Goal: Task Accomplishment & Management: Use online tool/utility

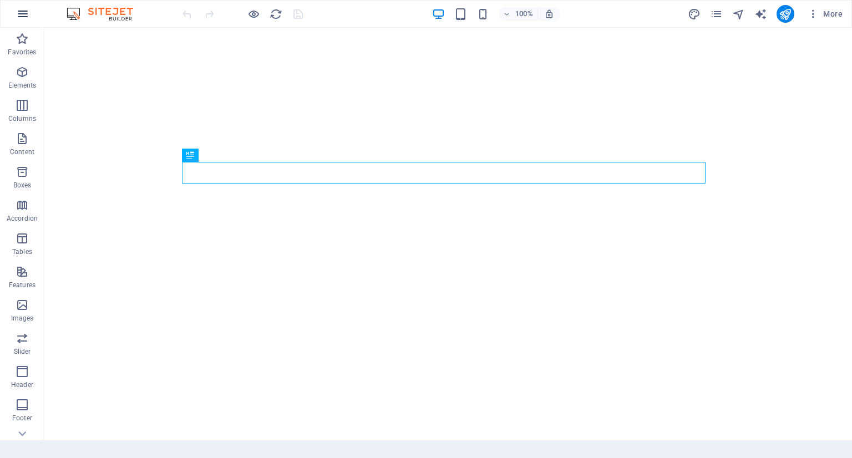
click at [28, 17] on icon "button" at bounding box center [22, 13] width 13 height 13
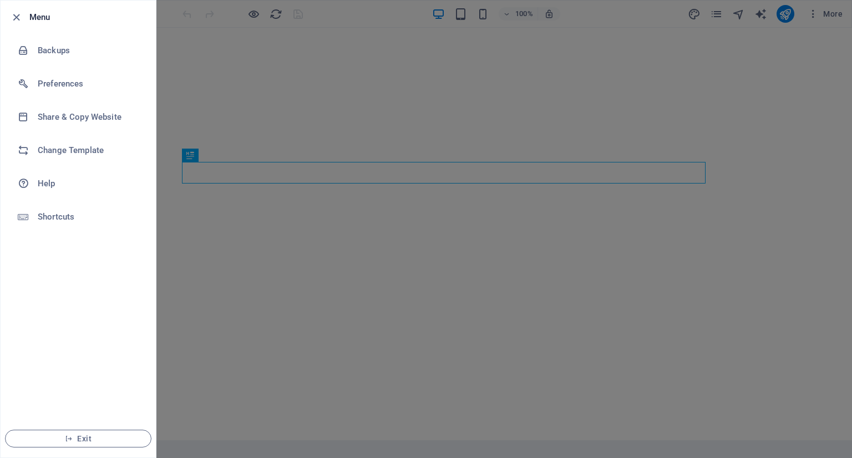
click at [433, 107] on div at bounding box center [426, 229] width 852 height 458
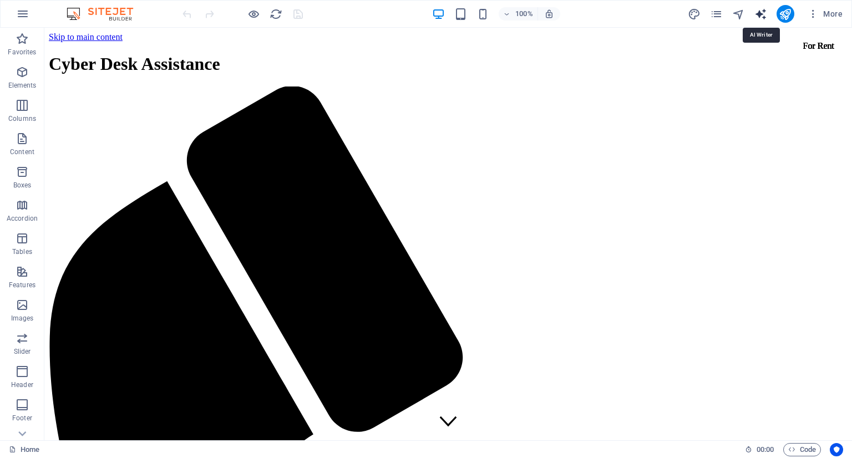
click at [757, 16] on icon "text_generator" at bounding box center [761, 14] width 13 height 13
select select "English"
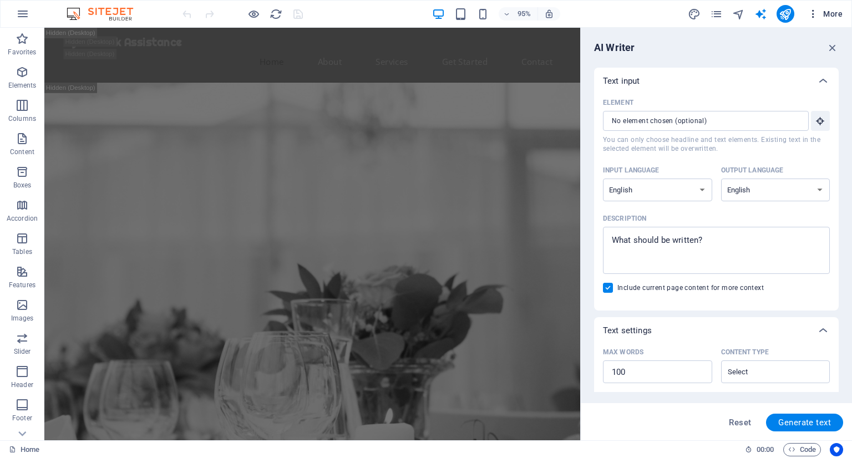
click at [839, 16] on span "More" at bounding box center [825, 13] width 35 height 11
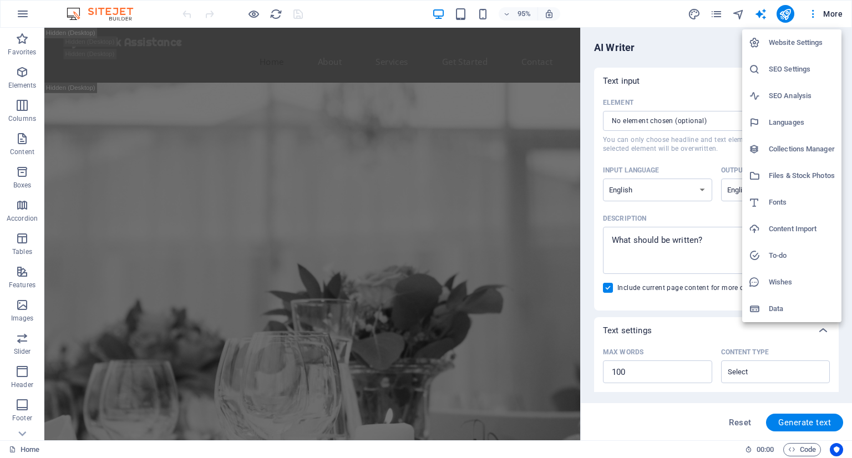
click at [353, 139] on div at bounding box center [426, 229] width 852 height 458
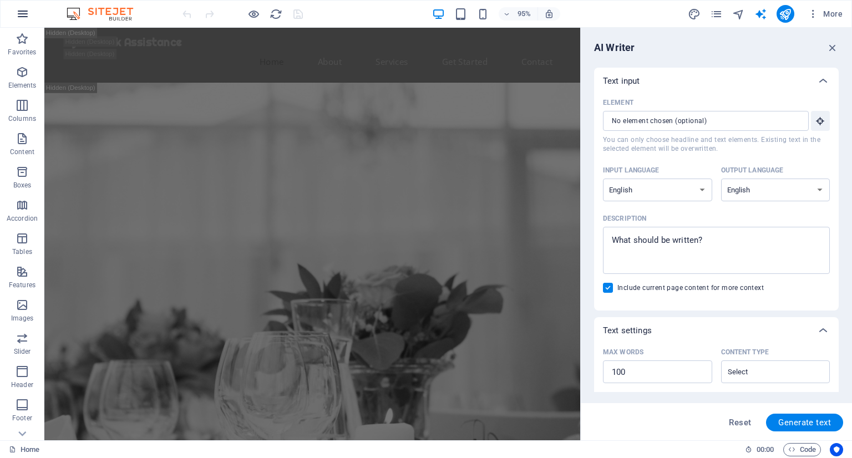
click at [29, 5] on button "button" at bounding box center [22, 14] width 27 height 27
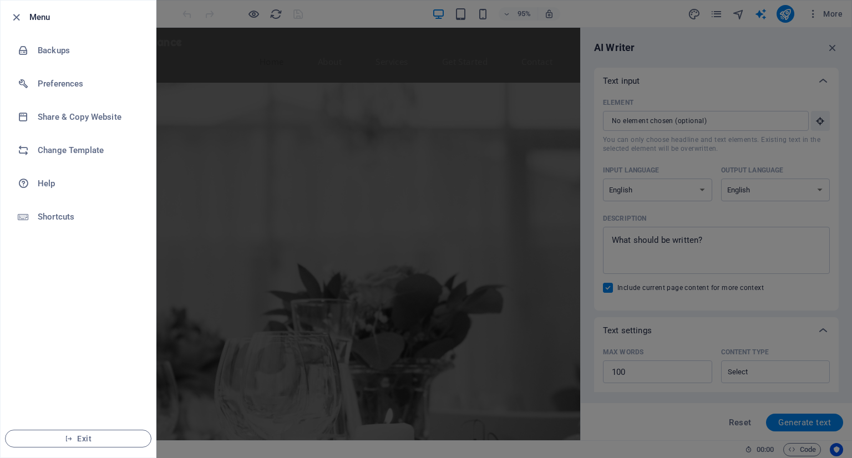
click at [464, 279] on div at bounding box center [426, 229] width 852 height 458
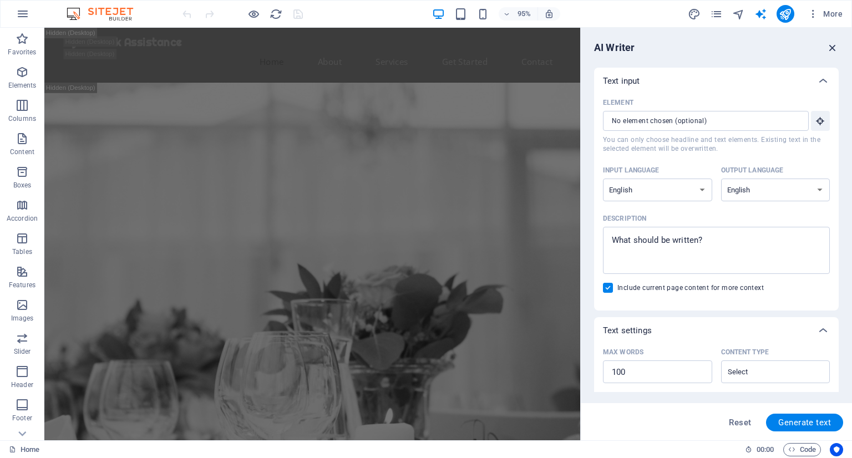
click at [831, 51] on icon "button" at bounding box center [833, 48] width 12 height 12
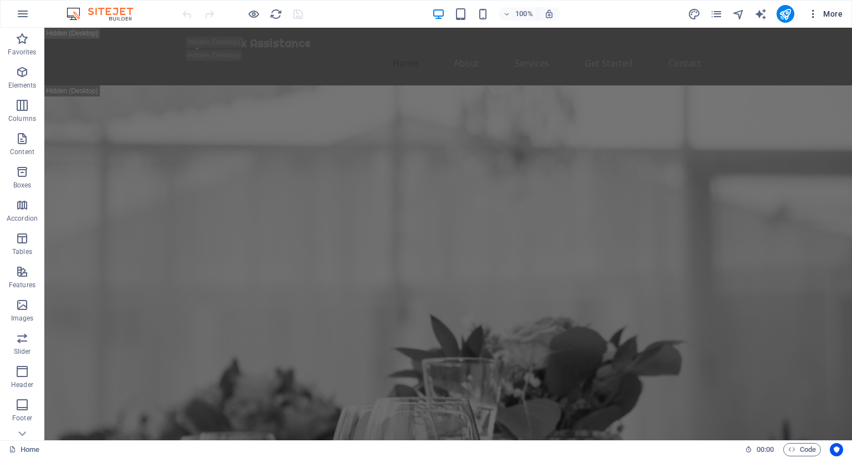
click at [809, 14] on icon "button" at bounding box center [813, 13] width 11 height 11
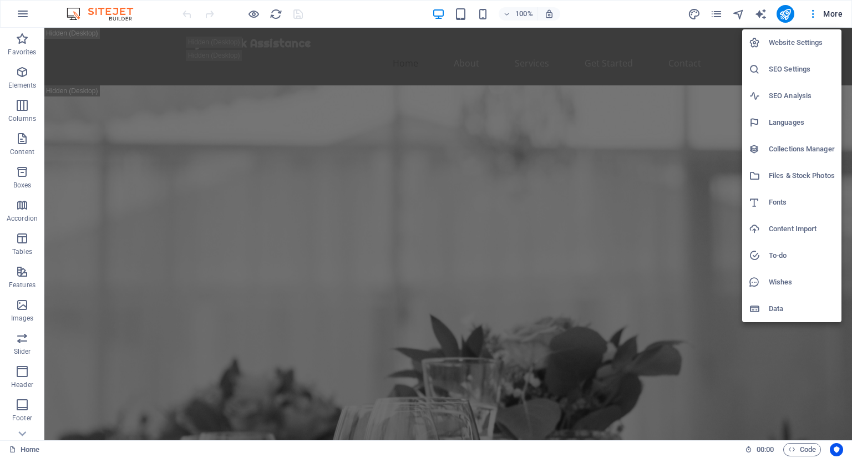
click at [800, 49] on h6 "Website Settings" at bounding box center [802, 42] width 66 height 13
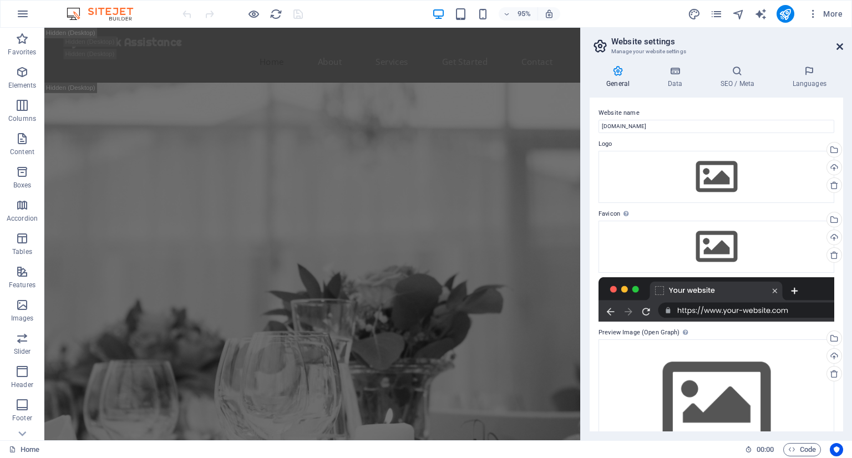
click at [838, 45] on icon at bounding box center [840, 46] width 7 height 9
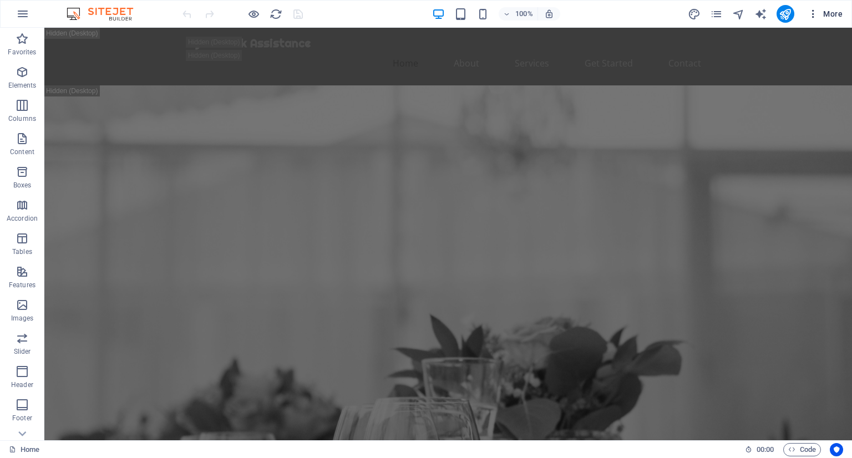
click at [812, 16] on icon "button" at bounding box center [813, 13] width 11 height 11
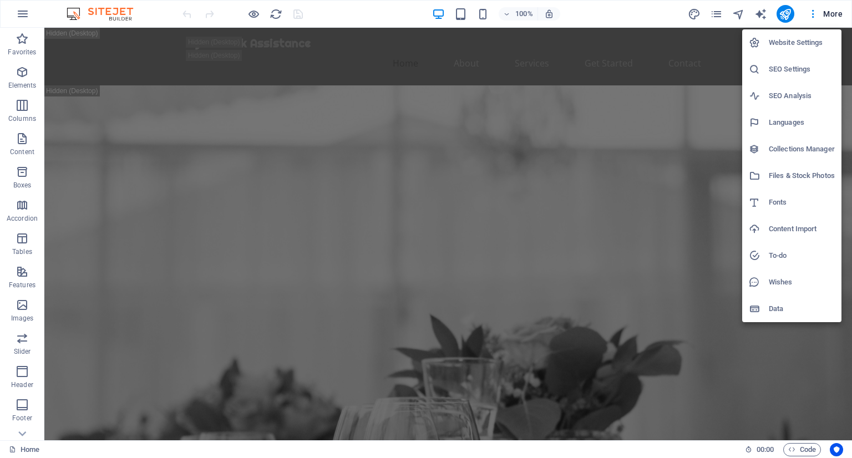
click at [482, 153] on div at bounding box center [426, 229] width 852 height 458
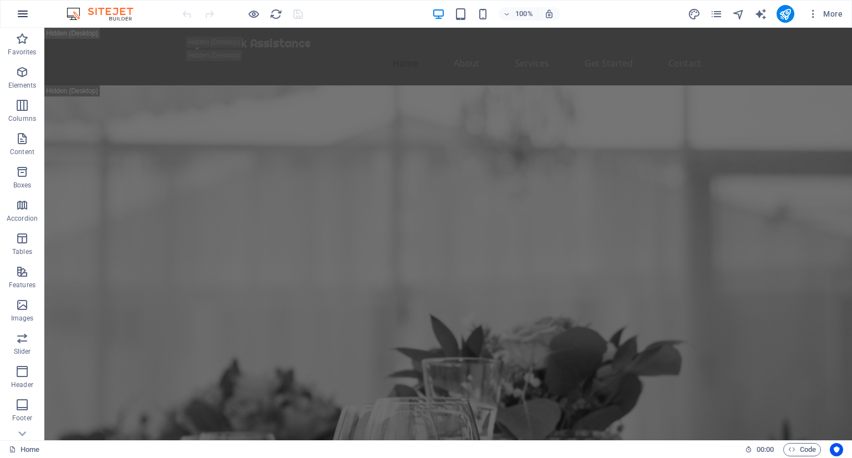
click at [14, 9] on button "button" at bounding box center [22, 14] width 27 height 27
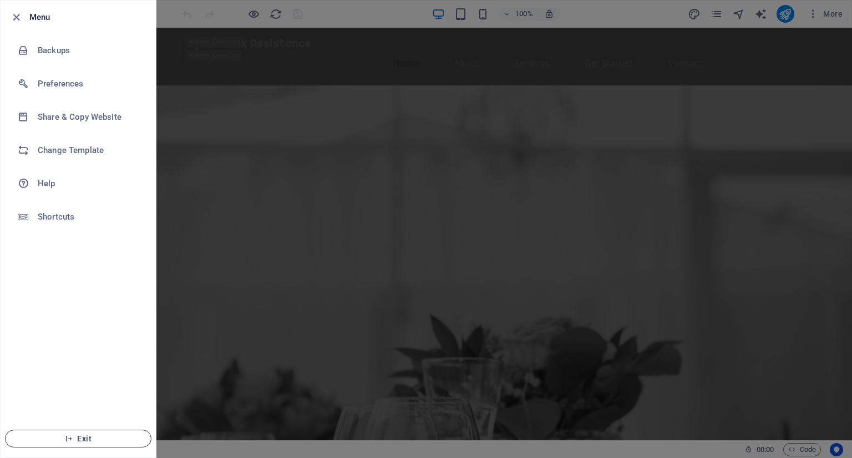
click at [103, 438] on span "Exit" at bounding box center [78, 438] width 128 height 9
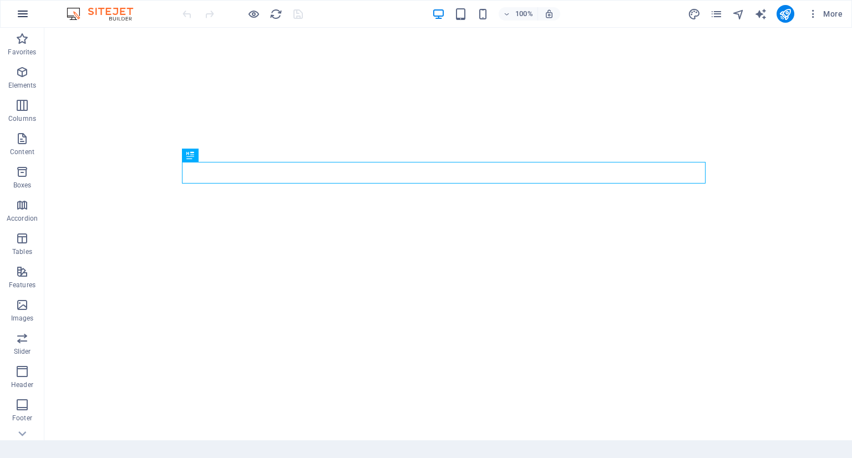
click at [18, 12] on icon "button" at bounding box center [22, 13] width 13 height 13
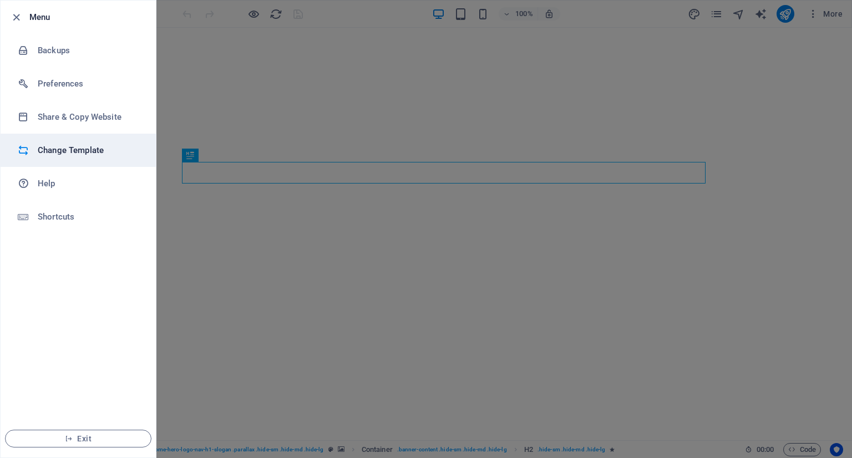
click at [97, 145] on h6 "Change Template" at bounding box center [89, 150] width 103 height 13
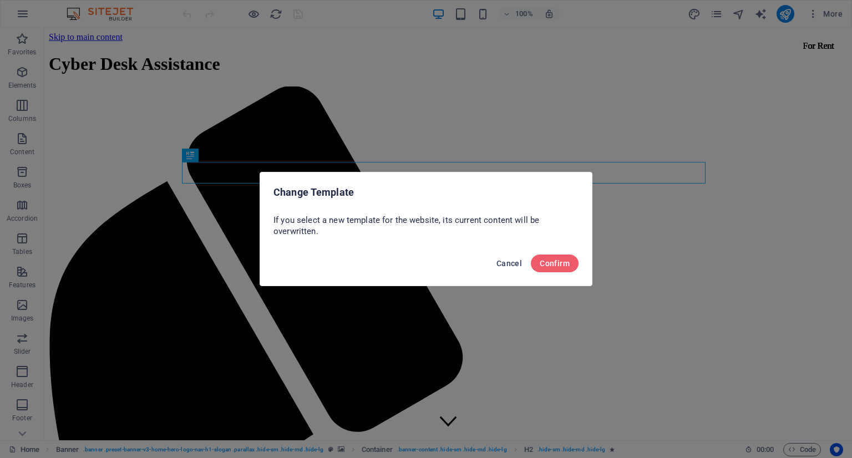
click at [522, 260] on span "Cancel" at bounding box center [510, 263] width 26 height 9
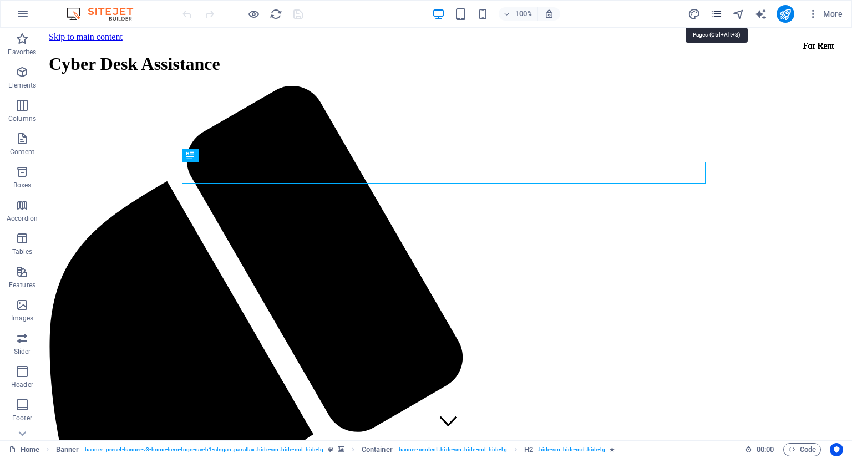
click at [711, 13] on icon "pages" at bounding box center [716, 14] width 13 height 13
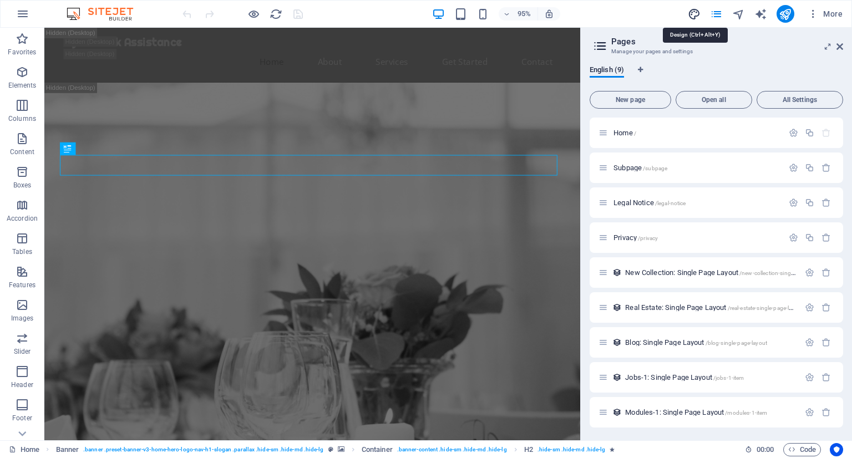
click at [692, 13] on icon "design" at bounding box center [694, 14] width 13 height 13
select select "px"
select select "200"
select select "px"
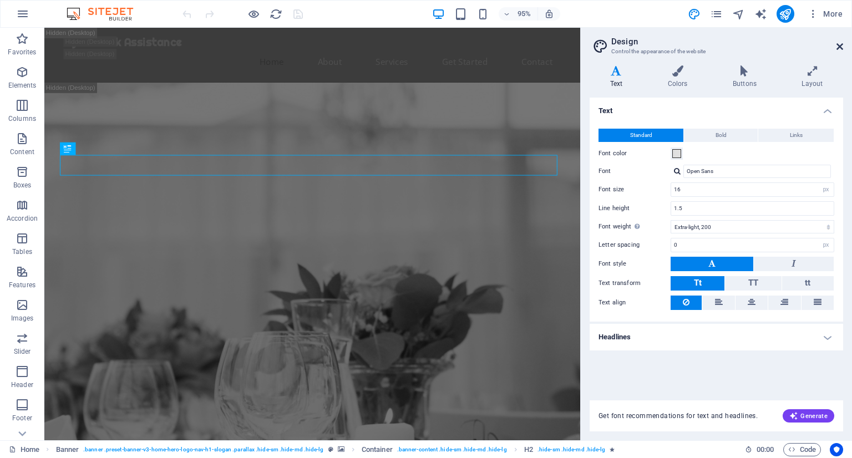
click at [842, 44] on icon at bounding box center [840, 46] width 7 height 9
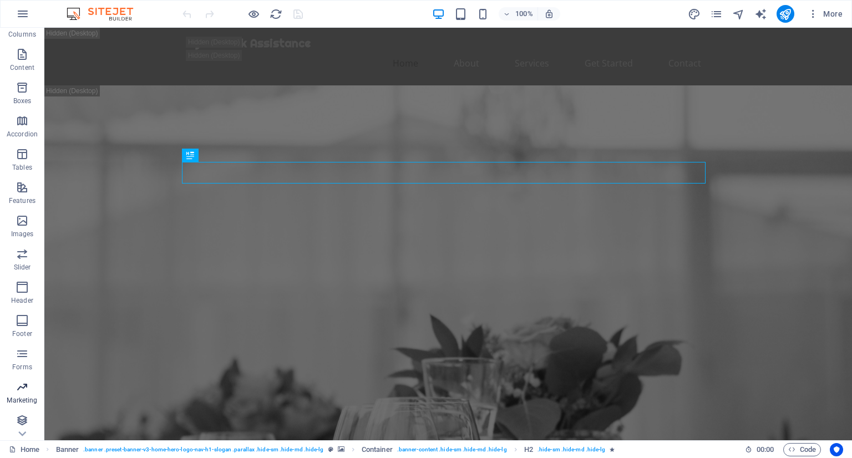
scroll to position [87, 0]
click at [17, 7] on icon "button" at bounding box center [22, 13] width 13 height 13
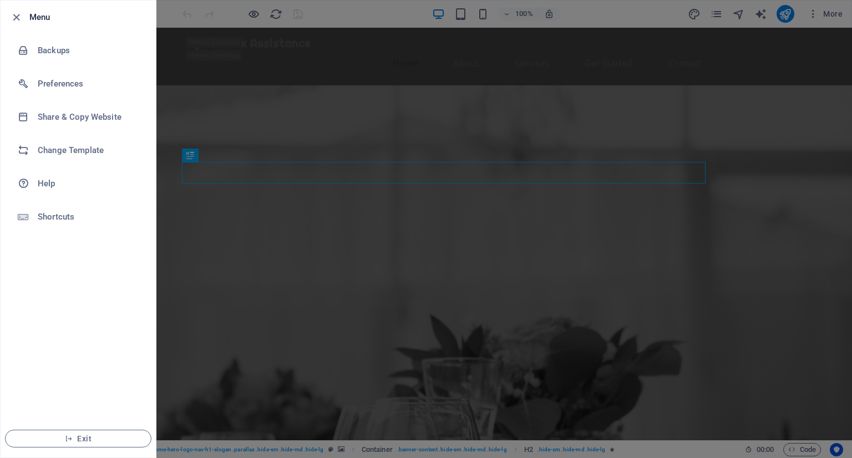
click at [340, 304] on div at bounding box center [426, 229] width 852 height 458
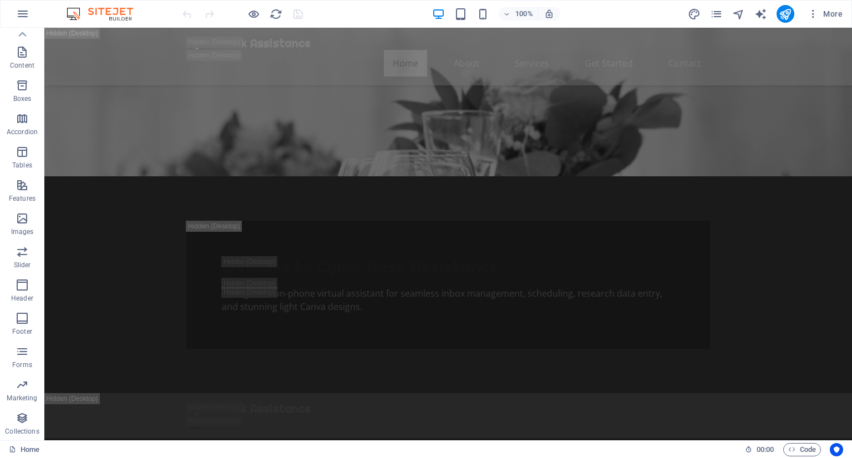
scroll to position [999, 0]
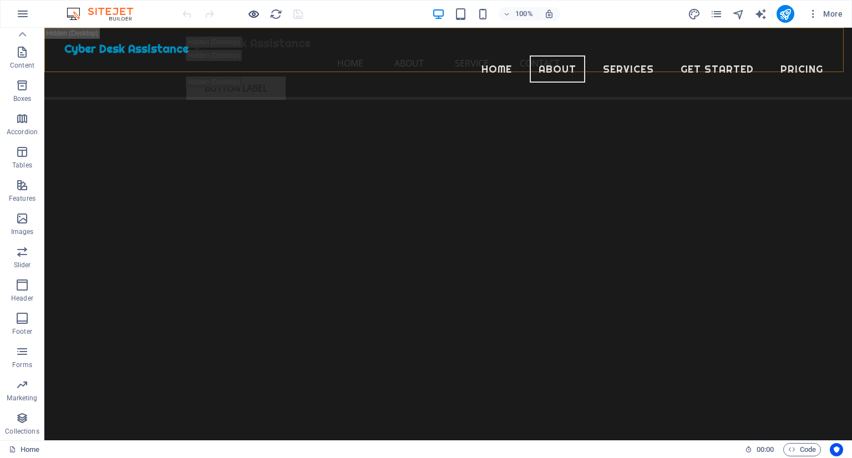
click at [257, 14] on icon "button" at bounding box center [253, 14] width 13 height 13
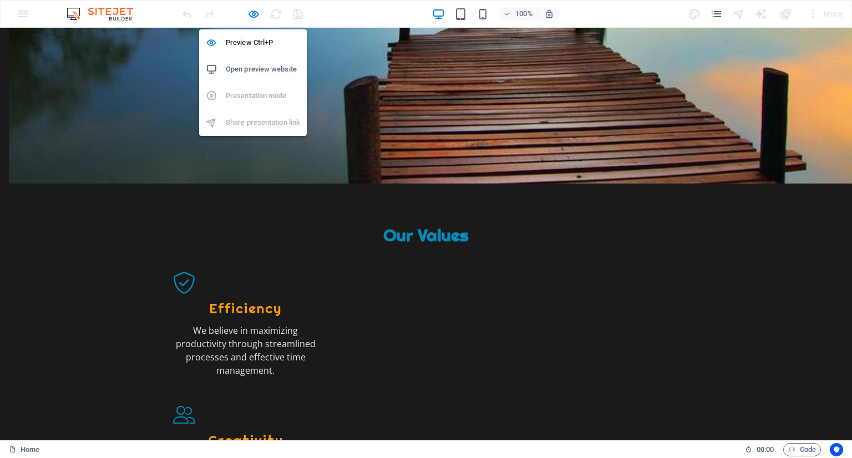
scroll to position [2930, 0]
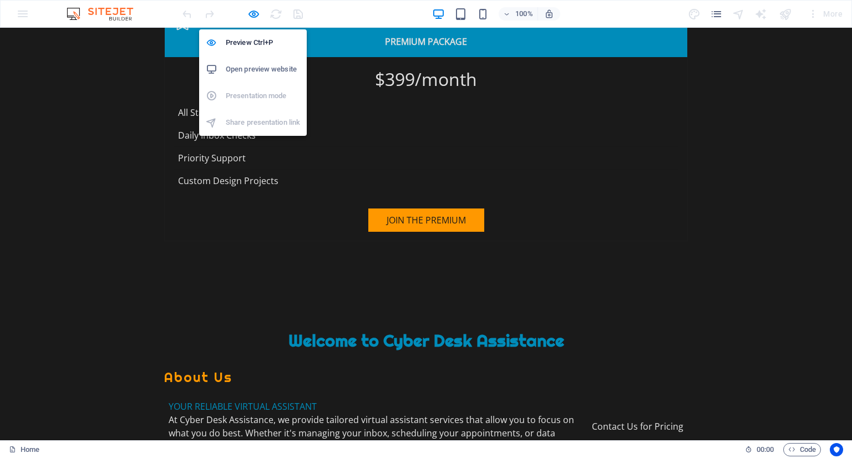
click at [282, 73] on h6 "Open preview website" at bounding box center [263, 69] width 74 height 13
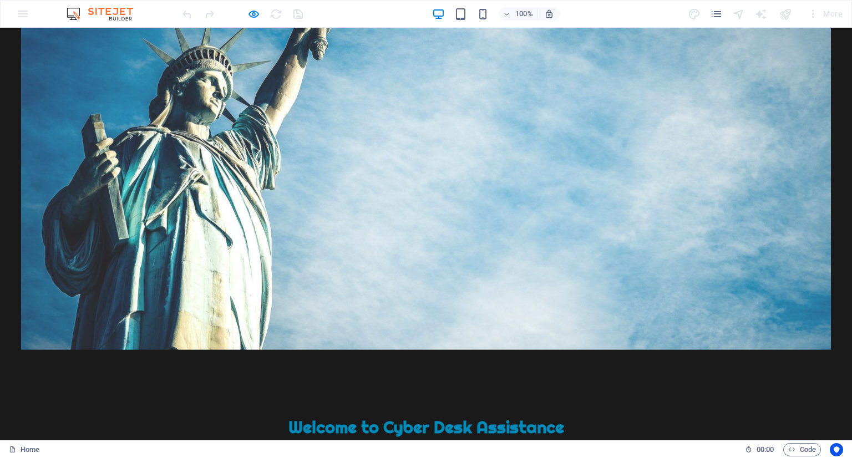
scroll to position [0, 0]
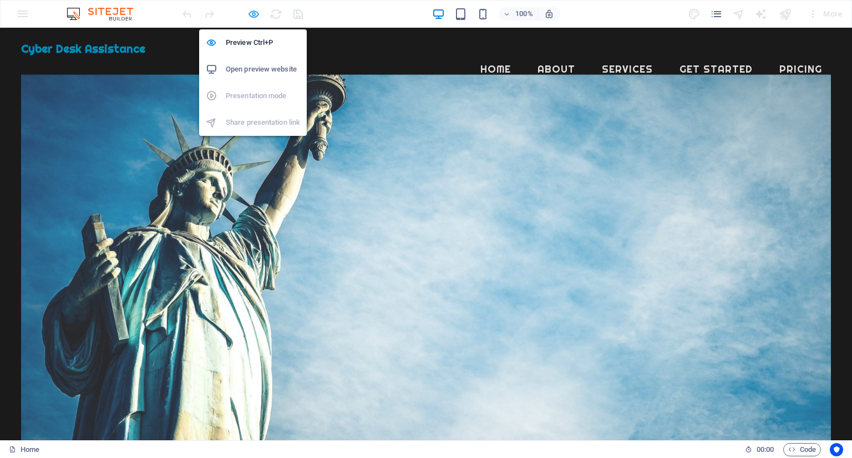
click at [252, 14] on icon "button" at bounding box center [253, 14] width 13 height 13
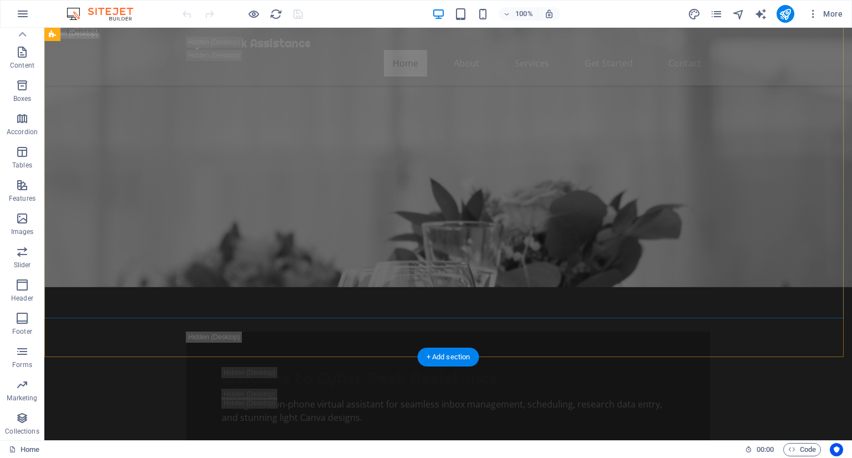
scroll to position [610, 0]
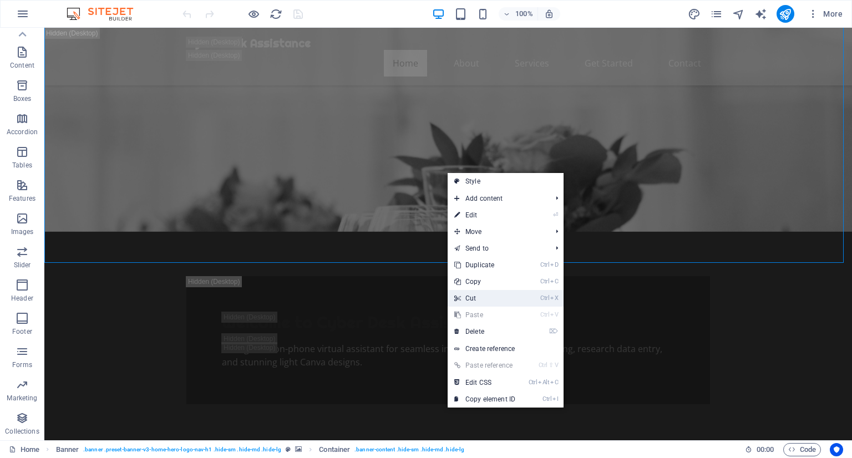
click at [463, 296] on link "Ctrl X Cut" at bounding box center [485, 298] width 74 height 17
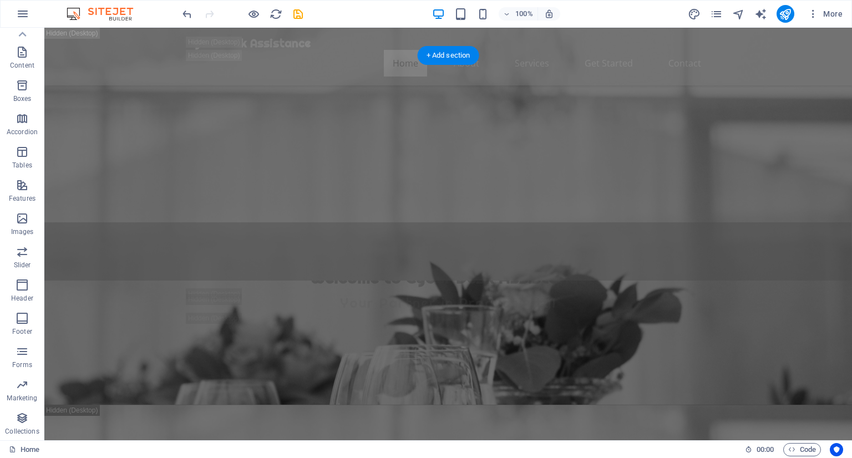
scroll to position [444, 0]
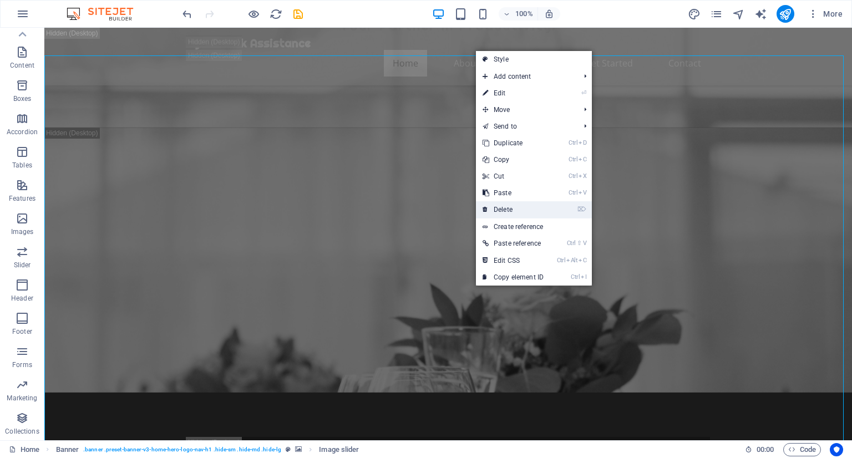
click at [491, 206] on link "⌦ Delete" at bounding box center [513, 209] width 74 height 17
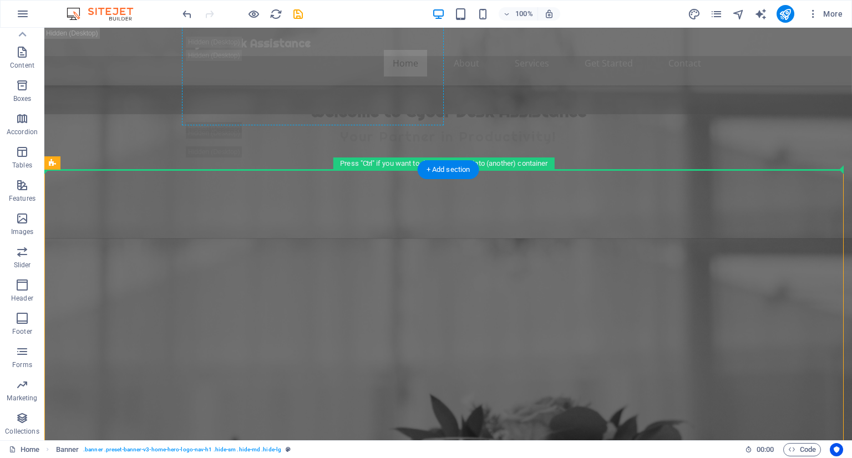
scroll to position [324, 0]
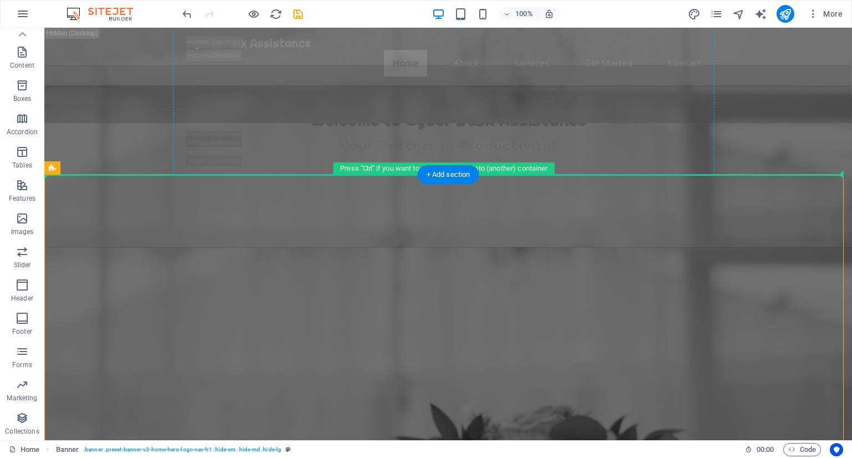
drag, startPoint x: 428, startPoint y: 236, endPoint x: 428, endPoint y: 125, distance: 111.5
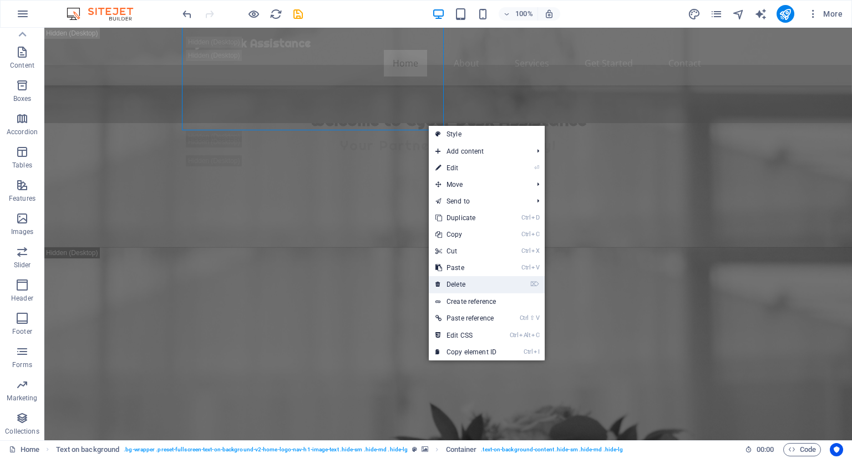
click at [490, 280] on link "⌦ Delete" at bounding box center [466, 284] width 74 height 17
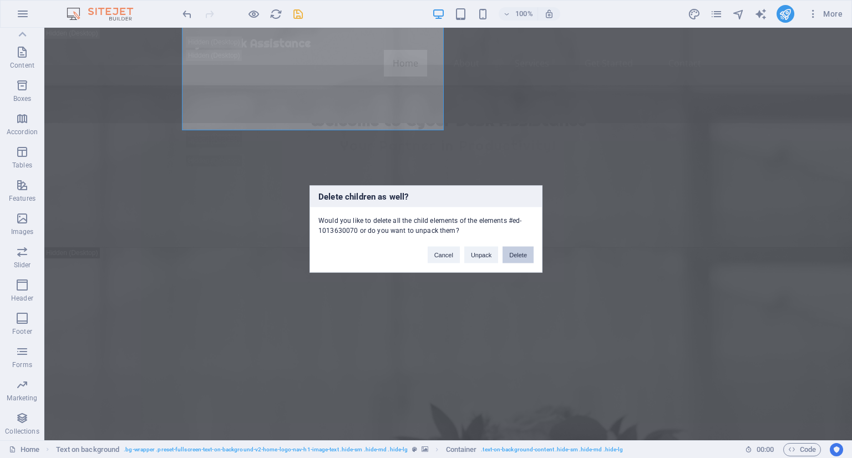
click at [511, 248] on button "Delete" at bounding box center [518, 255] width 31 height 17
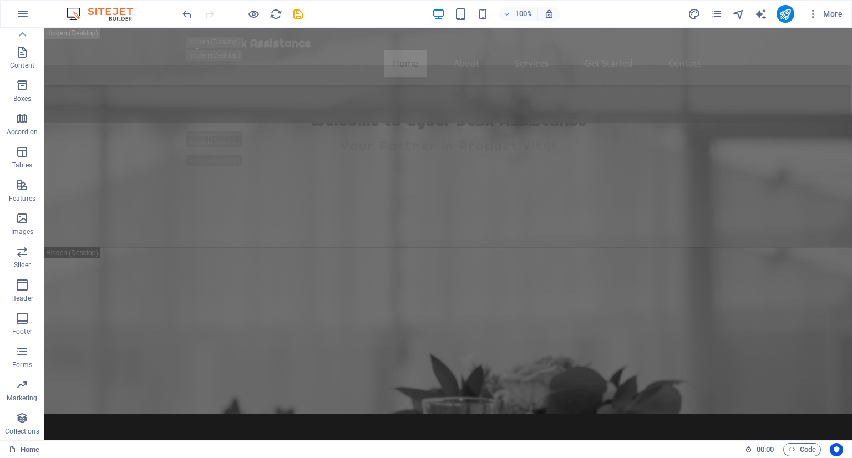
scroll to position [102, 0]
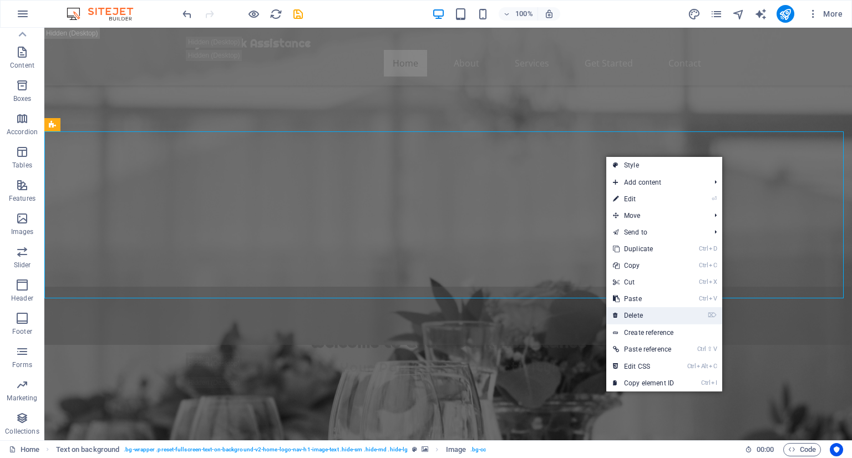
click at [630, 310] on link "⌦ Delete" at bounding box center [643, 315] width 74 height 17
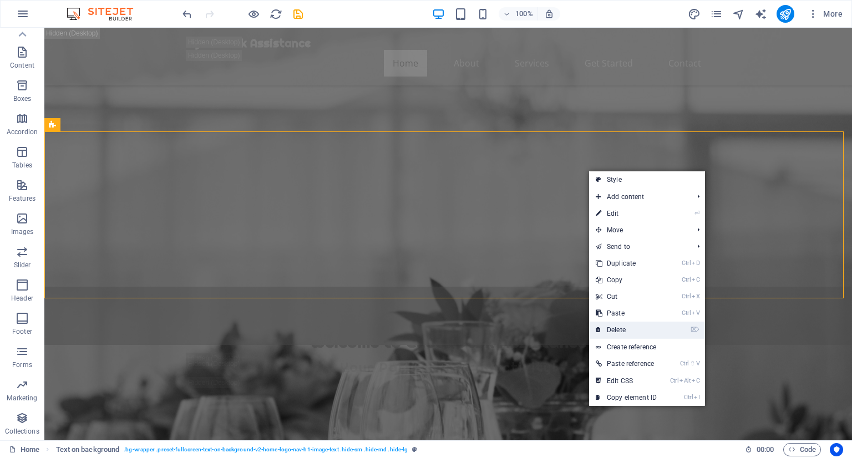
drag, startPoint x: 608, startPoint y: 327, endPoint x: 560, endPoint y: 294, distance: 58.2
click at [608, 327] on link "⌦ Delete" at bounding box center [626, 330] width 74 height 17
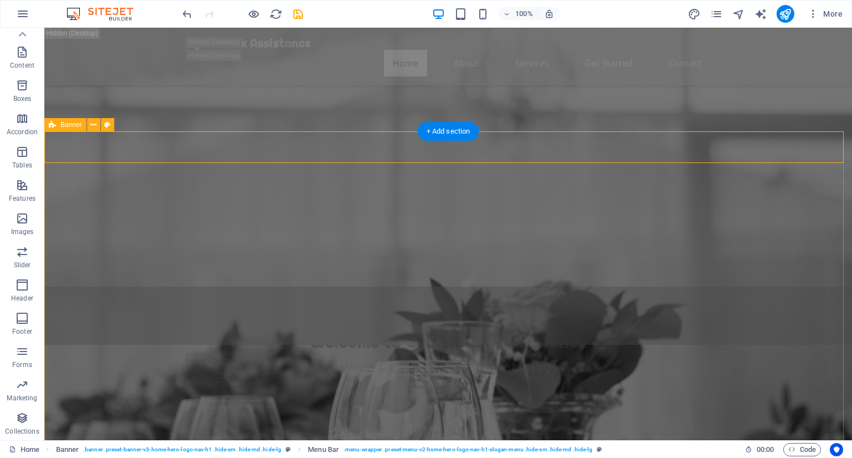
drag, startPoint x: 354, startPoint y: 224, endPoint x: 345, endPoint y: 163, distance: 62.2
drag, startPoint x: 344, startPoint y: 160, endPoint x: 371, endPoint y: 136, distance: 35.8
drag, startPoint x: 362, startPoint y: 155, endPoint x: 471, endPoint y: 189, distance: 114.4
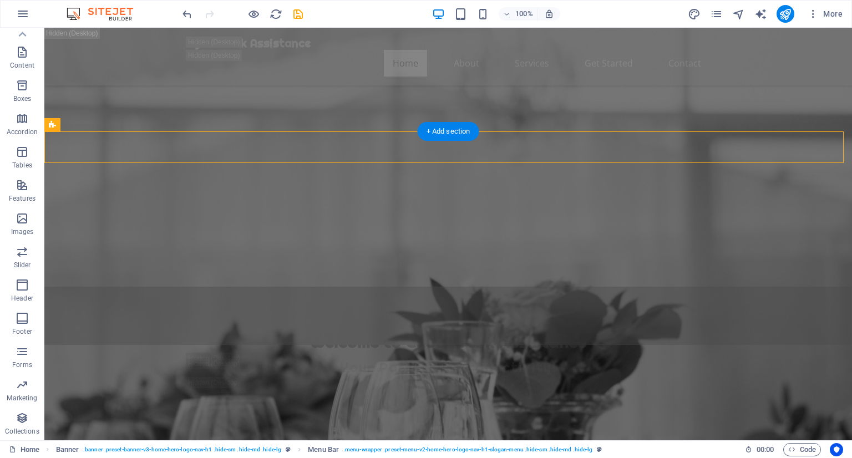
drag, startPoint x: 469, startPoint y: 181, endPoint x: 462, endPoint y: 95, distance: 85.7
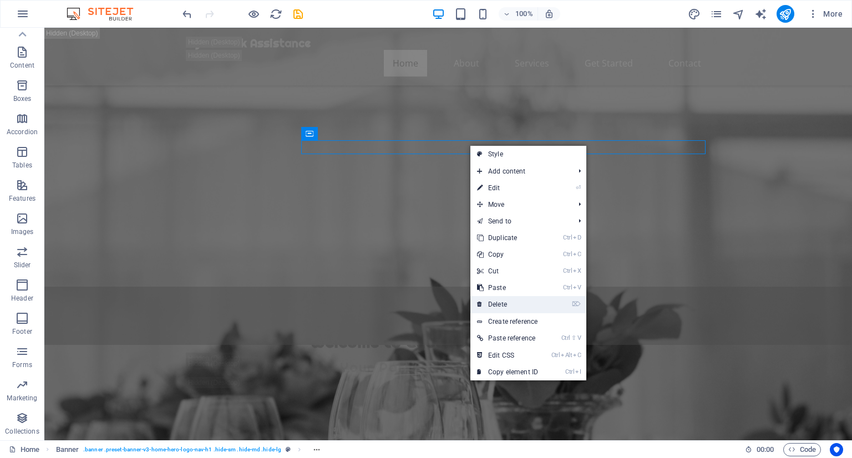
click at [498, 300] on link "⌦ Delete" at bounding box center [507, 304] width 74 height 17
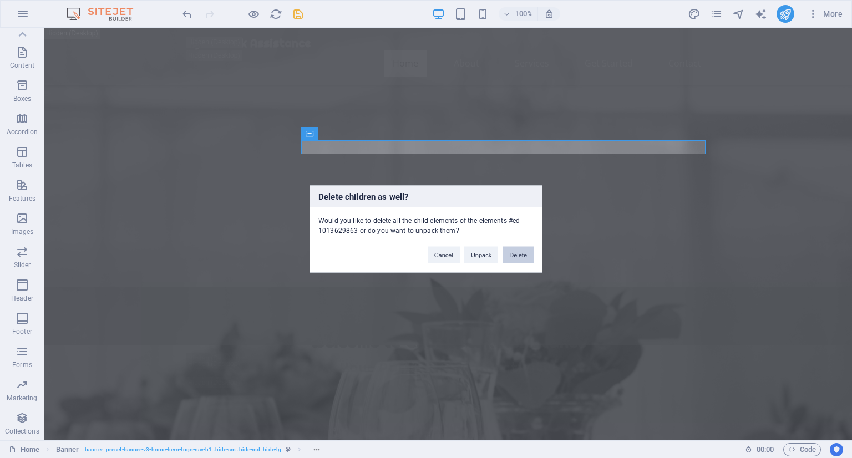
click at [528, 249] on button "Delete" at bounding box center [518, 255] width 31 height 17
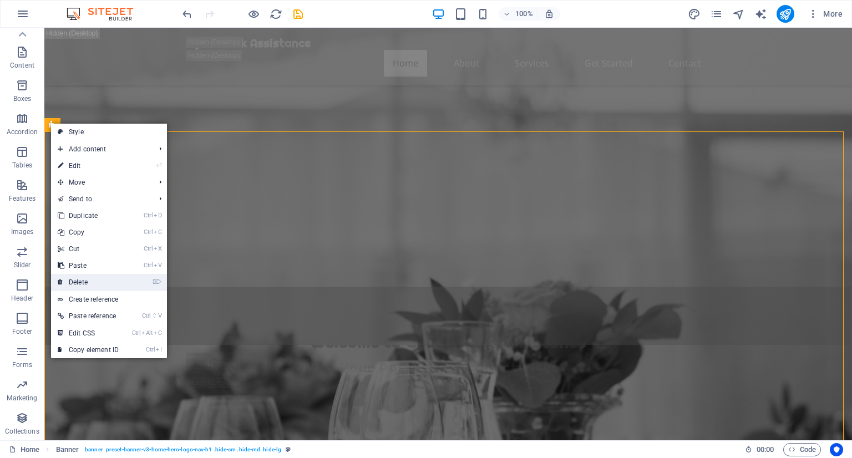
click at [141, 280] on li "⌦ Delete" at bounding box center [109, 282] width 116 height 17
click at [139, 281] on li "⌦ Delete" at bounding box center [109, 282] width 116 height 17
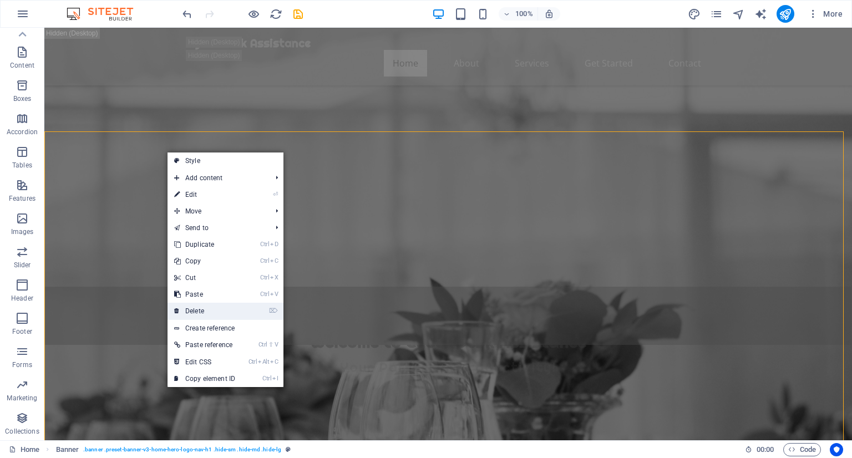
click at [237, 310] on link "⌦ Delete" at bounding box center [205, 311] width 74 height 17
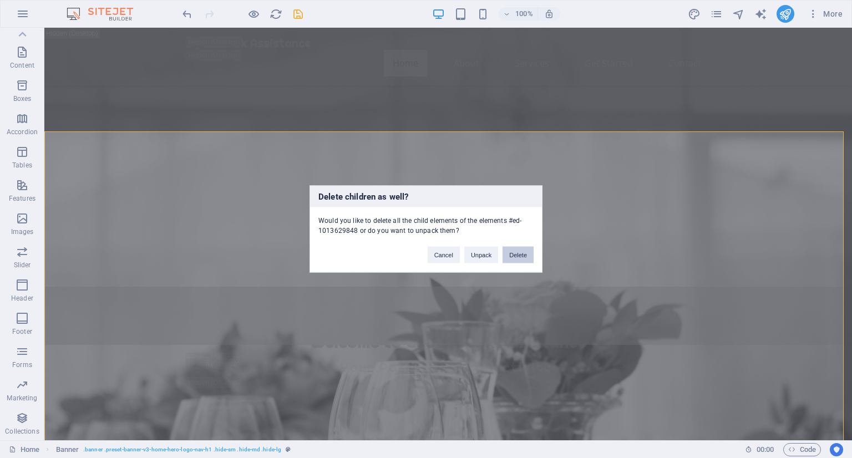
click at [527, 260] on button "Delete" at bounding box center [518, 255] width 31 height 17
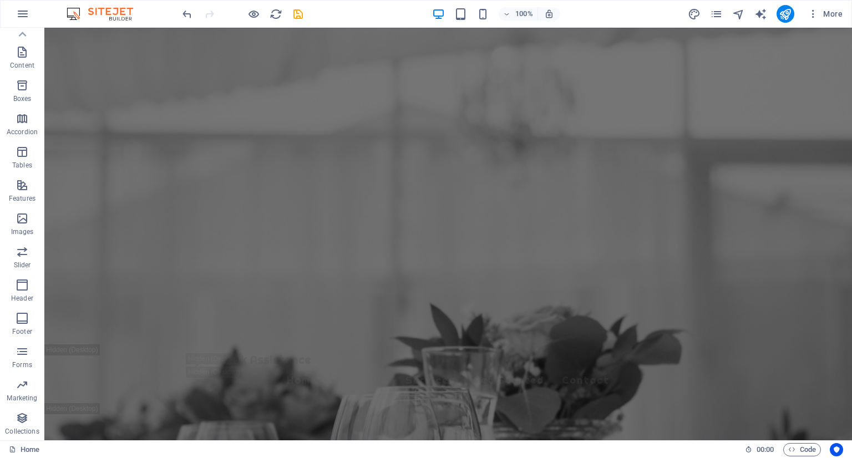
scroll to position [0, 0]
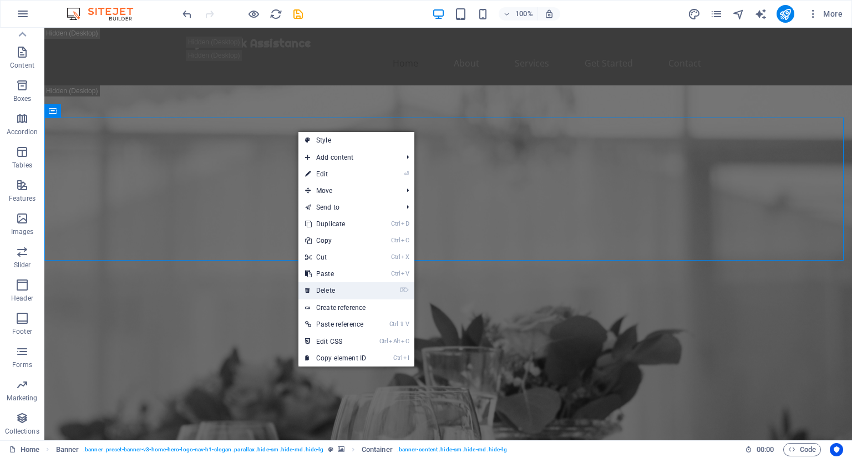
click at [351, 287] on link "⌦ Delete" at bounding box center [335, 290] width 74 height 17
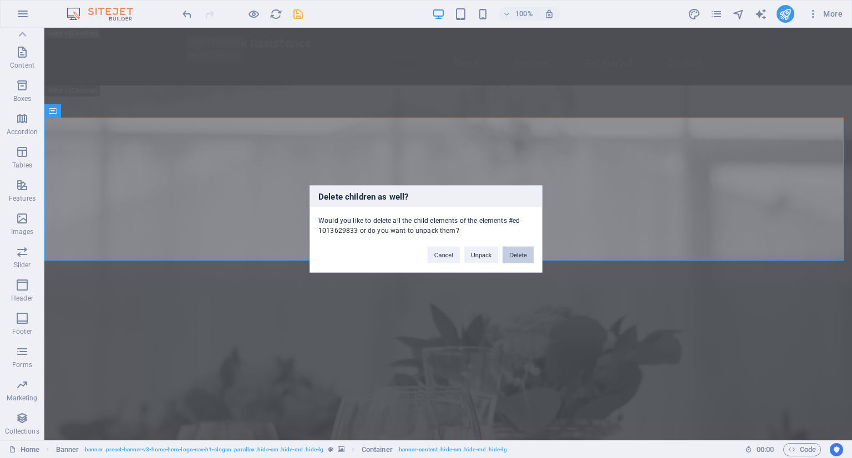
click at [504, 251] on button "Delete" at bounding box center [518, 255] width 31 height 17
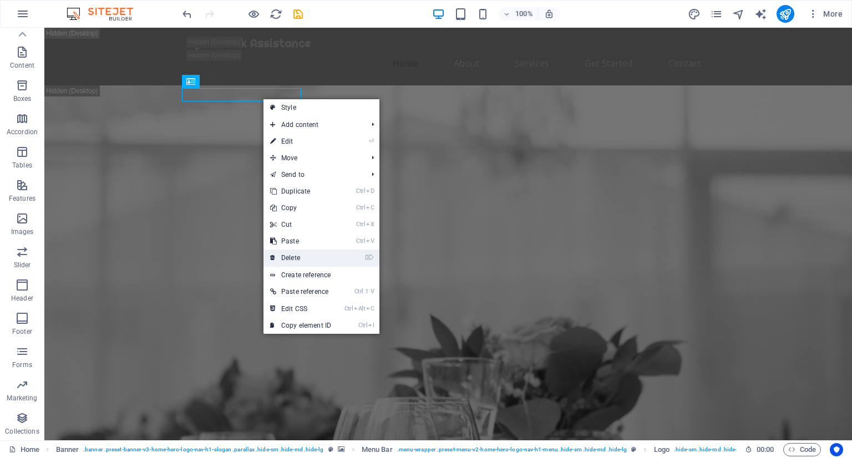
drag, startPoint x: 302, startPoint y: 261, endPoint x: 262, endPoint y: 194, distance: 78.1
click at [302, 261] on link "⌦ Delete" at bounding box center [301, 258] width 74 height 17
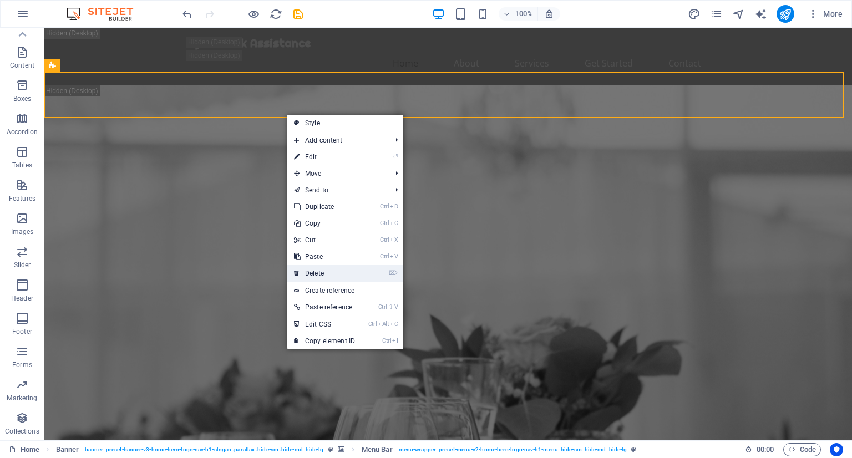
click at [351, 266] on link "⌦ Delete" at bounding box center [324, 273] width 74 height 17
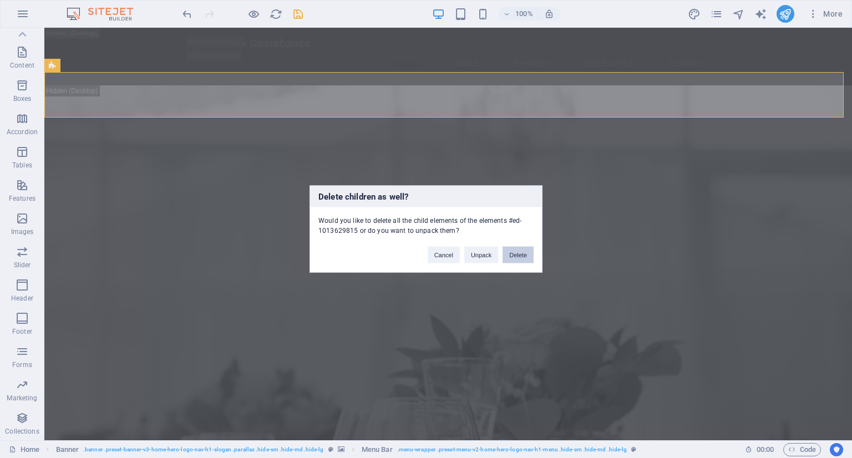
click at [529, 255] on button "Delete" at bounding box center [518, 255] width 31 height 17
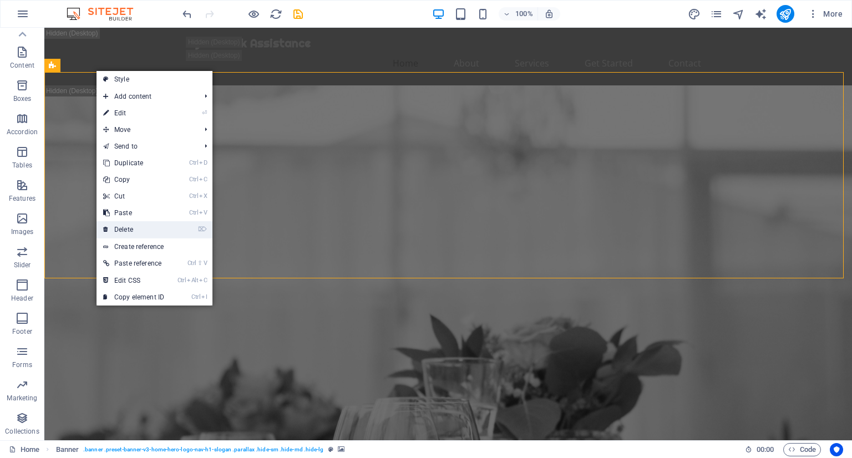
click at [151, 231] on link "⌦ Delete" at bounding box center [134, 229] width 74 height 17
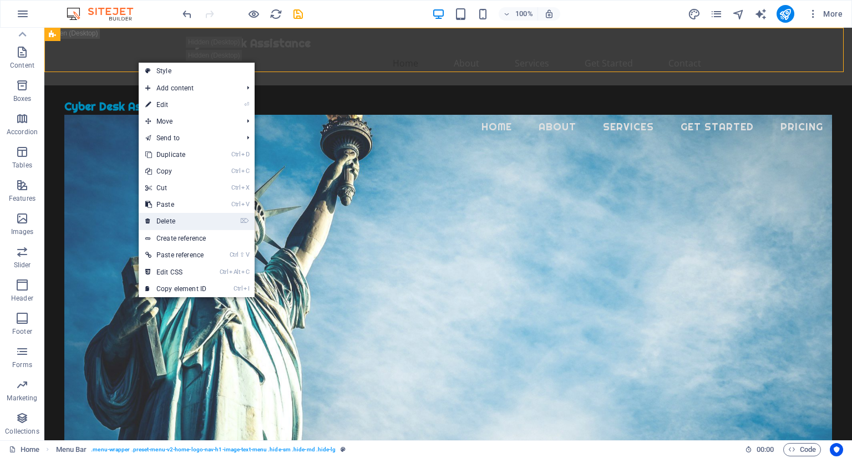
click at [170, 217] on link "⌦ Delete" at bounding box center [176, 221] width 74 height 17
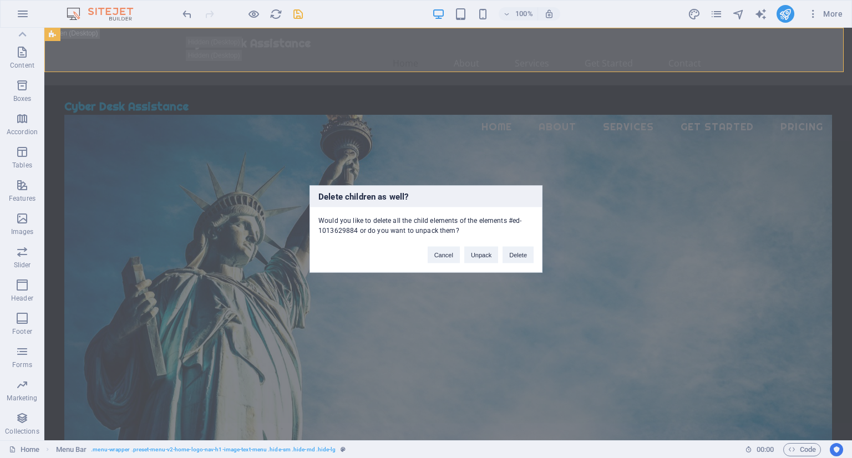
click at [534, 254] on div "Cancel Unpack Delete" at bounding box center [480, 250] width 123 height 28
click at [536, 259] on div "Cancel Unpack Delete" at bounding box center [480, 250] width 123 height 28
drag, startPoint x: 519, startPoint y: 256, endPoint x: 510, endPoint y: 256, distance: 8.9
click at [510, 256] on button "Delete" at bounding box center [518, 255] width 31 height 17
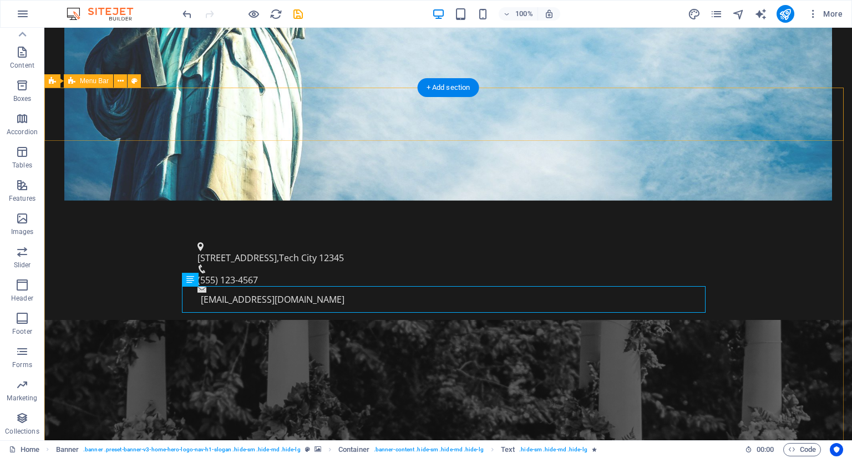
scroll to position [388, 0]
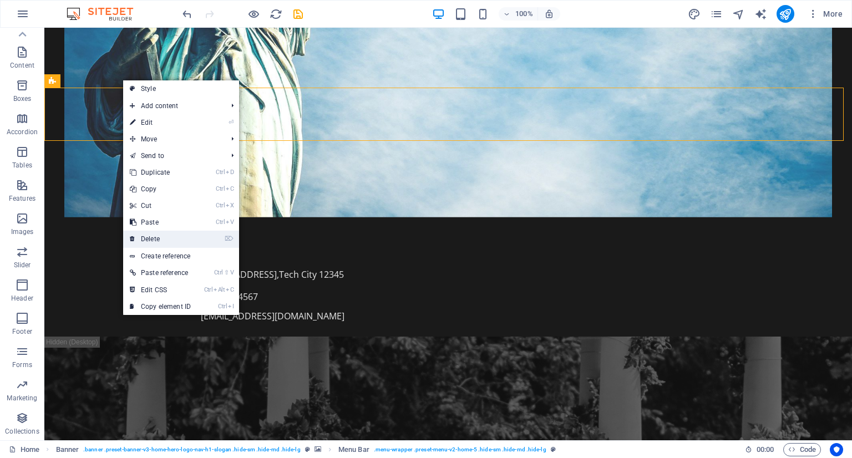
click at [146, 236] on link "⌦ Delete" at bounding box center [160, 239] width 74 height 17
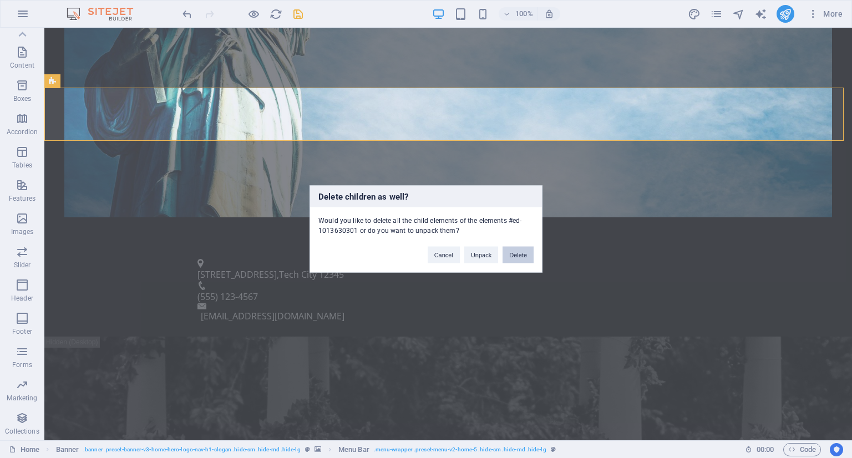
drag, startPoint x: 525, startPoint y: 256, endPoint x: 474, endPoint y: 228, distance: 58.1
click at [525, 256] on button "Delete" at bounding box center [518, 255] width 31 height 17
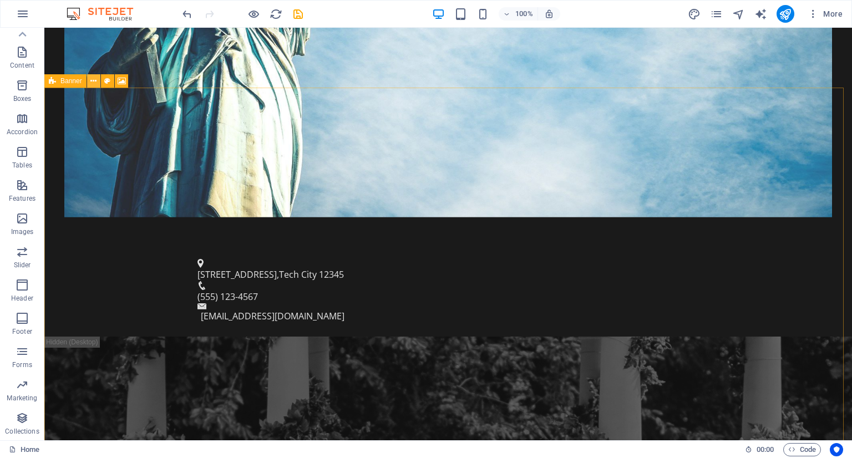
click at [95, 80] on icon at bounding box center [93, 81] width 6 height 12
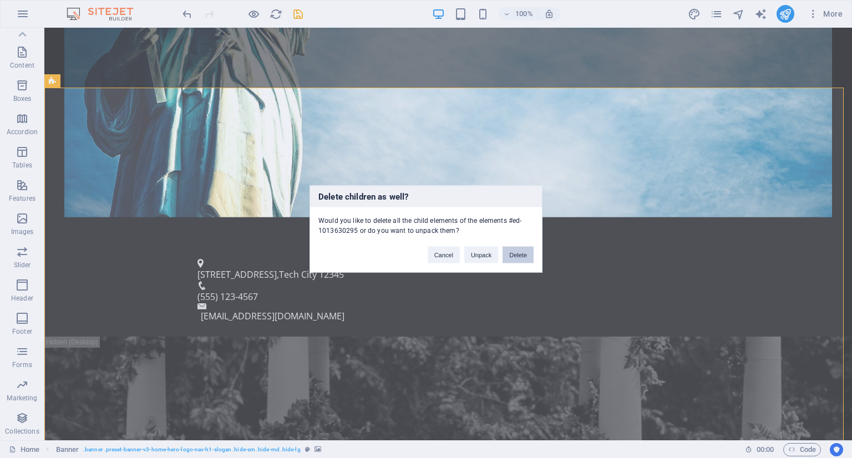
click at [503, 256] on button "Delete" at bounding box center [518, 255] width 31 height 17
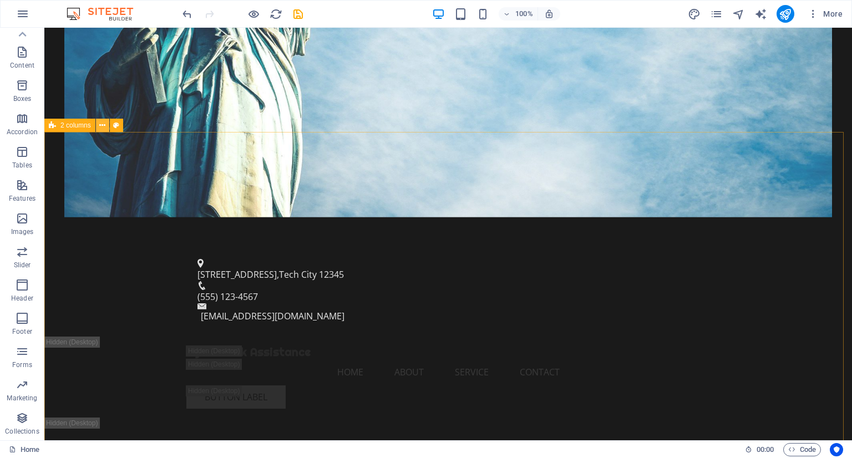
click at [101, 129] on icon at bounding box center [102, 126] width 6 height 12
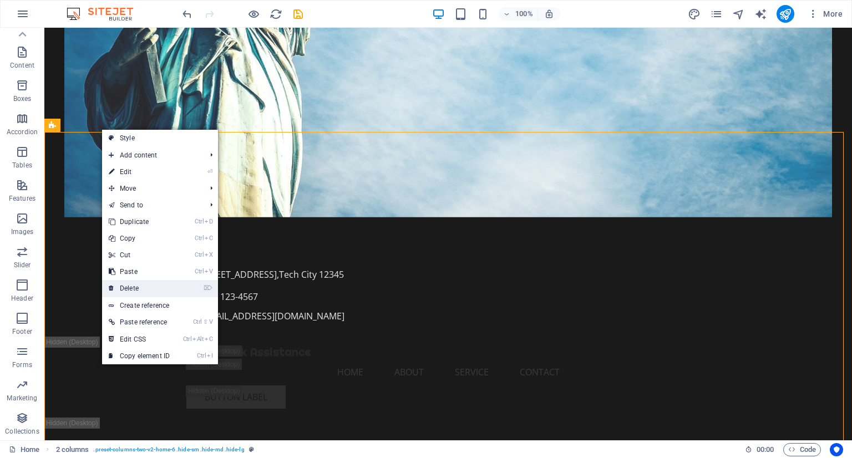
click at [134, 282] on link "⌦ Delete" at bounding box center [139, 288] width 74 height 17
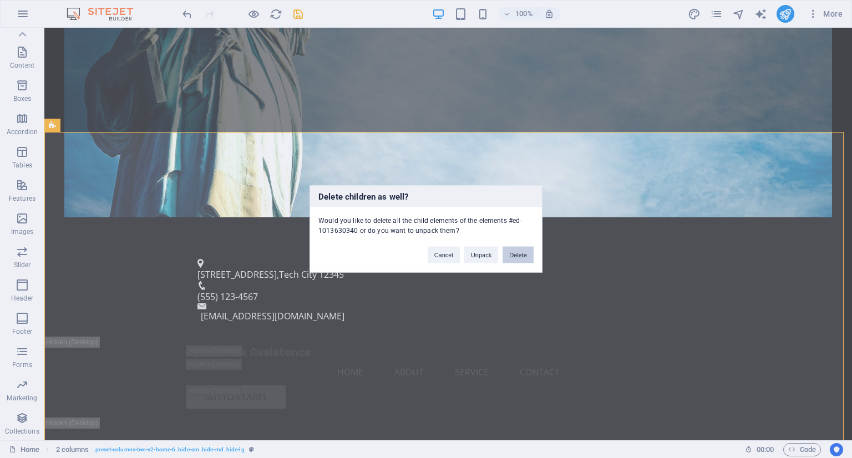
drag, startPoint x: 526, startPoint y: 256, endPoint x: 441, endPoint y: 212, distance: 95.5
click at [526, 256] on button "Delete" at bounding box center [518, 255] width 31 height 17
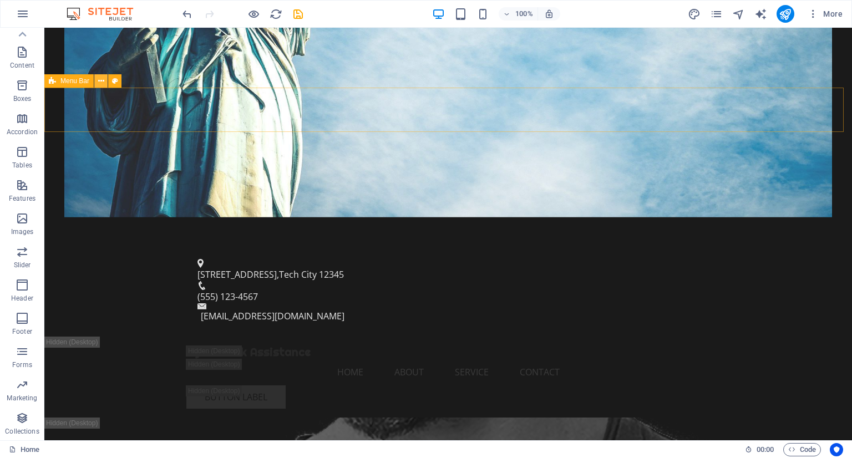
click at [97, 83] on button at bounding box center [100, 80] width 13 height 13
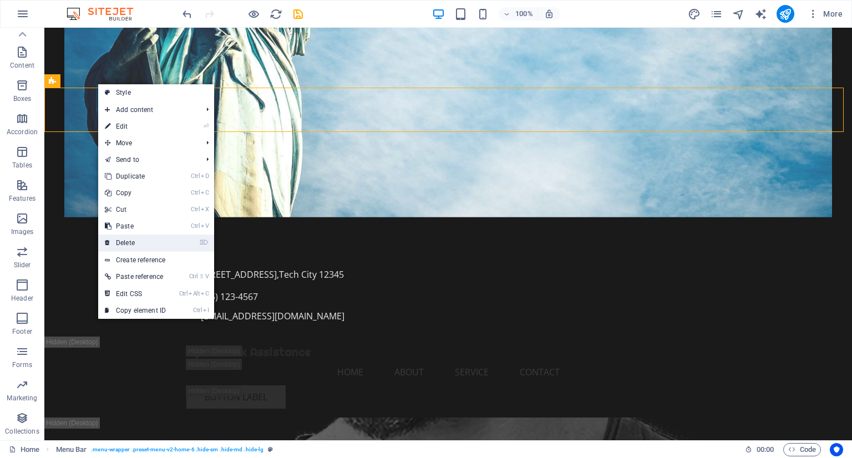
click at [163, 239] on link "⌦ Delete" at bounding box center [135, 243] width 74 height 17
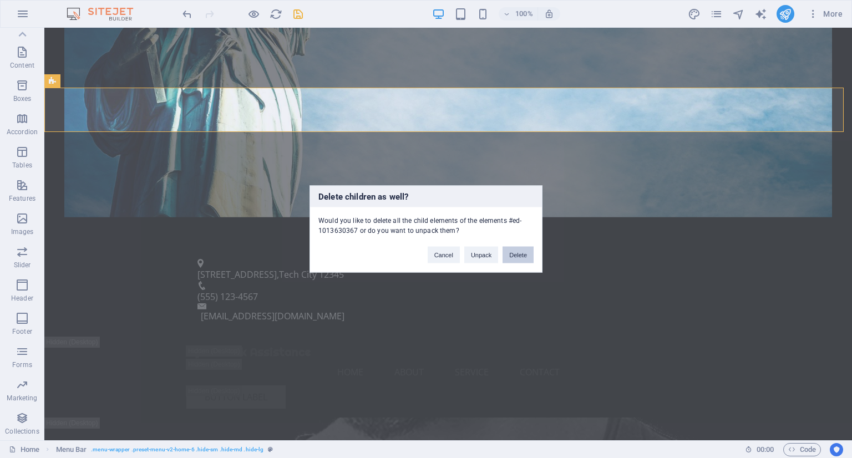
drag, startPoint x: 512, startPoint y: 250, endPoint x: 120, endPoint y: 112, distance: 415.1
click at [512, 250] on button "Delete" at bounding box center [518, 255] width 31 height 17
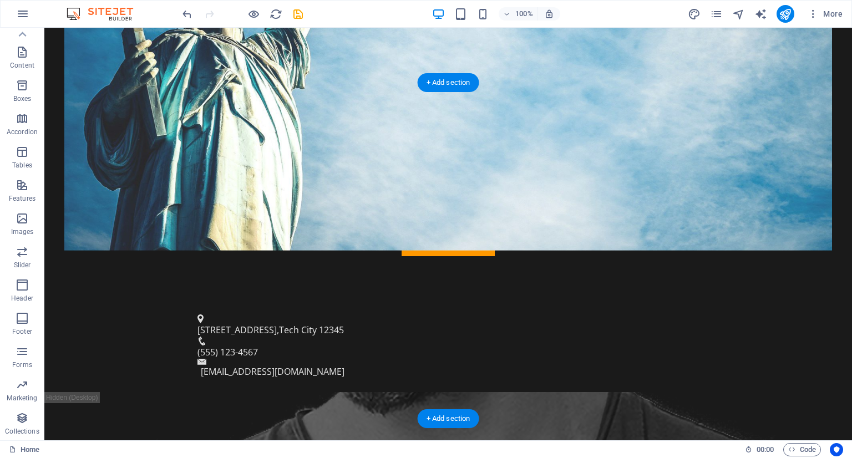
scroll to position [333, 0]
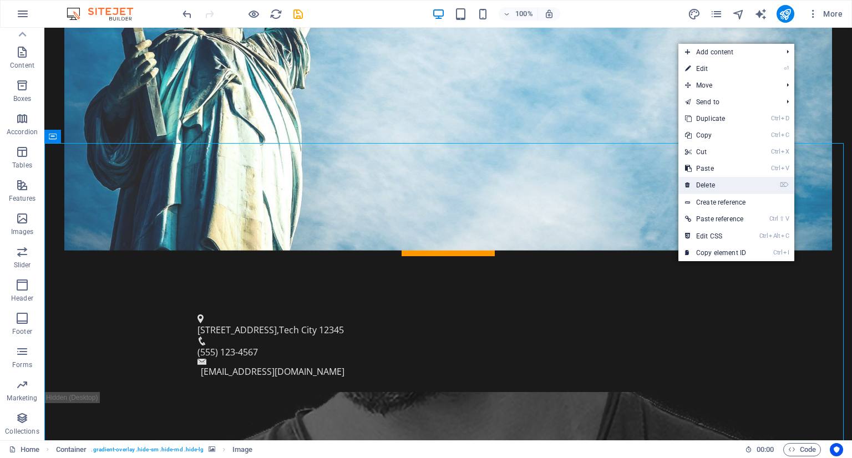
click at [699, 185] on link "⌦ Delete" at bounding box center [716, 185] width 74 height 17
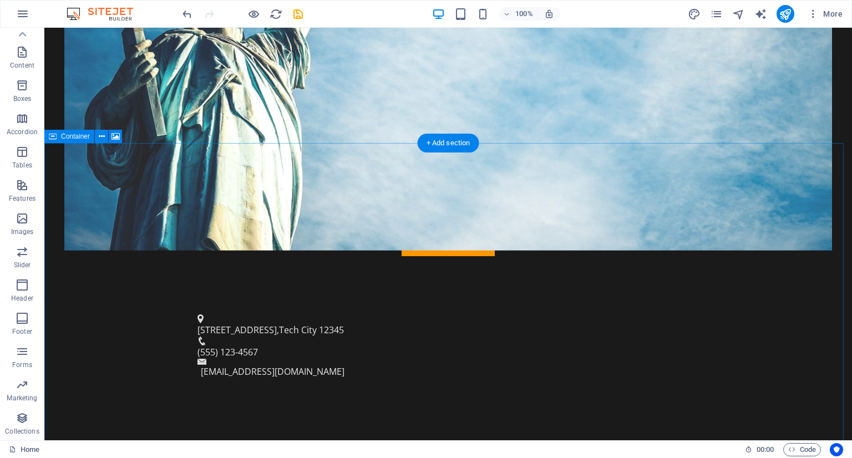
drag, startPoint x: 129, startPoint y: 200, endPoint x: 743, endPoint y: 242, distance: 616.2
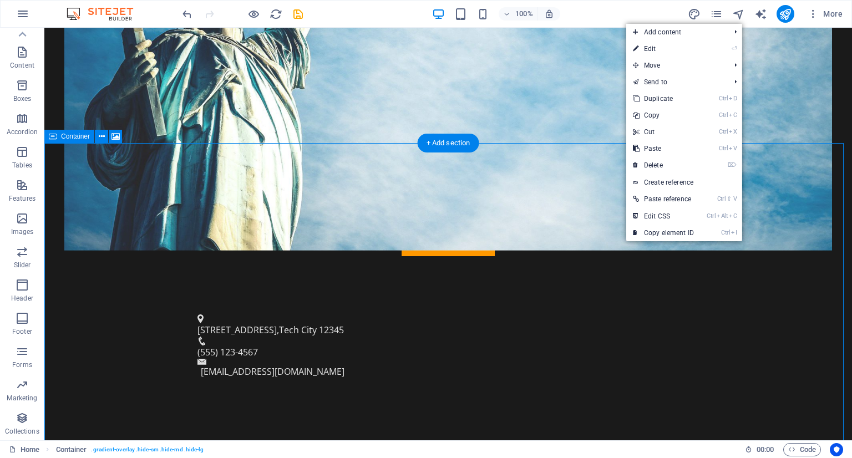
drag, startPoint x: 743, startPoint y: 242, endPoint x: 270, endPoint y: 203, distance: 475.5
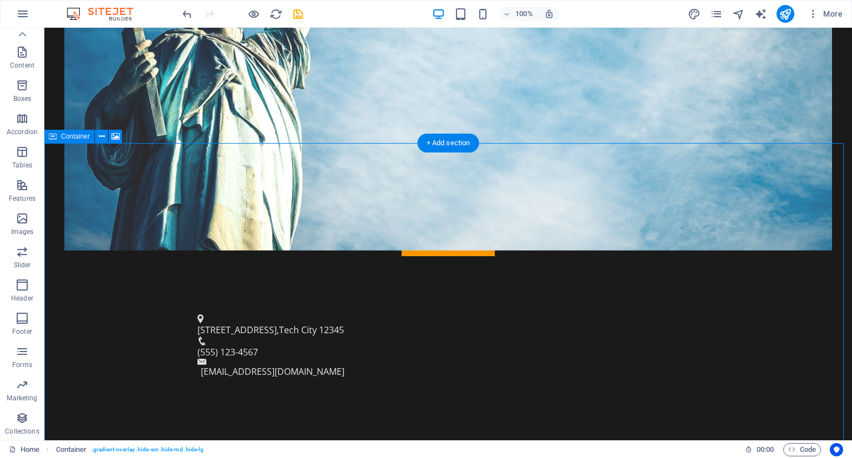
drag, startPoint x: 88, startPoint y: 189, endPoint x: 781, endPoint y: 266, distance: 697.7
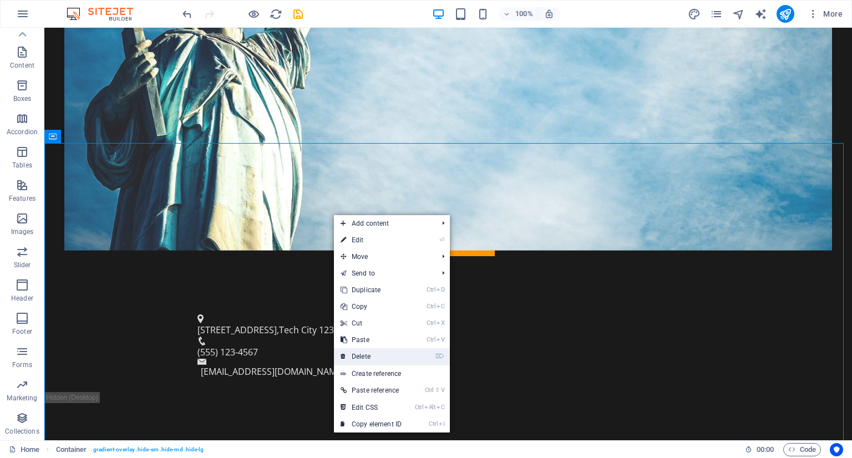
click at [384, 360] on link "⌦ Delete" at bounding box center [371, 356] width 74 height 17
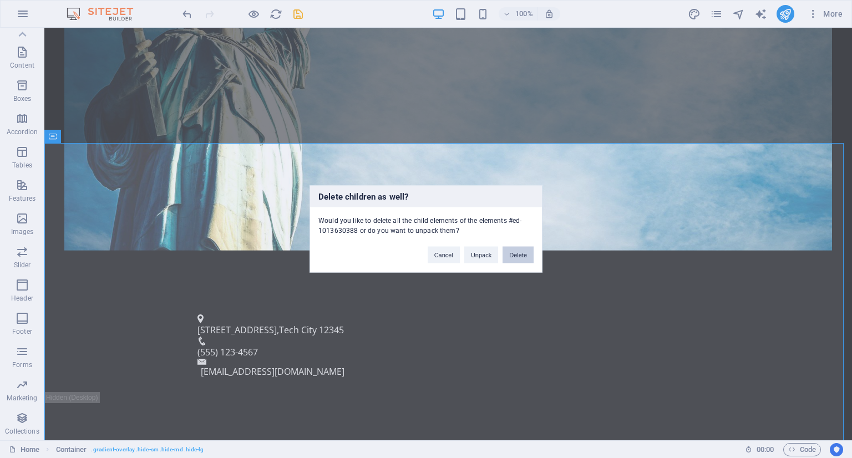
click at [528, 251] on button "Delete" at bounding box center [518, 255] width 31 height 17
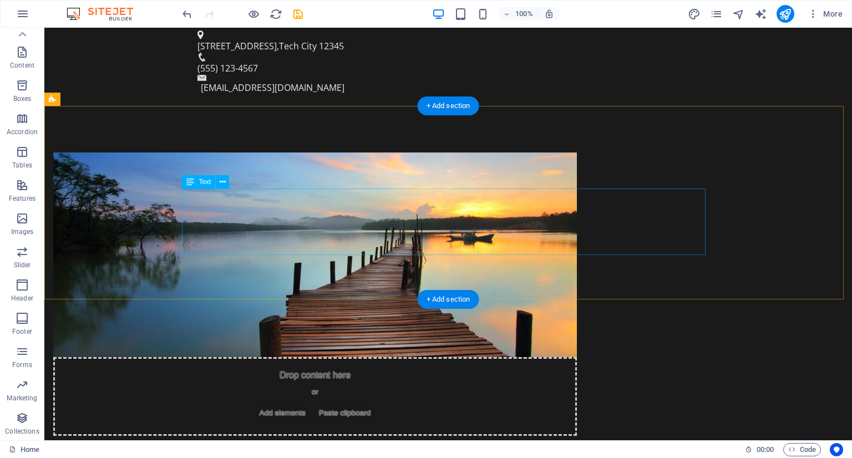
scroll to position [666, 0]
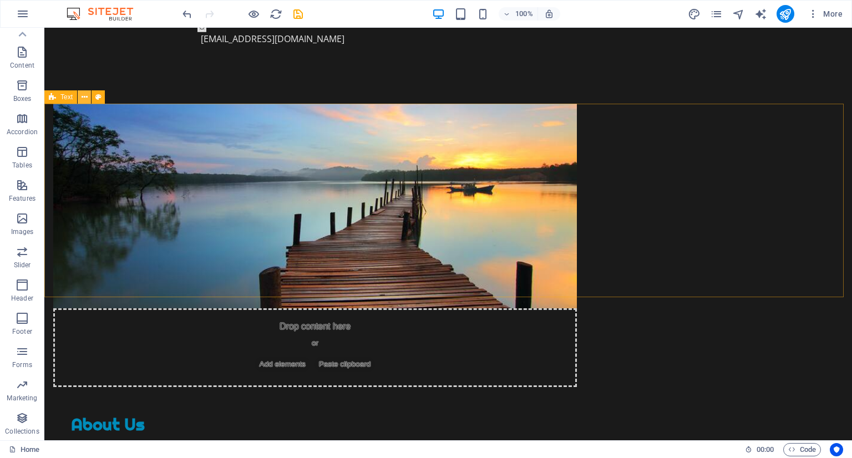
click at [84, 97] on icon at bounding box center [85, 98] width 6 height 12
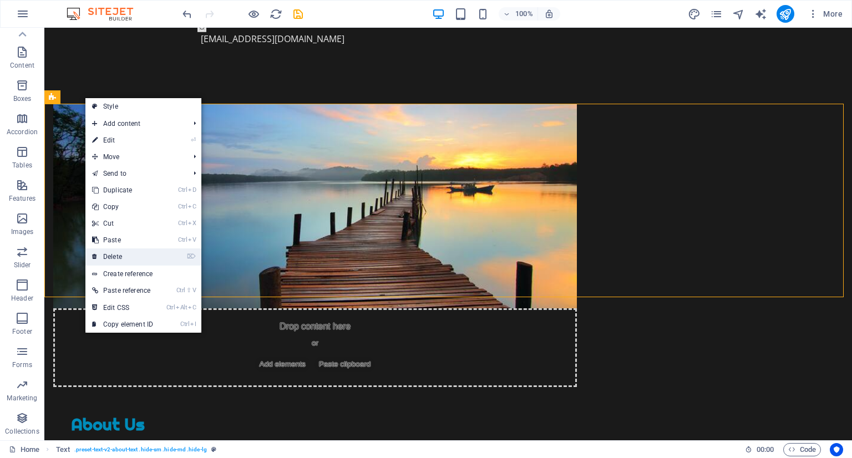
click at [134, 249] on link "⌦ Delete" at bounding box center [122, 257] width 74 height 17
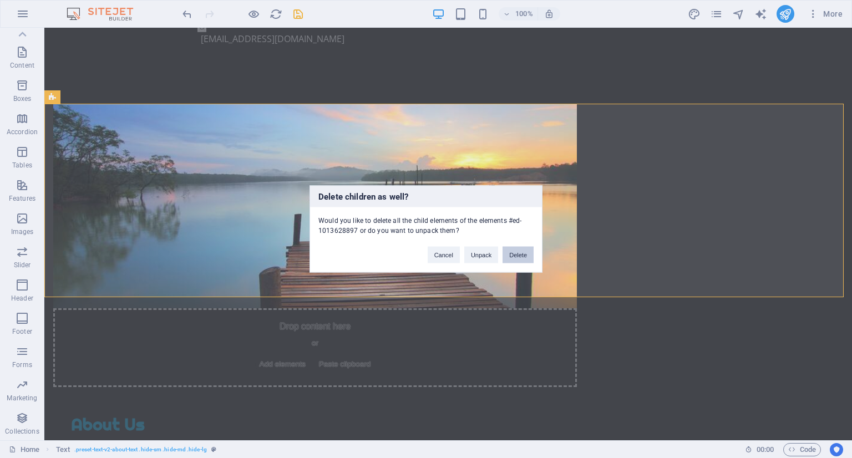
click at [526, 259] on button "Delete" at bounding box center [518, 255] width 31 height 17
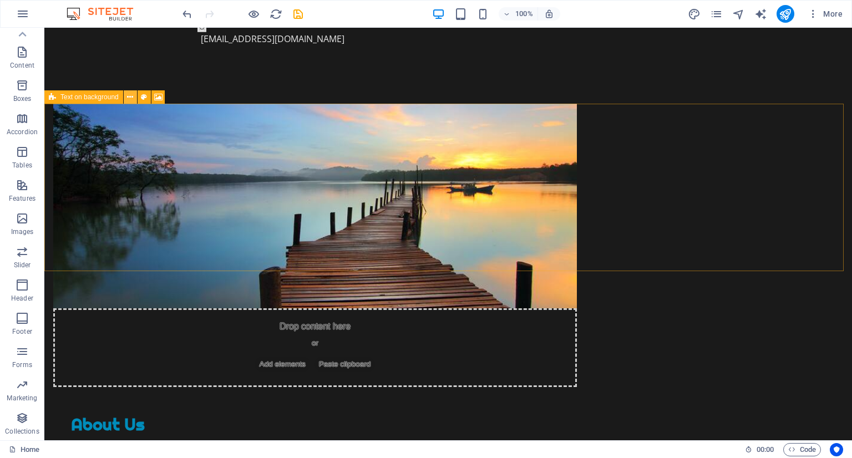
click at [126, 96] on button at bounding box center [130, 96] width 13 height 13
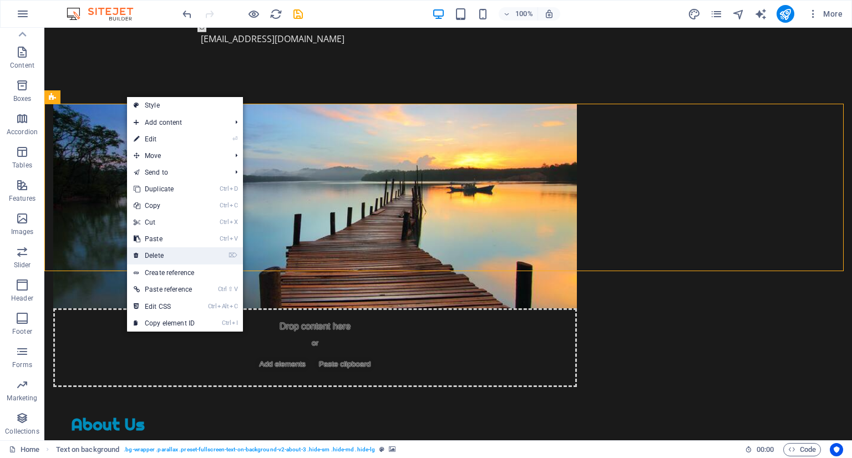
click at [173, 254] on link "⌦ Delete" at bounding box center [164, 255] width 74 height 17
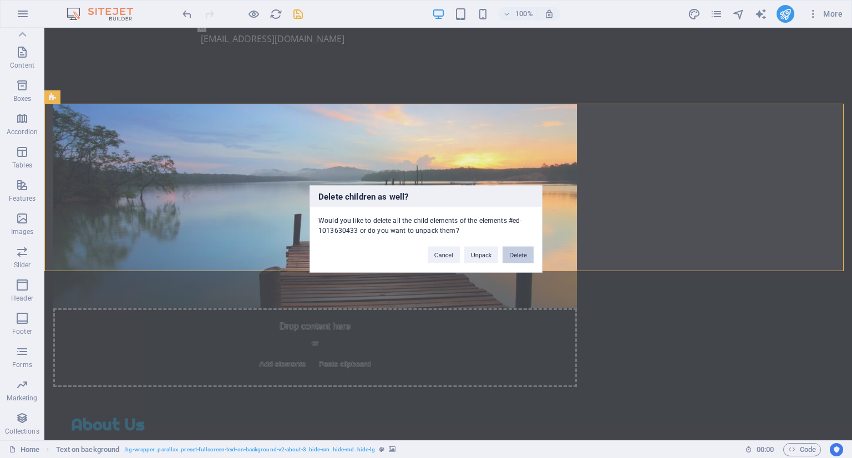
drag, startPoint x: 525, startPoint y: 254, endPoint x: 333, endPoint y: 164, distance: 212.7
click at [525, 254] on button "Delete" at bounding box center [518, 255] width 31 height 17
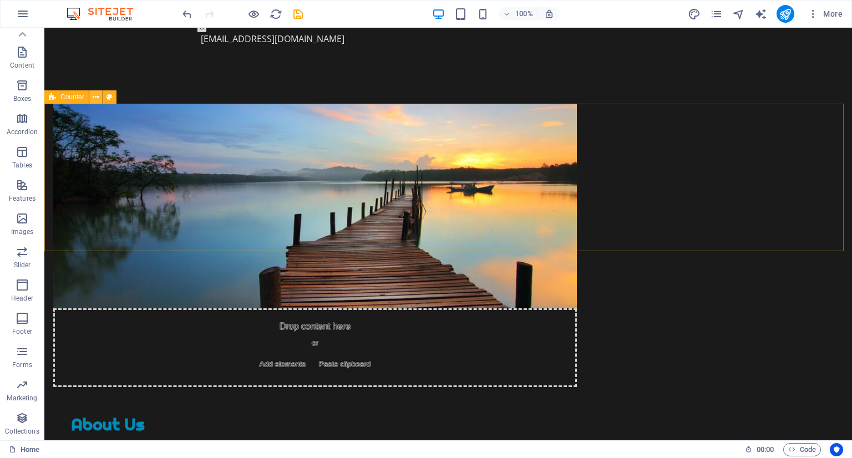
click at [99, 98] on button at bounding box center [95, 96] width 13 height 13
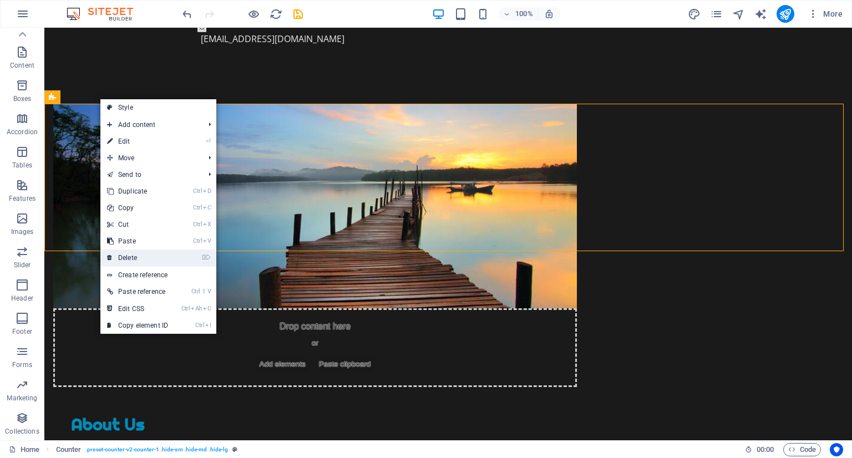
click at [154, 256] on link "⌦ Delete" at bounding box center [137, 258] width 74 height 17
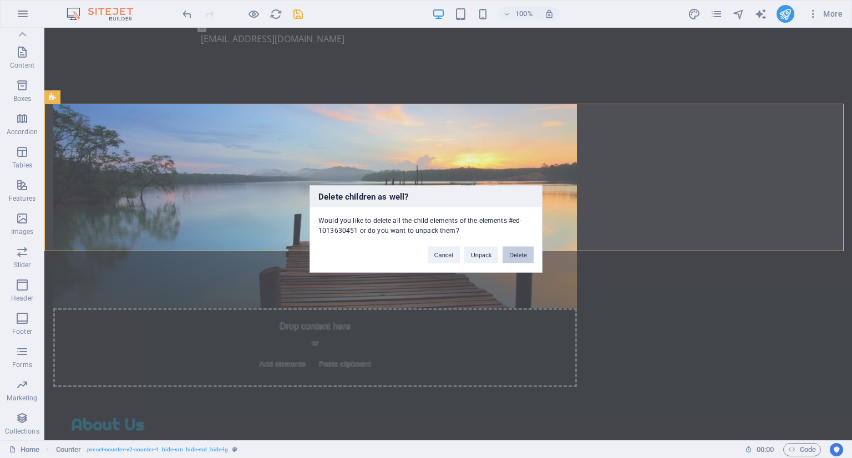
drag, startPoint x: 526, startPoint y: 249, endPoint x: 408, endPoint y: 181, distance: 136.5
click at [526, 249] on button "Delete" at bounding box center [518, 255] width 31 height 17
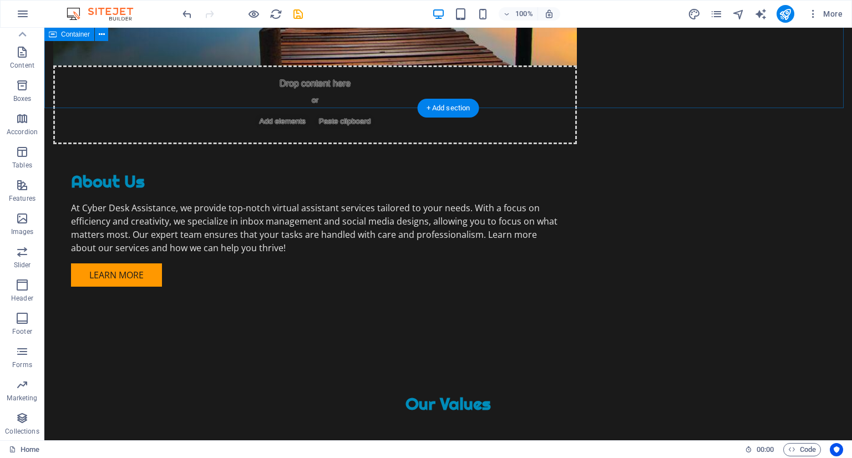
scroll to position [943, 0]
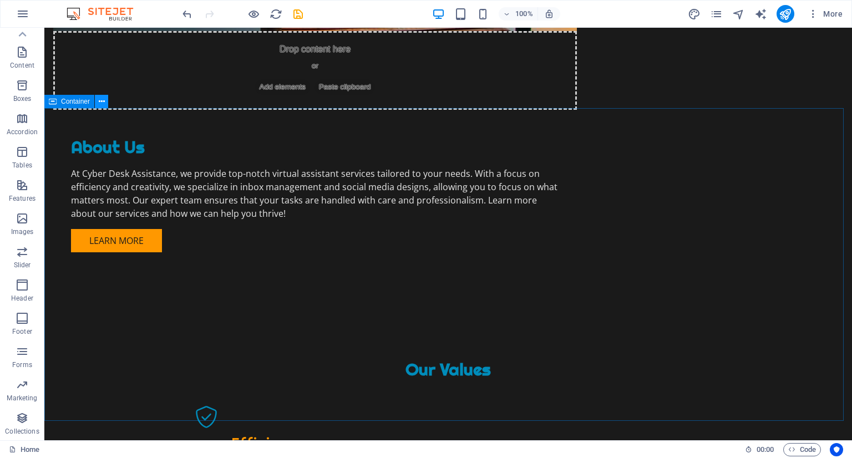
click at [103, 99] on icon at bounding box center [102, 102] width 6 height 12
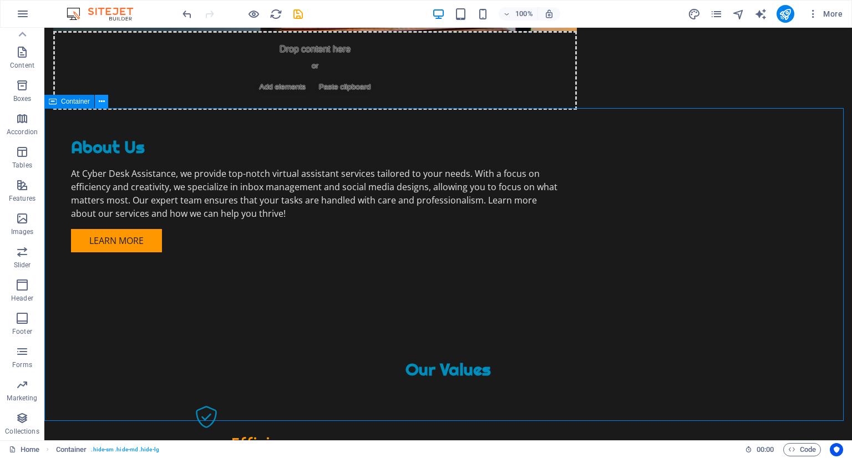
click at [99, 105] on icon at bounding box center [102, 102] width 6 height 12
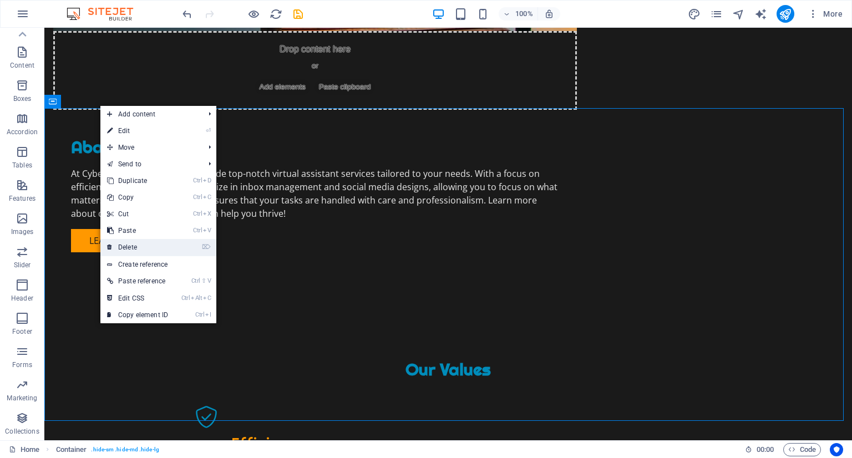
click at [139, 247] on link "⌦ Delete" at bounding box center [137, 247] width 74 height 17
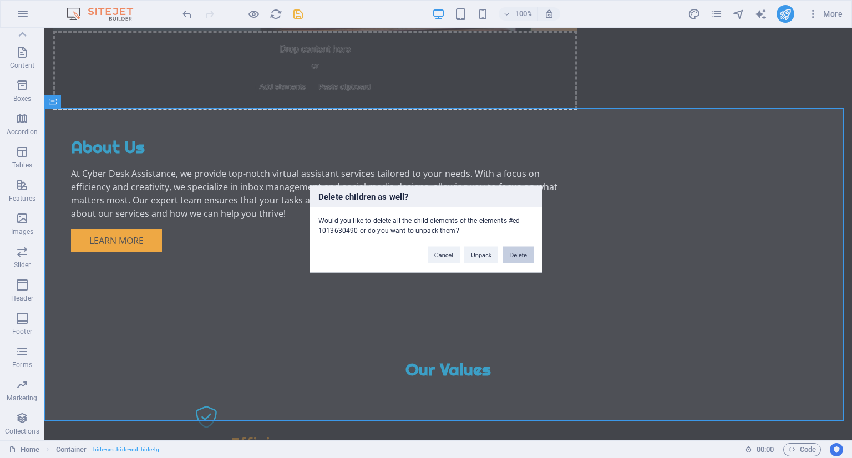
click at [515, 250] on button "Delete" at bounding box center [518, 255] width 31 height 17
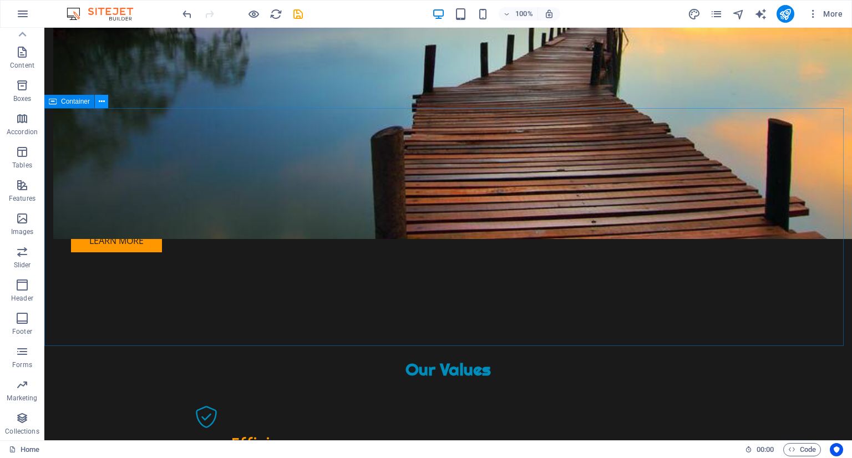
click at [100, 100] on icon at bounding box center [102, 102] width 6 height 12
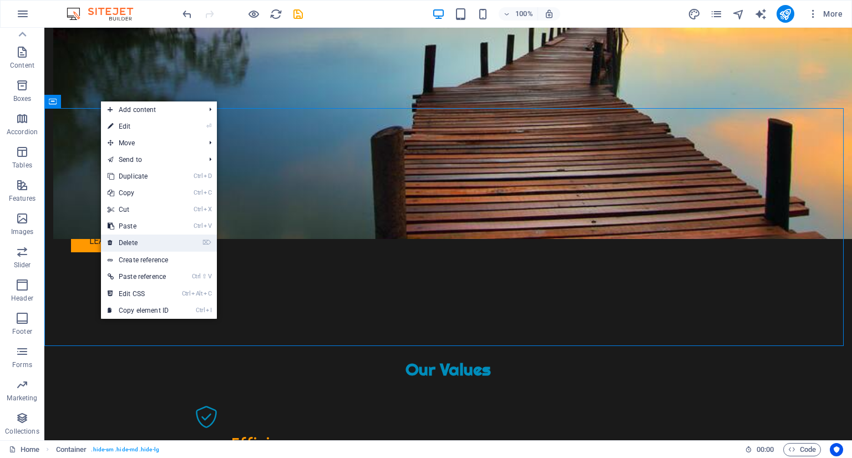
click at [131, 239] on link "⌦ Delete" at bounding box center [138, 243] width 74 height 17
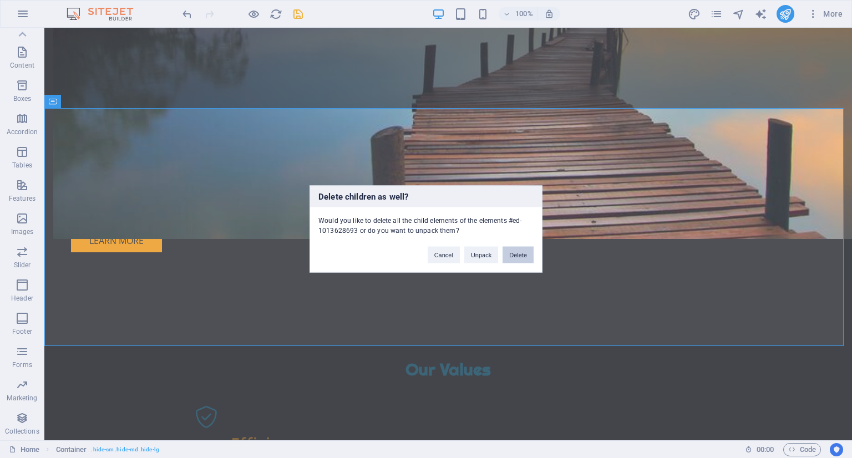
click at [509, 257] on button "Delete" at bounding box center [518, 255] width 31 height 17
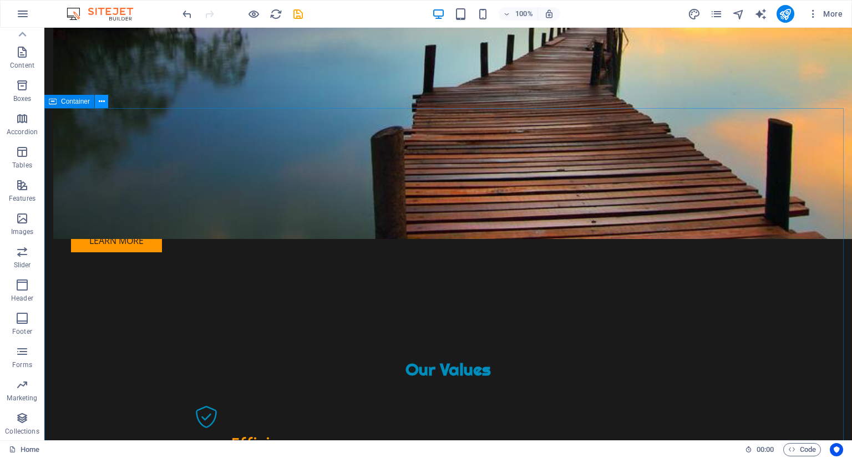
click at [103, 104] on icon at bounding box center [102, 102] width 6 height 12
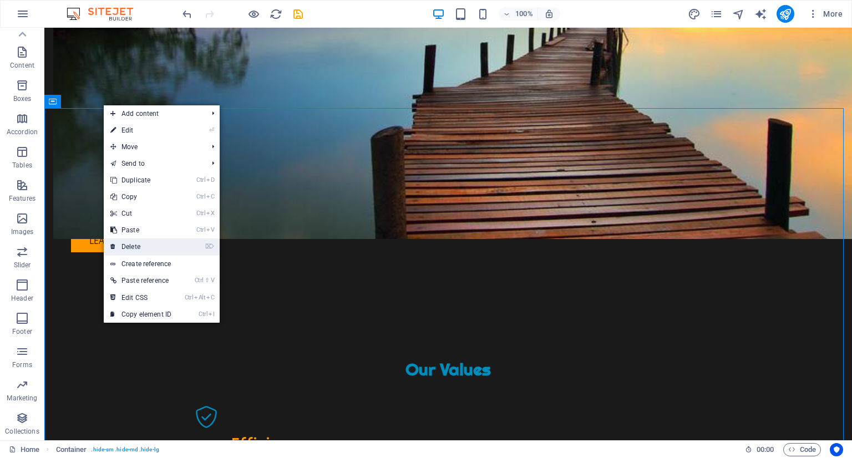
click at [164, 248] on link "⌦ Delete" at bounding box center [141, 247] width 74 height 17
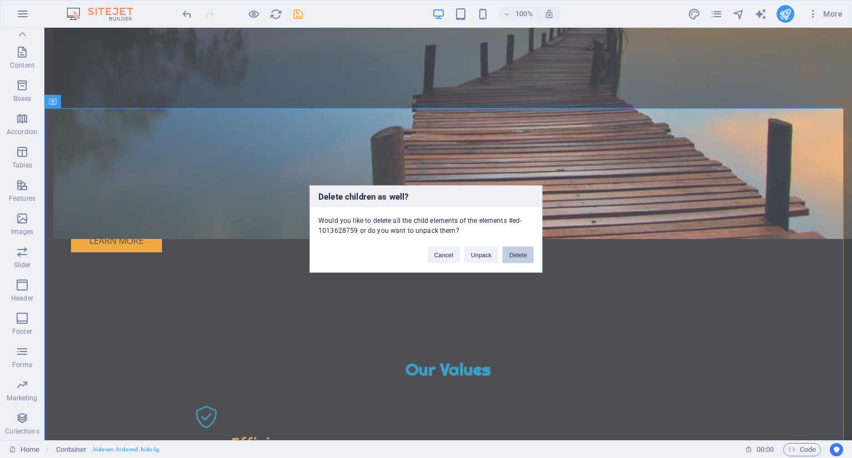
drag, startPoint x: 508, startPoint y: 248, endPoint x: 448, endPoint y: 206, distance: 73.7
click at [508, 248] on button "Delete" at bounding box center [518, 255] width 31 height 17
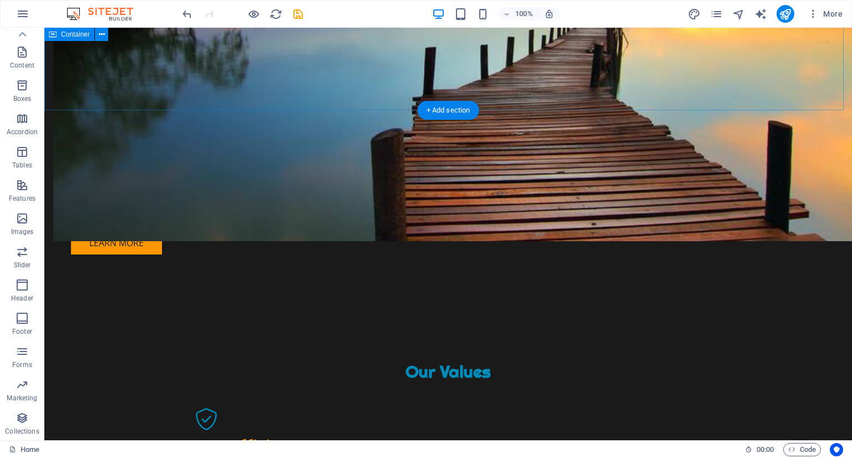
scroll to position [888, 0]
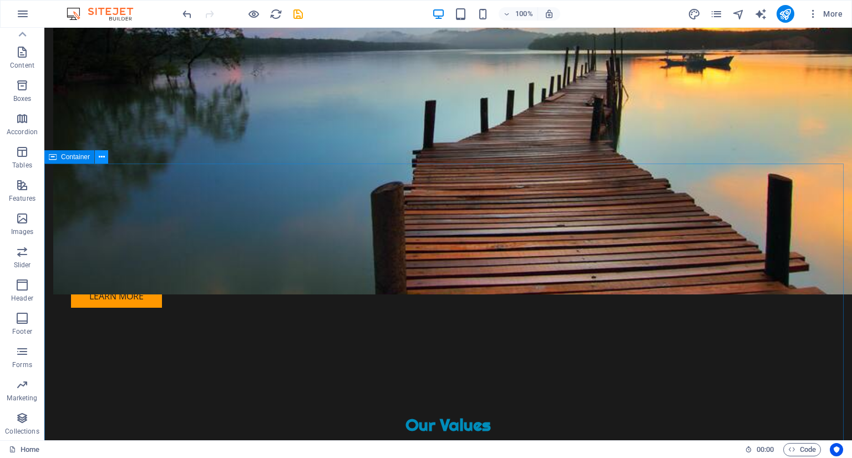
click at [102, 157] on icon at bounding box center [102, 157] width 6 height 12
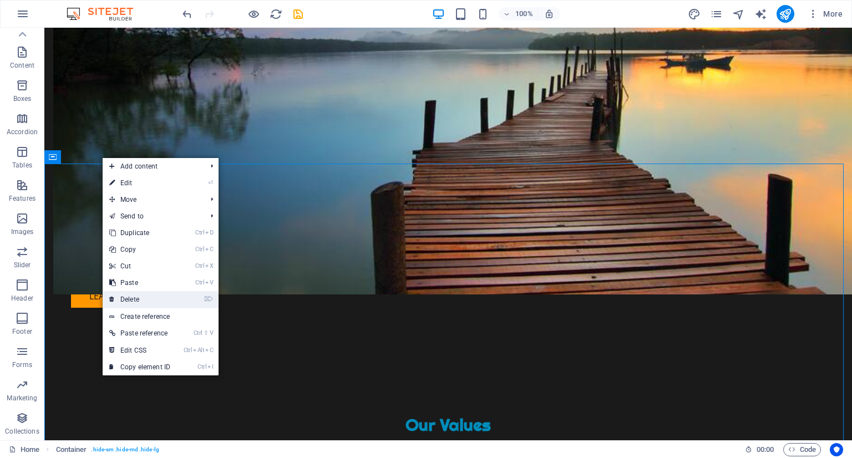
click at [176, 297] on link "⌦ Delete" at bounding box center [140, 299] width 74 height 17
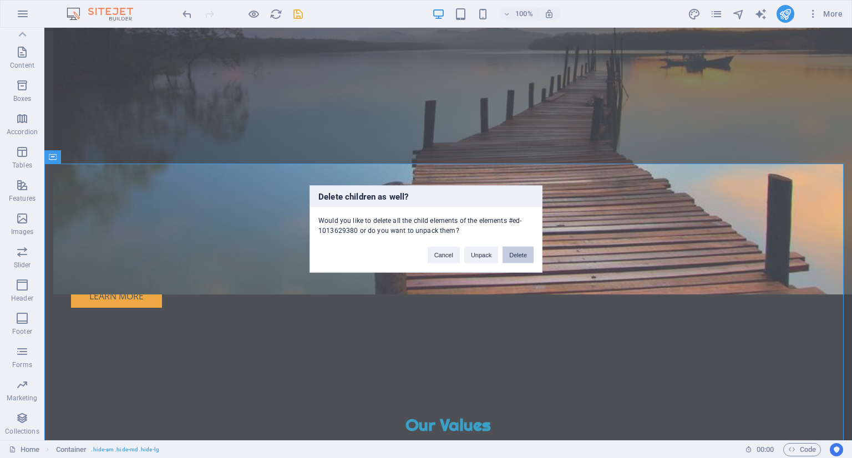
click at [506, 249] on button "Delete" at bounding box center [518, 255] width 31 height 17
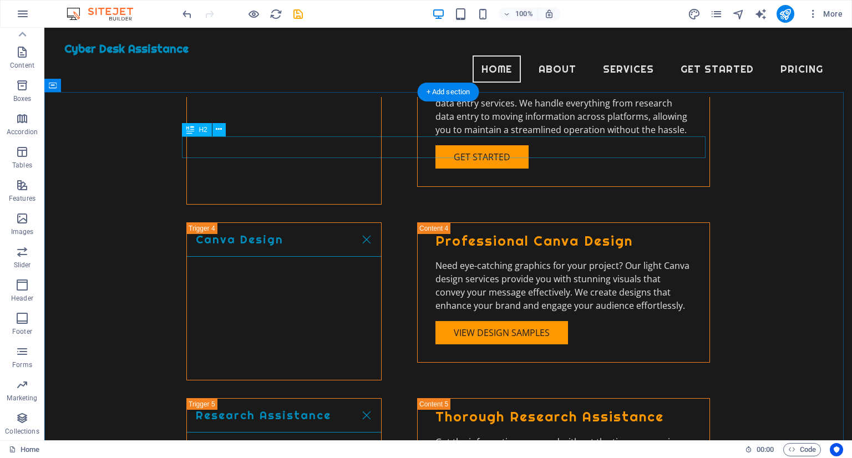
scroll to position [2108, 0]
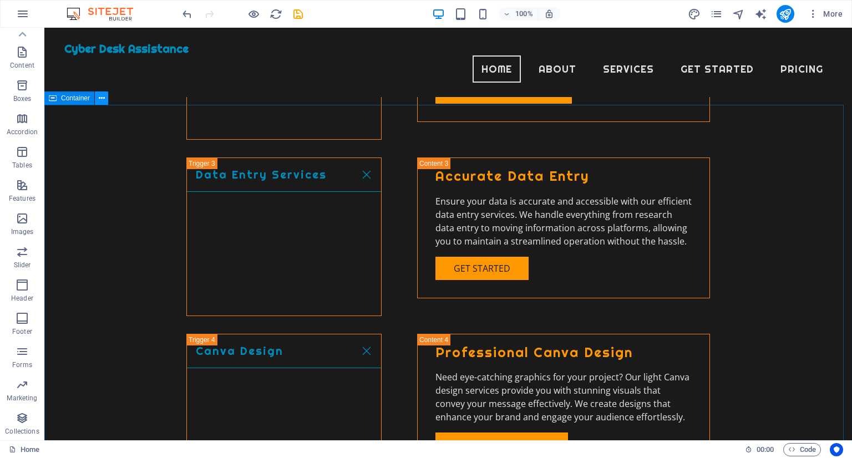
click at [97, 95] on button at bounding box center [101, 98] width 13 height 13
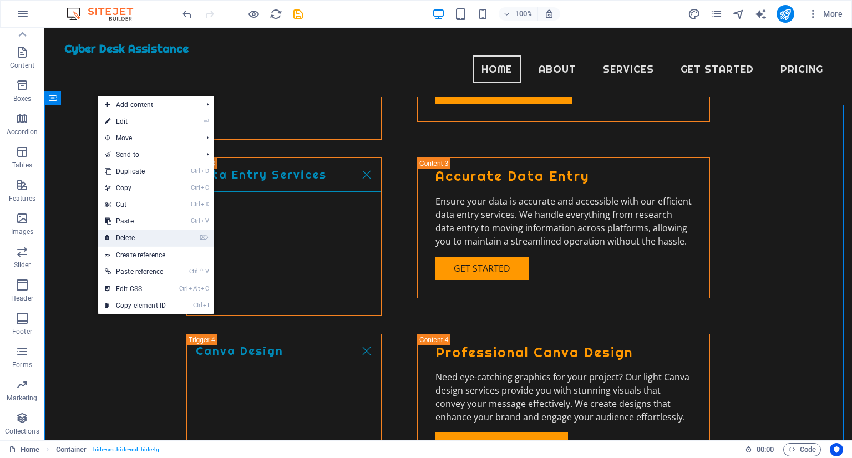
click at [123, 234] on link "⌦ Delete" at bounding box center [135, 238] width 74 height 17
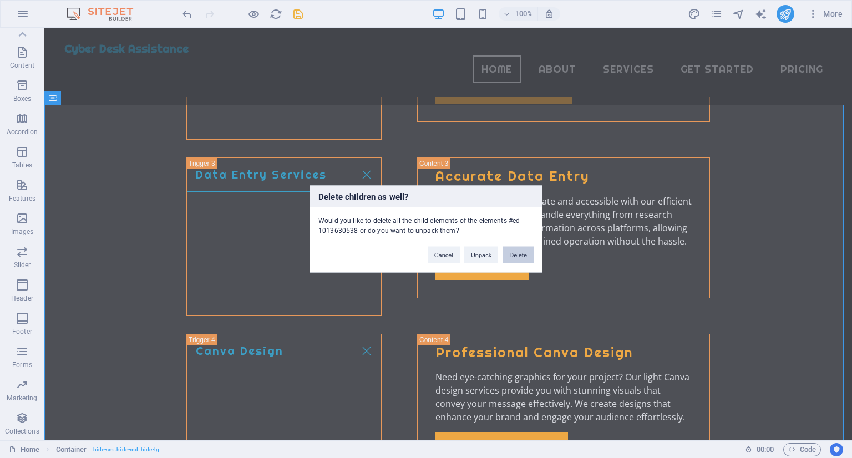
drag, startPoint x: 510, startPoint y: 251, endPoint x: 381, endPoint y: 183, distance: 146.7
click at [510, 251] on button "Delete" at bounding box center [518, 255] width 31 height 17
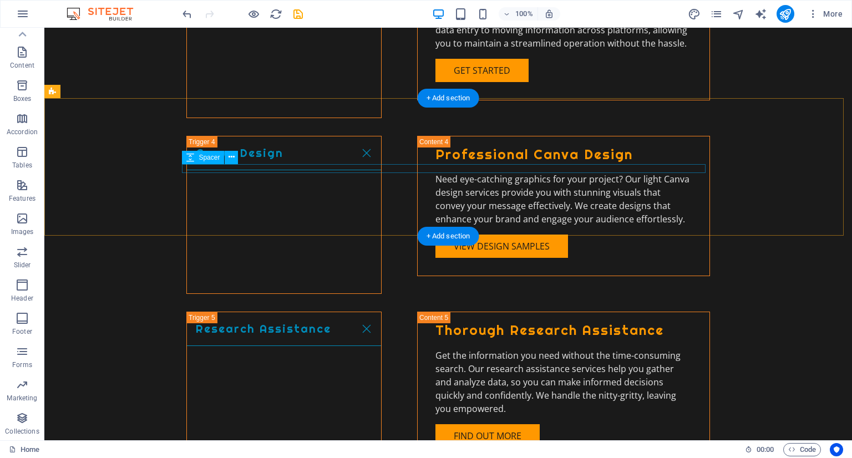
scroll to position [2386, 0]
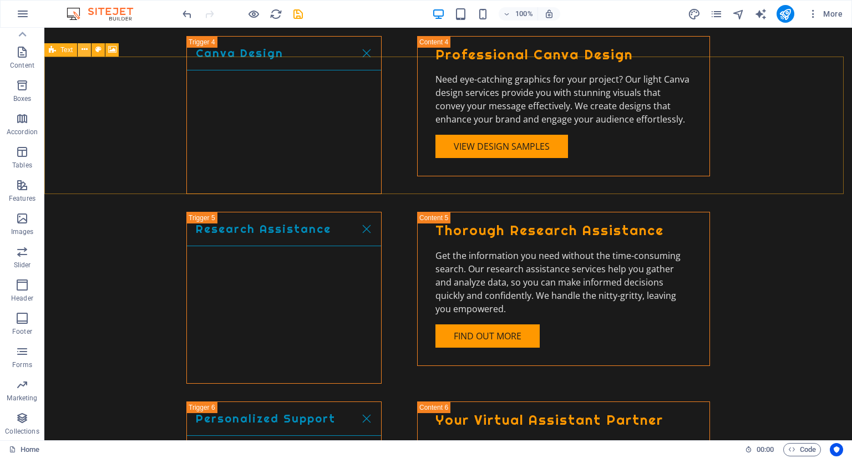
click at [80, 45] on button at bounding box center [84, 49] width 13 height 13
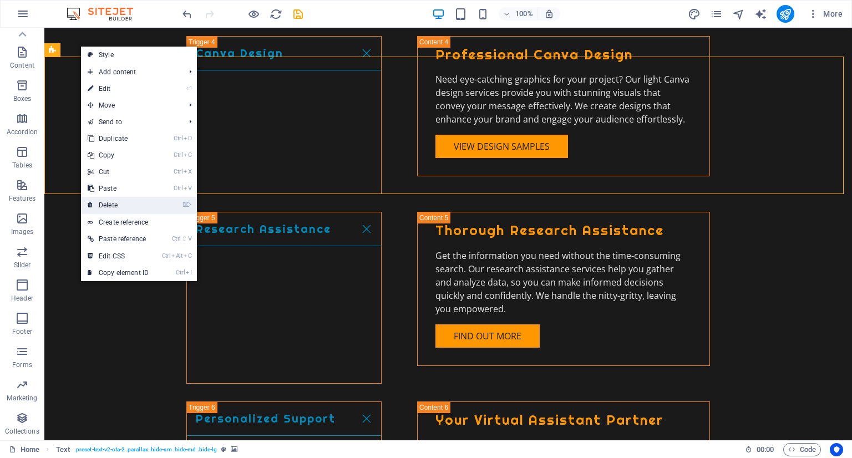
click at [115, 198] on link "⌦ Delete" at bounding box center [118, 205] width 74 height 17
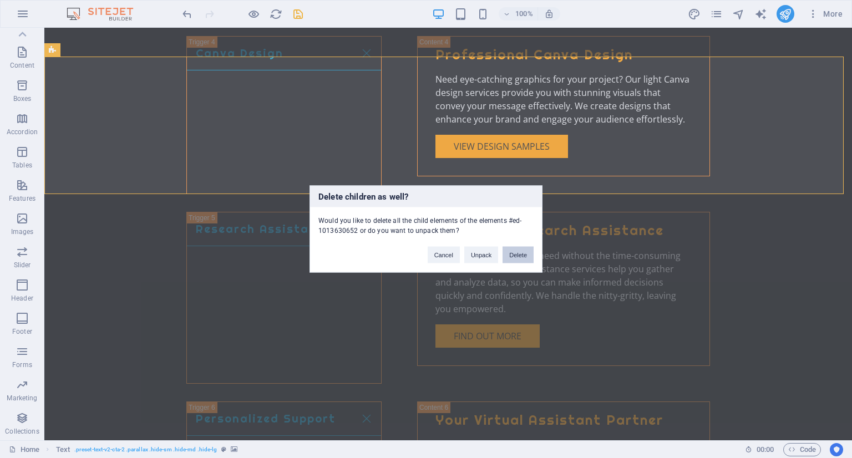
drag, startPoint x: 523, startPoint y: 253, endPoint x: 484, endPoint y: 213, distance: 55.7
click at [523, 253] on button "Delete" at bounding box center [518, 255] width 31 height 17
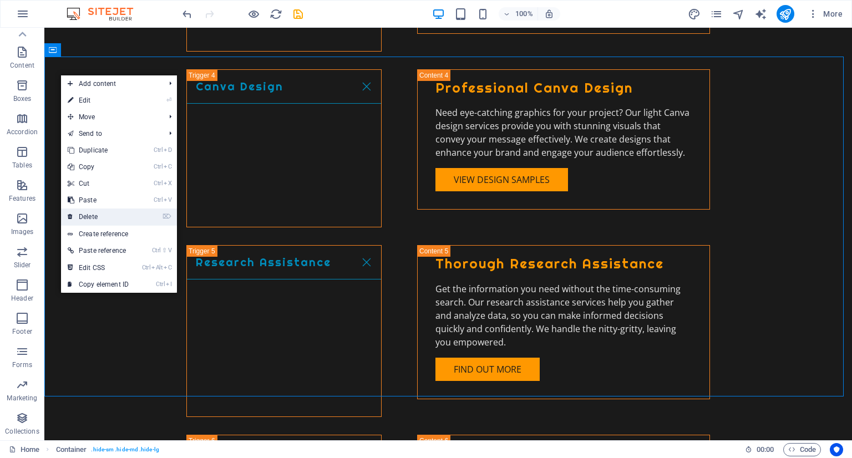
click at [100, 220] on link "⌦ Delete" at bounding box center [98, 217] width 74 height 17
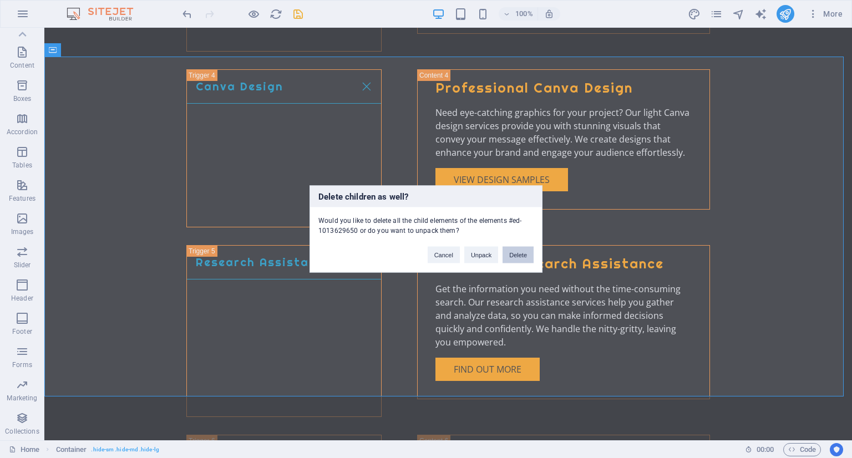
click at [513, 249] on button "Delete" at bounding box center [518, 255] width 31 height 17
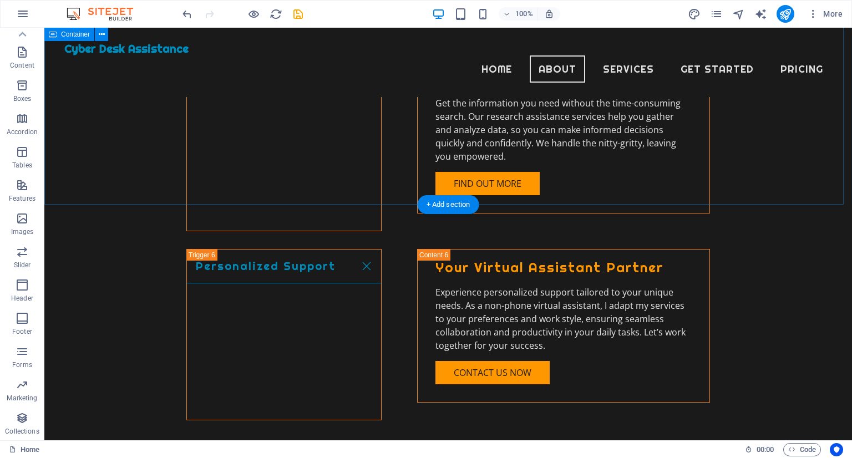
scroll to position [2497, 0]
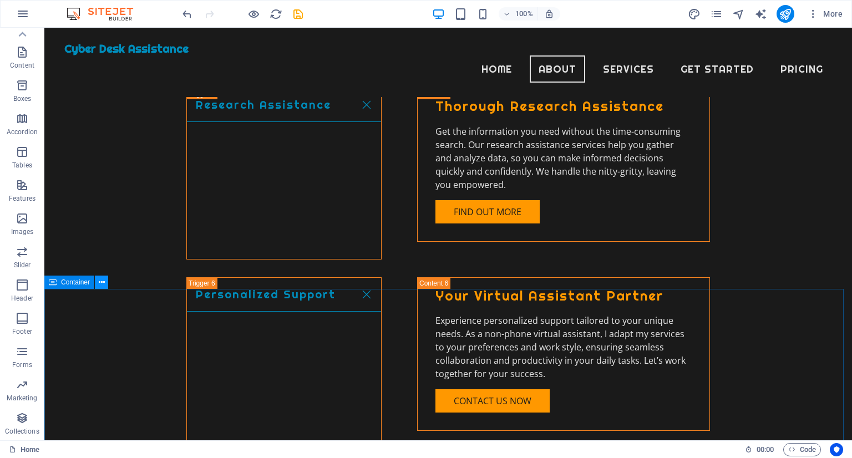
click at [104, 285] on button at bounding box center [101, 282] width 13 height 13
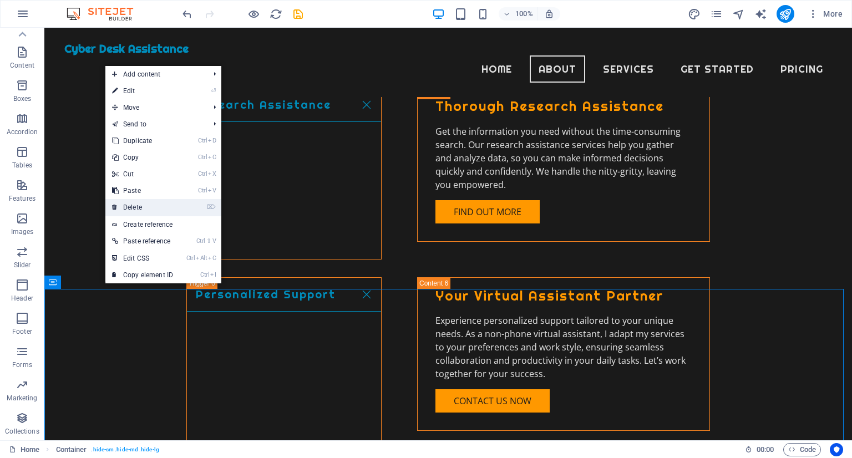
click at [144, 206] on link "⌦ Delete" at bounding box center [142, 207] width 74 height 17
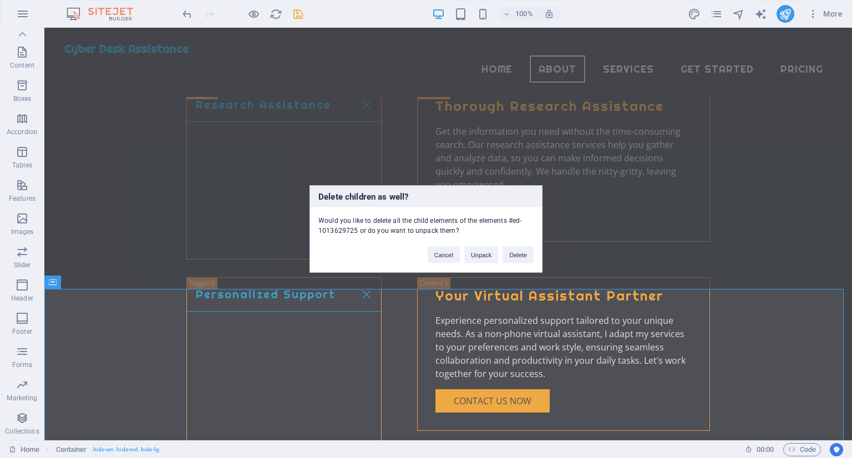
click at [535, 257] on div "Cancel Unpack Delete" at bounding box center [480, 250] width 123 height 28
click at [522, 254] on button "Delete" at bounding box center [518, 255] width 31 height 17
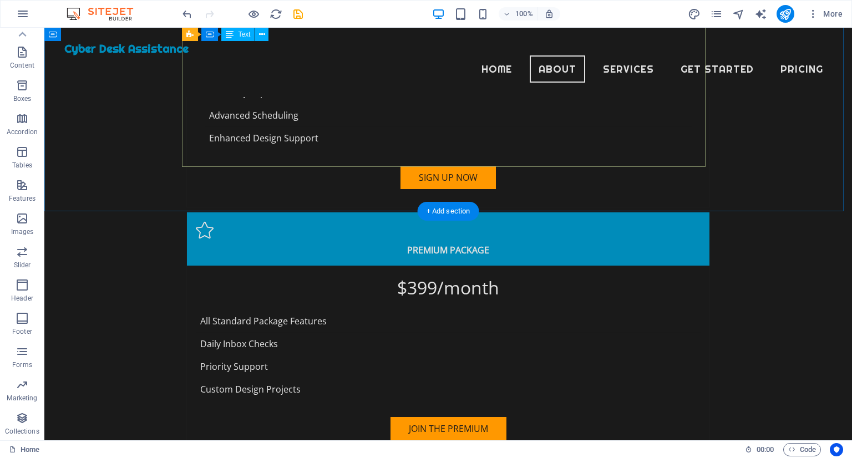
scroll to position [3495, 0]
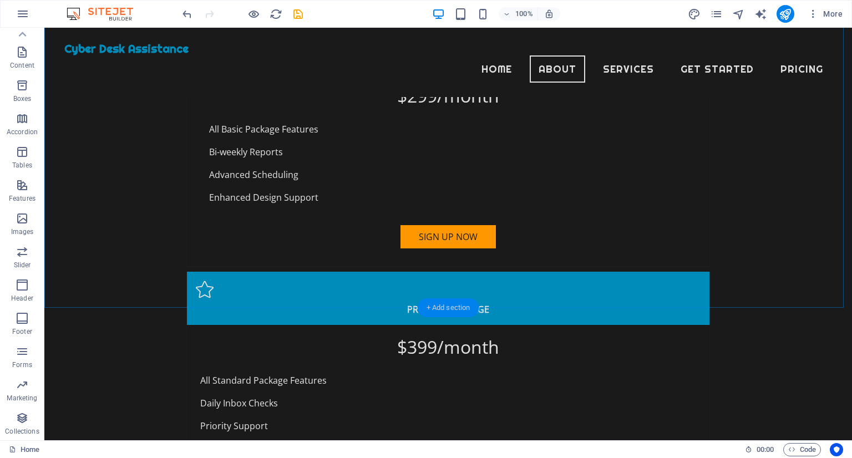
drag, startPoint x: 464, startPoint y: 298, endPoint x: 305, endPoint y: 240, distance: 170.3
click at [464, 298] on div "+ Add section" at bounding box center [449, 307] width 62 height 19
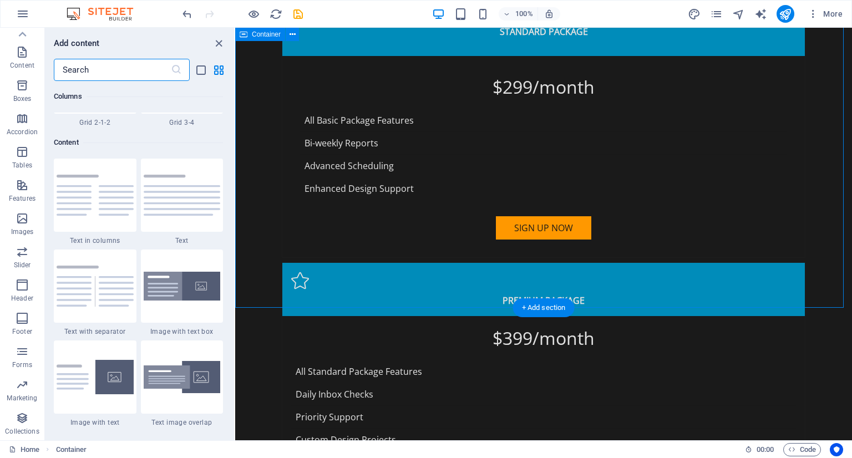
scroll to position [1941, 0]
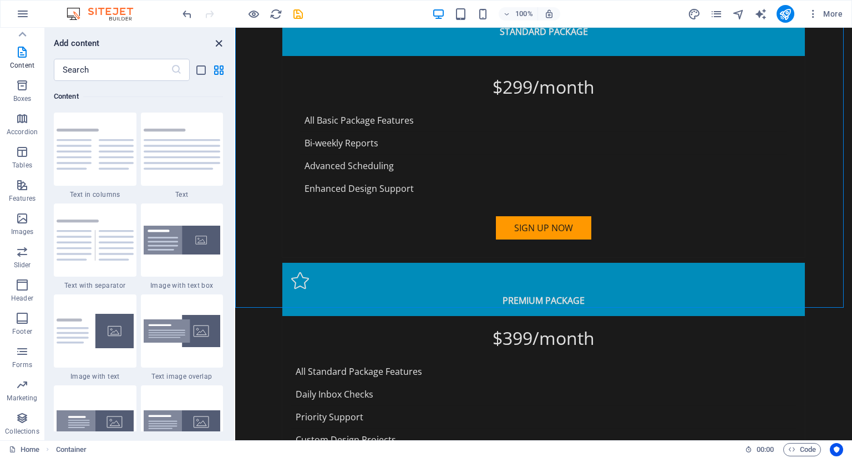
click at [217, 42] on icon "close panel" at bounding box center [218, 43] width 13 height 13
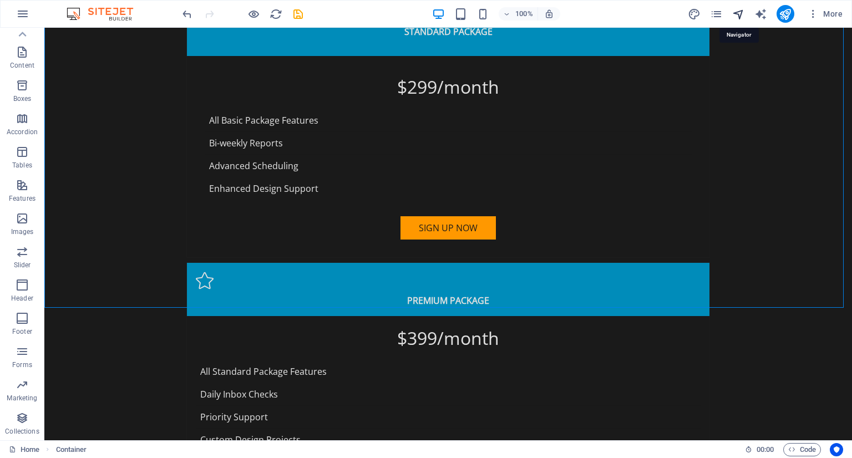
click at [736, 17] on icon "navigator" at bounding box center [738, 14] width 13 height 13
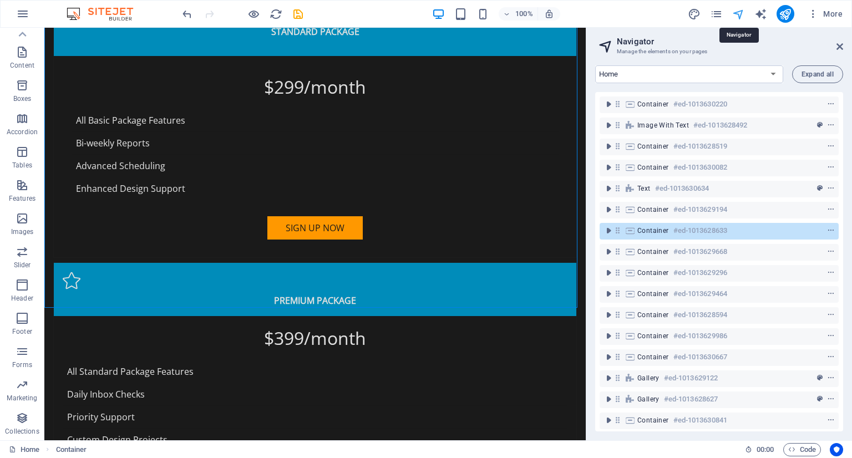
scroll to position [3564, 0]
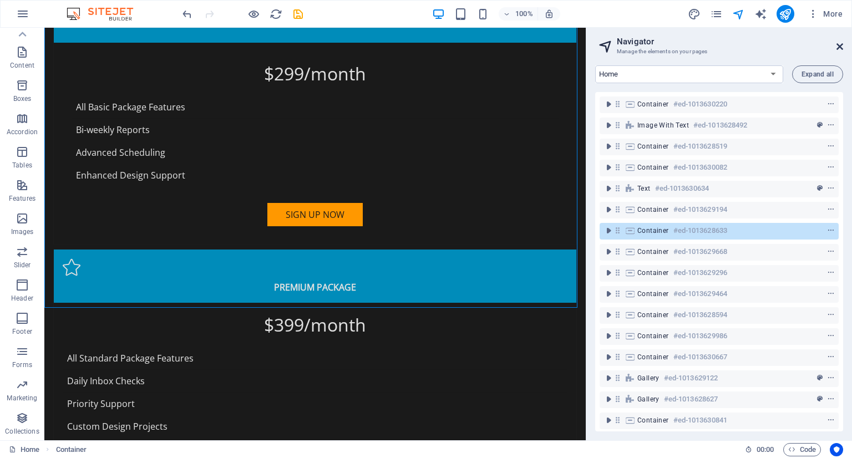
click at [840, 45] on icon at bounding box center [840, 46] width 7 height 9
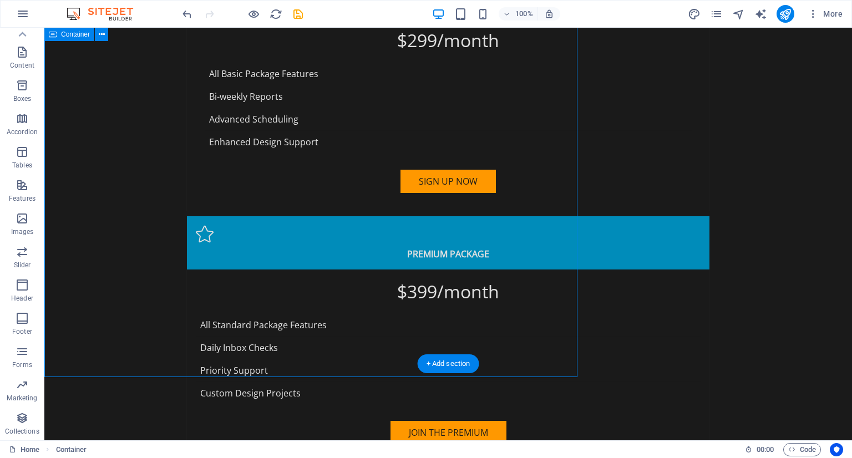
scroll to position [3551, 0]
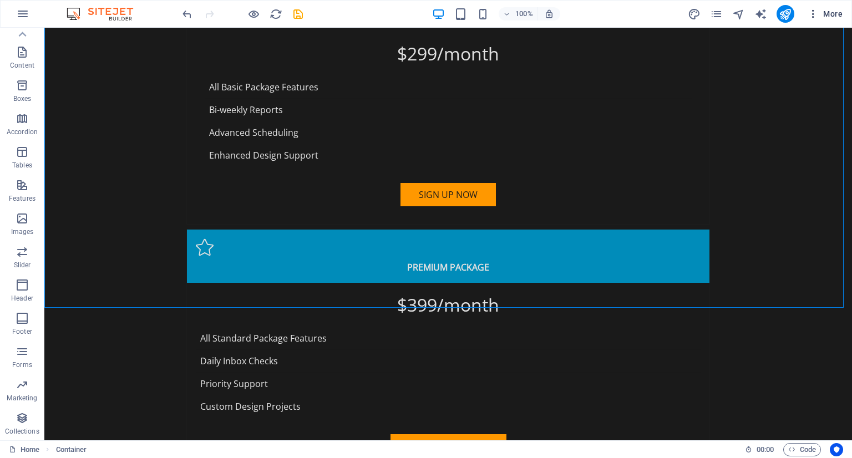
click at [814, 14] on icon "button" at bounding box center [813, 13] width 11 height 11
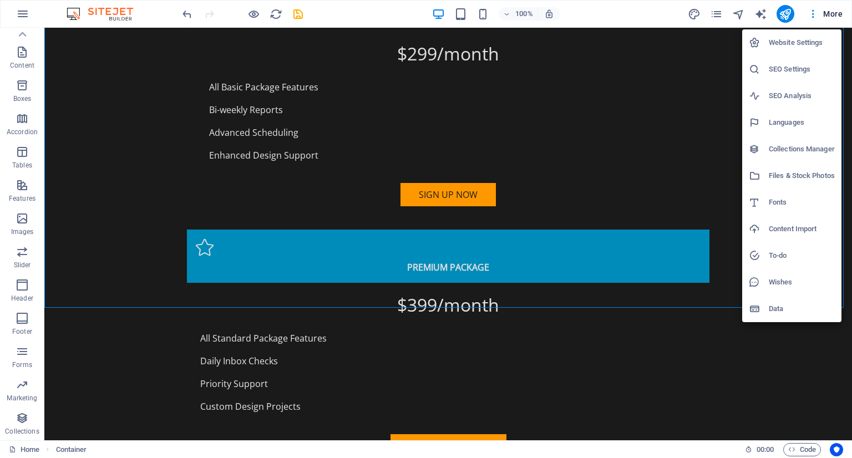
click at [728, 214] on div at bounding box center [426, 229] width 852 height 458
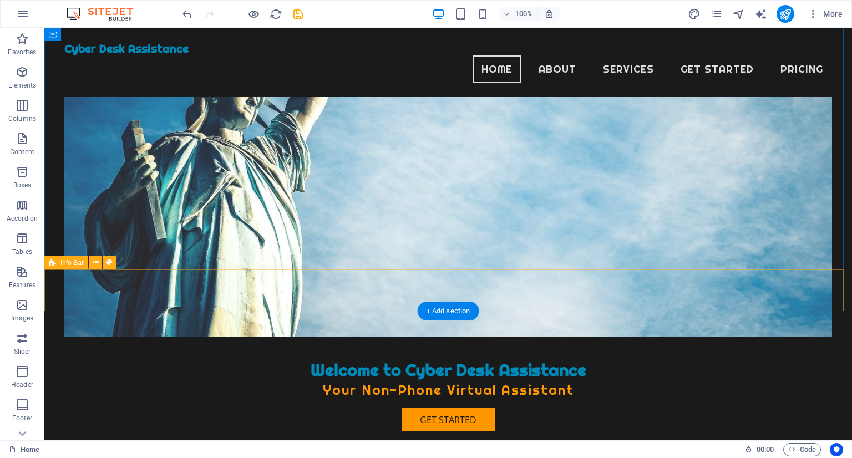
scroll to position [0, 0]
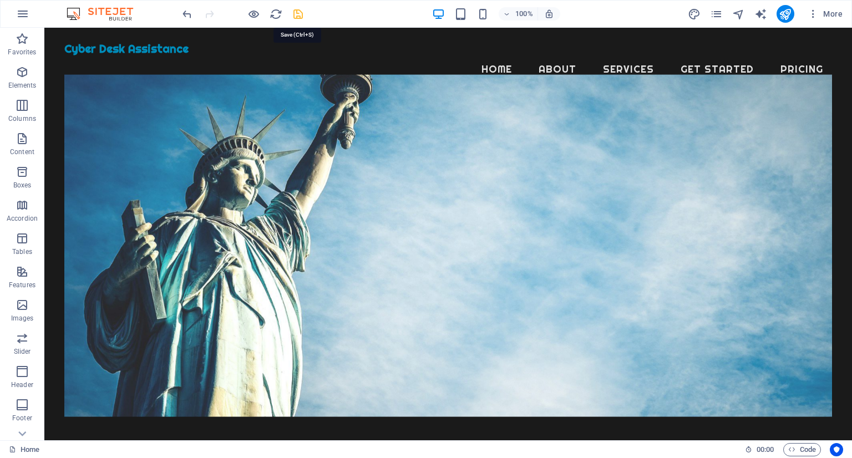
click at [295, 18] on icon "save" at bounding box center [298, 14] width 13 height 13
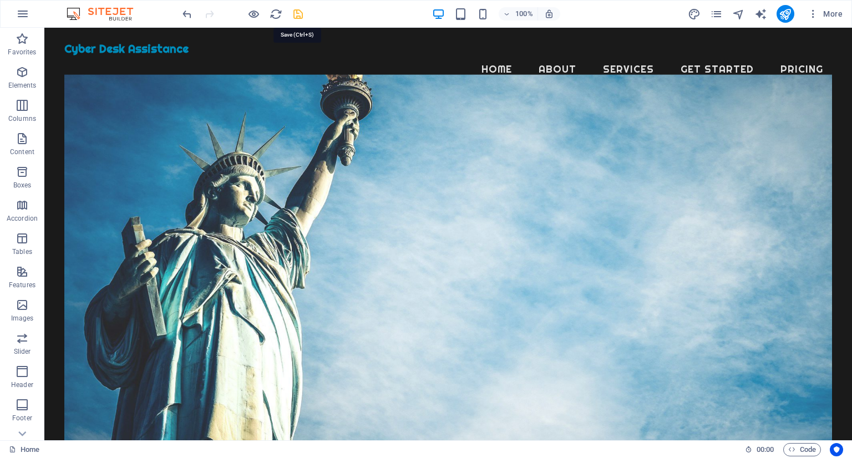
checkbox input "false"
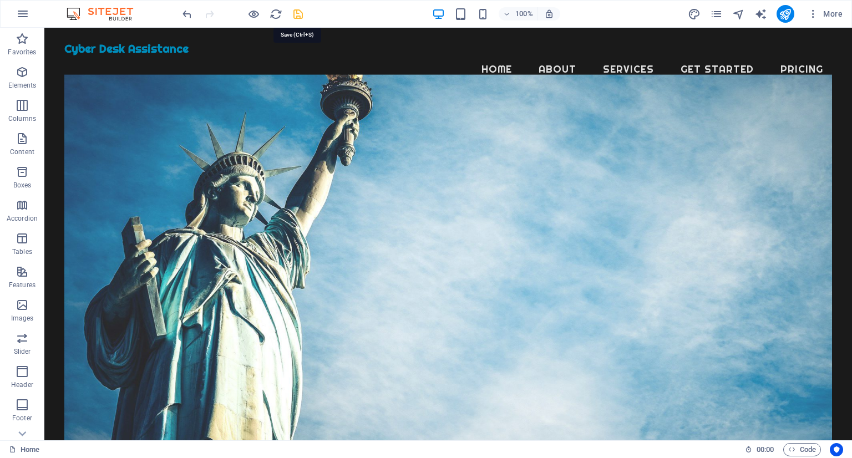
checkbox input "false"
click at [688, 12] on icon "design" at bounding box center [694, 14] width 13 height 13
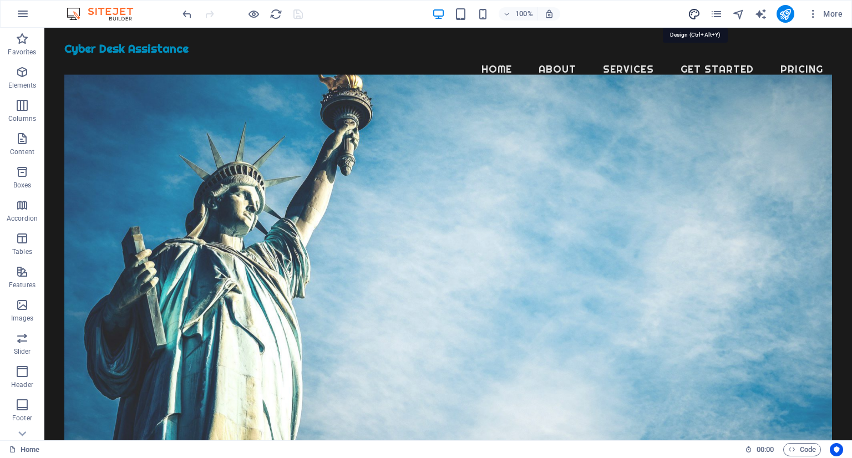
select select "px"
select select "200"
select select "px"
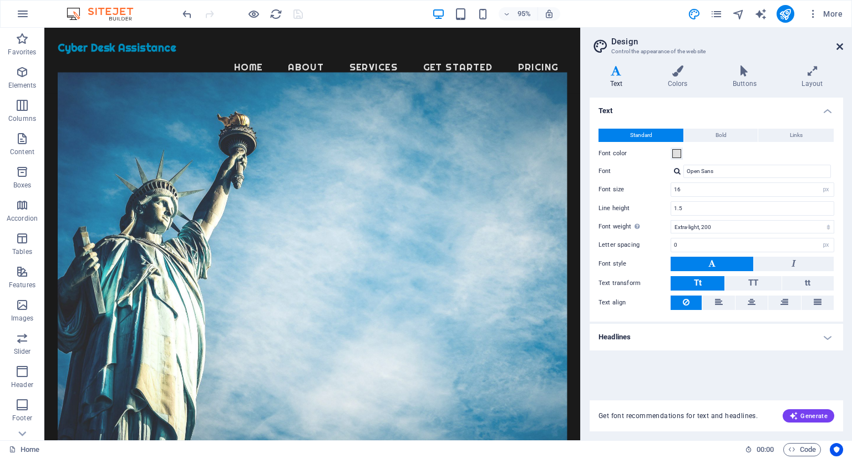
click at [837, 47] on icon at bounding box center [840, 46] width 7 height 9
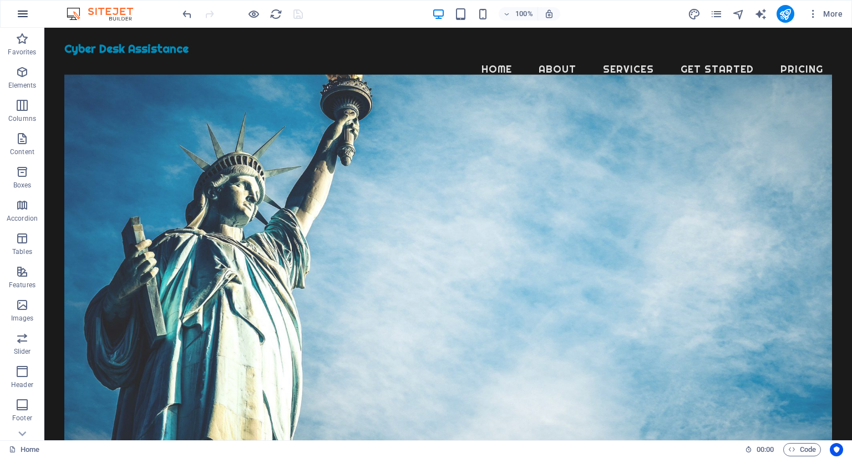
click at [22, 10] on icon "button" at bounding box center [22, 13] width 13 height 13
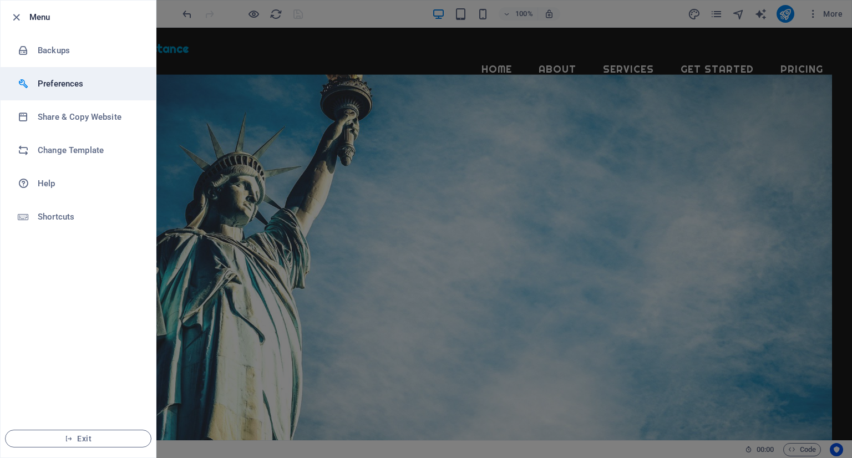
click at [69, 88] on h6 "Preferences" at bounding box center [89, 83] width 103 height 13
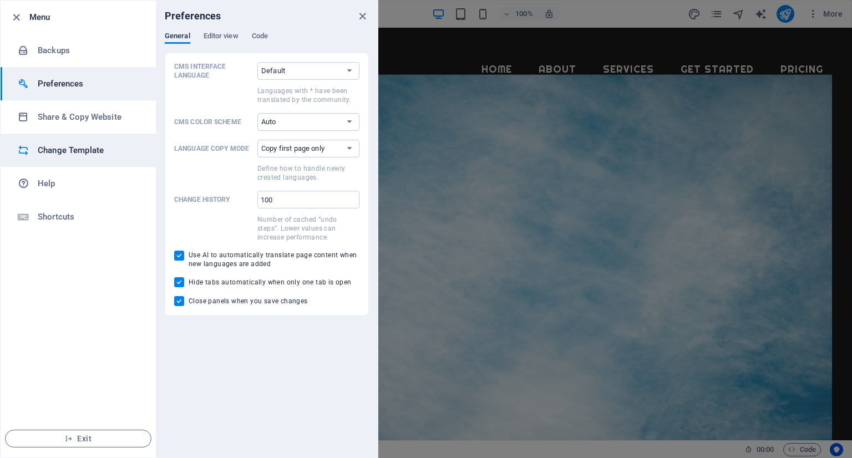
click at [75, 146] on h6 "Change Template" at bounding box center [89, 150] width 103 height 13
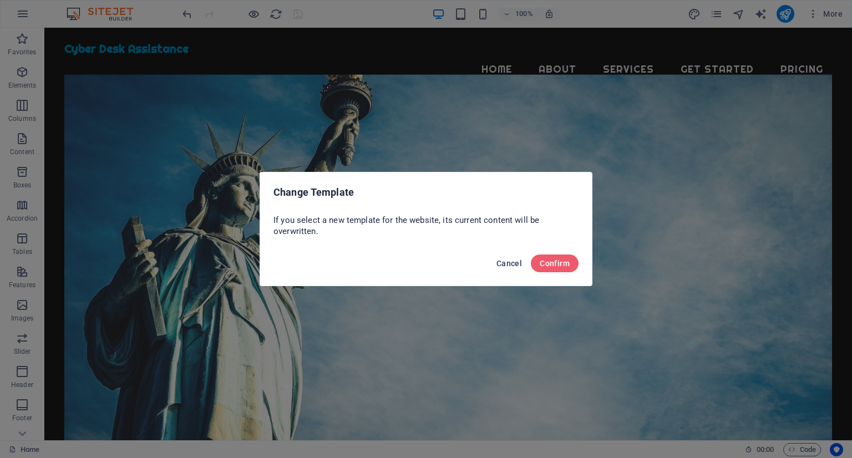
click at [502, 262] on span "Cancel" at bounding box center [510, 263] width 26 height 9
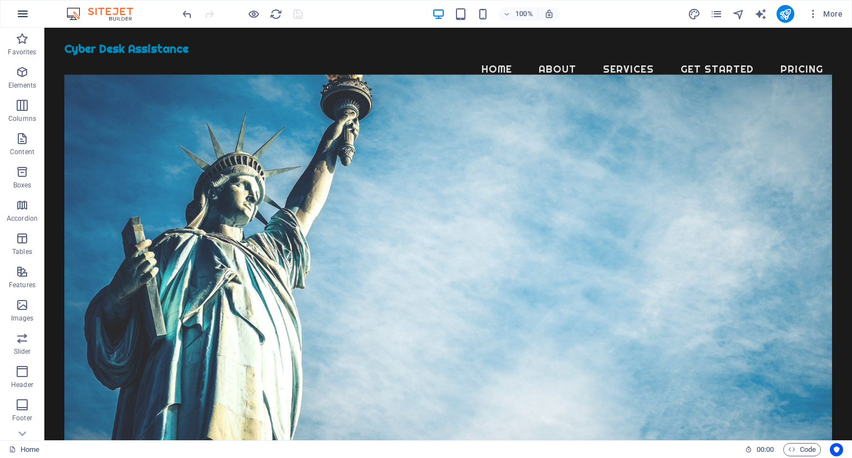
click at [22, 9] on icon "button" at bounding box center [22, 13] width 13 height 13
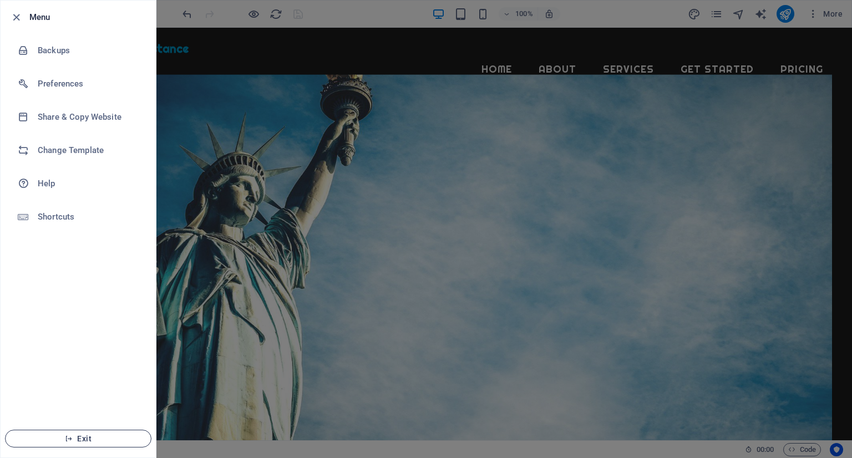
click at [29, 431] on button "Exit" at bounding box center [78, 439] width 146 height 18
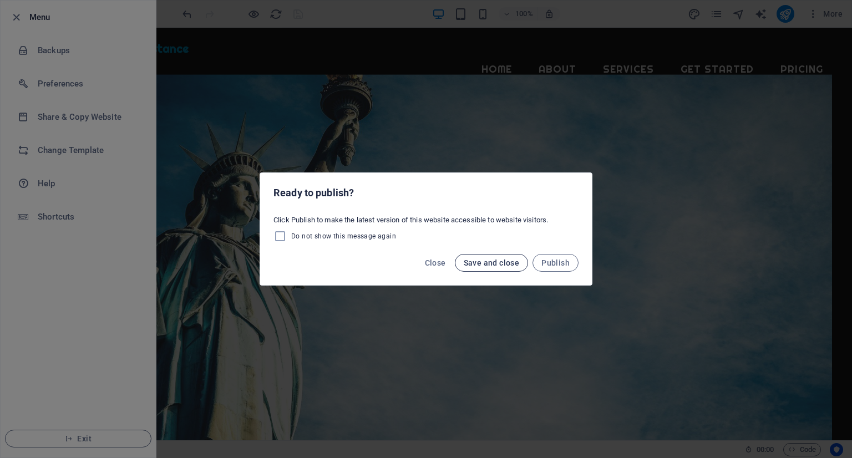
click at [477, 262] on span "Save and close" at bounding box center [492, 263] width 56 height 9
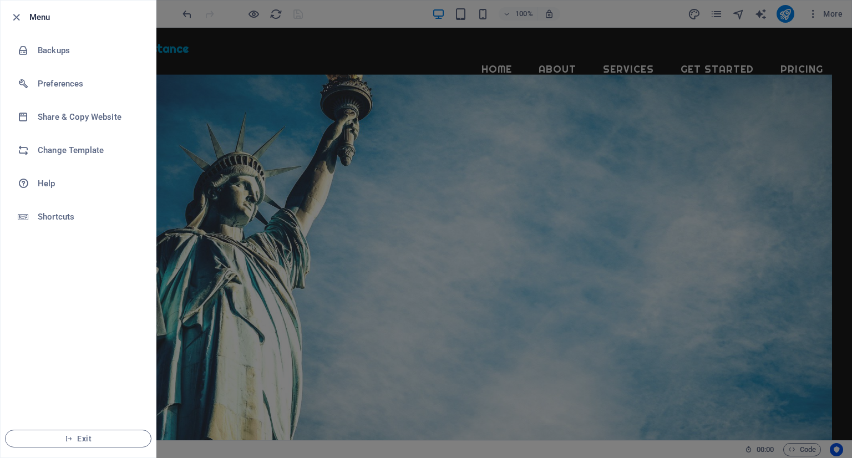
click at [368, 158] on div at bounding box center [426, 229] width 852 height 458
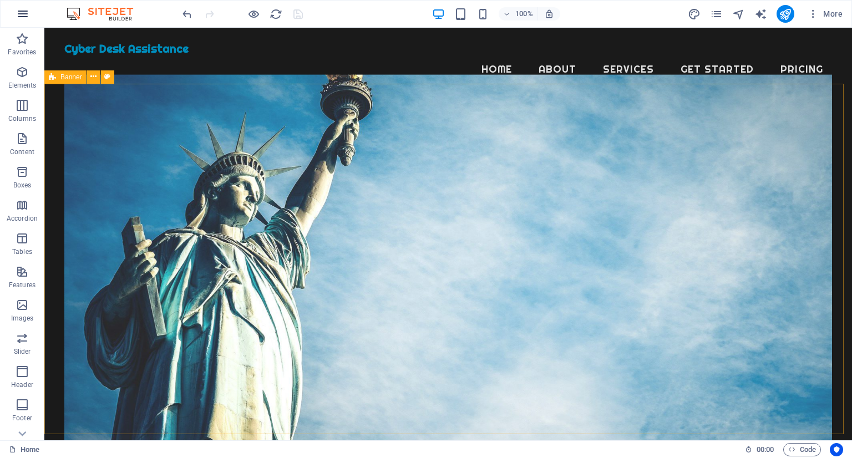
click at [26, 18] on icon "button" at bounding box center [22, 13] width 13 height 13
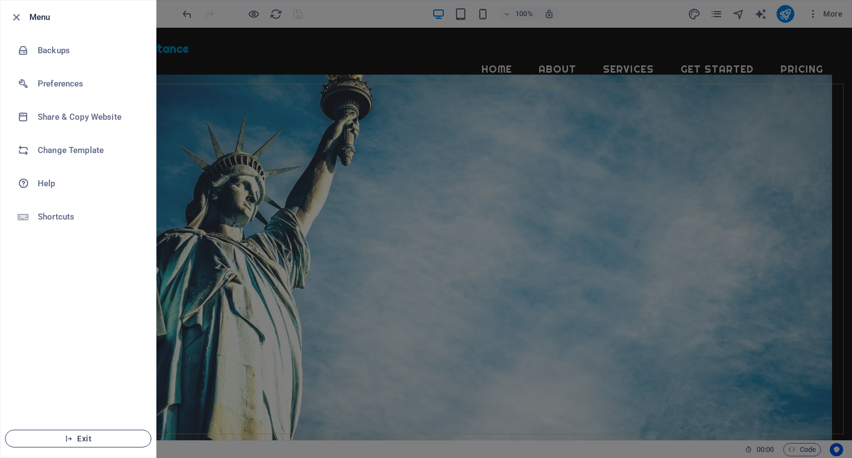
click at [56, 444] on button "Exit" at bounding box center [78, 439] width 146 height 18
click at [74, 437] on span "Exit" at bounding box center [78, 438] width 128 height 9
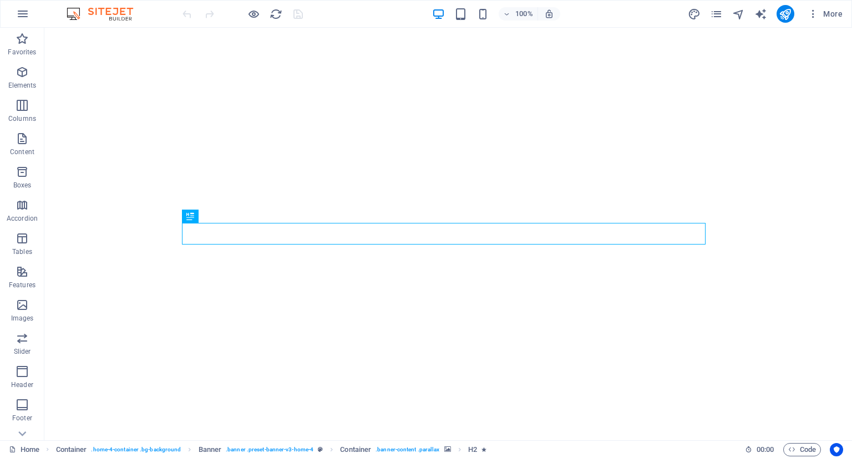
click at [80, 17] on img at bounding box center [105, 13] width 83 height 13
click at [124, 7] on img at bounding box center [105, 13] width 83 height 13
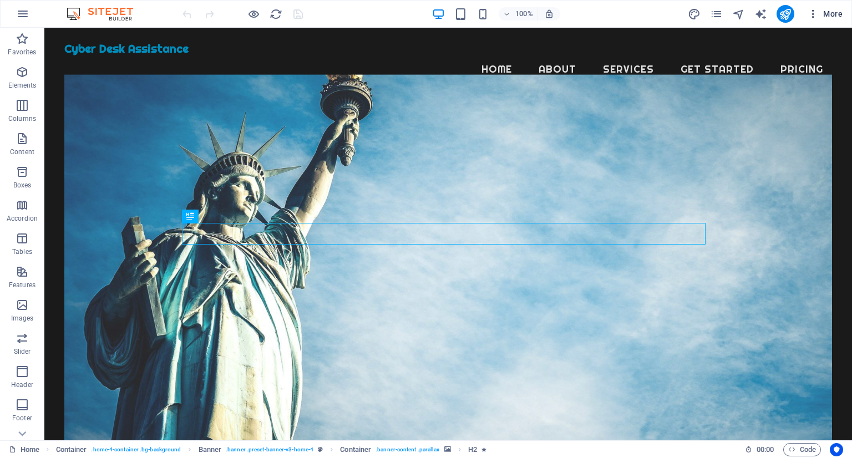
click at [834, 12] on span "More" at bounding box center [825, 13] width 35 height 11
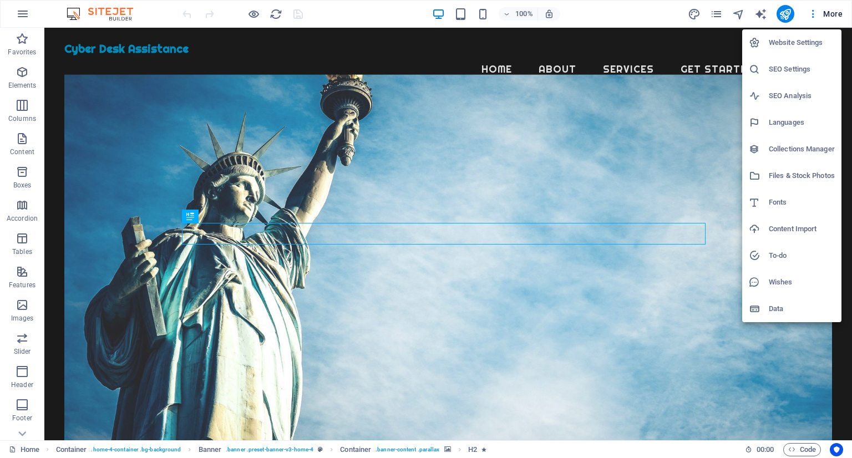
click at [18, 8] on div at bounding box center [426, 229] width 852 height 458
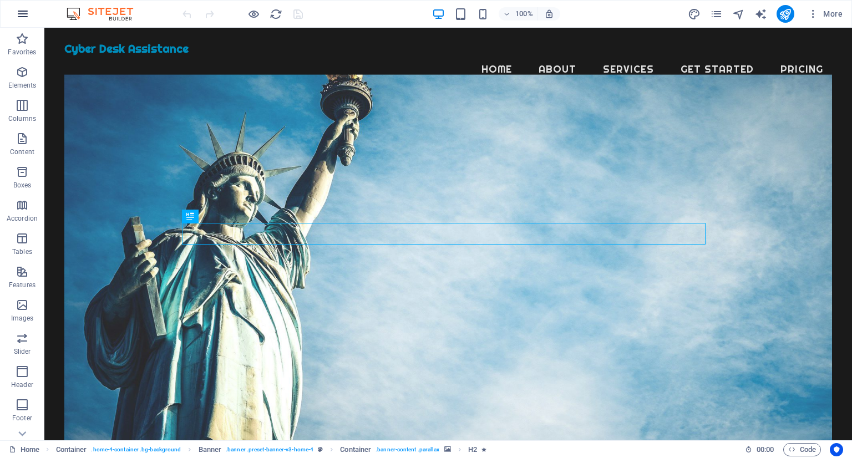
click at [23, 12] on icon "button" at bounding box center [22, 13] width 13 height 13
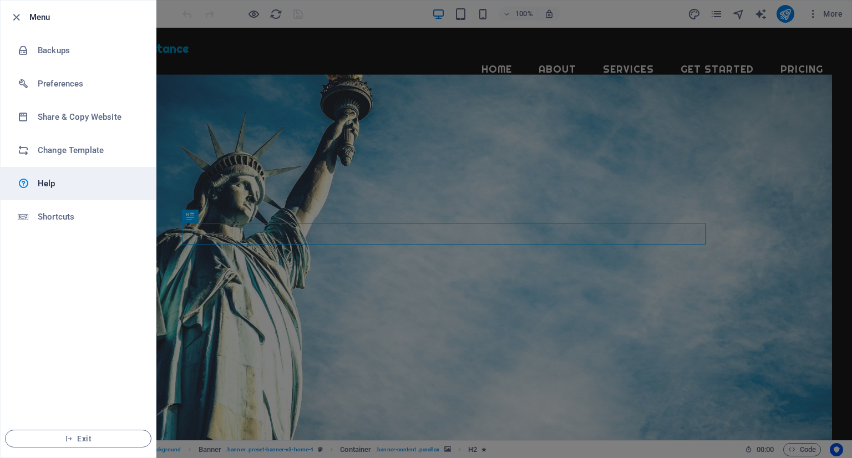
click at [72, 178] on h6 "Help" at bounding box center [89, 183] width 103 height 13
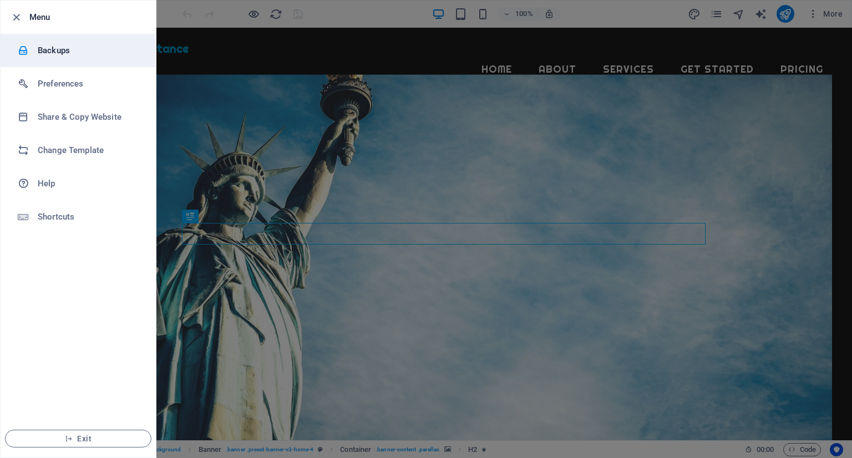
click at [67, 57] on li "Backups" at bounding box center [78, 50] width 155 height 33
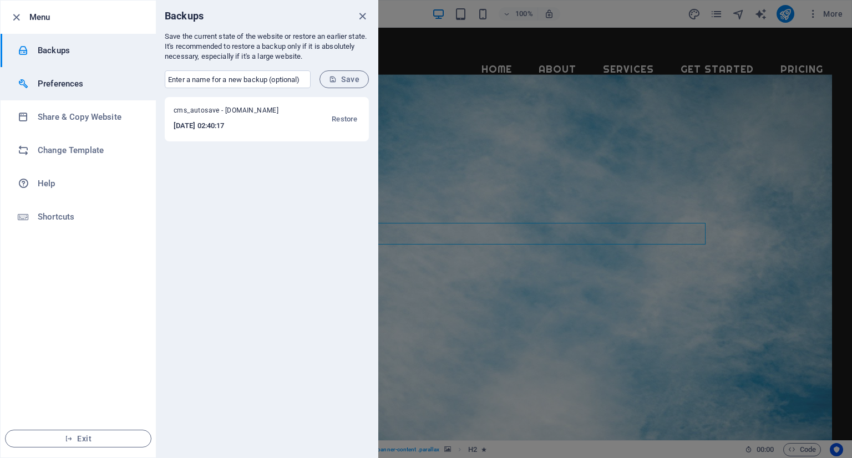
click at [64, 85] on h6 "Preferences" at bounding box center [89, 83] width 103 height 13
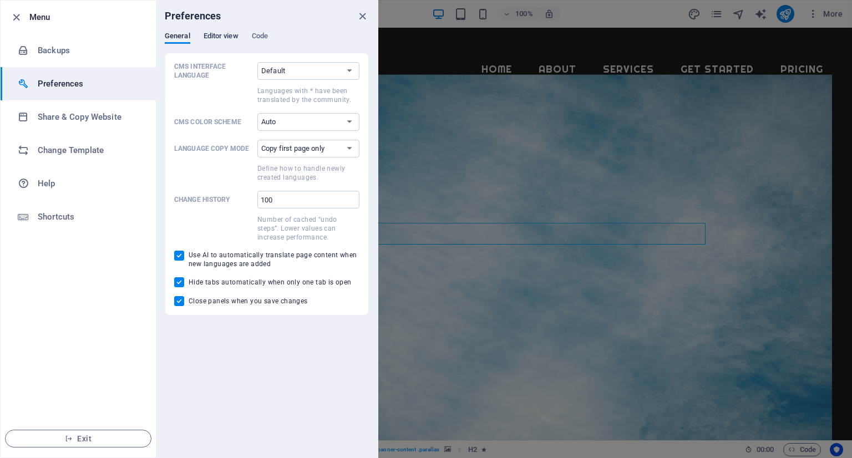
click at [214, 36] on span "Editor view" at bounding box center [221, 37] width 35 height 16
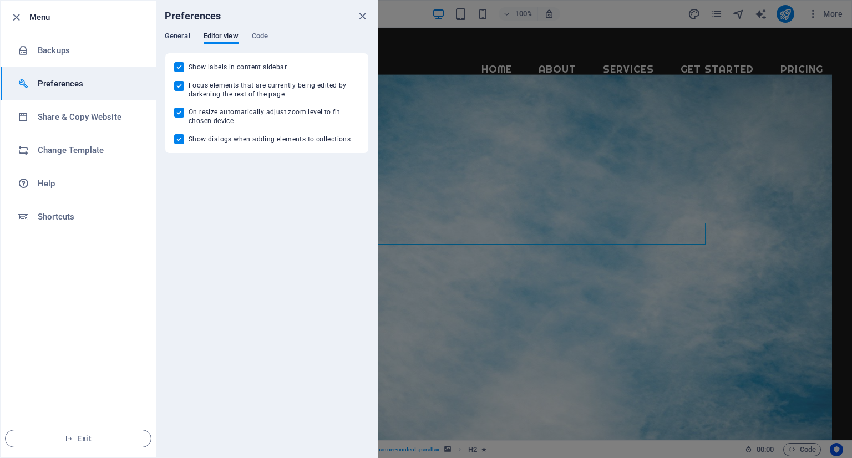
click at [189, 33] on span "General" at bounding box center [178, 37] width 26 height 16
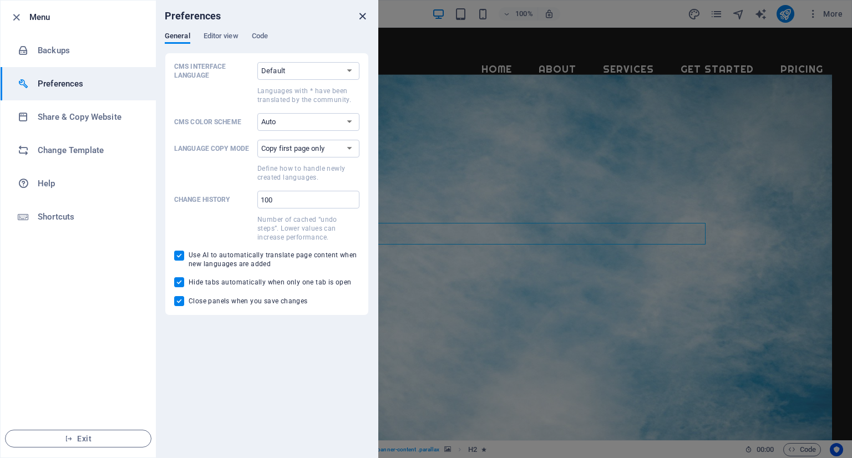
click at [360, 15] on icon "close" at bounding box center [362, 16] width 13 height 13
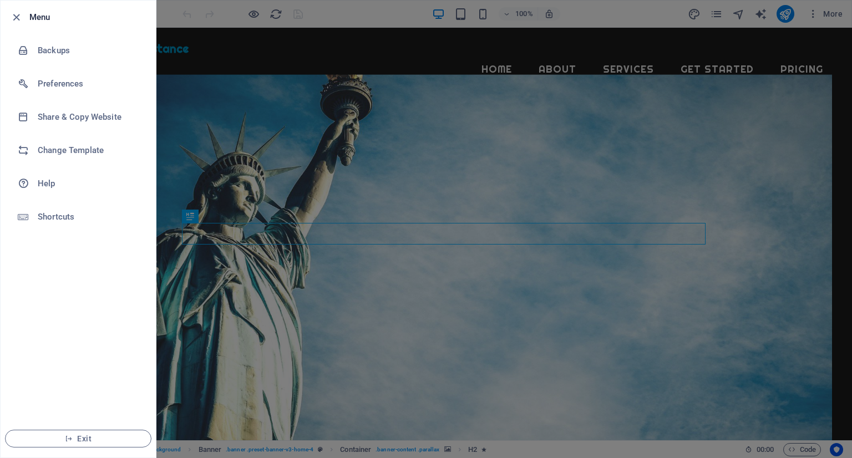
click at [692, 36] on div at bounding box center [426, 229] width 852 height 458
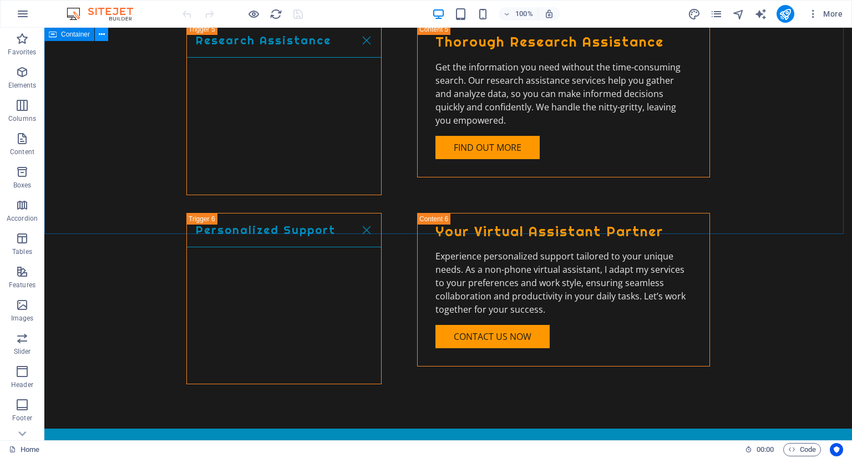
click at [99, 34] on icon at bounding box center [102, 35] width 6 height 12
click at [27, 13] on icon "button" at bounding box center [22, 13] width 13 height 13
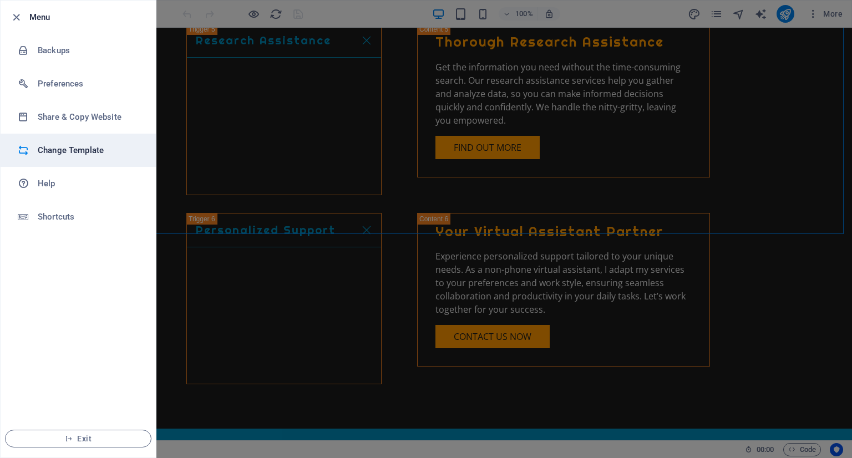
click at [88, 145] on h6 "Change Template" at bounding box center [89, 150] width 103 height 13
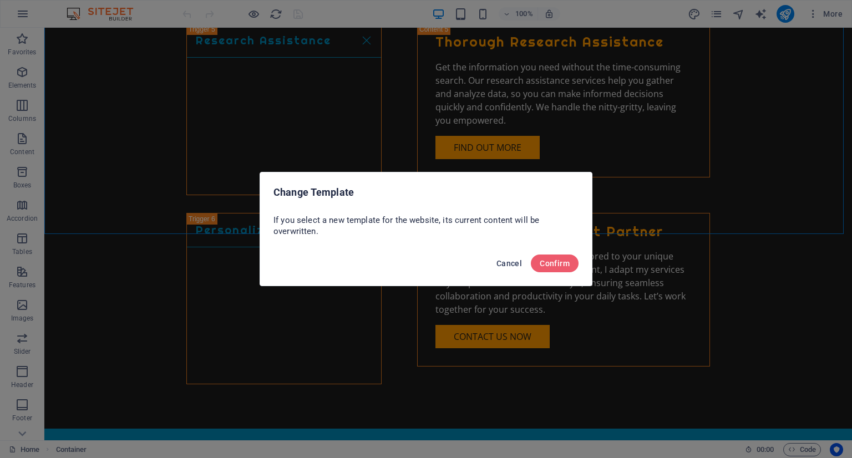
click at [508, 259] on span "Cancel" at bounding box center [510, 263] width 26 height 9
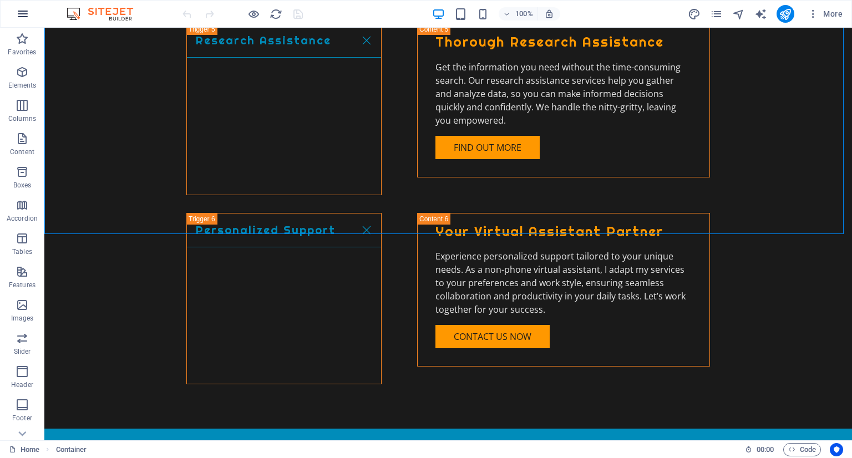
click at [18, 12] on icon "button" at bounding box center [22, 13] width 13 height 13
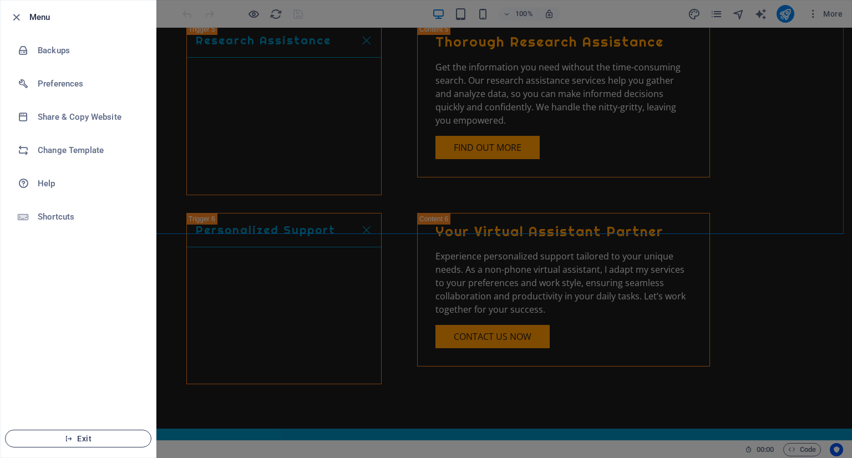
click at [104, 433] on button "Exit" at bounding box center [78, 439] width 146 height 18
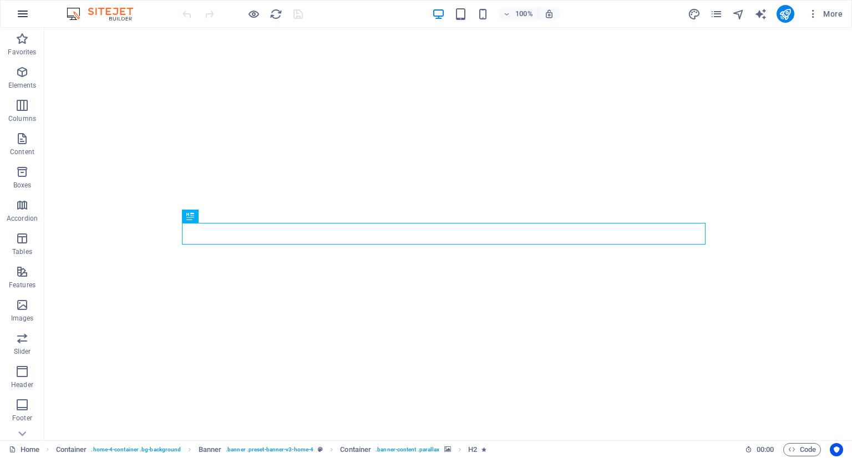
click at [20, 16] on icon "button" at bounding box center [22, 13] width 13 height 13
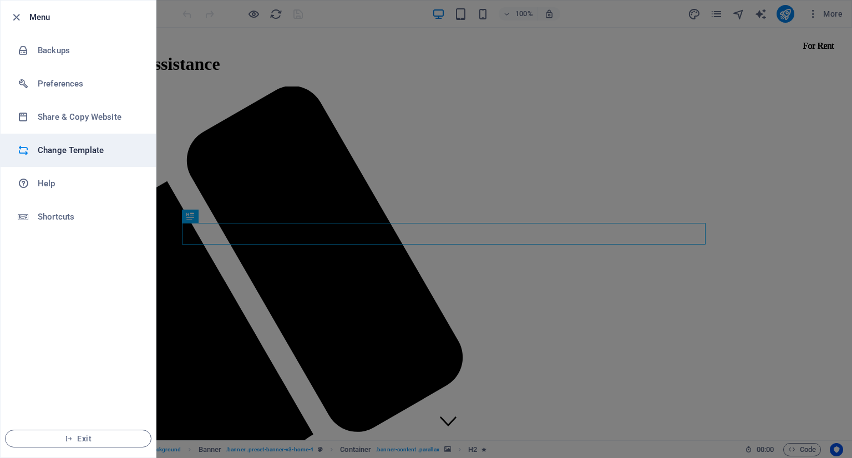
click at [49, 157] on li "Change Template" at bounding box center [78, 150] width 155 height 33
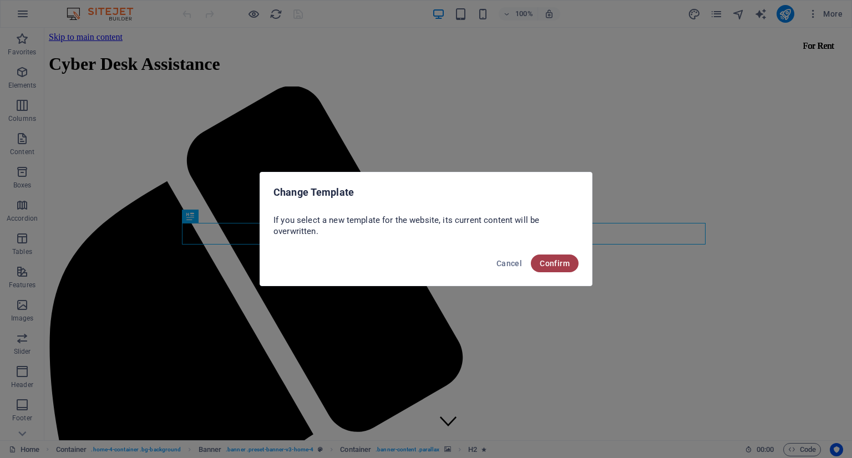
click at [557, 264] on span "Confirm" at bounding box center [555, 263] width 30 height 9
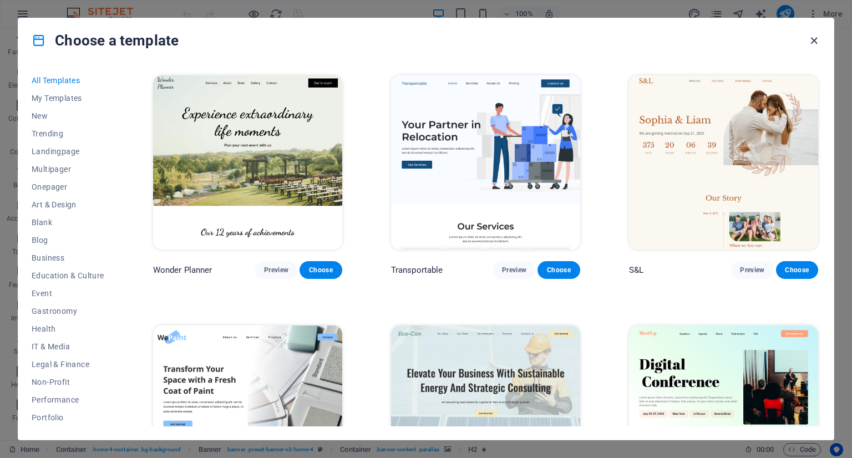
click at [819, 42] on icon "button" at bounding box center [814, 40] width 13 height 13
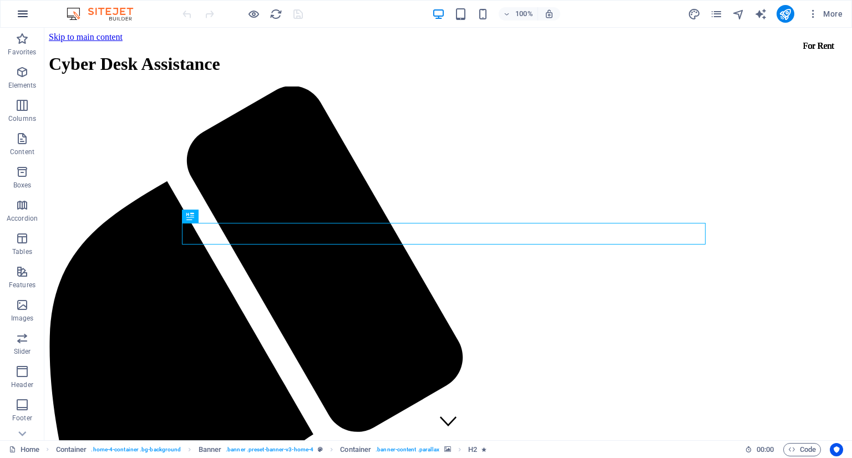
click at [23, 10] on icon "button" at bounding box center [22, 13] width 13 height 13
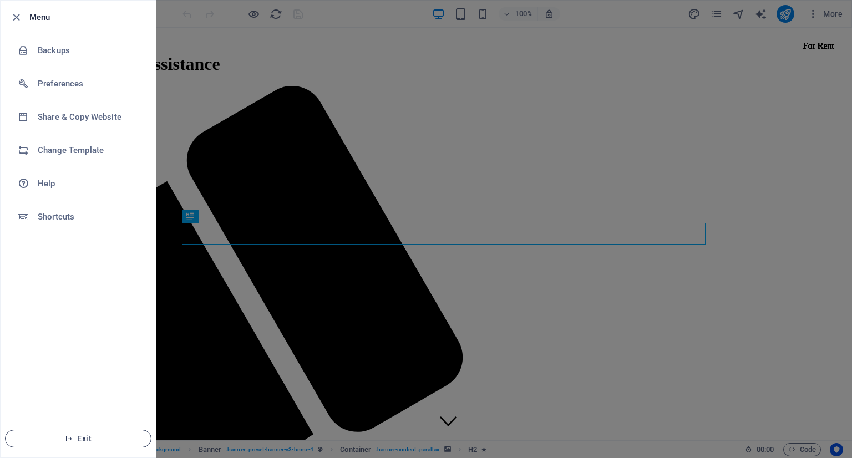
click at [58, 436] on span "Exit" at bounding box center [78, 438] width 128 height 9
click at [72, 436] on icon "button" at bounding box center [69, 439] width 8 height 8
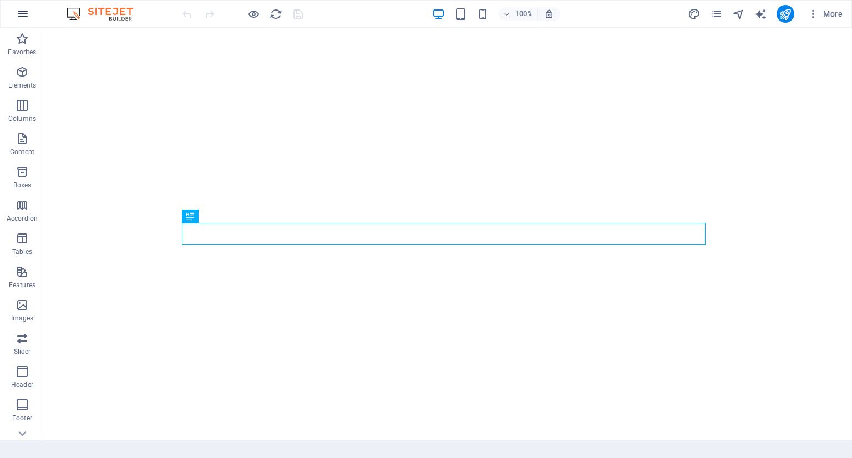
click at [16, 14] on button "button" at bounding box center [22, 14] width 27 height 27
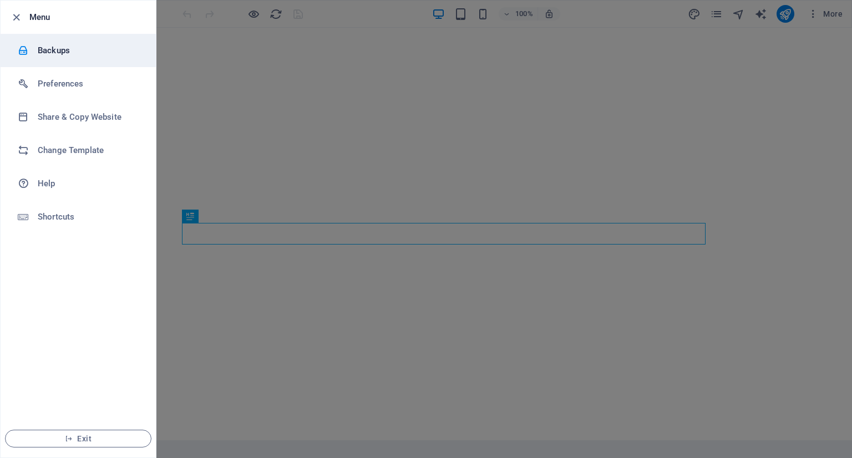
click at [75, 43] on li "Backups" at bounding box center [78, 50] width 155 height 33
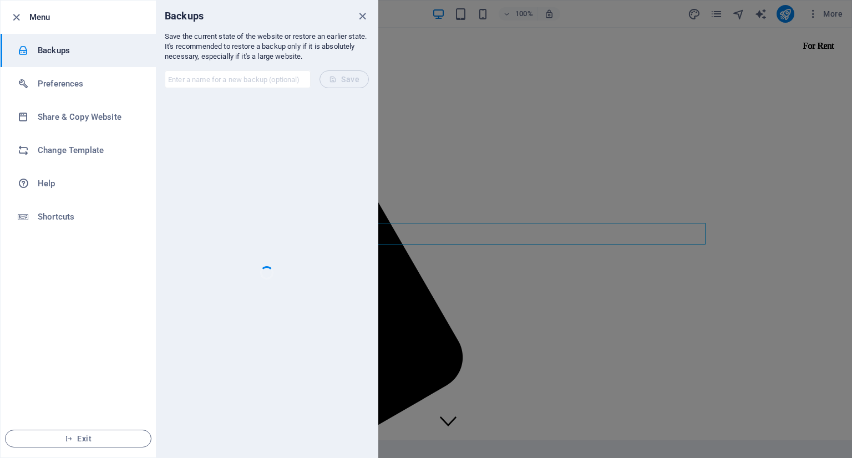
click at [474, 78] on div at bounding box center [426, 229] width 852 height 458
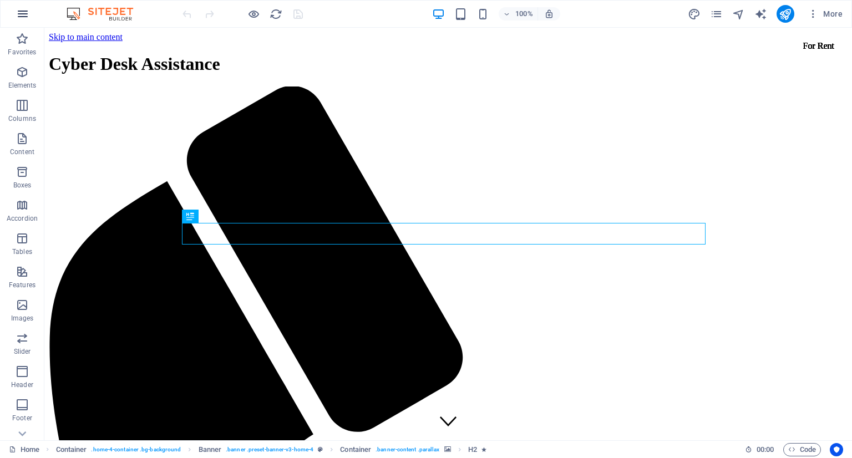
click at [25, 7] on icon "button" at bounding box center [22, 13] width 13 height 13
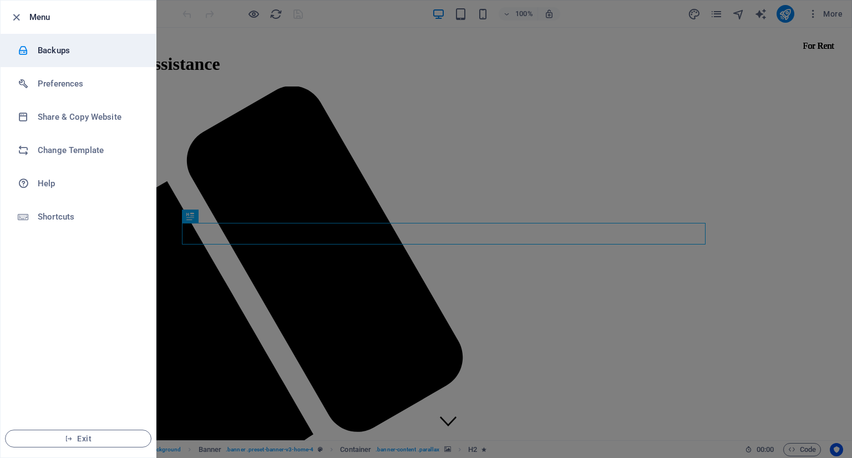
click at [55, 53] on h6 "Backups" at bounding box center [89, 50] width 103 height 13
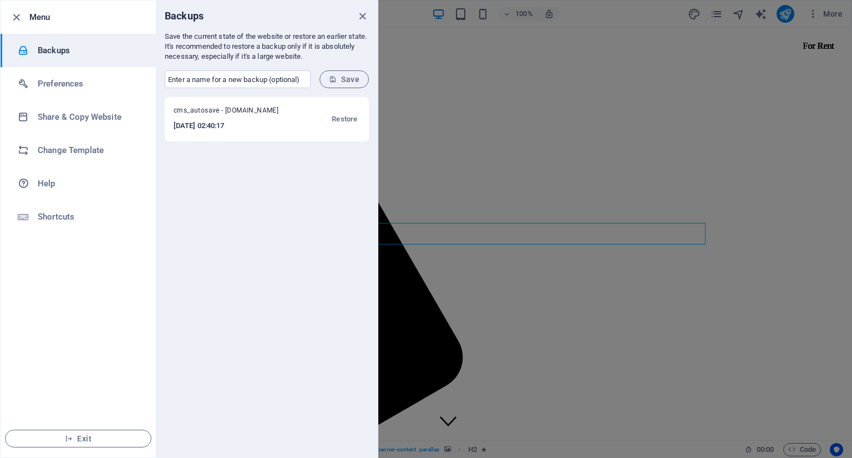
drag, startPoint x: 271, startPoint y: 116, endPoint x: 209, endPoint y: 145, distance: 68.5
click at [207, 149] on div "cms_autosave - cyberdeskassistance.com 2025-10-05 02:40:17 Restore" at bounding box center [267, 277] width 222 height 361
click at [279, 113] on span "cms_autosave - cyberdeskassistance.com" at bounding box center [233, 112] width 119 height 13
drag, startPoint x: 315, startPoint y: 118, endPoint x: 322, endPoint y: 94, distance: 25.1
click at [322, 94] on div "Backups Save the current state of the website or restore an earlier state. It's…" at bounding box center [267, 229] width 222 height 457
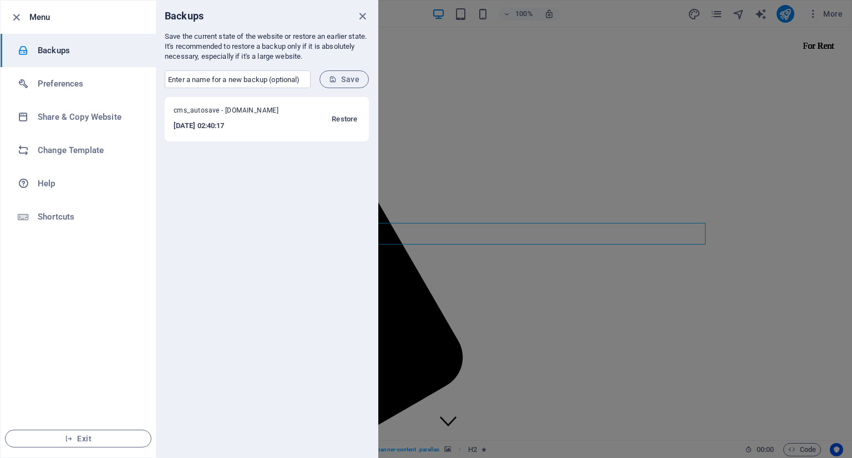
click at [345, 123] on span "Restore" at bounding box center [345, 119] width 26 height 13
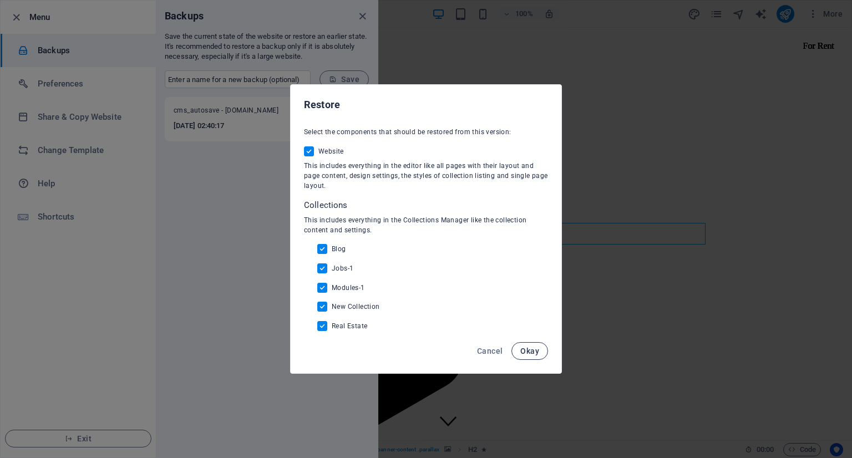
click at [522, 347] on span "Okay" at bounding box center [529, 351] width 19 height 9
checkbox input "false"
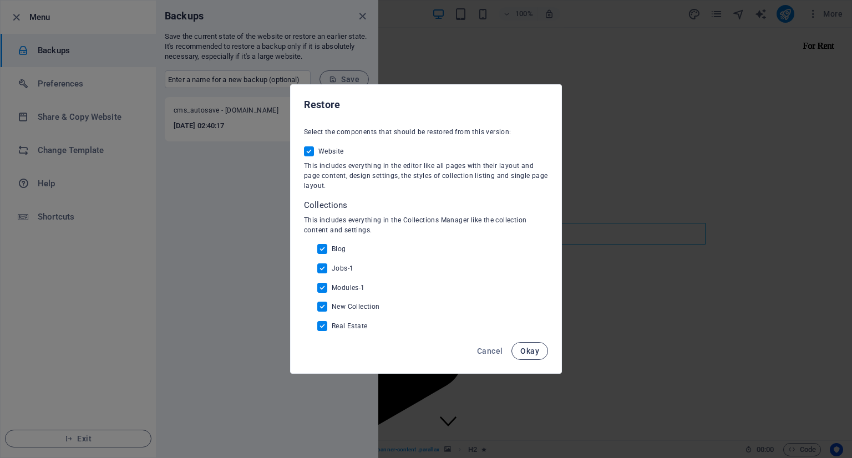
checkbox input "false"
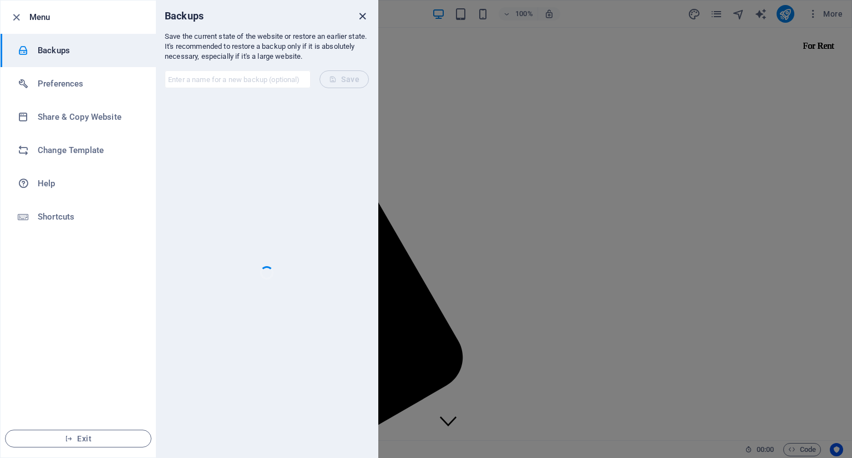
click at [362, 14] on icon "close" at bounding box center [362, 16] width 13 height 13
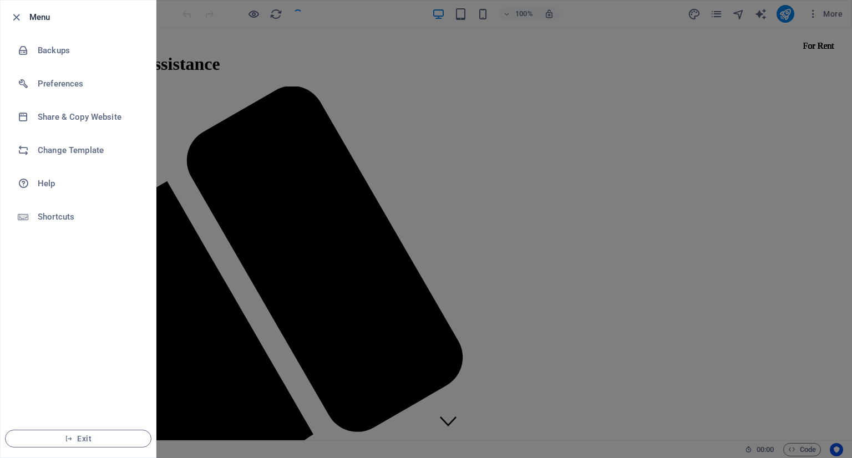
click at [375, 119] on div at bounding box center [426, 229] width 852 height 458
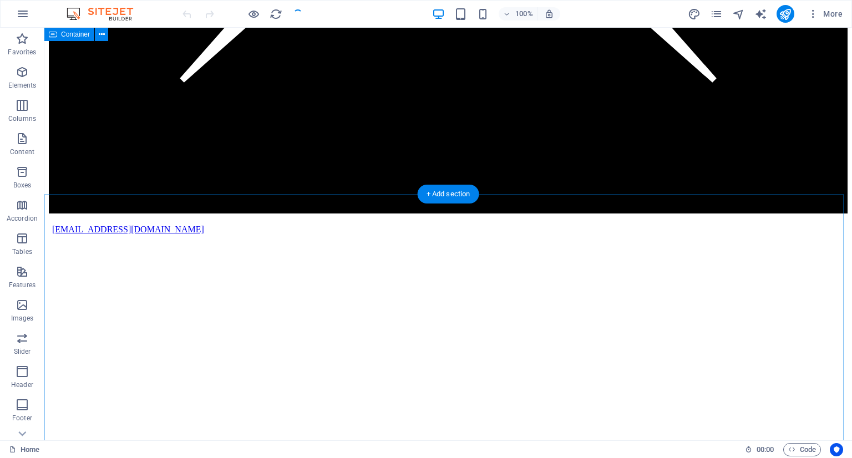
scroll to position [4216, 0]
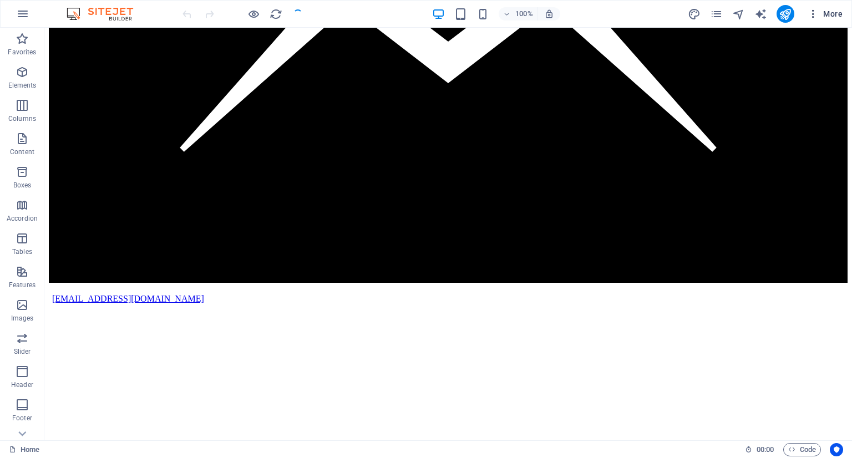
click at [812, 9] on icon "button" at bounding box center [813, 13] width 11 height 11
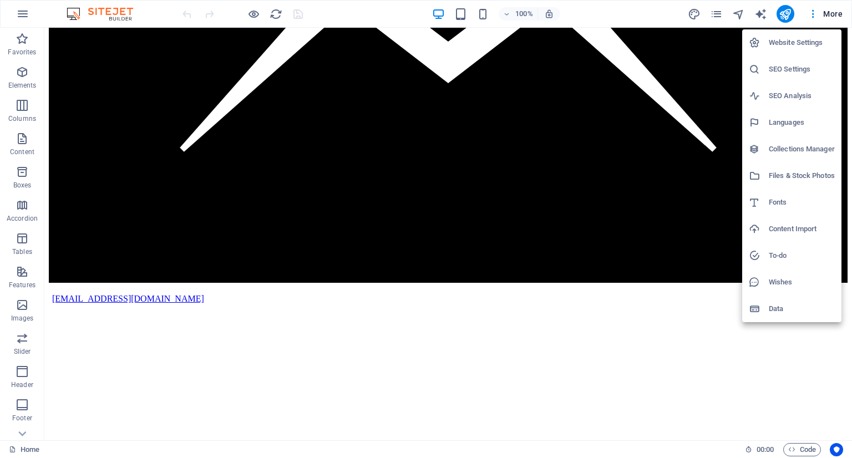
click at [770, 313] on h6 "Data" at bounding box center [802, 308] width 66 height 13
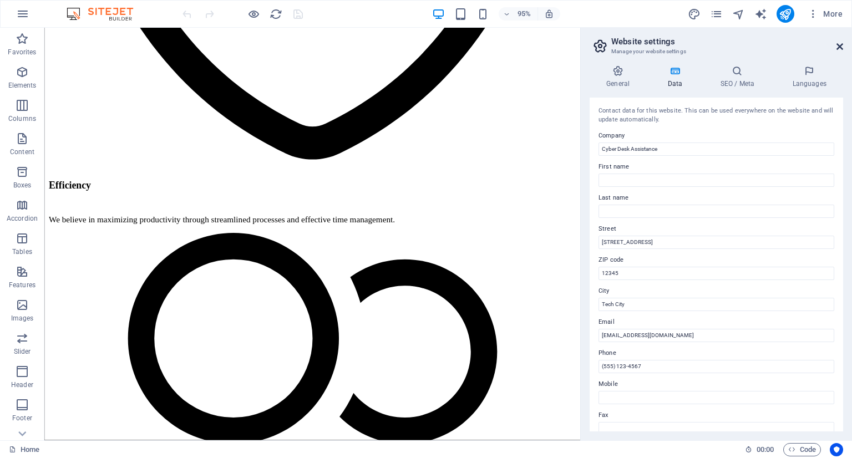
click at [838, 43] on icon at bounding box center [840, 46] width 7 height 9
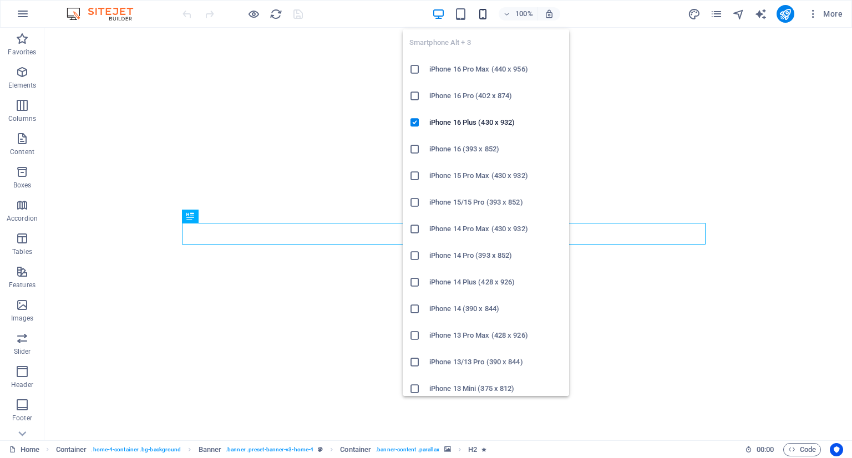
click at [485, 9] on icon "button" at bounding box center [483, 14] width 13 height 13
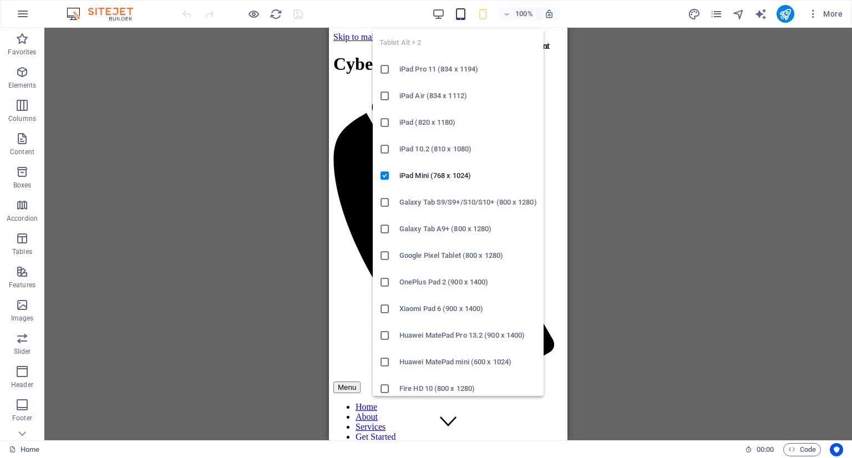
click at [464, 14] on icon "button" at bounding box center [460, 14] width 13 height 13
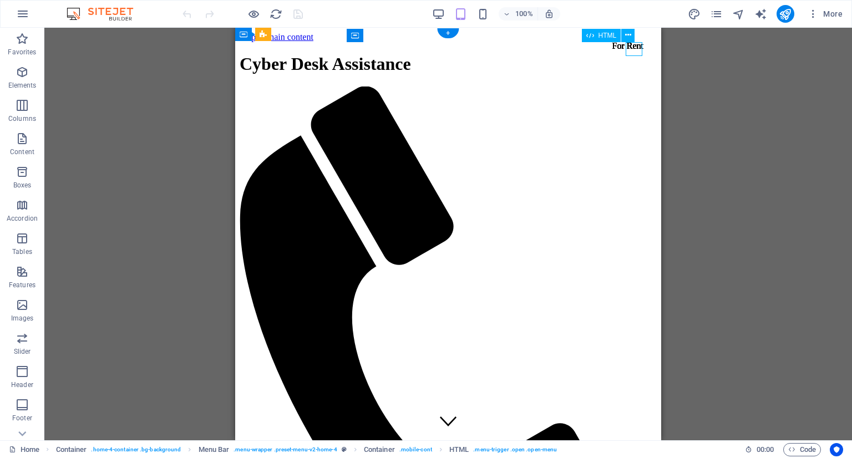
click at [447, 7] on div "100%" at bounding box center [496, 14] width 128 height 18
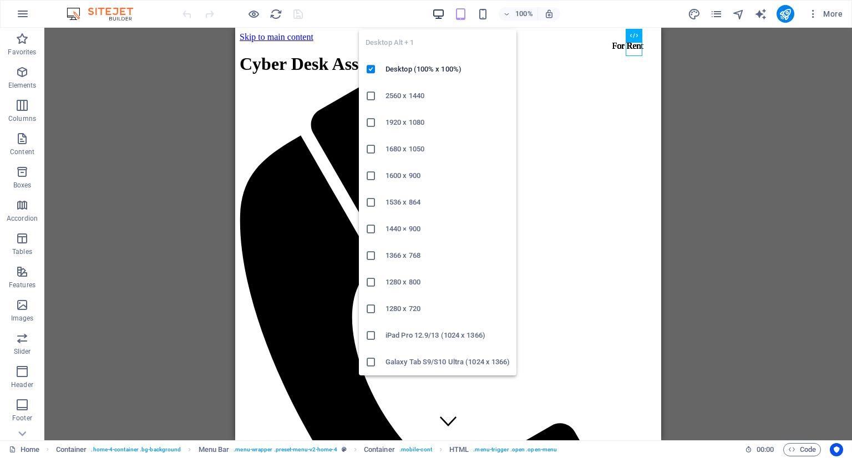
click at [443, 12] on icon "button" at bounding box center [438, 14] width 13 height 13
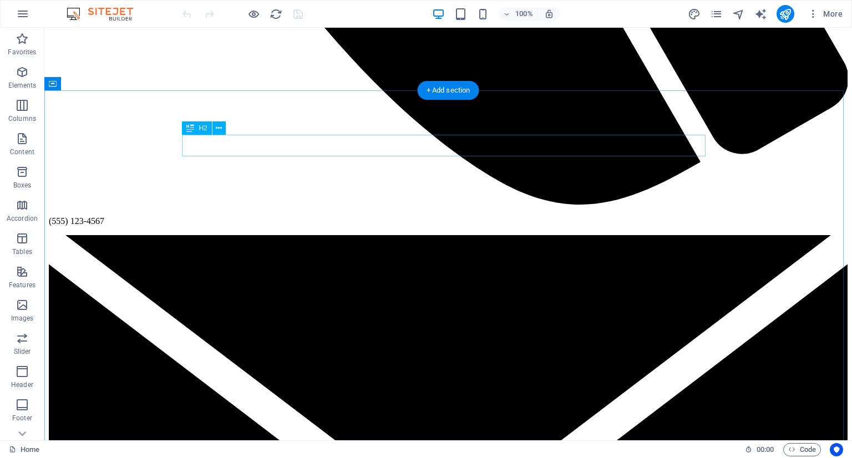
scroll to position [3773, 0]
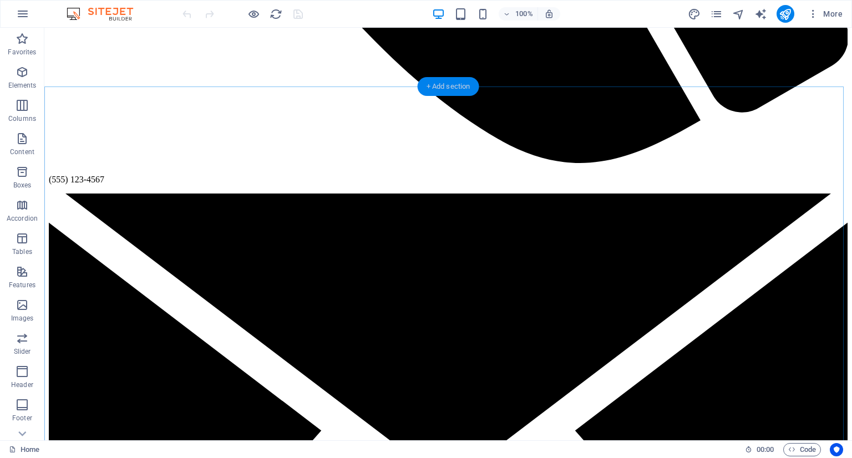
click at [449, 89] on div "+ Add section" at bounding box center [449, 86] width 62 height 19
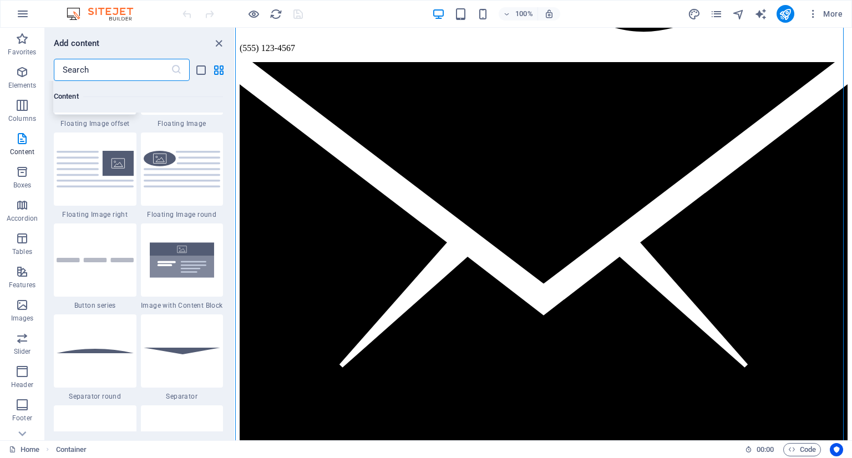
scroll to position [2496, 0]
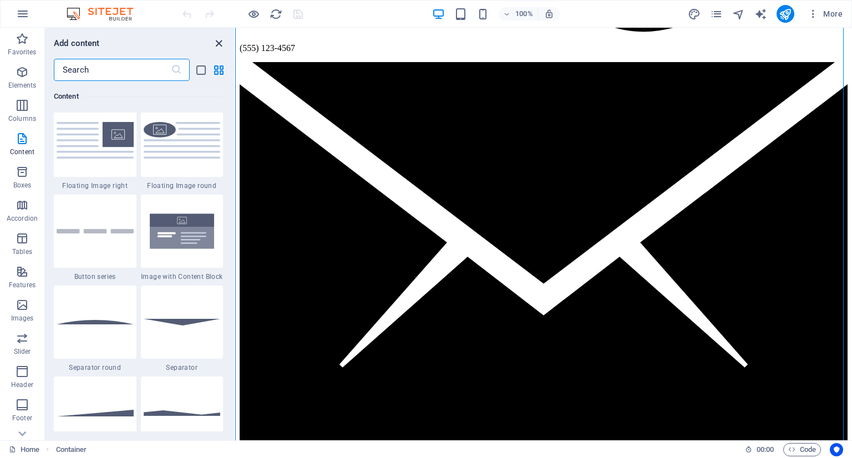
drag, startPoint x: 220, startPoint y: 43, endPoint x: 229, endPoint y: 57, distance: 16.2
click at [220, 43] on icon "close panel" at bounding box center [218, 43] width 13 height 13
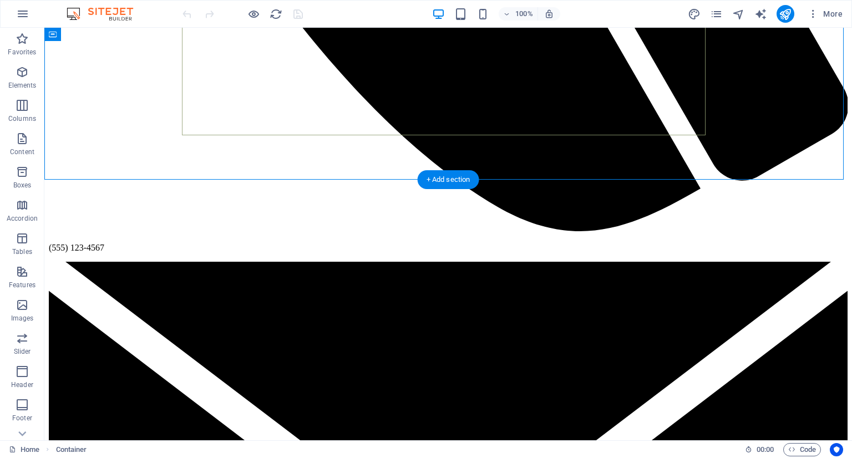
scroll to position [3727, 0]
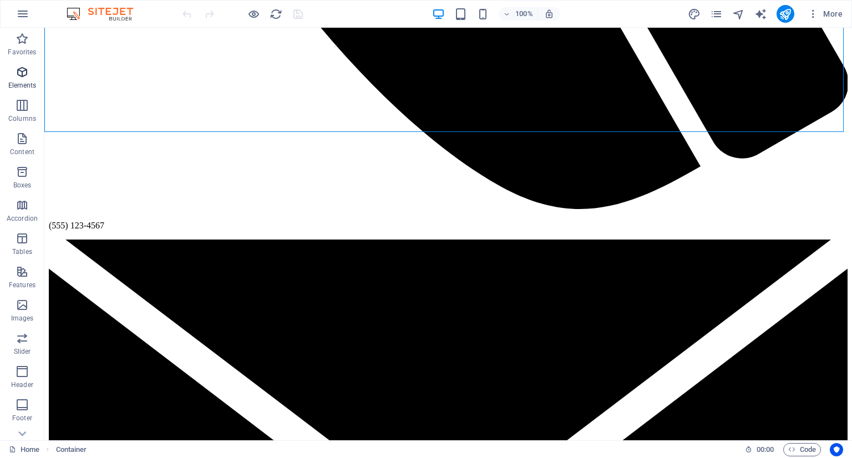
click at [24, 67] on icon "button" at bounding box center [22, 71] width 13 height 13
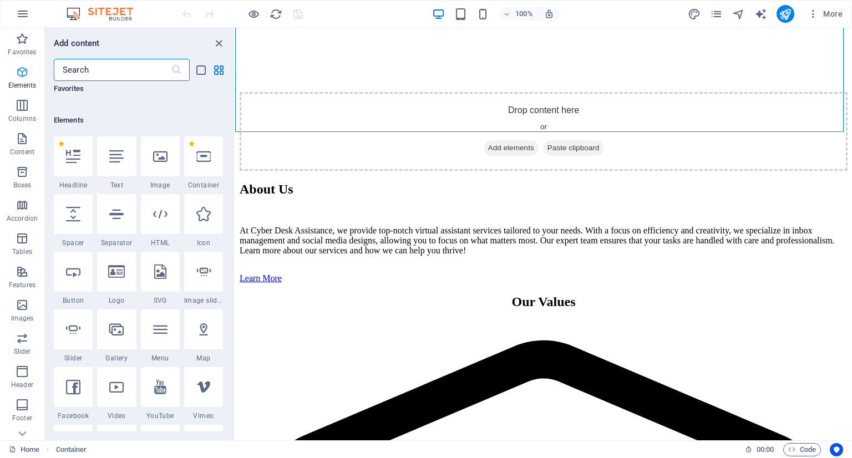
scroll to position [118, 0]
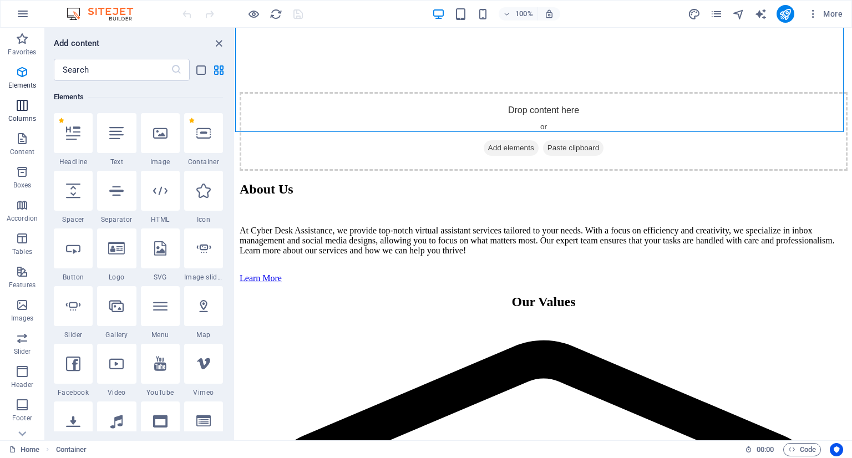
click at [25, 111] on icon "button" at bounding box center [22, 105] width 13 height 13
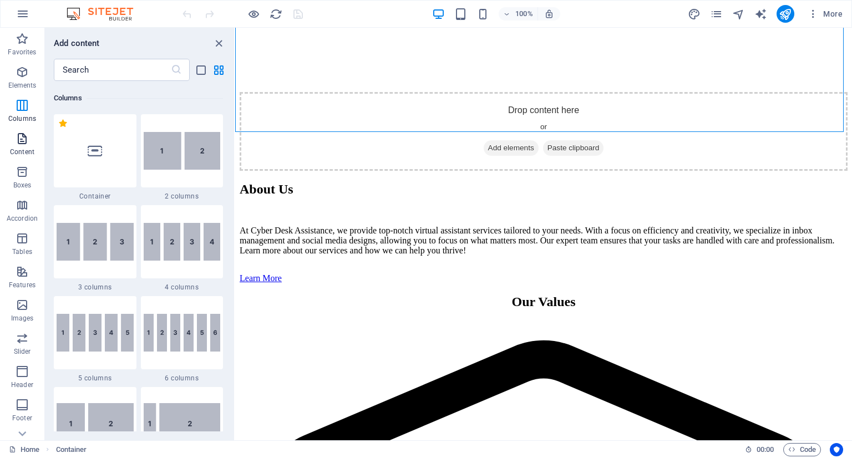
scroll to position [549, 0]
click at [22, 136] on icon "button" at bounding box center [22, 138] width 13 height 13
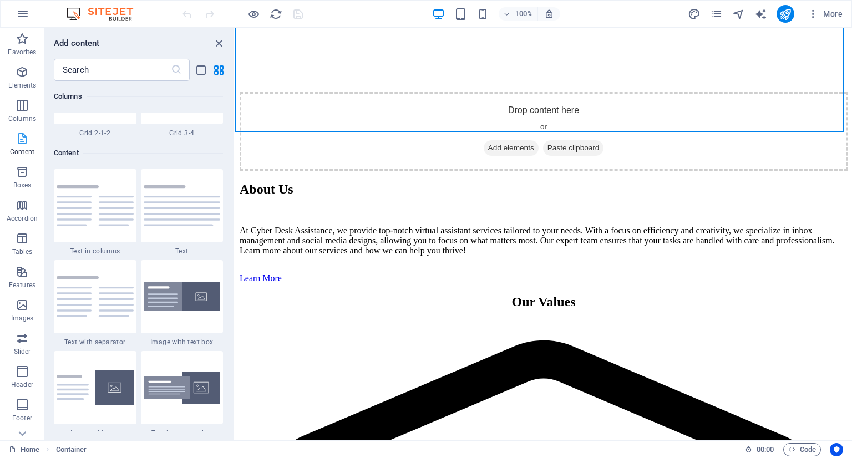
scroll to position [1941, 0]
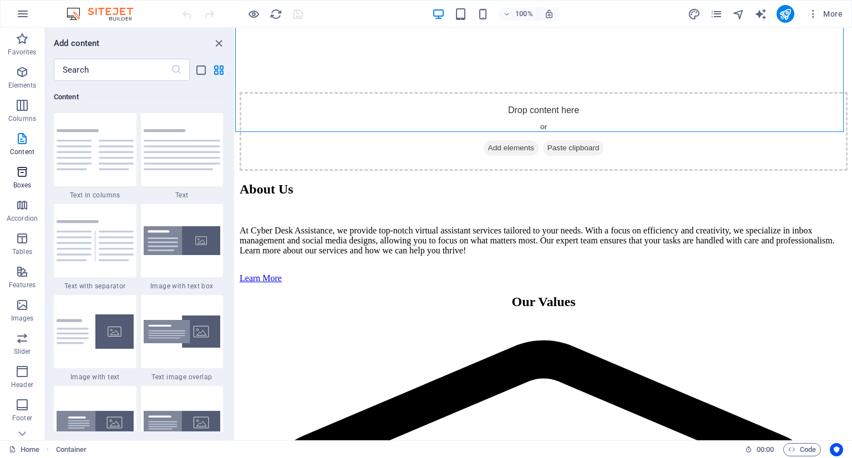
click at [19, 183] on p "Boxes" at bounding box center [22, 185] width 18 height 9
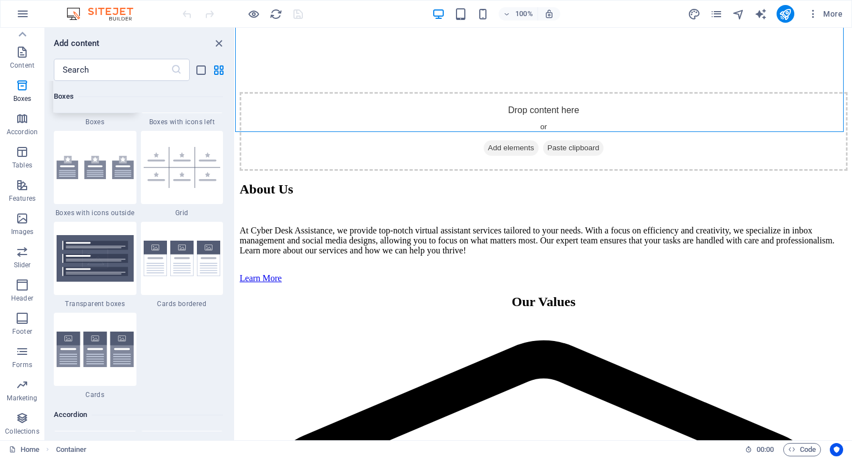
scroll to position [3227, 0]
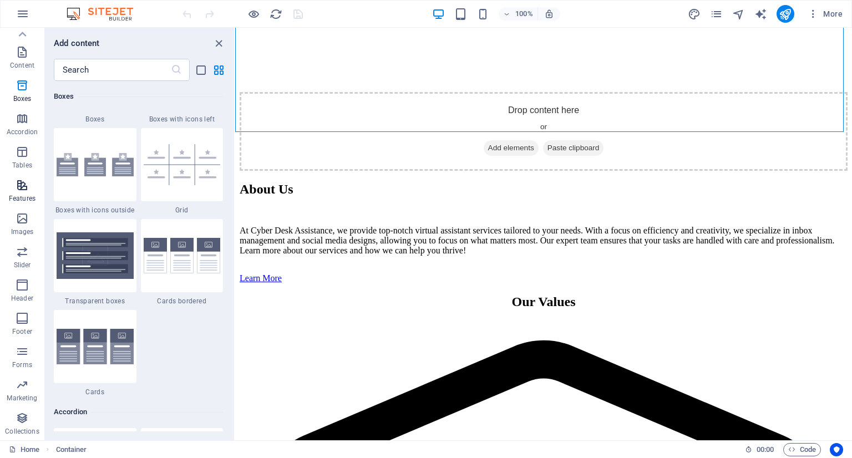
click at [23, 186] on icon "button" at bounding box center [22, 185] width 13 height 13
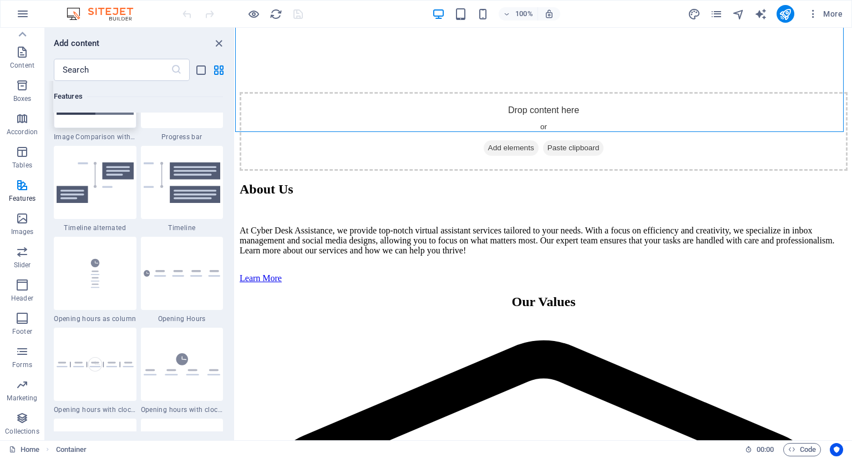
scroll to position [4658, 0]
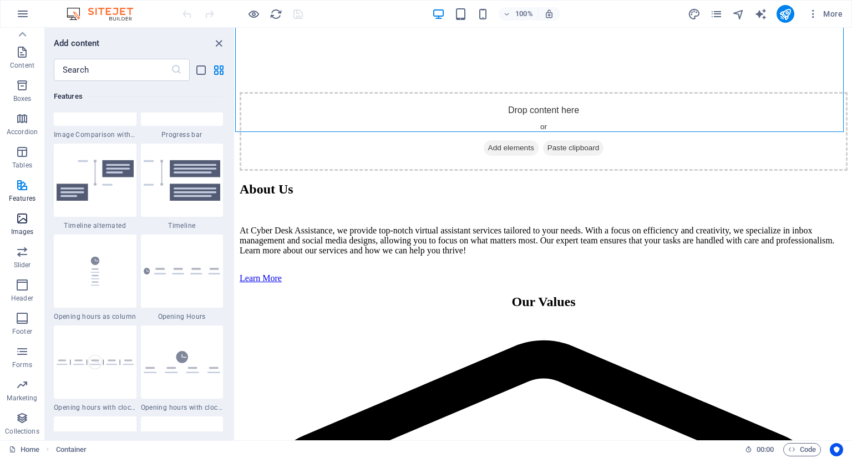
click at [31, 225] on span "Images" at bounding box center [22, 225] width 44 height 27
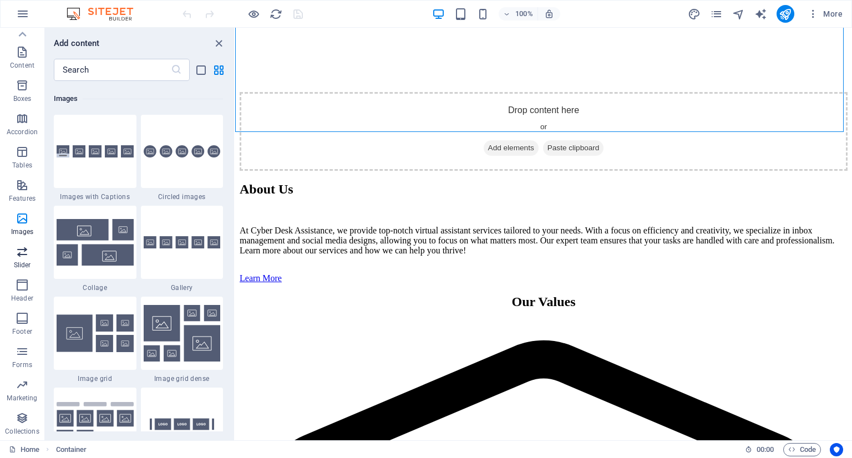
scroll to position [5626, 0]
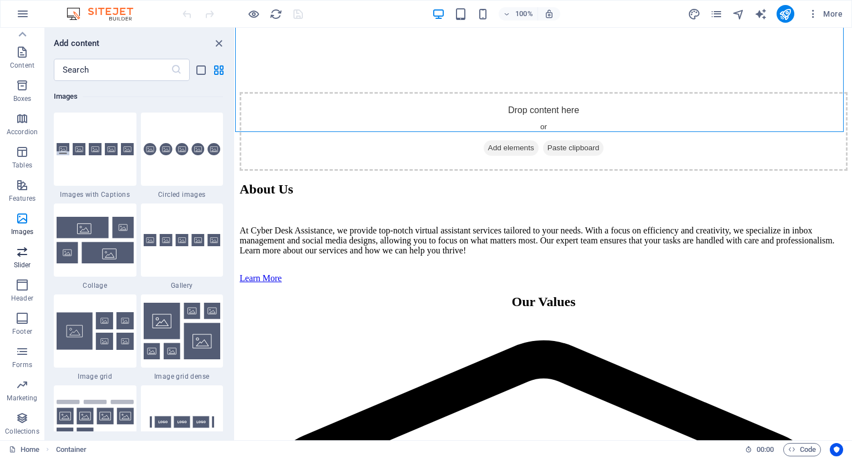
click at [23, 257] on icon "button" at bounding box center [22, 251] width 13 height 13
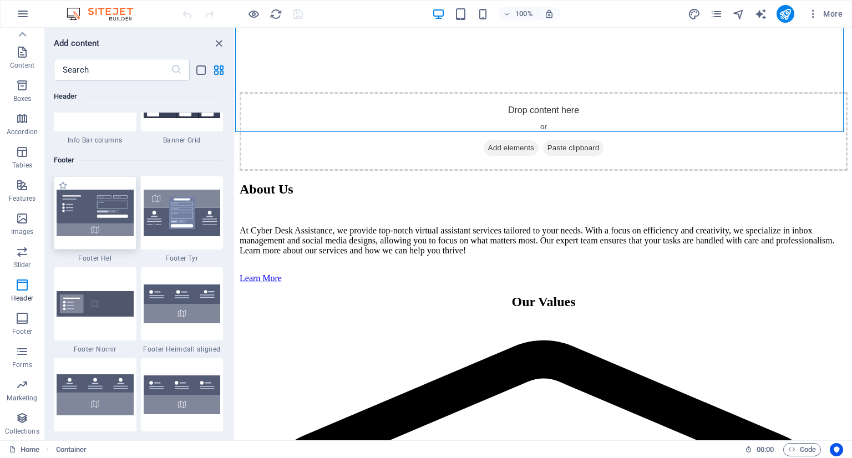
scroll to position [7288, 0]
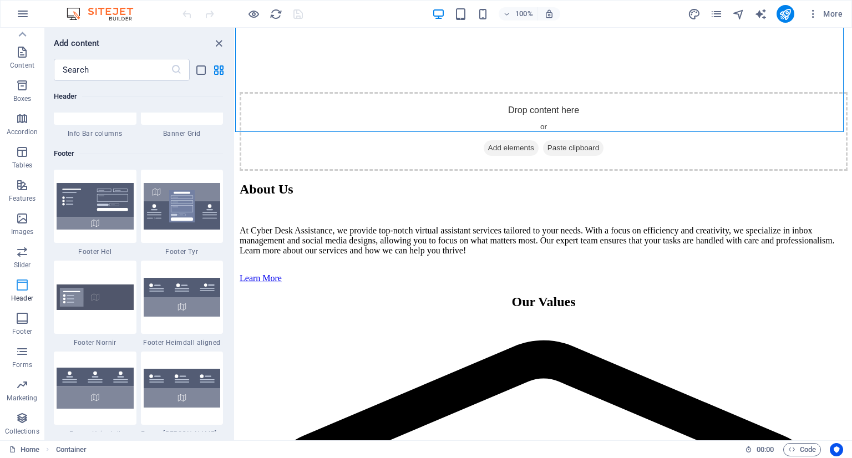
click at [16, 287] on icon "button" at bounding box center [22, 285] width 13 height 13
click at [16, 307] on button "Header" at bounding box center [22, 290] width 44 height 33
click at [23, 316] on icon "button" at bounding box center [22, 318] width 13 height 13
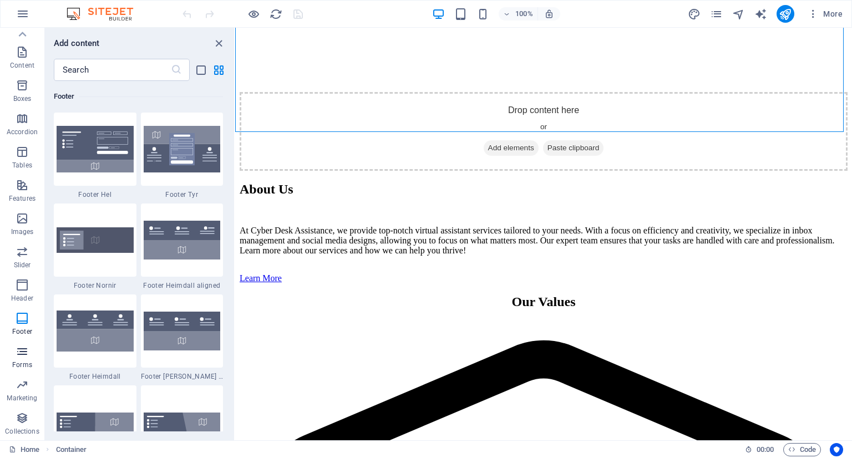
click at [15, 360] on span "Forms" at bounding box center [22, 358] width 44 height 27
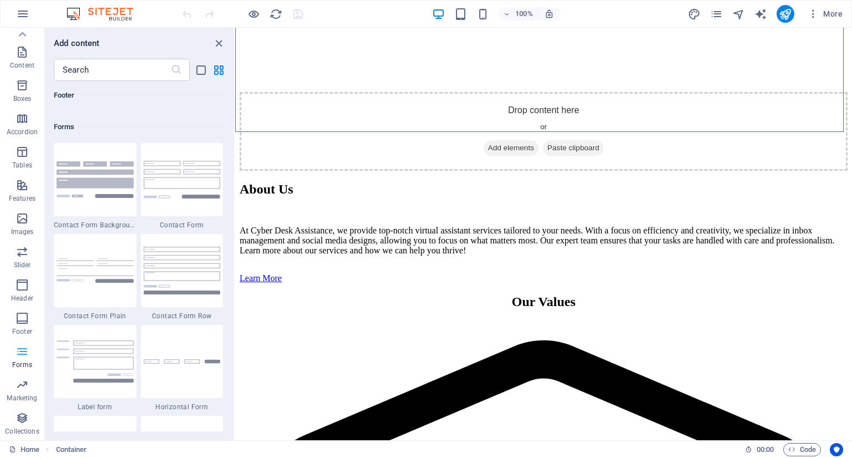
scroll to position [8100, 0]
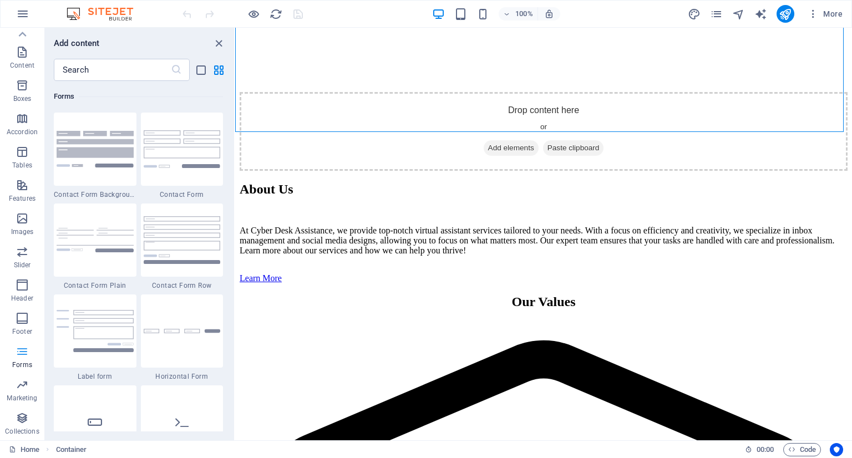
click at [18, 368] on p "Forms" at bounding box center [22, 365] width 20 height 9
click at [717, 8] on icon "pages" at bounding box center [716, 14] width 13 height 13
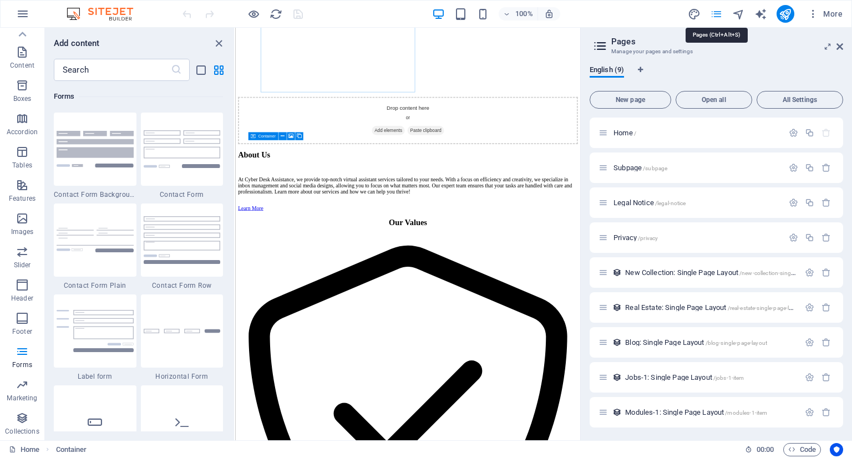
scroll to position [3960, 0]
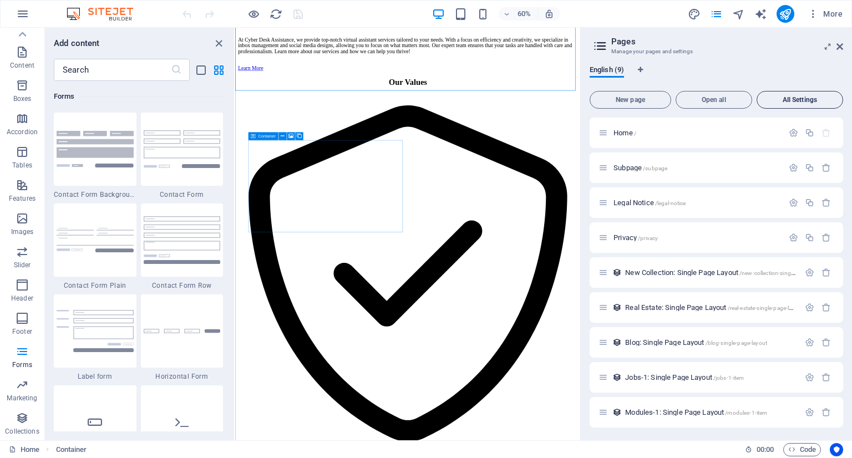
click at [796, 92] on button "All Settings" at bounding box center [800, 100] width 87 height 18
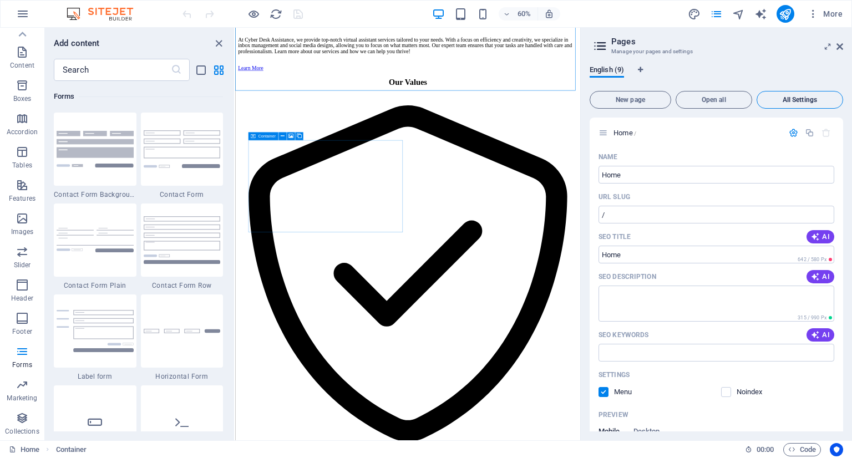
scroll to position [2200, 0]
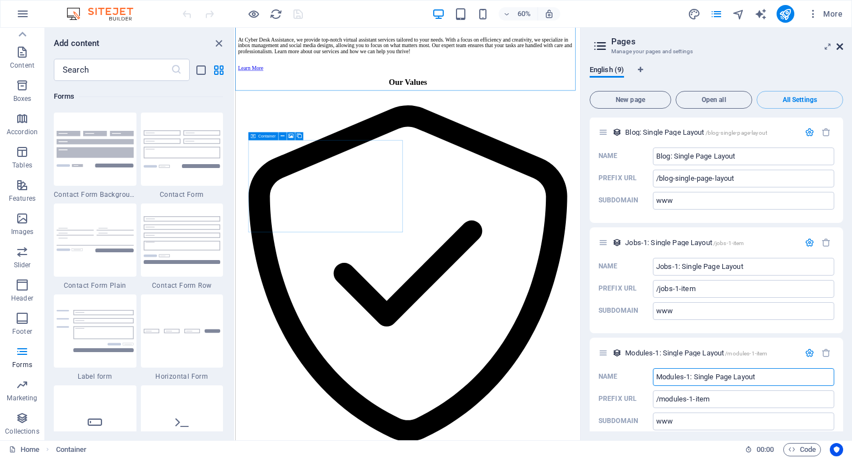
click at [839, 45] on icon at bounding box center [840, 46] width 7 height 9
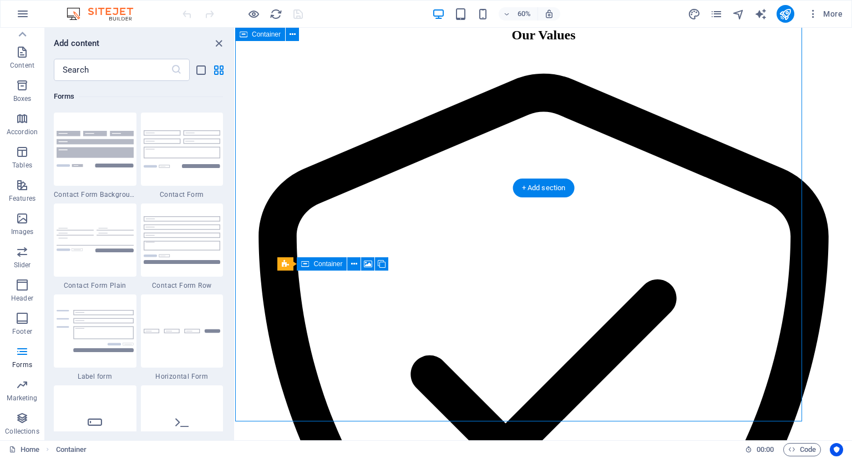
scroll to position [3727, 0]
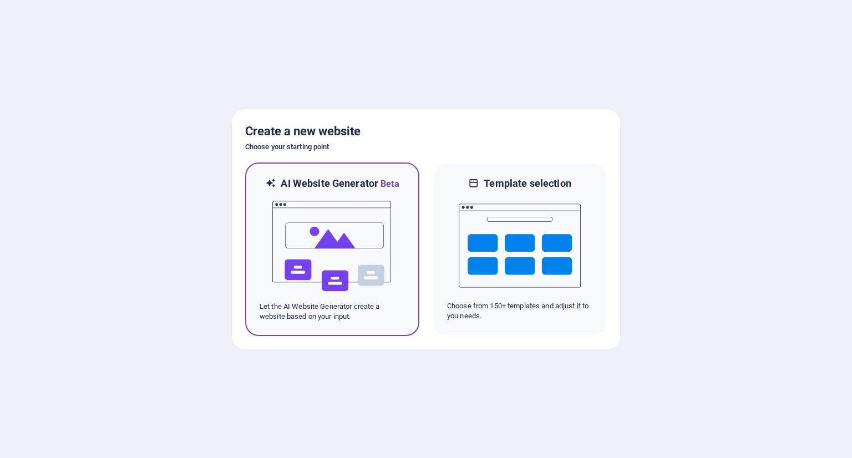
click at [356, 218] on img at bounding box center [332, 246] width 122 height 111
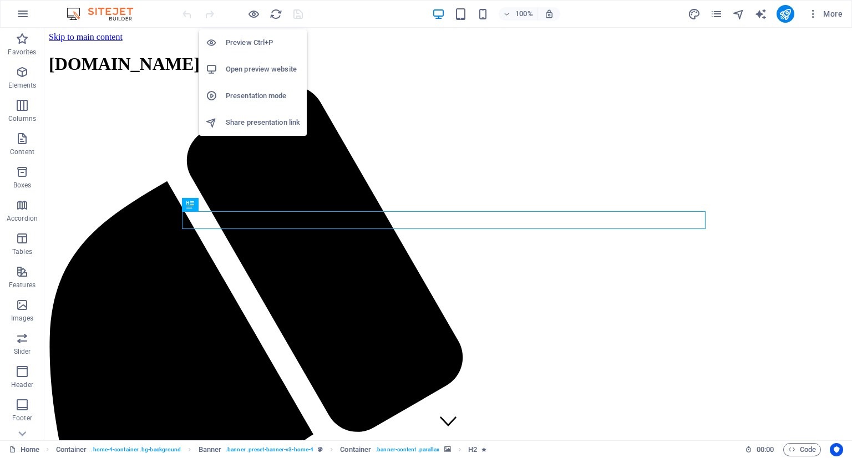
click at [255, 74] on h6 "Open preview website" at bounding box center [263, 69] width 74 height 13
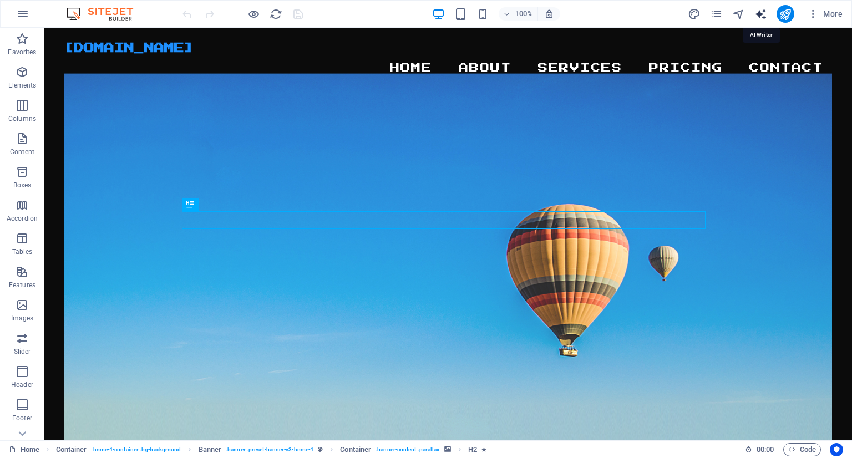
click at [763, 14] on icon "text_generator" at bounding box center [761, 14] width 13 height 13
select select "English"
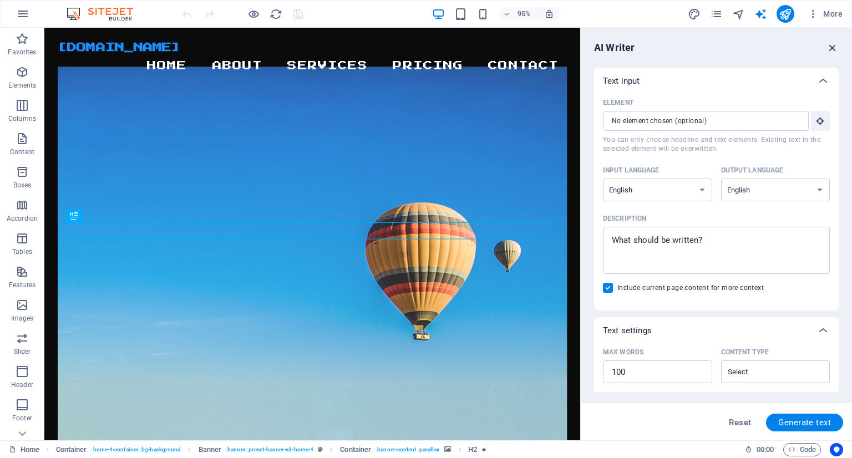
click at [836, 52] on icon "button" at bounding box center [833, 48] width 12 height 12
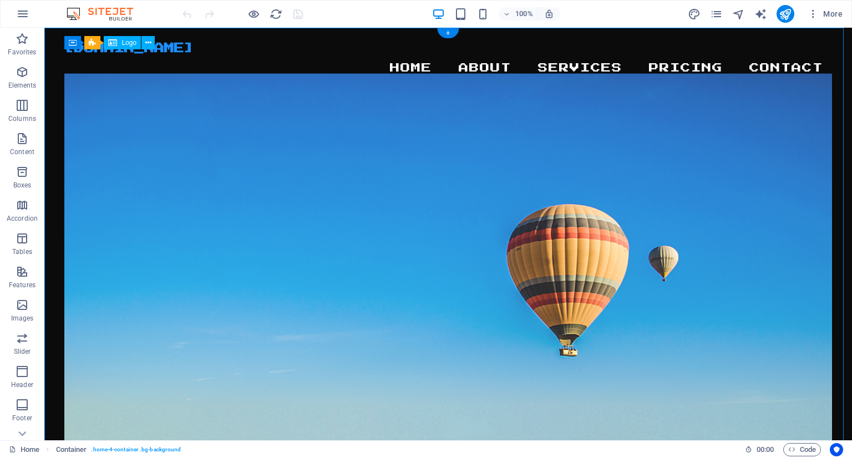
drag, startPoint x: 82, startPoint y: 53, endPoint x: 114, endPoint y: 59, distance: 32.2
click at [114, 54] on div "[DOMAIN_NAME]" at bounding box center [447, 48] width 767 height 12
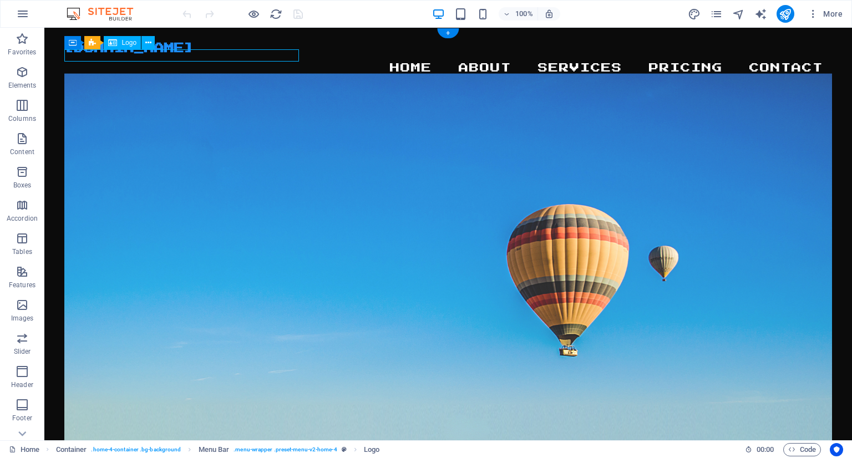
drag, startPoint x: 125, startPoint y: 53, endPoint x: 156, endPoint y: 53, distance: 31.6
click at [156, 53] on div "[DOMAIN_NAME]" at bounding box center [447, 48] width 767 height 12
drag, startPoint x: 158, startPoint y: 53, endPoint x: 224, endPoint y: 54, distance: 66.6
click at [224, 54] on div "[DOMAIN_NAME]" at bounding box center [447, 48] width 767 height 12
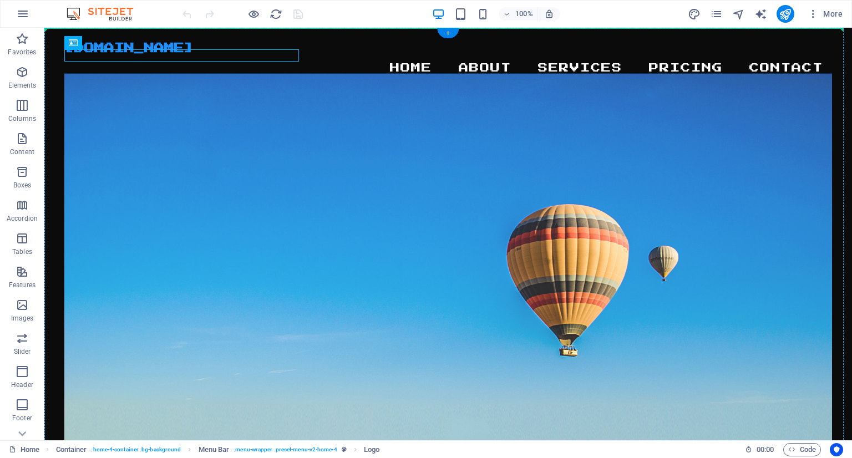
drag, startPoint x: 224, startPoint y: 54, endPoint x: 288, endPoint y: 46, distance: 64.3
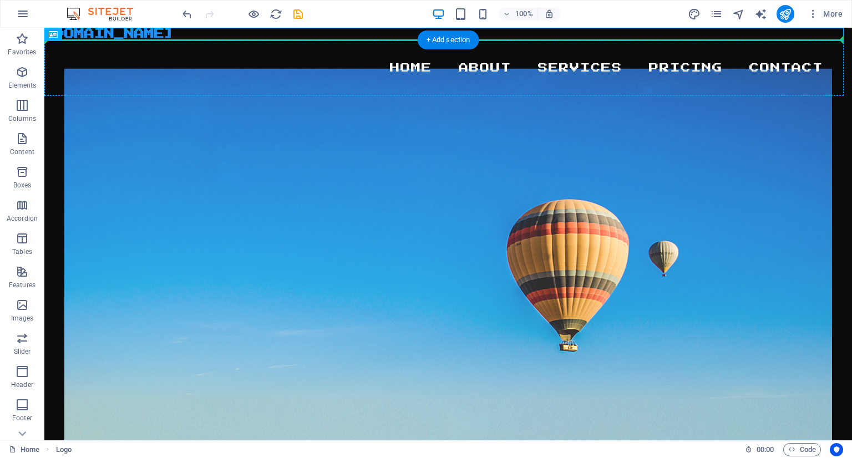
drag, startPoint x: 189, startPoint y: 33, endPoint x: 195, endPoint y: 63, distance: 30.0
drag, startPoint x: 198, startPoint y: 36, endPoint x: 198, endPoint y: 77, distance: 41.1
drag, startPoint x: 134, startPoint y: 31, endPoint x: 129, endPoint y: 77, distance: 46.3
drag, startPoint x: 273, startPoint y: 31, endPoint x: 268, endPoint y: 81, distance: 50.7
drag, startPoint x: 266, startPoint y: 37, endPoint x: 273, endPoint y: 69, distance: 33.5
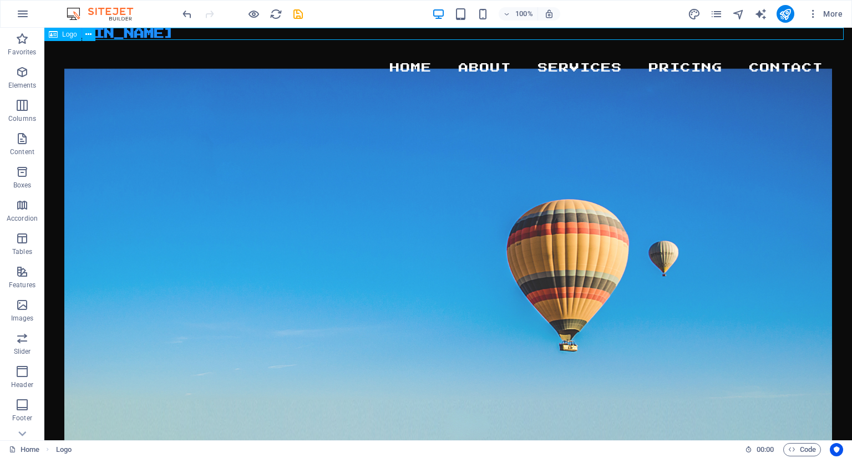
click at [82, 32] on button at bounding box center [88, 34] width 13 height 13
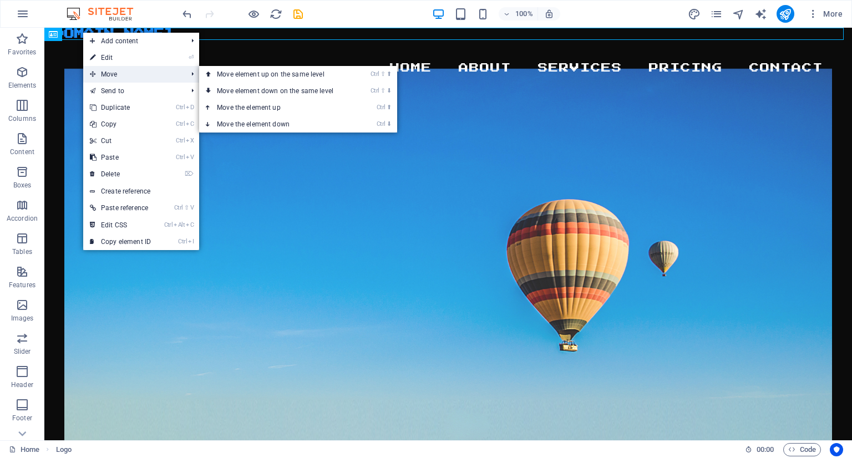
click at [93, 70] on icon at bounding box center [93, 74] width 6 height 17
click at [214, 119] on link "Ctrl ⬇ Move the element down" at bounding box center [277, 124] width 156 height 17
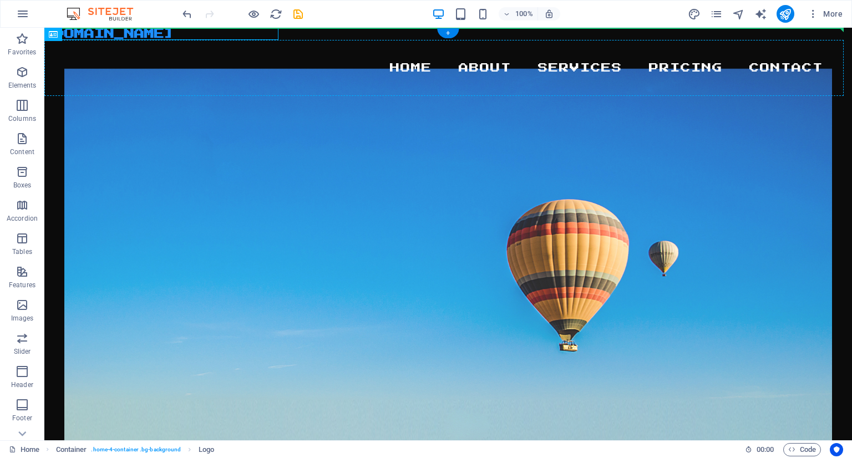
drag, startPoint x: 205, startPoint y: 32, endPoint x: 214, endPoint y: 50, distance: 20.3
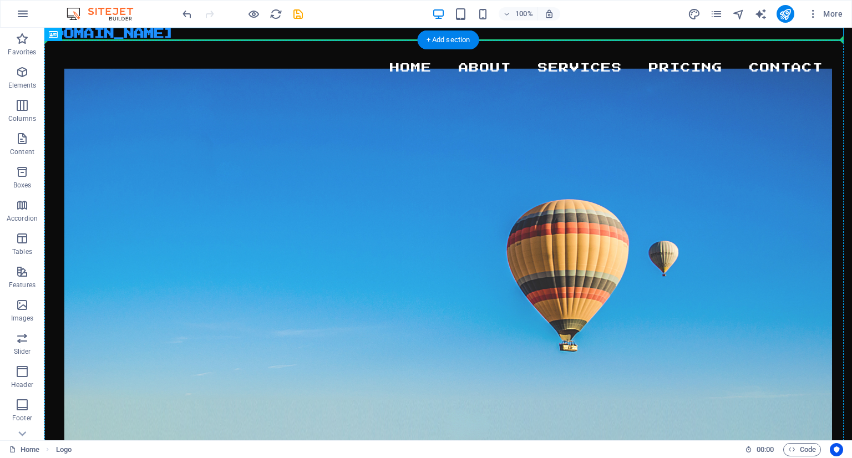
drag, startPoint x: 226, startPoint y: 33, endPoint x: 235, endPoint y: 83, distance: 50.2
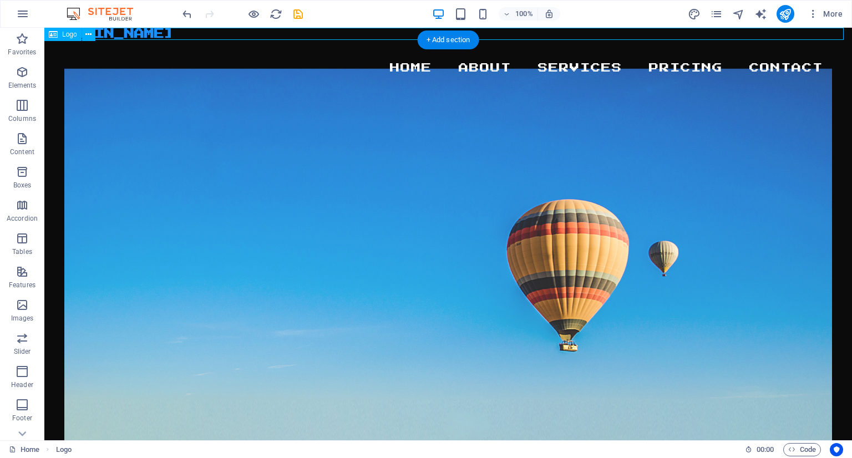
click at [231, 33] on div "[DOMAIN_NAME]" at bounding box center [448, 34] width 808 height 12
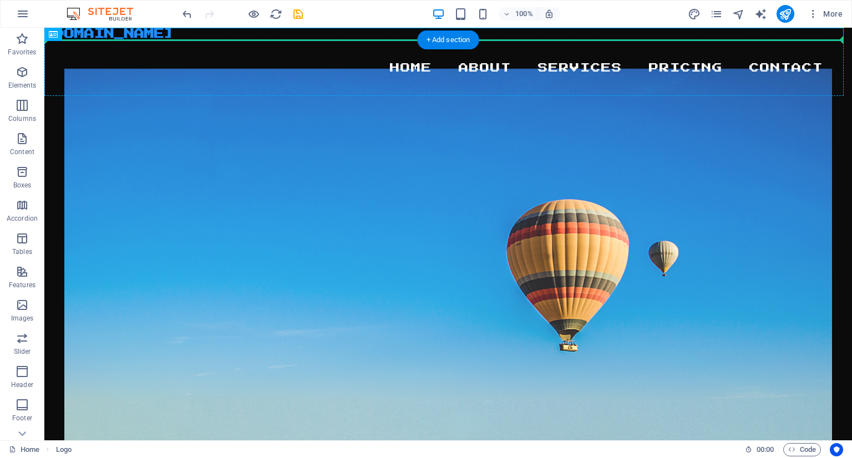
drag, startPoint x: 231, startPoint y: 33, endPoint x: 330, endPoint y: 63, distance: 103.2
drag, startPoint x: 235, startPoint y: 33, endPoint x: 225, endPoint y: 116, distance: 83.3
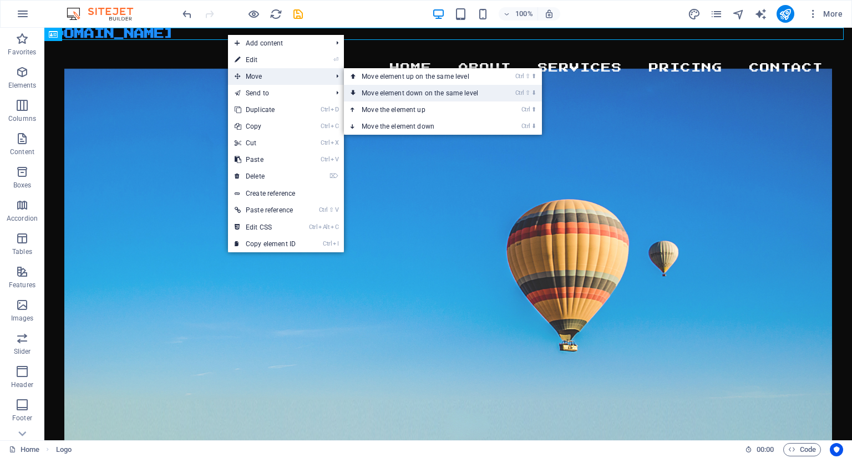
click at [369, 94] on link "Ctrl ⇧ ⬇ Move element down on the same level" at bounding box center [422, 93] width 156 height 17
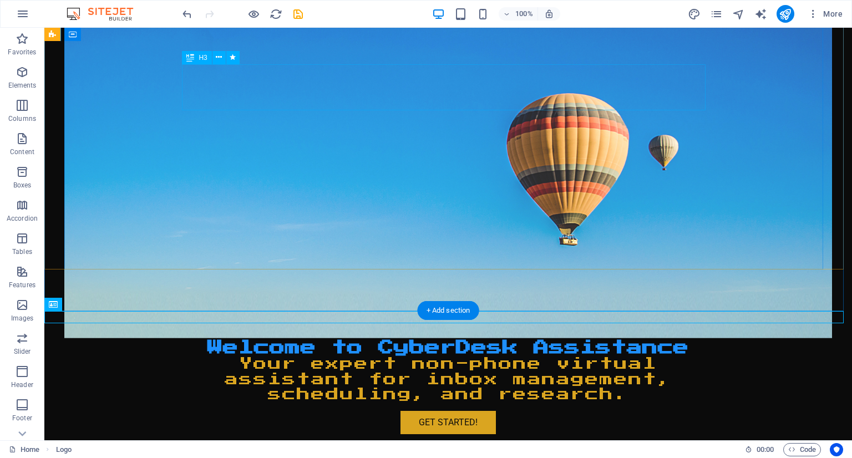
scroll to position [248, 0]
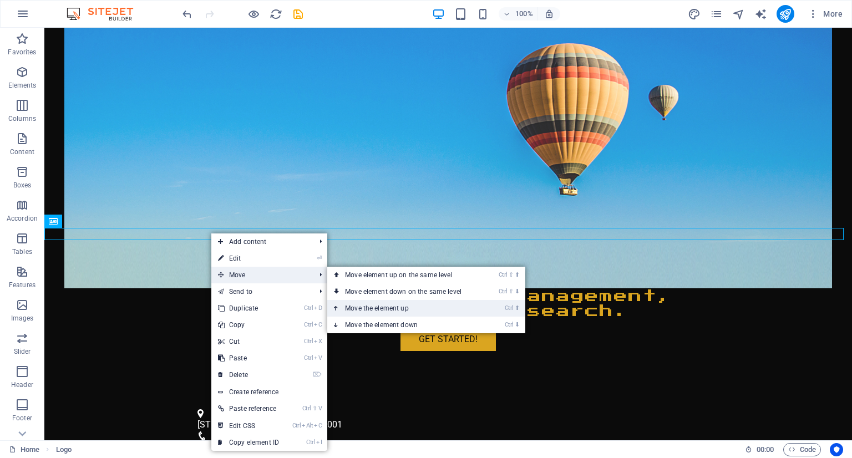
click at [371, 305] on link "Ctrl ⬆ Move the element up" at bounding box center [405, 308] width 156 height 17
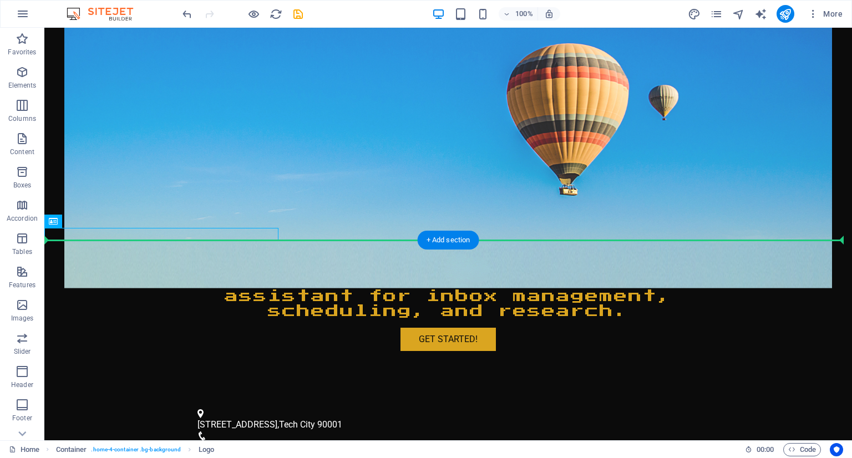
drag, startPoint x: 154, startPoint y: 234, endPoint x: 149, endPoint y: 229, distance: 7.5
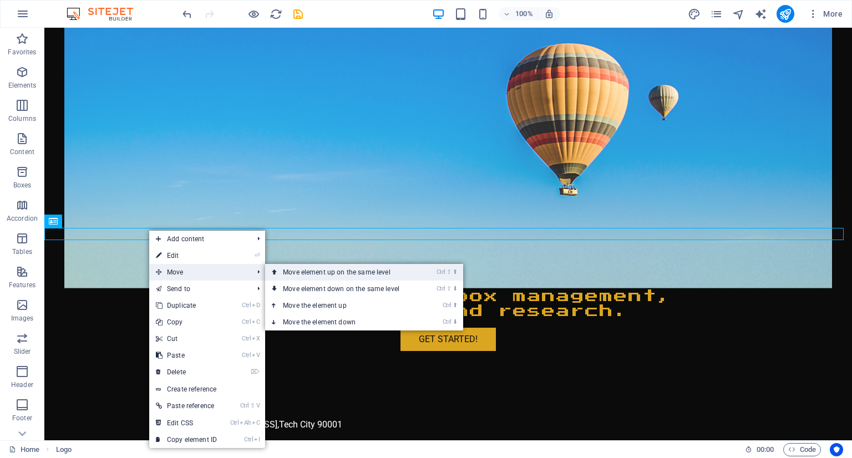
click at [326, 270] on link "Ctrl ⇧ ⬆ Move element up on the same level" at bounding box center [343, 272] width 156 height 17
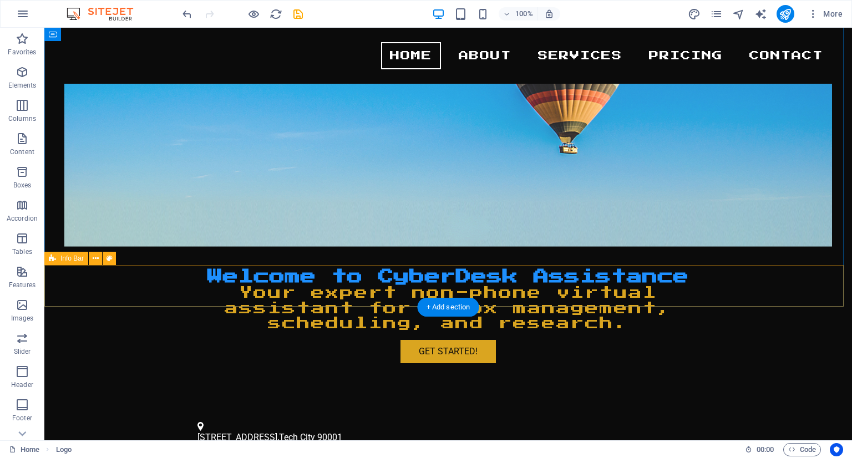
scroll to position [0, 0]
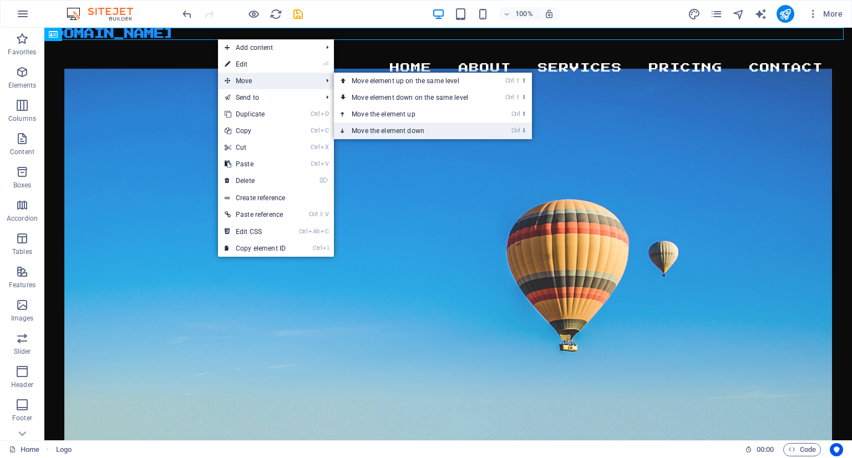
click at [368, 133] on link "Ctrl ⬇ Move the element down" at bounding box center [412, 131] width 156 height 17
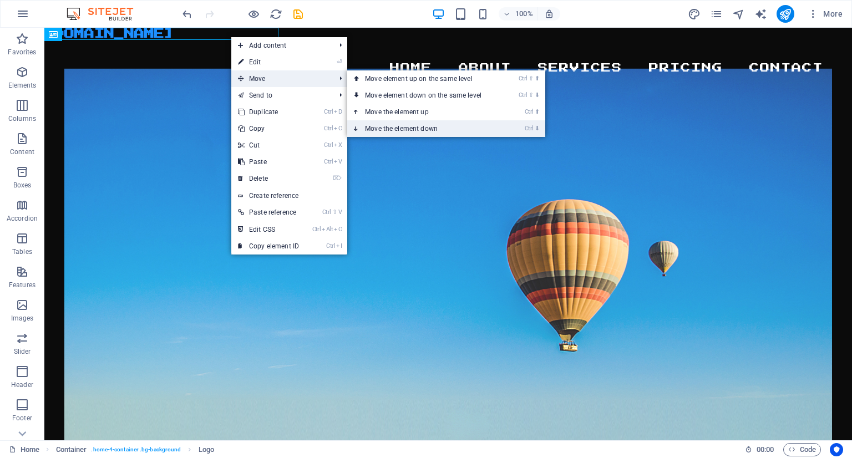
click at [401, 128] on link "Ctrl ⬇ Move the element down" at bounding box center [425, 128] width 156 height 17
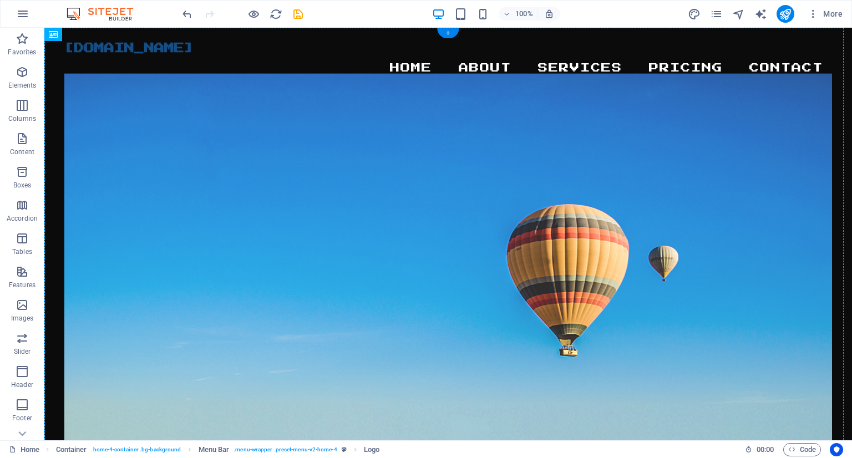
drag, startPoint x: 206, startPoint y: 52, endPoint x: 502, endPoint y: 52, distance: 295.2
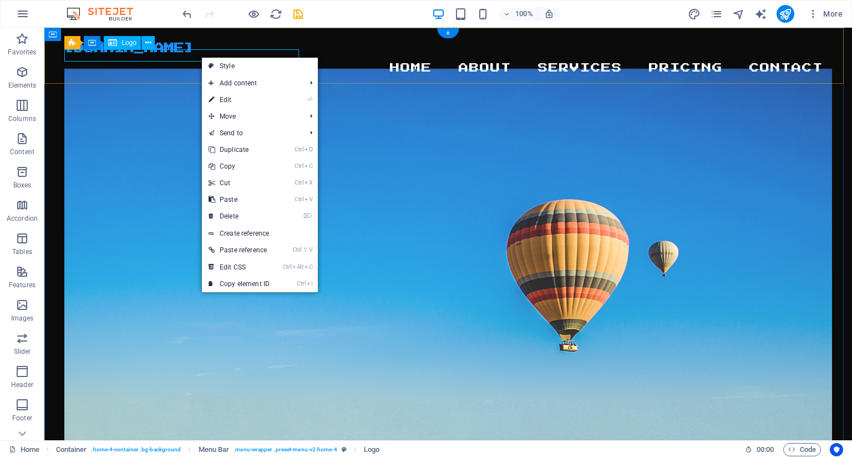
click at [171, 54] on div "[DOMAIN_NAME]" at bounding box center [447, 48] width 767 height 12
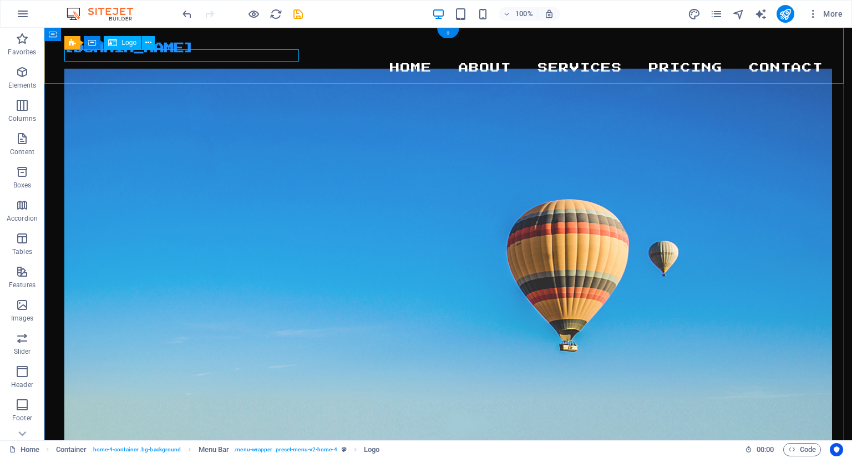
click at [171, 54] on div "[DOMAIN_NAME]" at bounding box center [447, 48] width 767 height 12
click at [224, 53] on div "[DOMAIN_NAME]" at bounding box center [447, 48] width 767 height 12
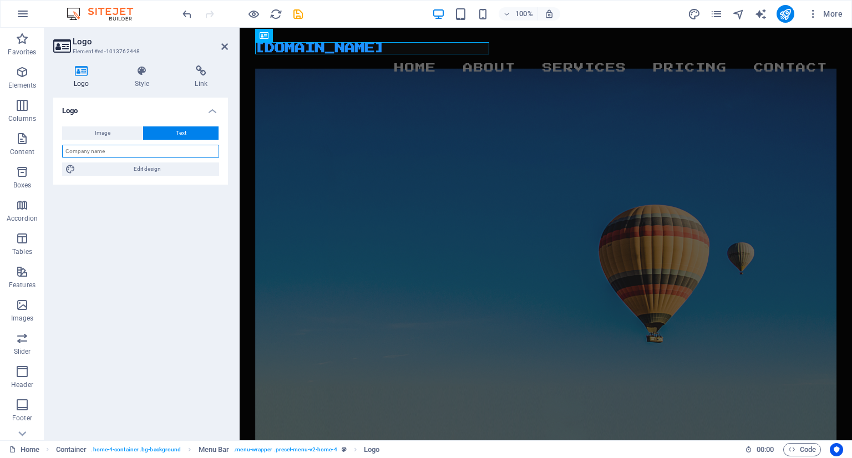
click at [149, 150] on input "text" at bounding box center [140, 151] width 157 height 13
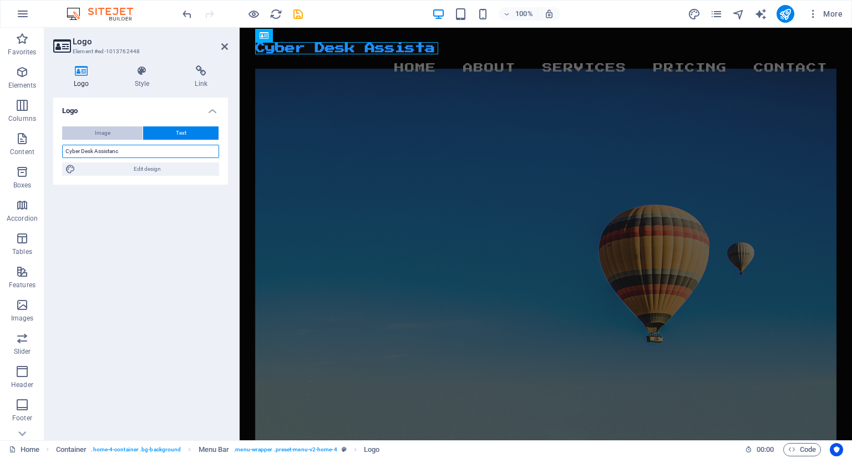
type input "Cyber Desk Assistance"
click at [226, 44] on icon at bounding box center [224, 46] width 7 height 9
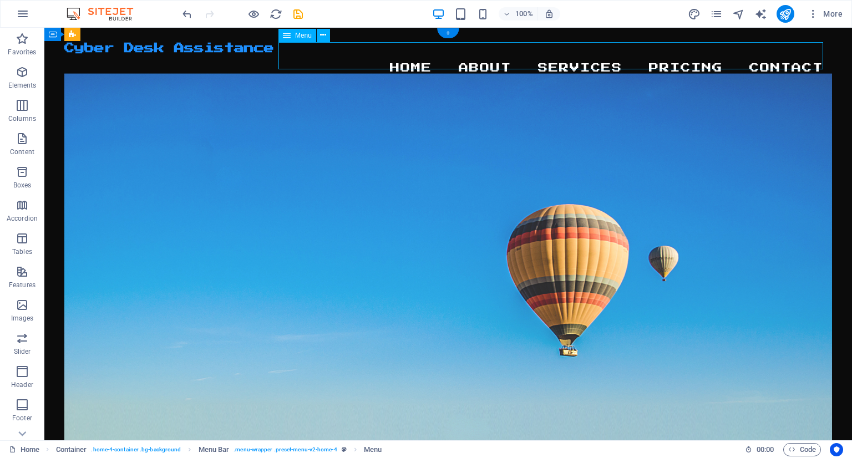
drag, startPoint x: 475, startPoint y: 51, endPoint x: 311, endPoint y: 58, distance: 164.9
click at [311, 58] on nav "Home About Services Pricing Contact" at bounding box center [447, 68] width 767 height 28
drag, startPoint x: 278, startPoint y: 53, endPoint x: 335, endPoint y: 52, distance: 57.2
click at [335, 54] on nav "Home About Services Pricing Contact" at bounding box center [447, 68] width 767 height 28
click at [320, 35] on button at bounding box center [323, 35] width 13 height 13
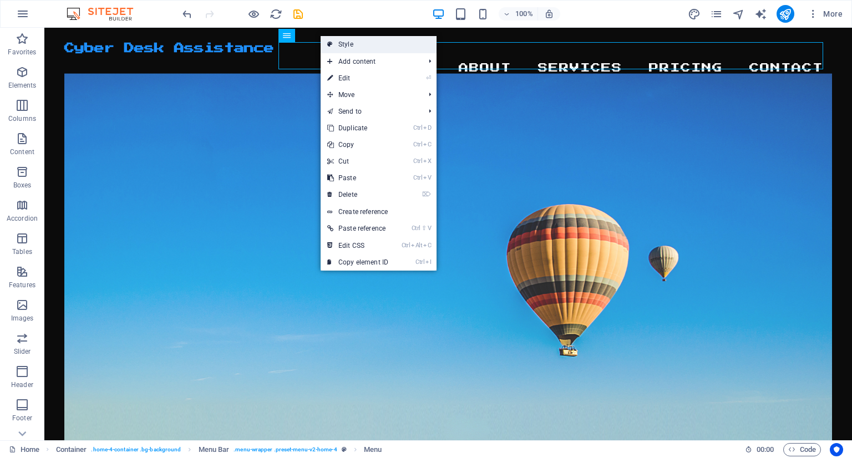
click at [415, 41] on link "Style" at bounding box center [379, 44] width 116 height 17
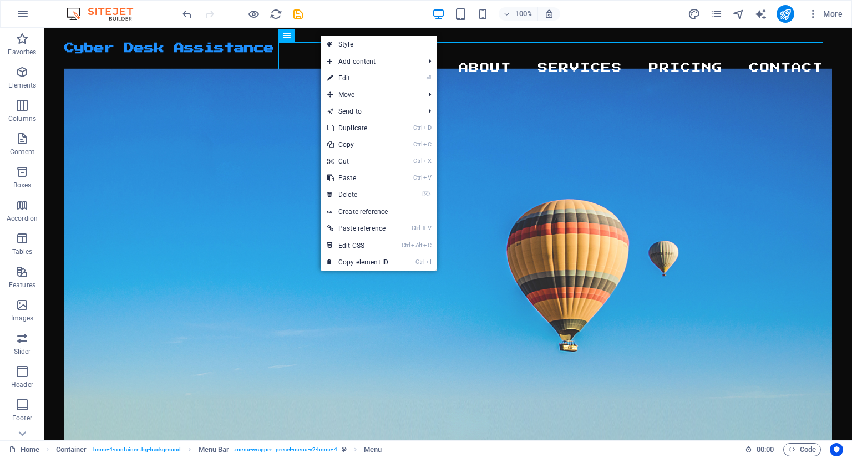
select select "vw"
select select "rem"
select select "vw"
select select "preset-menu-v2-home-4"
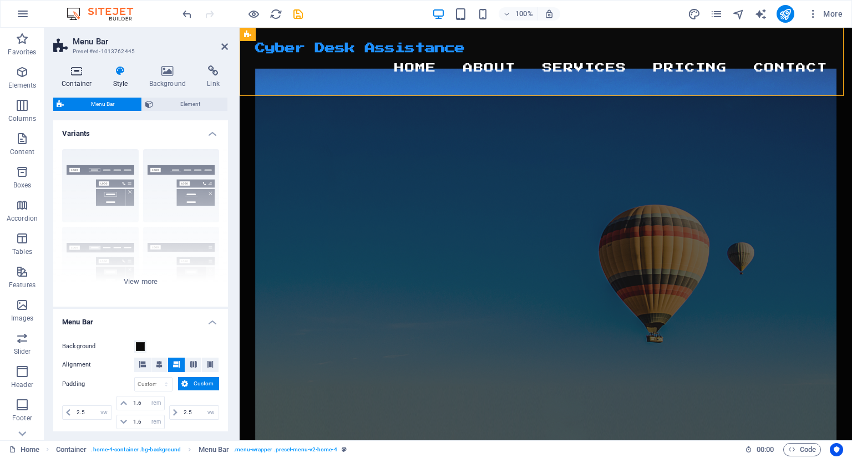
click at [78, 83] on h4 "Container" at bounding box center [79, 76] width 52 height 23
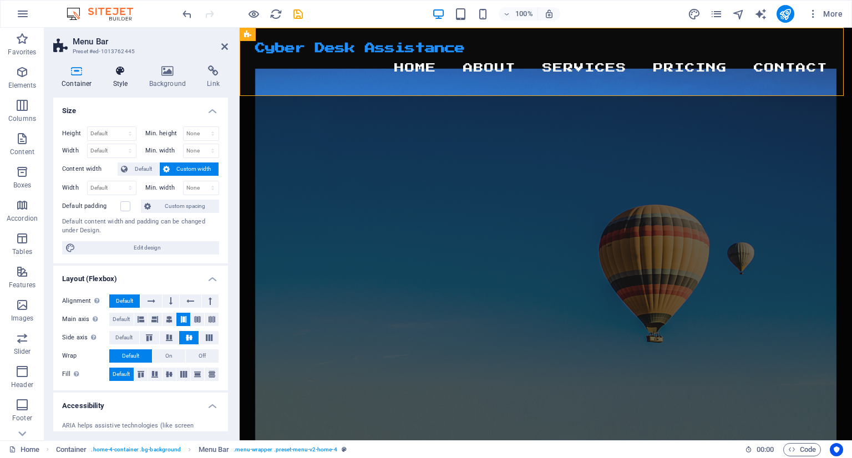
click at [129, 81] on h4 "Style" at bounding box center [123, 76] width 36 height 23
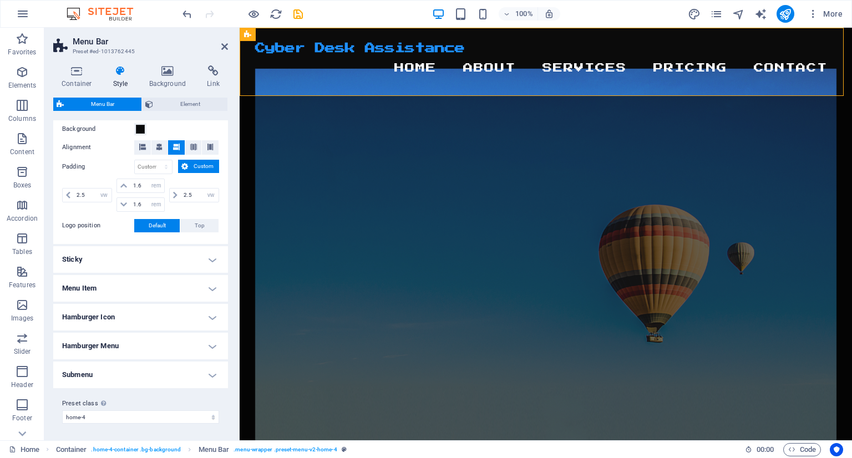
scroll to position [217, 0]
click at [144, 255] on h4 "Sticky" at bounding box center [140, 259] width 175 height 27
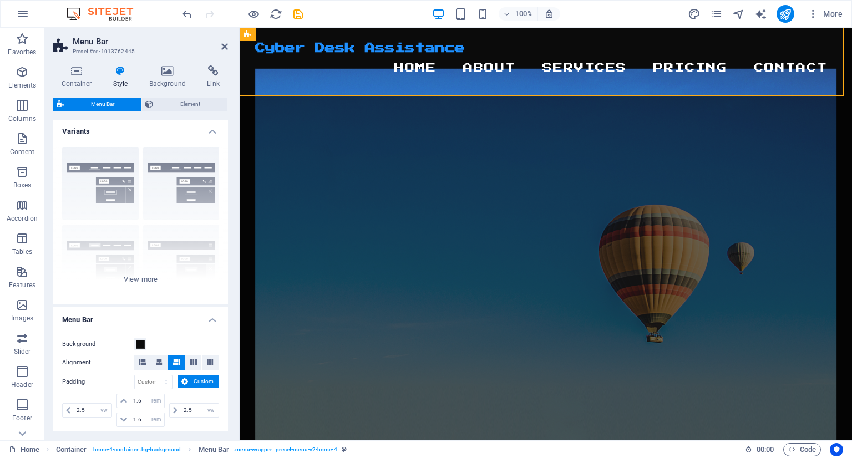
scroll to position [0, 0]
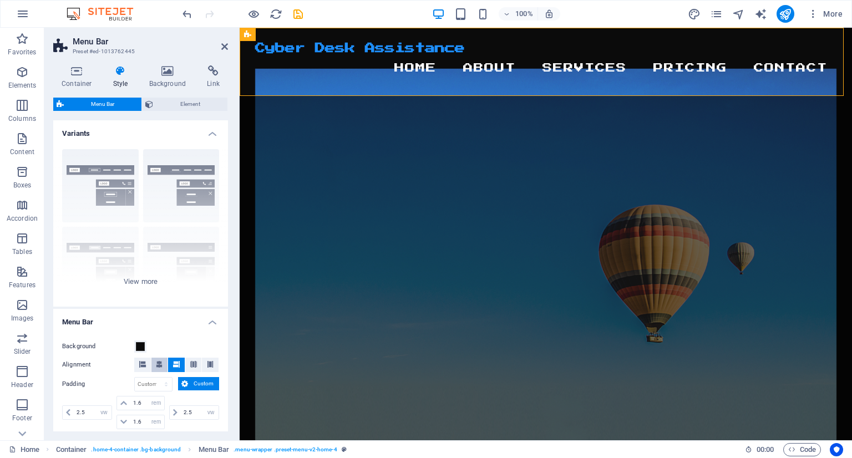
click at [158, 361] on icon at bounding box center [159, 364] width 7 height 7
click at [173, 361] on icon at bounding box center [176, 364] width 7 height 7
click at [161, 363] on icon at bounding box center [159, 364] width 7 height 7
click at [224, 49] on icon at bounding box center [224, 46] width 7 height 9
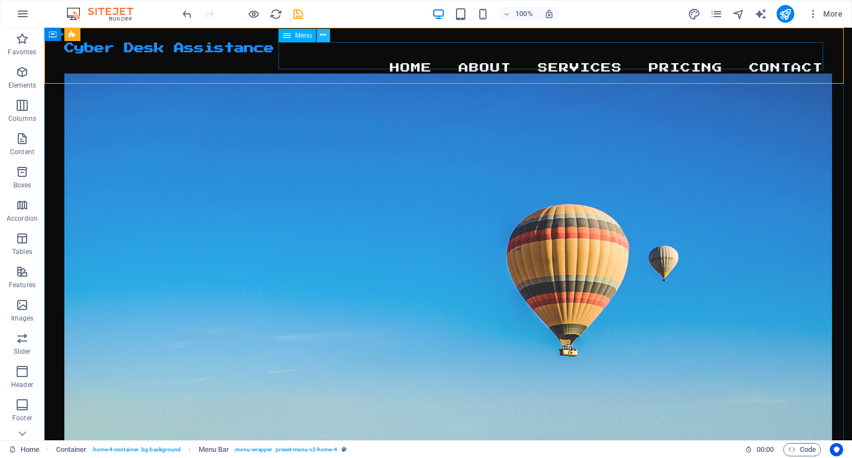
click at [320, 32] on icon at bounding box center [323, 35] width 6 height 12
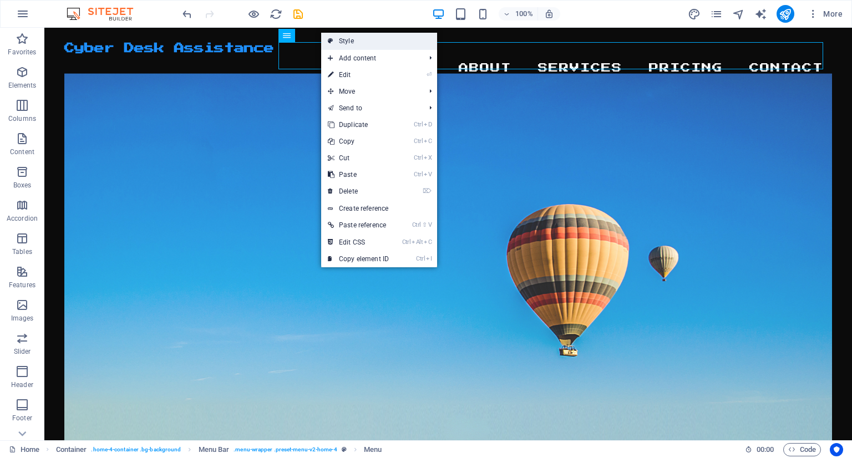
click at [371, 43] on link "Style" at bounding box center [379, 41] width 116 height 17
select select "vw"
select select "rem"
select select "vw"
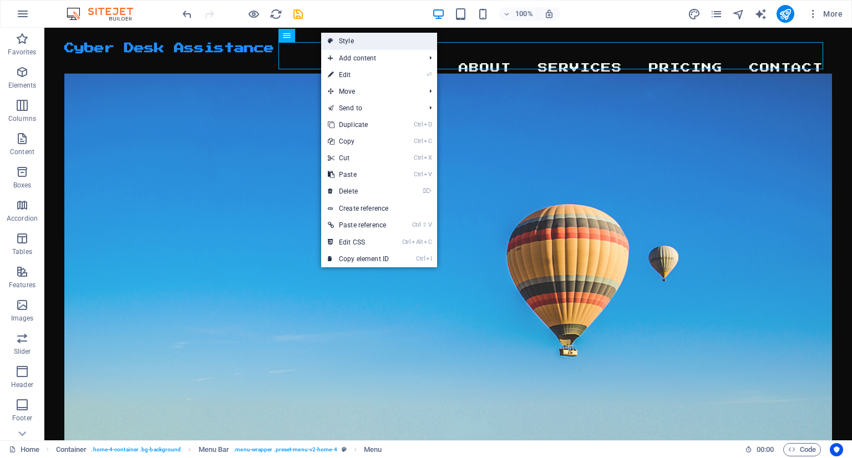
select select "sticky_reverse"
select select "px"
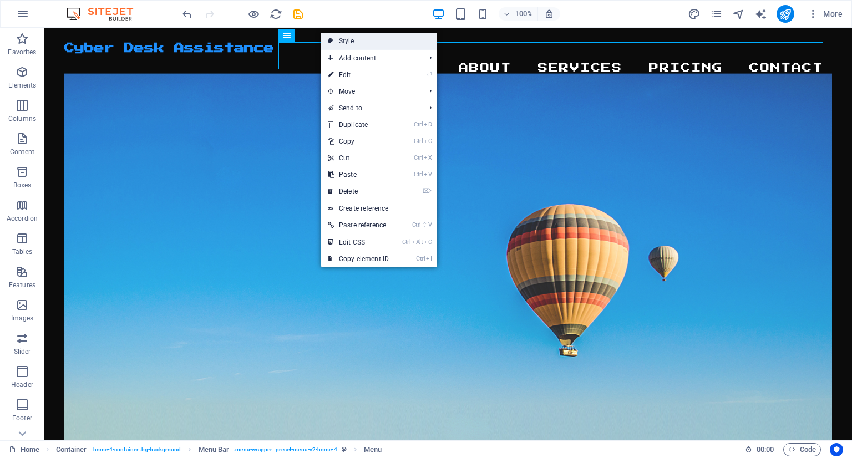
select select "preset-menu-v2-home-4"
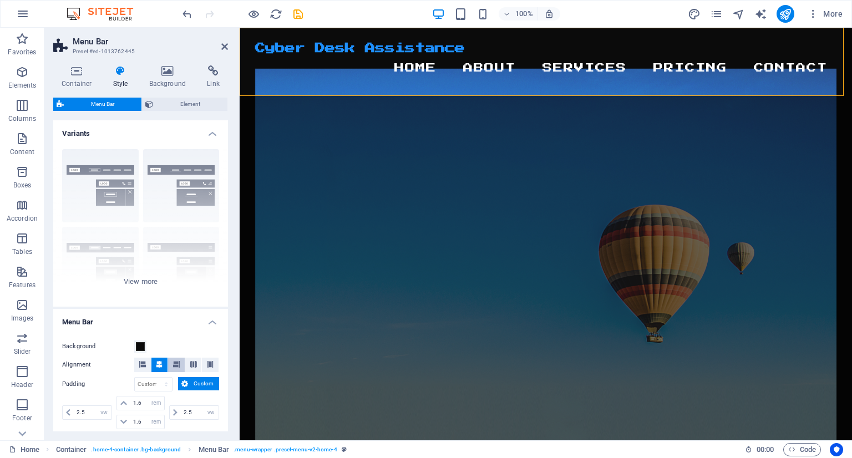
click at [176, 365] on icon at bounding box center [176, 364] width 7 height 7
click at [78, 87] on h4 "Container" at bounding box center [79, 76] width 52 height 23
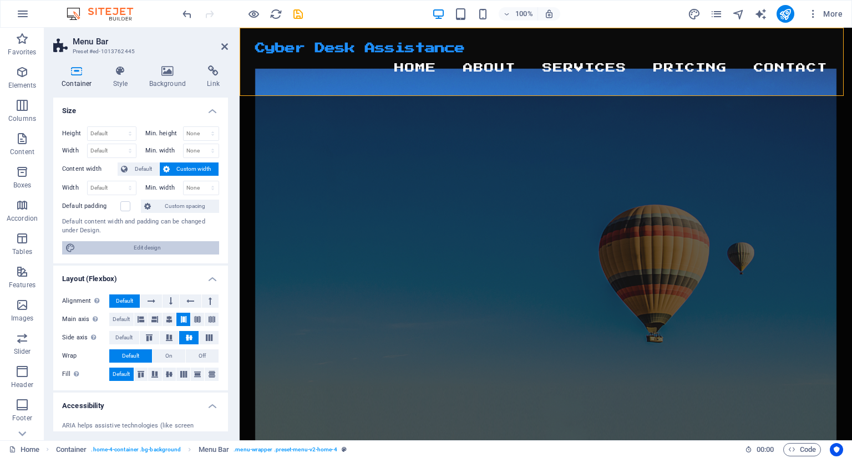
drag, startPoint x: 155, startPoint y: 251, endPoint x: 484, endPoint y: 199, distance: 333.2
click at [155, 251] on span "Edit design" at bounding box center [147, 247] width 137 height 13
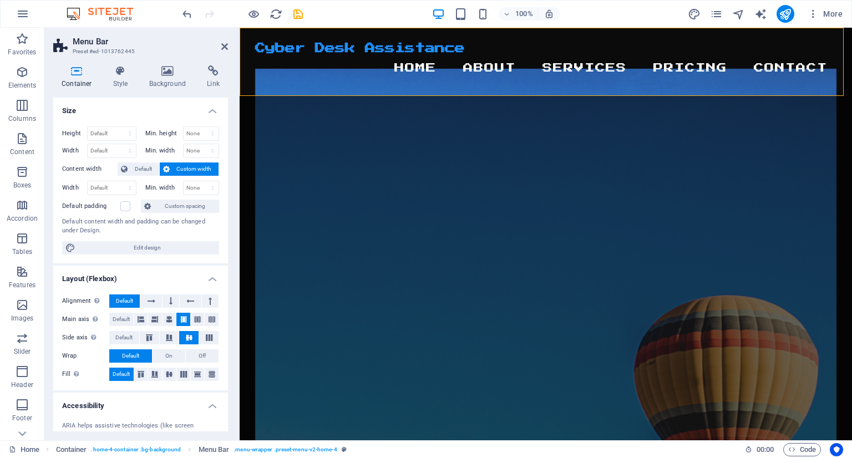
select select "rem"
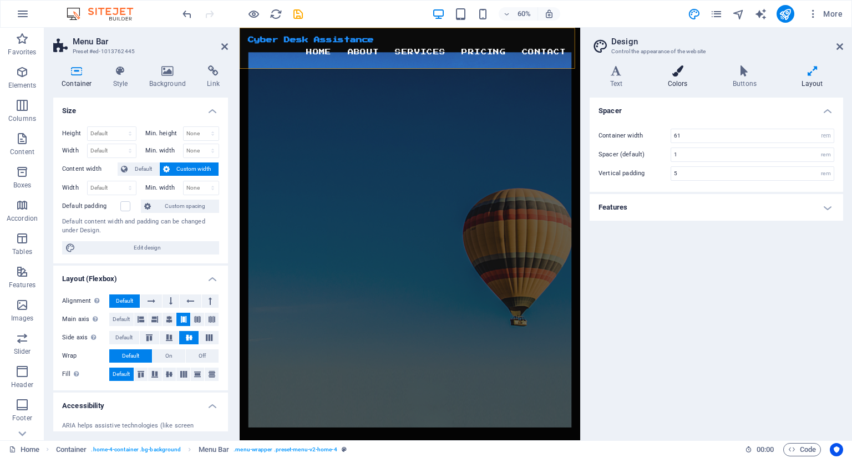
click at [679, 80] on h4 "Colors" at bounding box center [679, 76] width 65 height 23
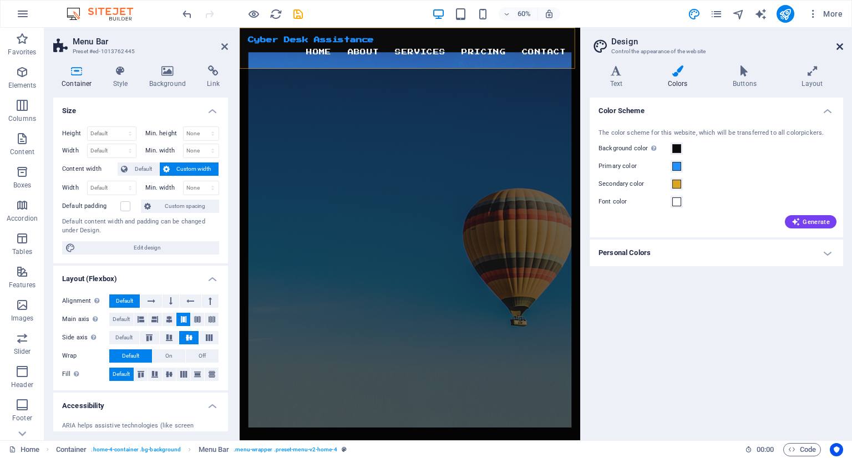
drag, startPoint x: 841, startPoint y: 45, endPoint x: 601, endPoint y: 20, distance: 241.5
click at [841, 45] on icon at bounding box center [840, 46] width 7 height 9
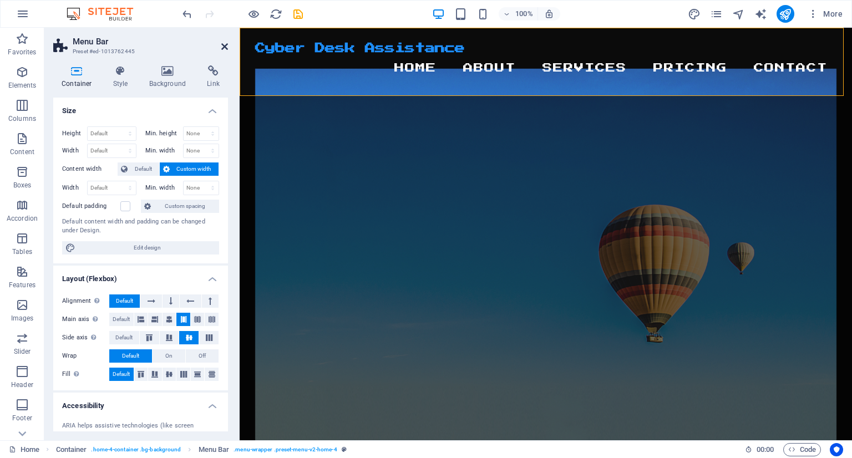
click at [222, 45] on icon at bounding box center [224, 46] width 7 height 9
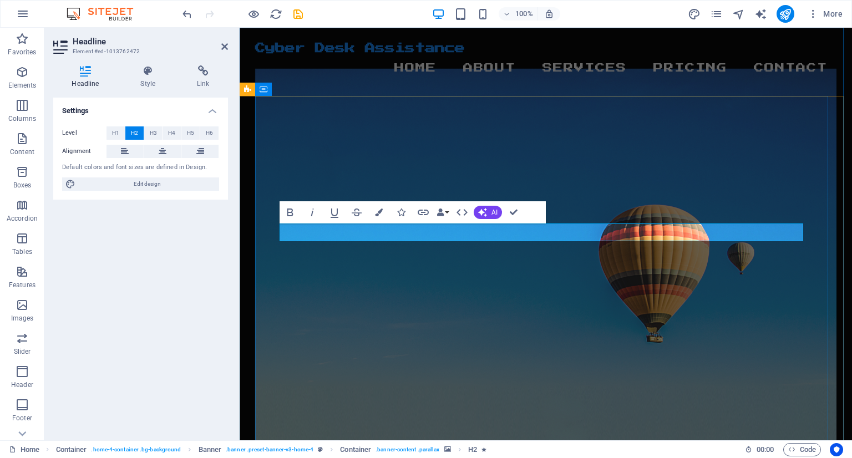
click at [814, 320] on figure at bounding box center [546, 257] width 582 height 376
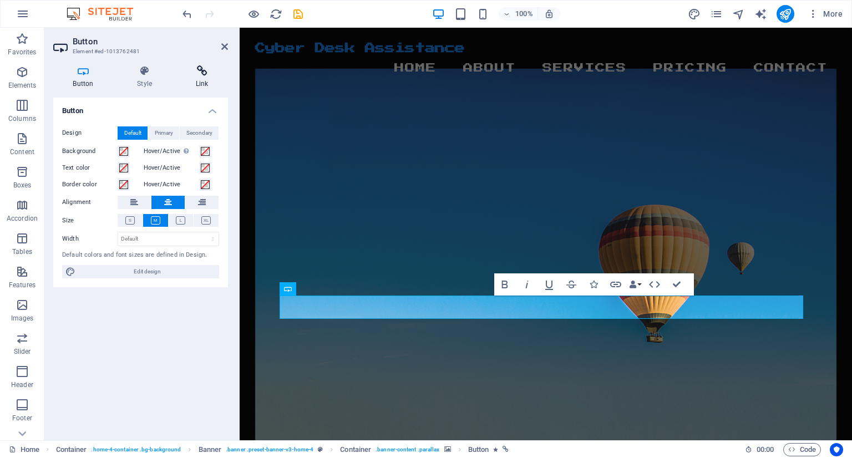
click at [199, 65] on icon at bounding box center [202, 70] width 52 height 11
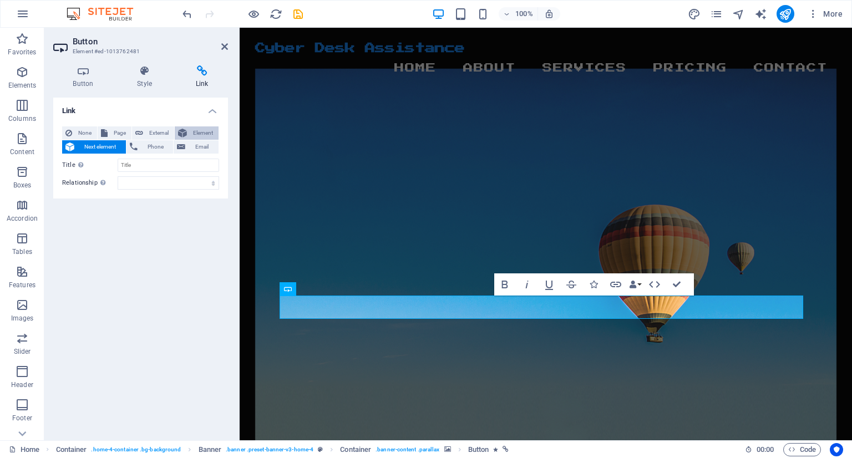
click at [188, 130] on button "Element" at bounding box center [197, 132] width 44 height 13
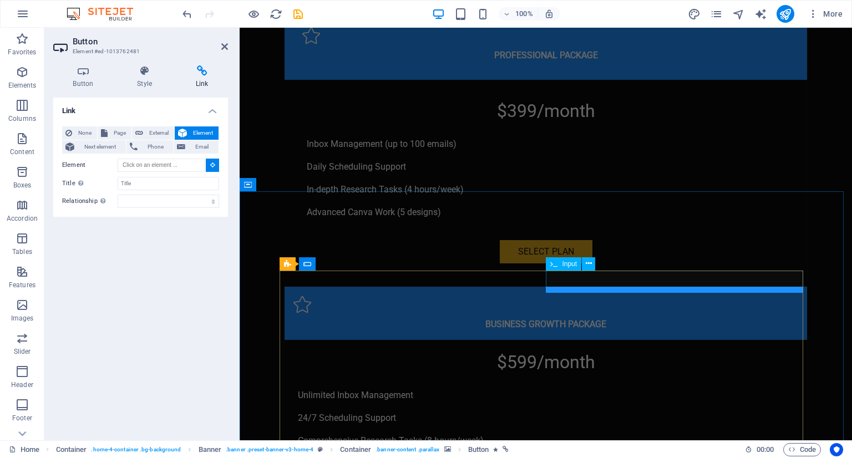
scroll to position [3672, 0]
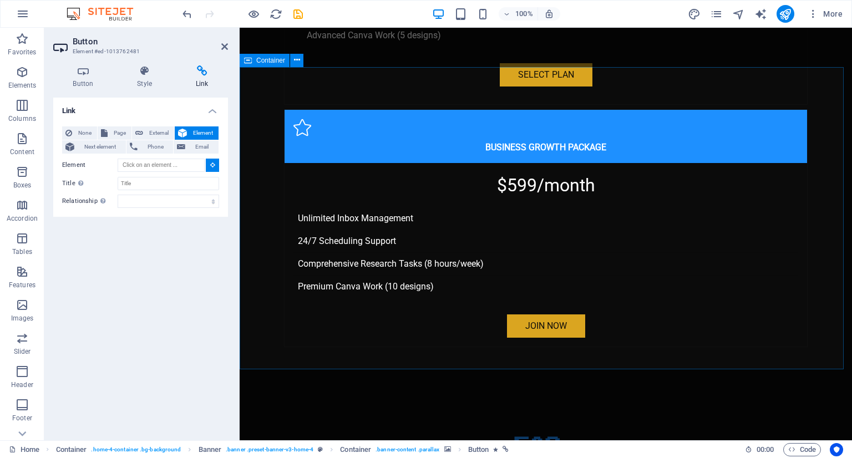
type input "#ed-1013761266"
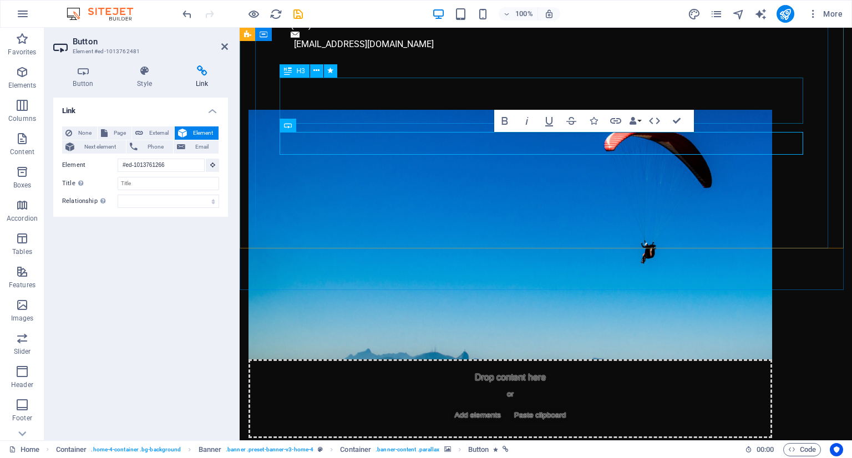
scroll to position [39, 0]
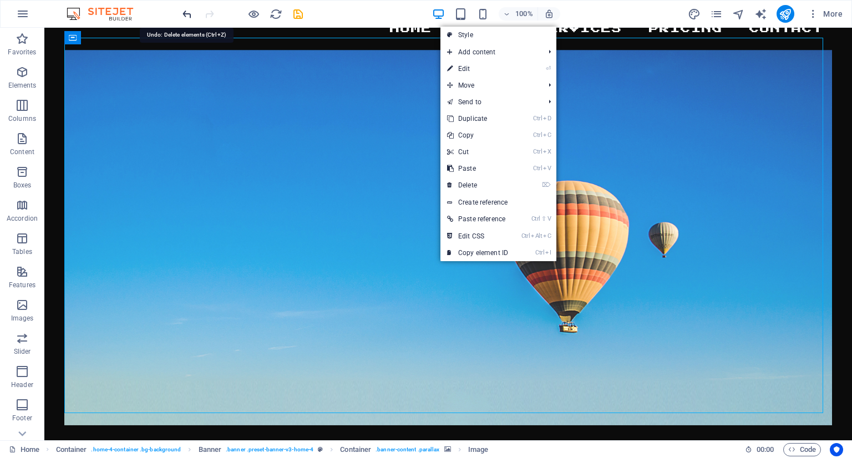
click at [184, 17] on icon "undo" at bounding box center [187, 14] width 13 height 13
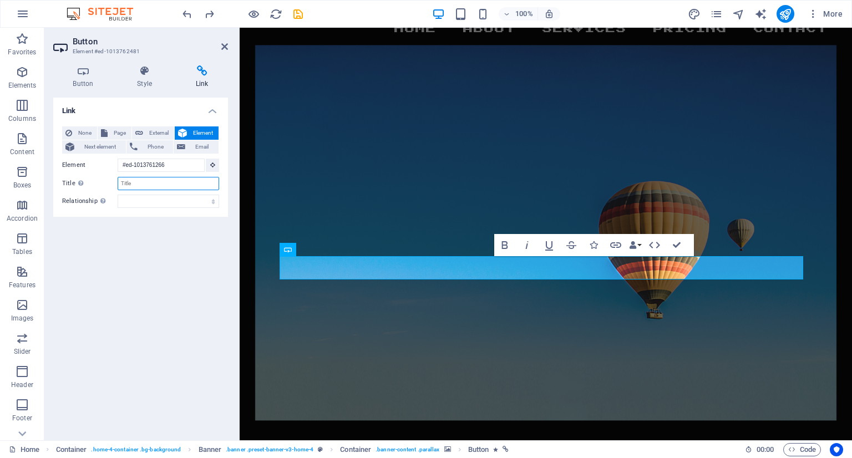
click at [186, 181] on input "Title Additional link description, should not be the same as the link text. The…" at bounding box center [169, 183] width 102 height 13
type input "h"
click at [91, 90] on div "Button Style Link Button Design Default Primary Secondary Background Hover/Acti…" at bounding box center [140, 248] width 175 height 366
click at [91, 70] on icon at bounding box center [83, 70] width 60 height 11
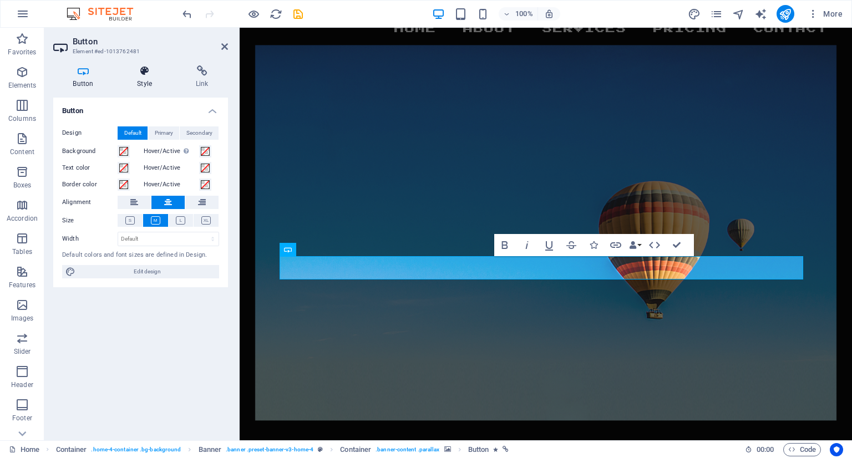
click at [140, 73] on icon at bounding box center [145, 70] width 54 height 11
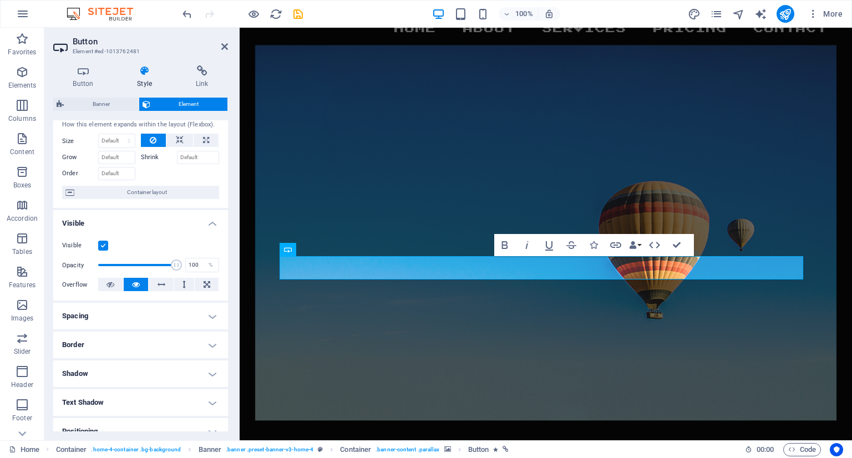
scroll to position [0, 0]
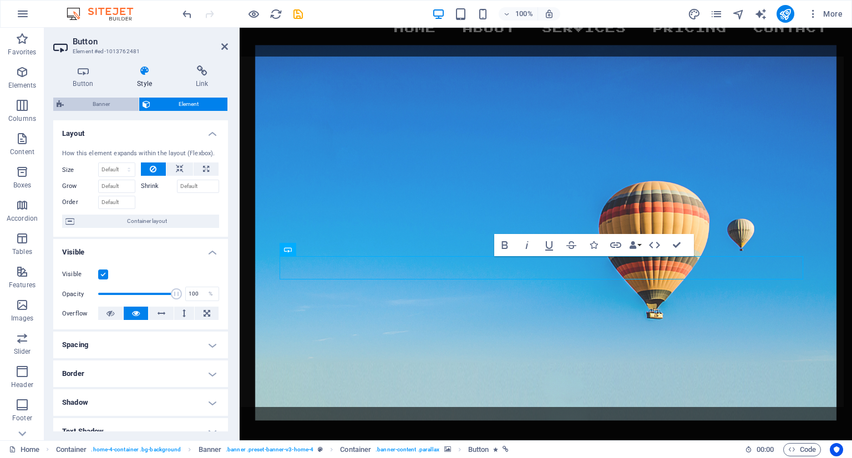
click at [108, 101] on span "Banner" at bounding box center [101, 104] width 68 height 13
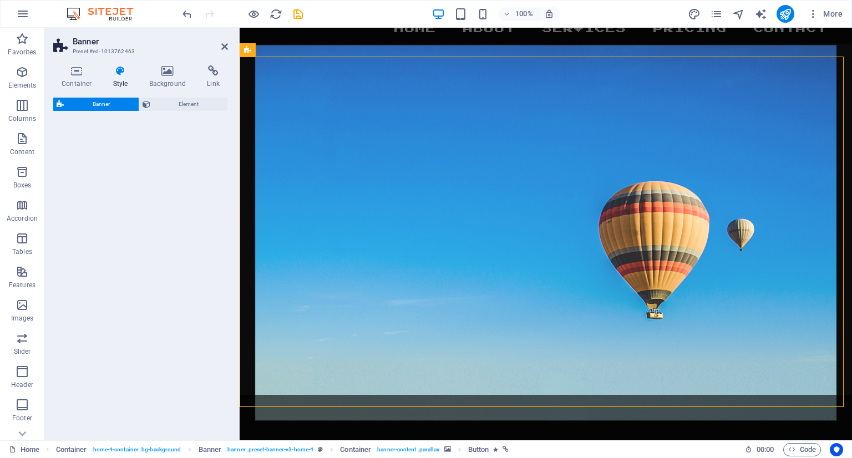
select select "preset-banner-v3-home-4"
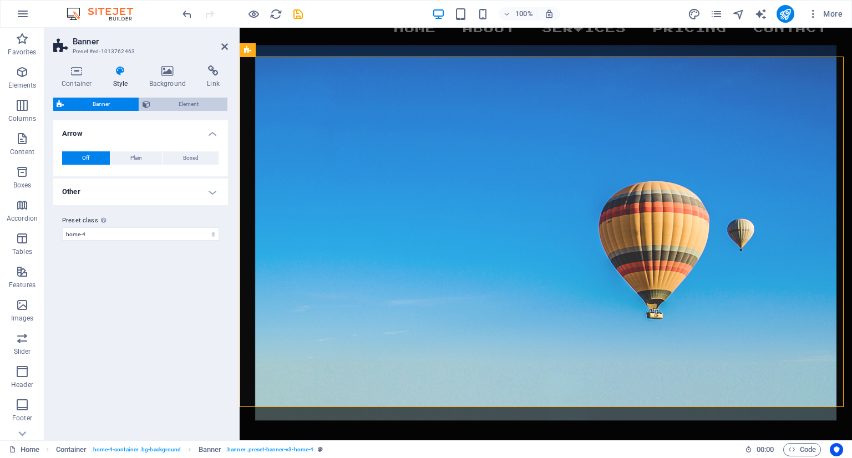
click at [191, 108] on span "Element" at bounding box center [189, 104] width 71 height 13
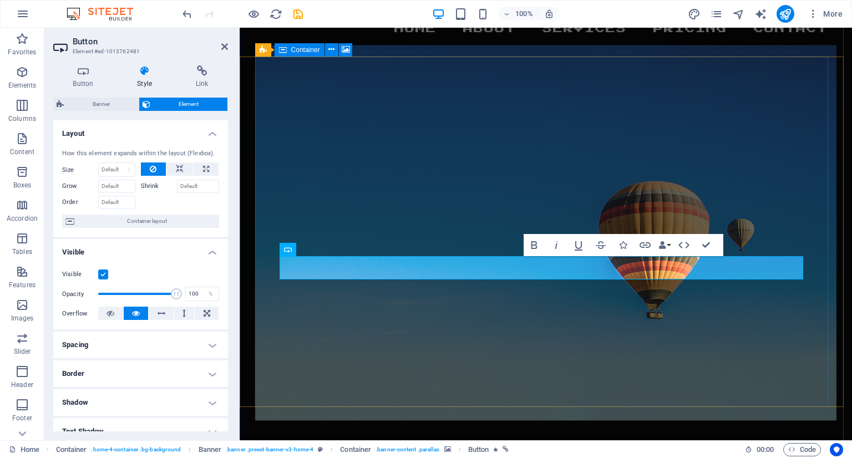
click at [631, 325] on figure at bounding box center [546, 233] width 582 height 376
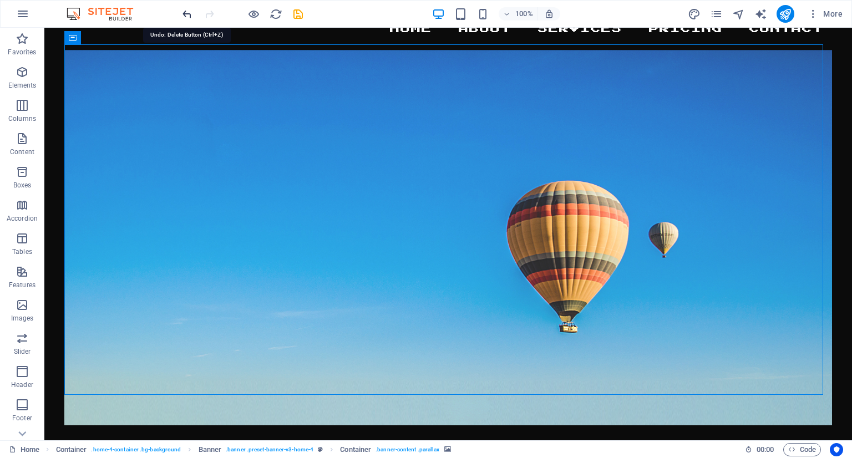
click at [185, 8] on icon "undo" at bounding box center [187, 14] width 13 height 13
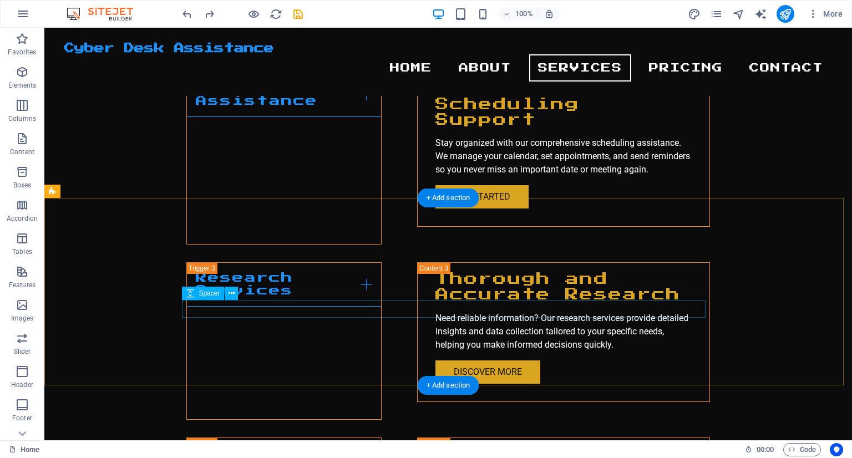
scroll to position [1997, 0]
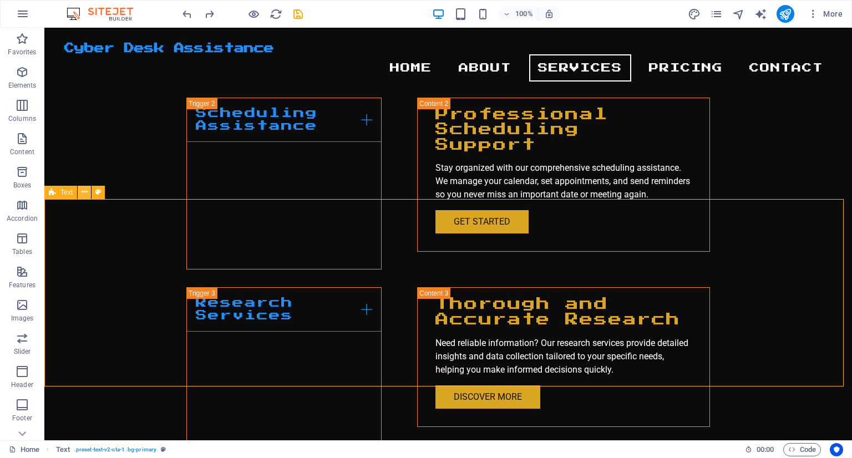
click at [86, 189] on icon at bounding box center [85, 192] width 6 height 12
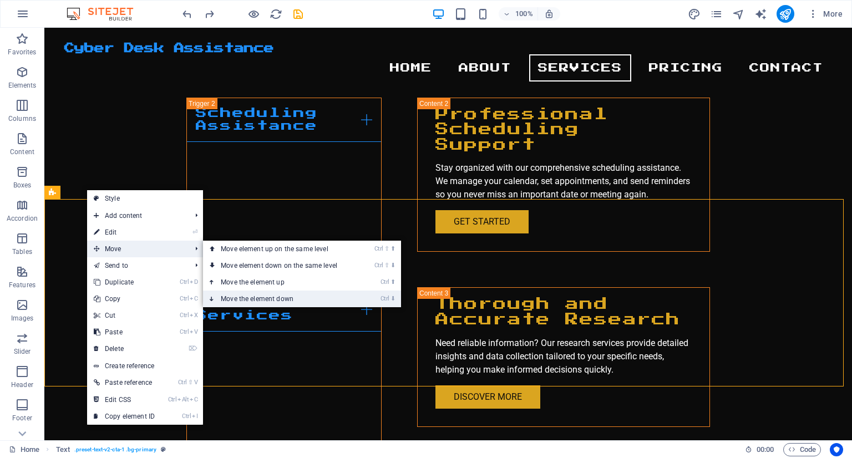
click at [240, 293] on link "Ctrl ⬇ Move the element down" at bounding box center [281, 299] width 156 height 17
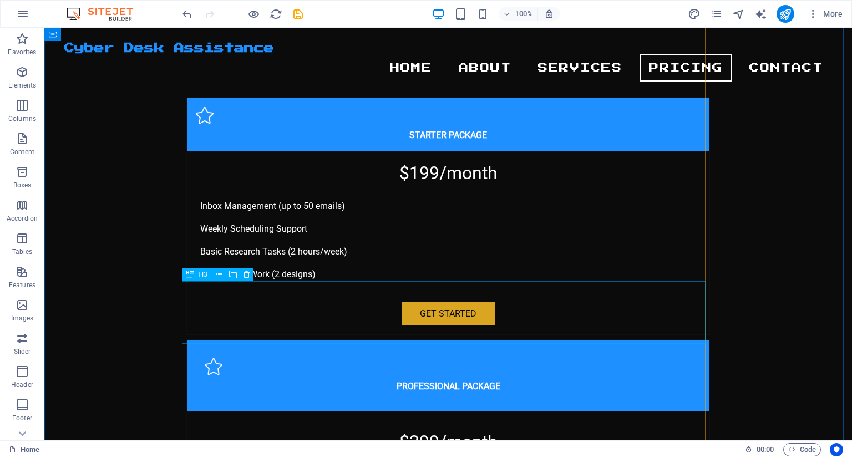
scroll to position [2794, 0]
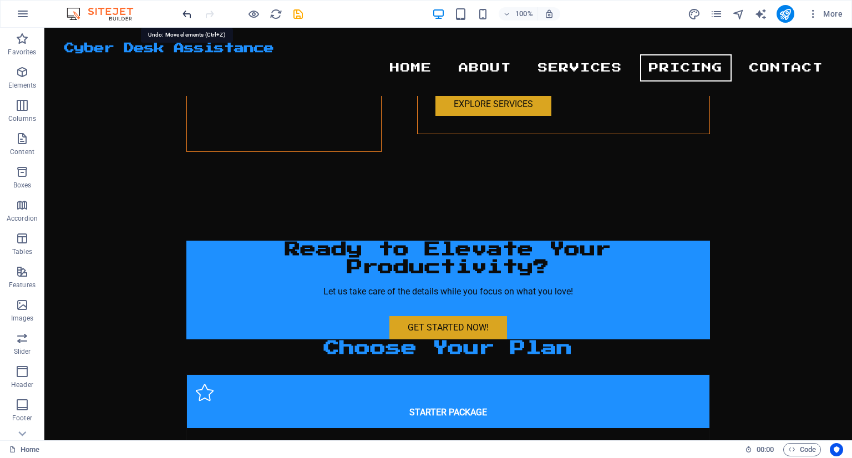
click at [187, 12] on icon "undo" at bounding box center [187, 14] width 13 height 13
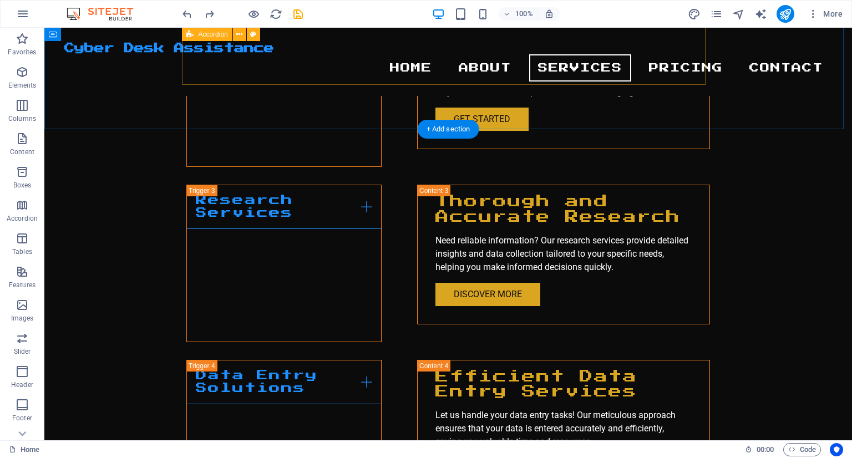
scroll to position [2055, 0]
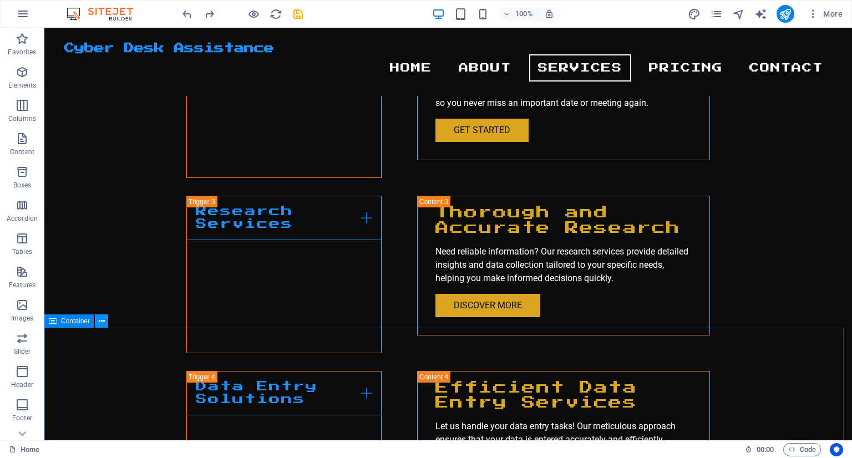
click at [103, 320] on icon at bounding box center [102, 322] width 6 height 12
click at [102, 315] on button at bounding box center [101, 321] width 13 height 13
click at [106, 323] on button at bounding box center [101, 321] width 13 height 13
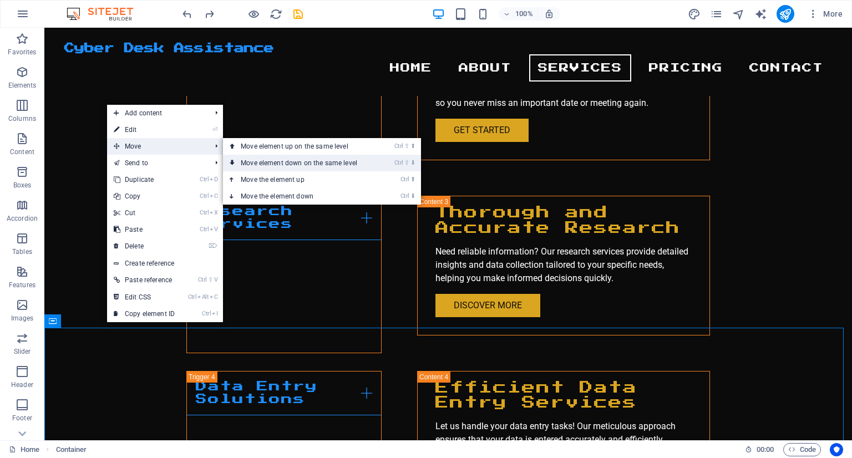
click at [240, 160] on link "Ctrl ⇧ ⬇ Move element down on the same level" at bounding box center [301, 163] width 156 height 17
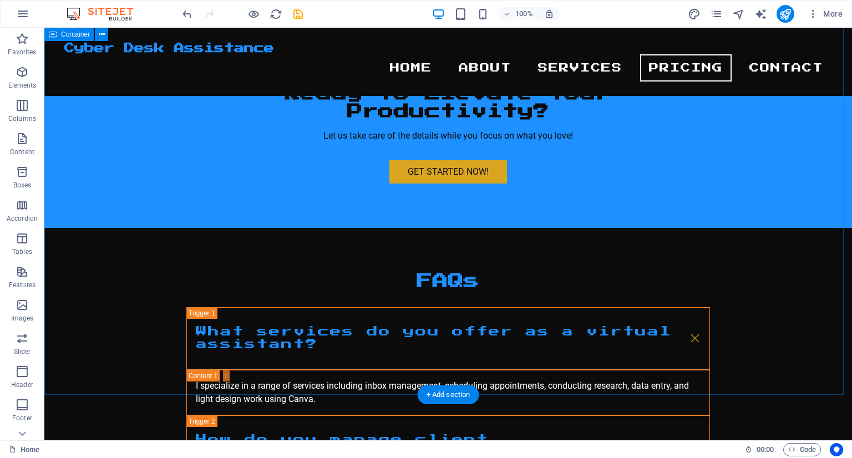
scroll to position [2931, 0]
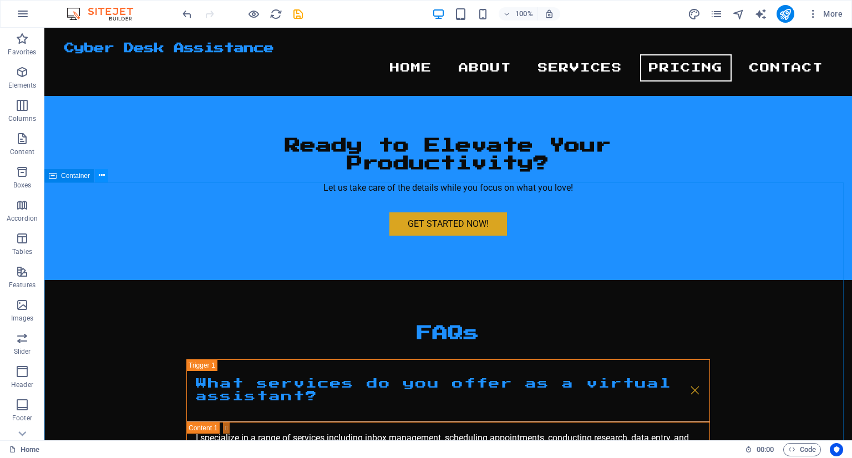
click at [103, 178] on icon at bounding box center [102, 176] width 6 height 12
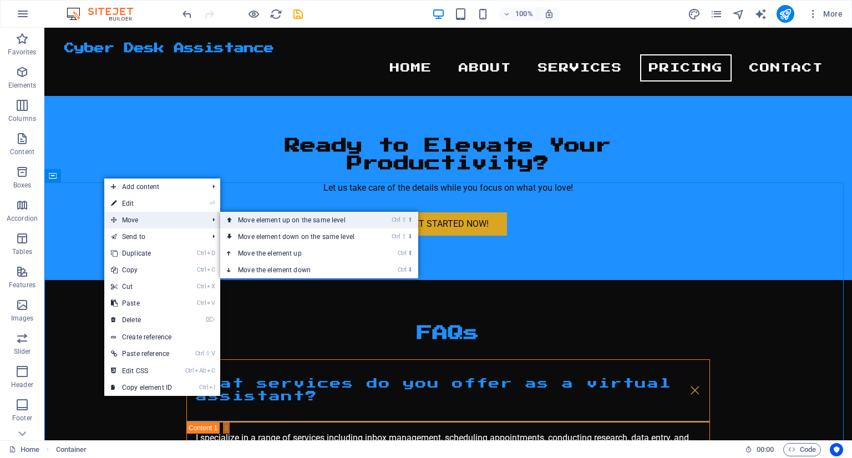
click at [240, 225] on link "Ctrl ⇧ ⬆ Move element up on the same level" at bounding box center [298, 220] width 156 height 17
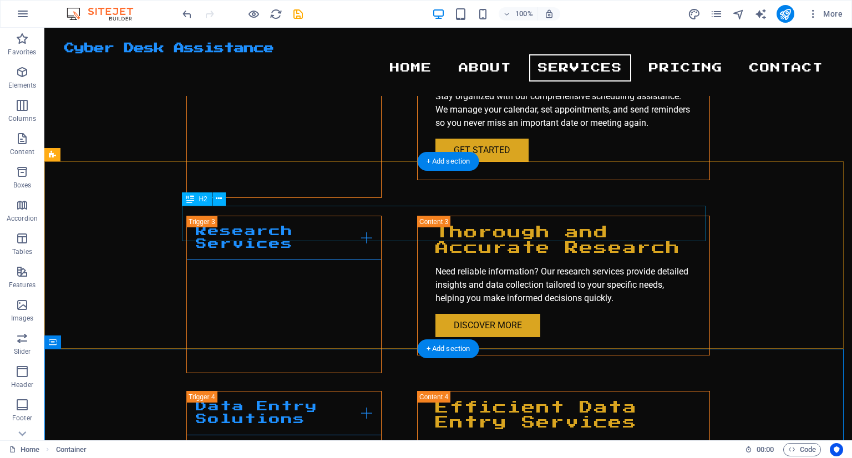
scroll to position [2034, 0]
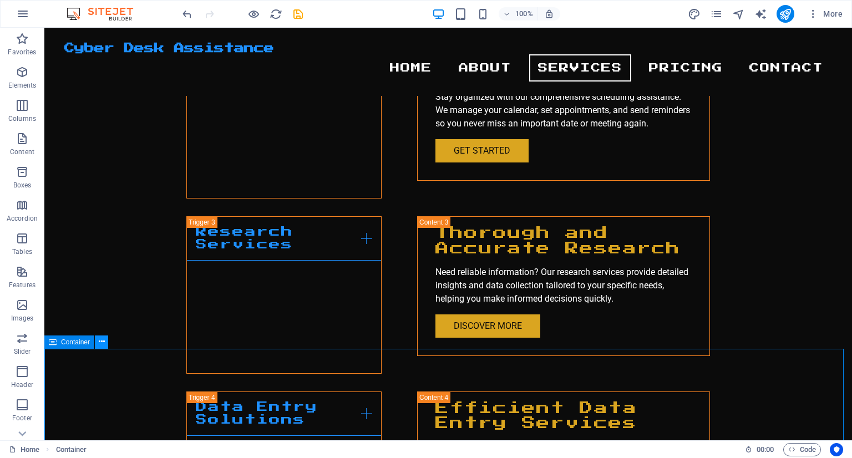
click at [99, 340] on icon at bounding box center [102, 342] width 6 height 12
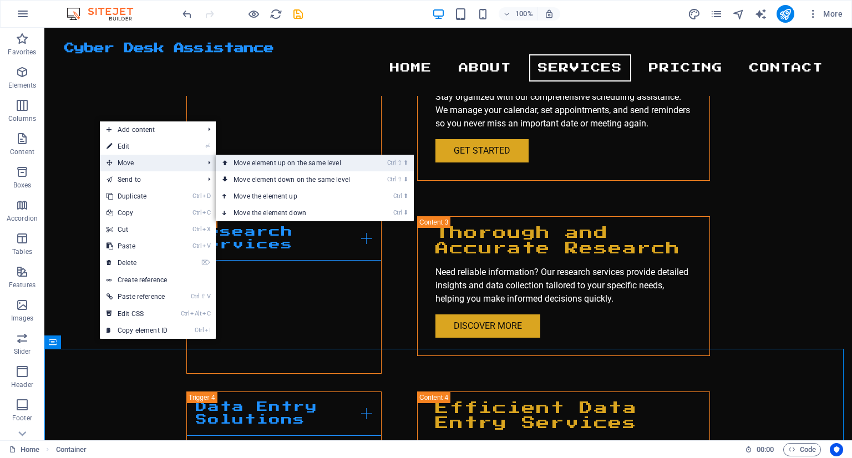
click at [235, 163] on link "Ctrl ⇧ ⬆ Move element up on the same level" at bounding box center [294, 163] width 156 height 17
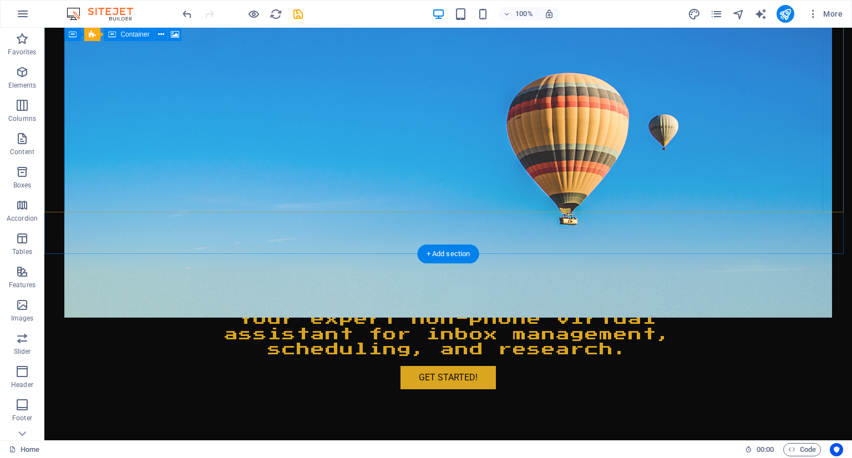
scroll to position [277, 0]
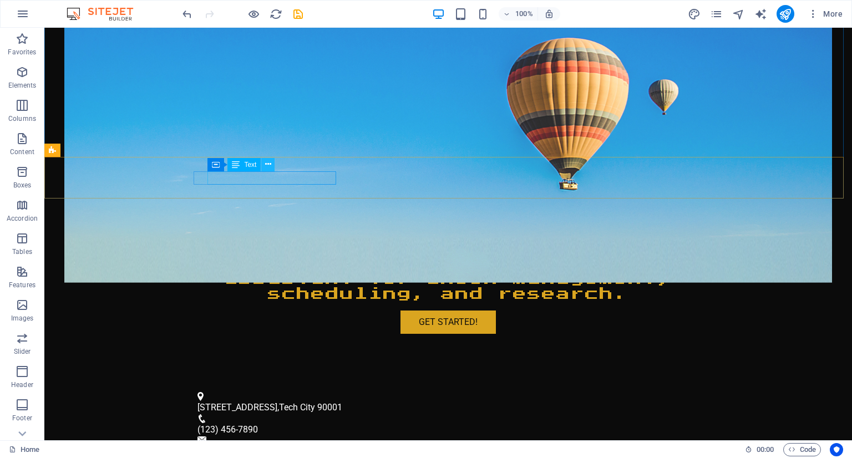
click at [274, 163] on button at bounding box center [267, 164] width 13 height 13
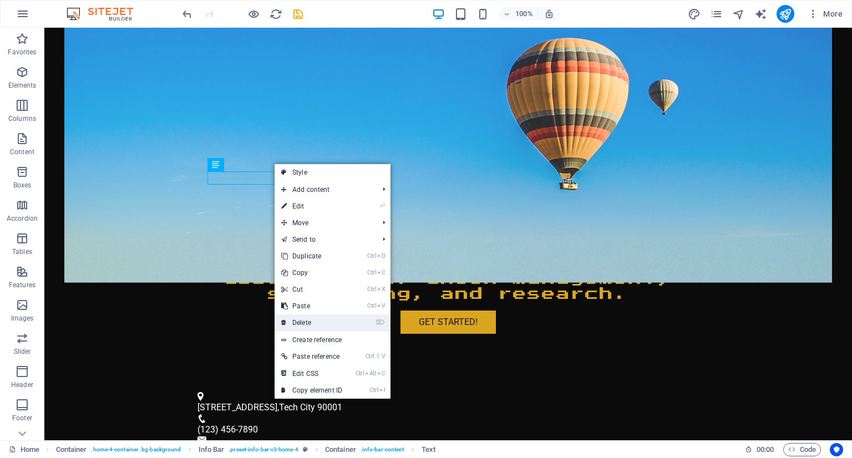
click at [315, 325] on link "⌦ Delete" at bounding box center [312, 323] width 74 height 17
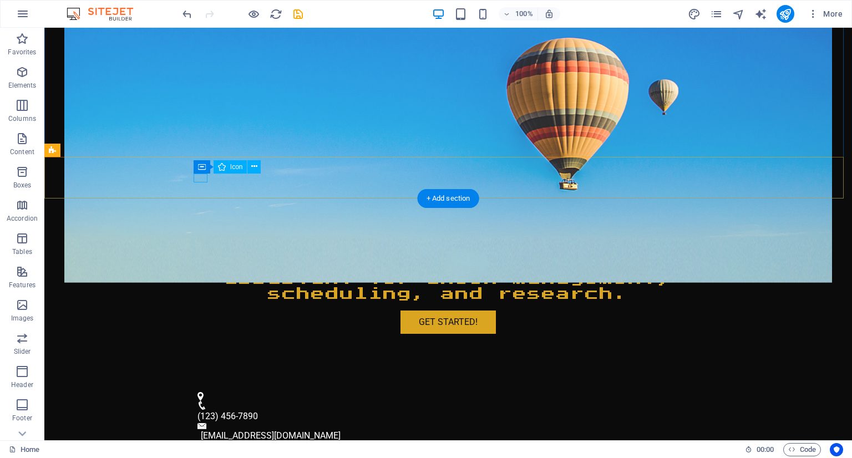
click at [198, 392] on figure at bounding box center [444, 396] width 492 height 9
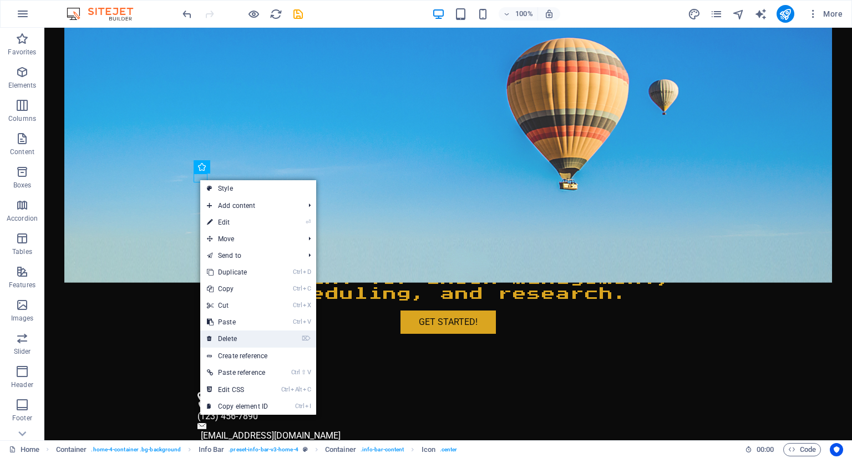
click at [221, 333] on link "⌦ Delete" at bounding box center [237, 339] width 74 height 17
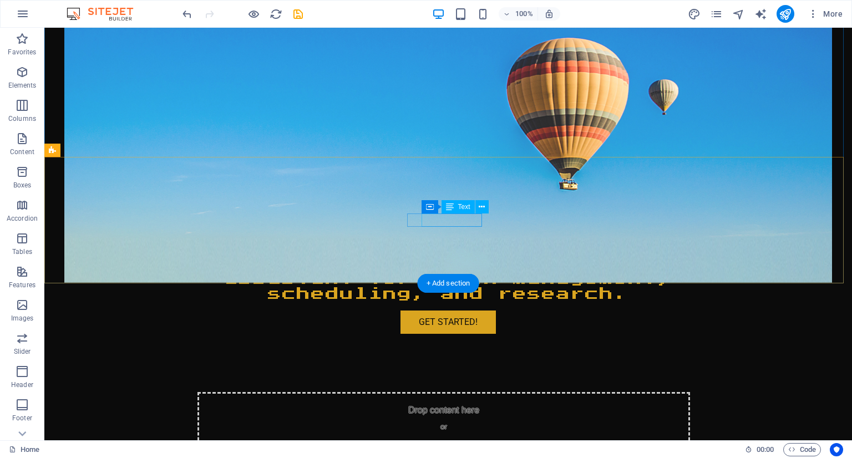
drag, startPoint x: 460, startPoint y: 224, endPoint x: 454, endPoint y: 220, distance: 6.5
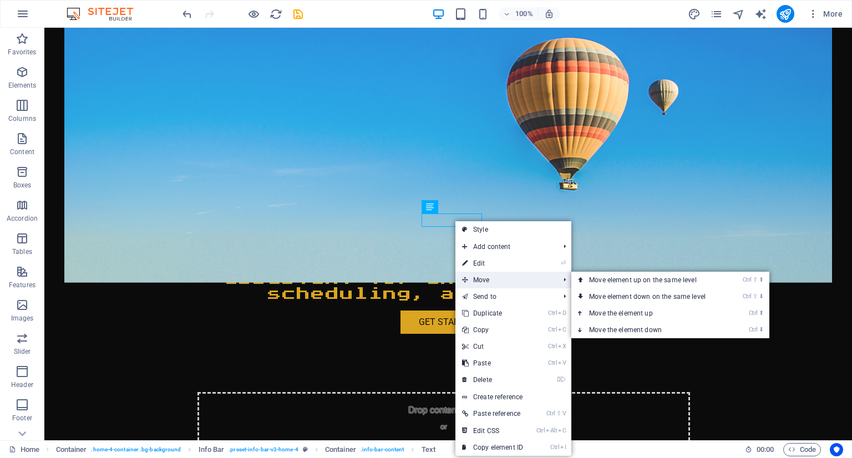
click at [475, 274] on span "Move" at bounding box center [504, 280] width 99 height 17
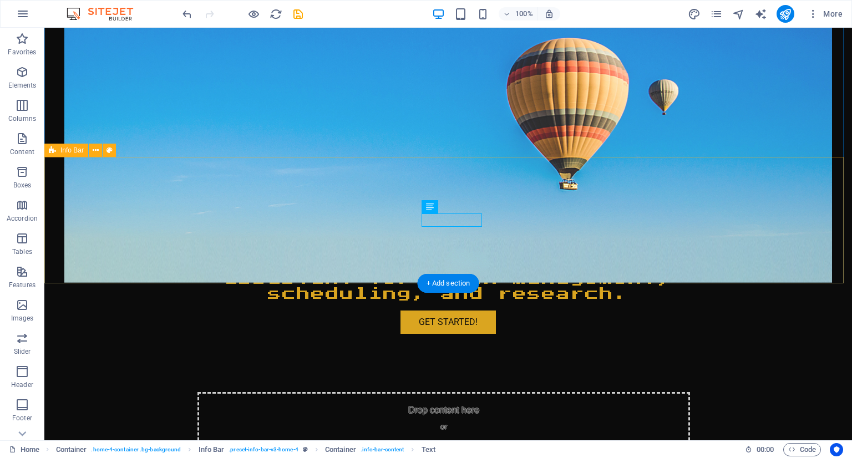
click at [757, 378] on div "Drop content here or Add elements Paste clipboard (123) 456-7890 info@cyberdesk…" at bounding box center [448, 452] width 808 height 149
click at [370, 378] on div "Drop content here or Add elements Paste clipboard (123) 456-7890 info@cyberdesk…" at bounding box center [448, 452] width 808 height 149
click at [388, 378] on div "Drop content here or Add elements Paste clipboard (123) 456-7890 info@cyberdesk…" at bounding box center [448, 452] width 808 height 149
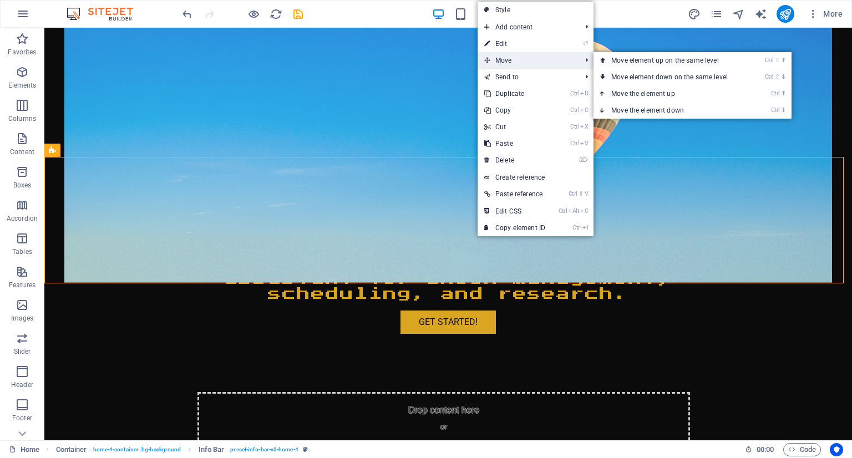
click at [489, 54] on icon at bounding box center [487, 60] width 6 height 17
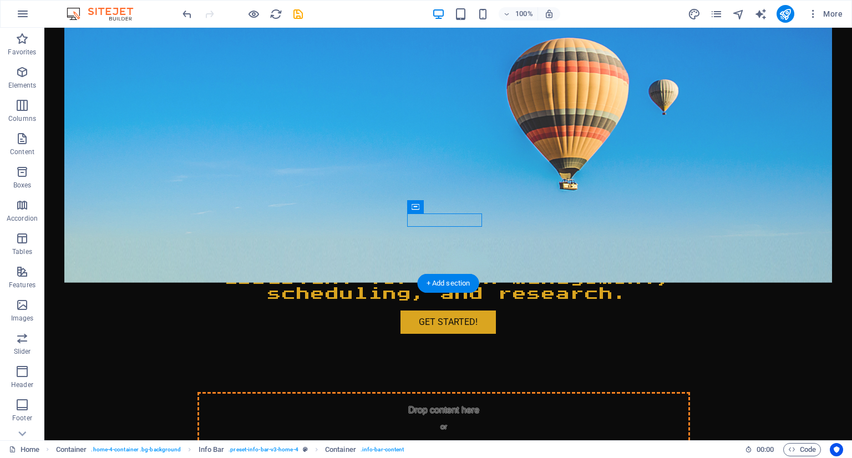
drag, startPoint x: 477, startPoint y: 237, endPoint x: 303, endPoint y: 208, distance: 176.1
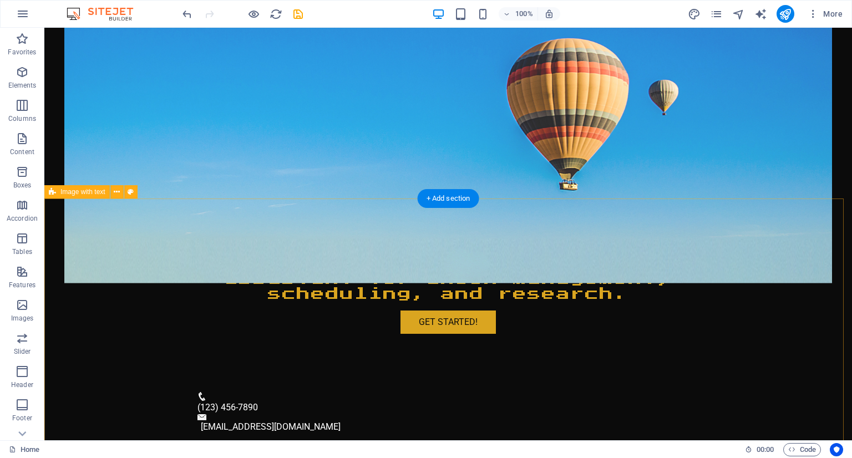
scroll to position [333, 0]
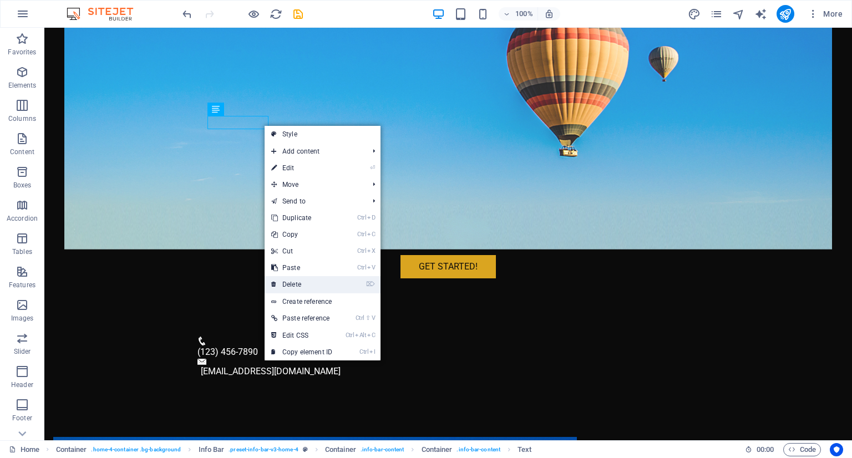
click at [322, 285] on link "⌦ Delete" at bounding box center [302, 284] width 74 height 17
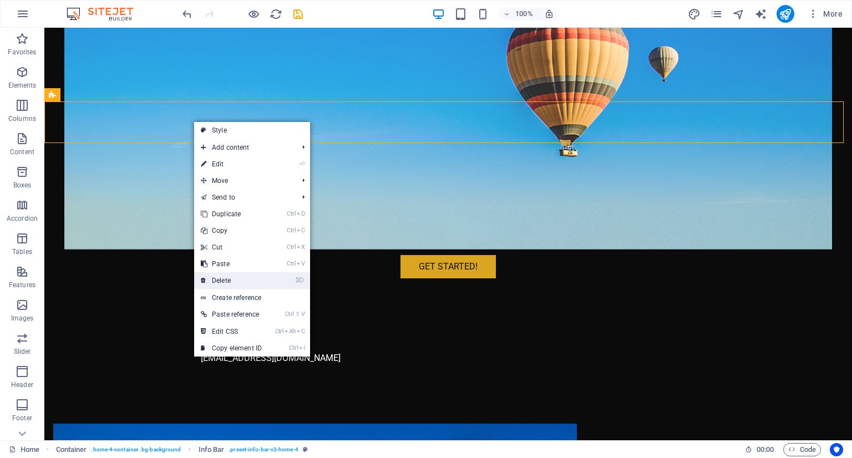
click at [242, 280] on link "⌦ Delete" at bounding box center [231, 280] width 74 height 17
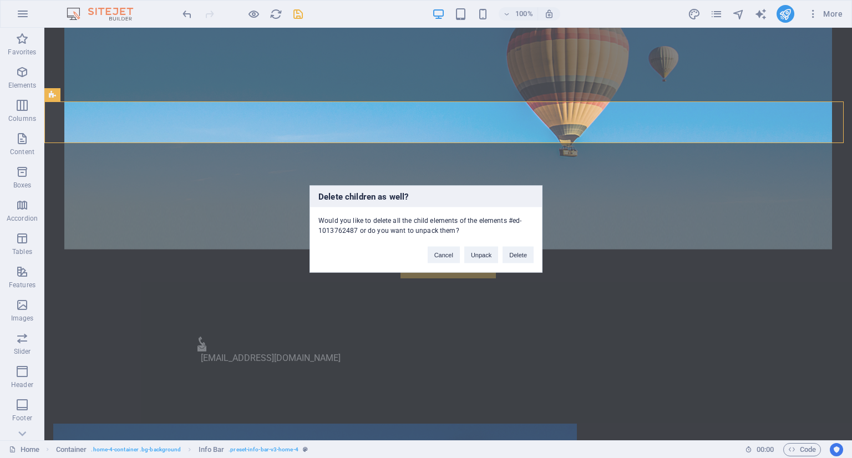
click at [293, 131] on div "Delete children as well? Would you like to delete all the child elements of the…" at bounding box center [426, 229] width 852 height 458
click at [442, 255] on button "Cancel" at bounding box center [444, 255] width 32 height 17
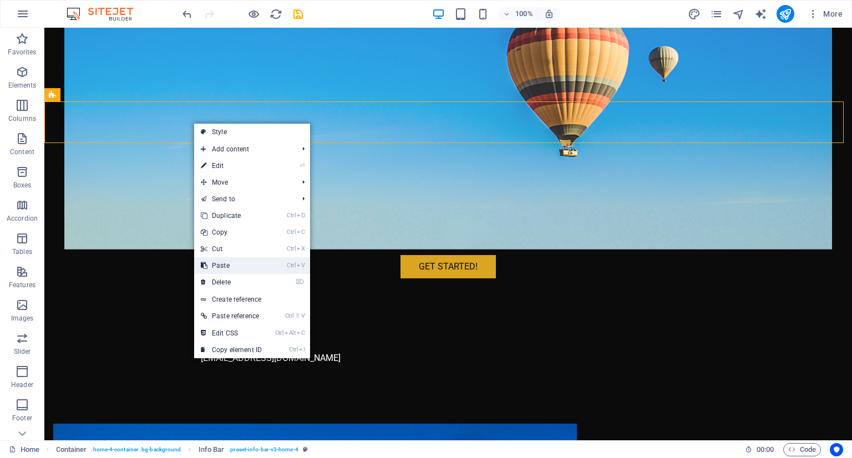
click at [247, 269] on link "Ctrl V Paste" at bounding box center [231, 265] width 74 height 17
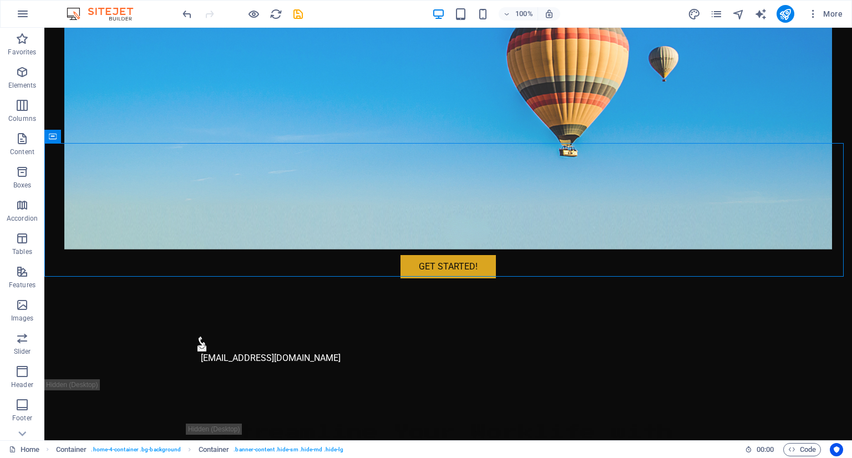
click at [188, 21] on div at bounding box center [242, 14] width 124 height 18
click at [185, 13] on icon "undo" at bounding box center [187, 14] width 13 height 13
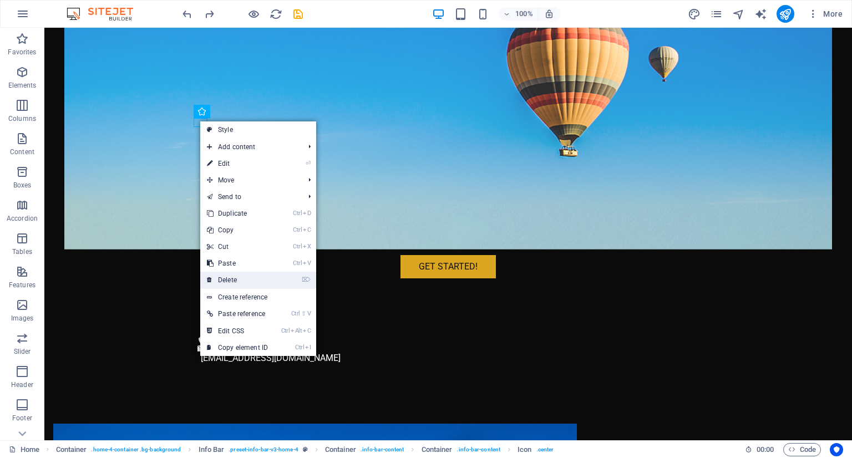
click at [221, 274] on link "⌦ Delete" at bounding box center [237, 280] width 74 height 17
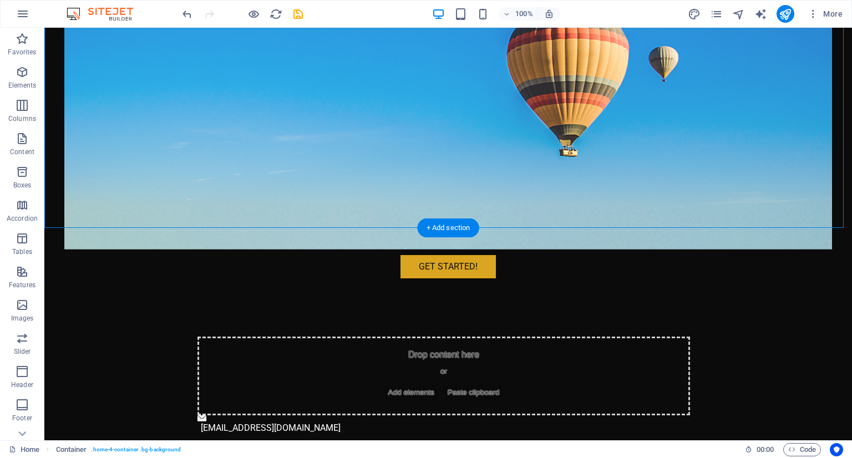
drag, startPoint x: 612, startPoint y: 177, endPoint x: 448, endPoint y: 154, distance: 166.3
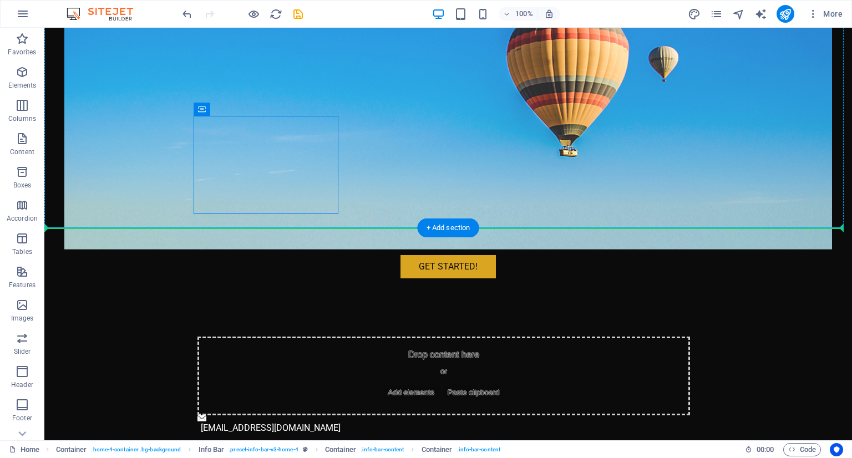
drag, startPoint x: 288, startPoint y: 156, endPoint x: 442, endPoint y: 154, distance: 153.1
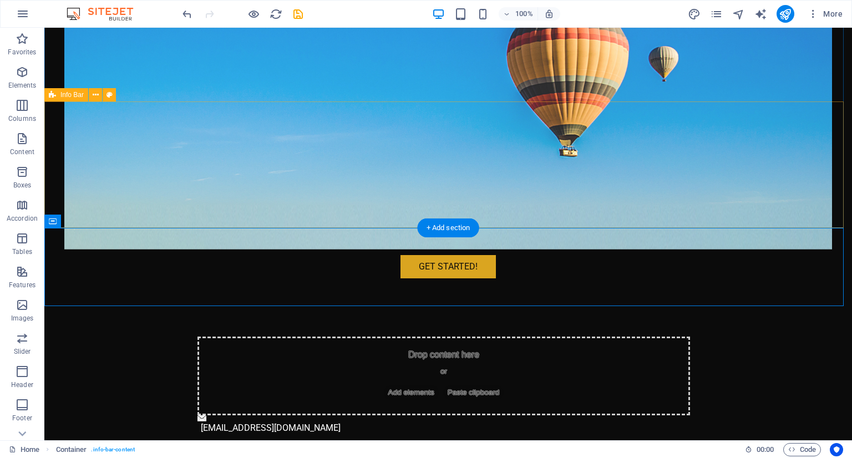
drag, startPoint x: 337, startPoint y: 161, endPoint x: 436, endPoint y: 161, distance: 98.2
click at [437, 323] on div "Drop content here or Add elements Paste clipboard info@cyberdeskassistance.com" at bounding box center [448, 386] width 808 height 126
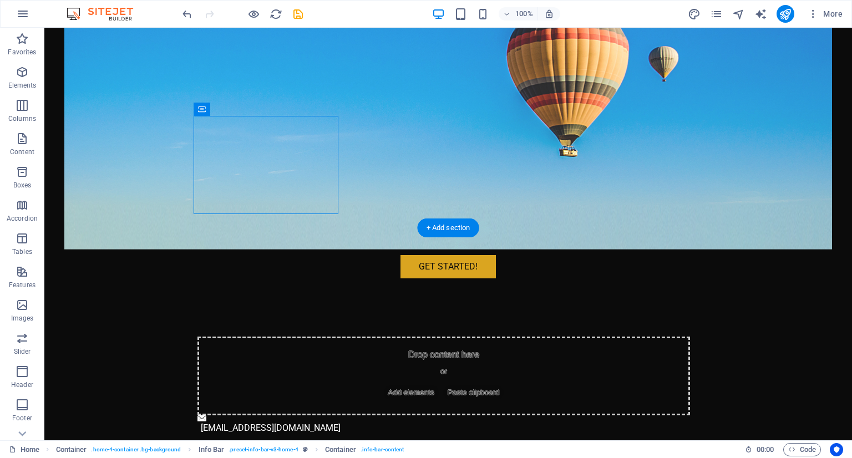
drag, startPoint x: 243, startPoint y: 161, endPoint x: 452, endPoint y: 168, distance: 209.3
click at [452, 323] on div "Drop content here or Add elements Paste clipboard info@cyberdeskassistance.com" at bounding box center [448, 386] width 808 height 126
drag, startPoint x: 605, startPoint y: 180, endPoint x: 406, endPoint y: 156, distance: 200.0
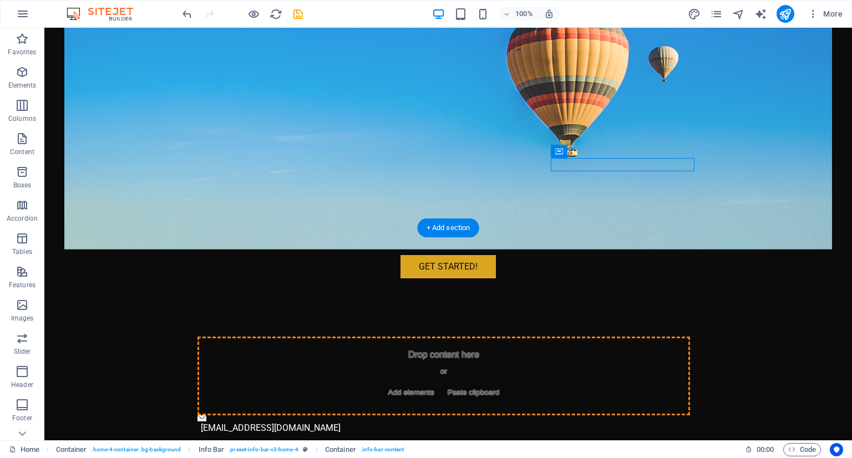
drag, startPoint x: 610, startPoint y: 177, endPoint x: 377, endPoint y: 150, distance: 234.5
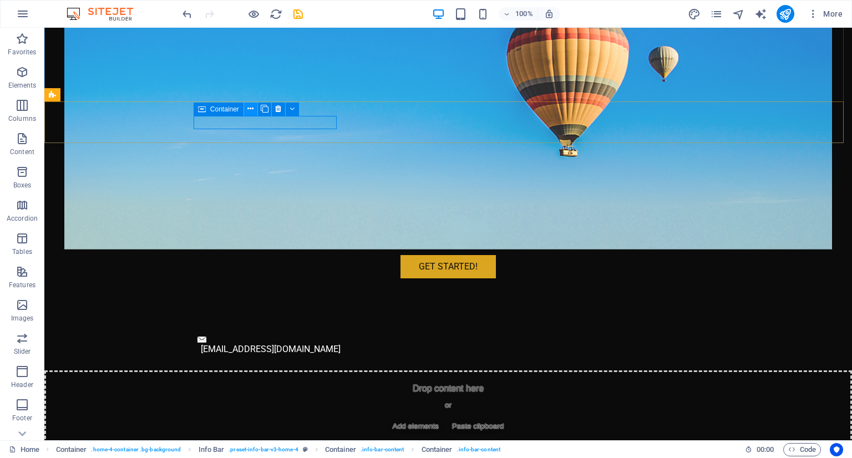
click at [248, 114] on icon at bounding box center [250, 109] width 6 height 12
drag, startPoint x: 260, startPoint y: 125, endPoint x: 319, endPoint y: 119, distance: 59.6
click at [360, 323] on div "[EMAIL_ADDRESS][DOMAIN_NAME]" at bounding box center [448, 347] width 808 height 48
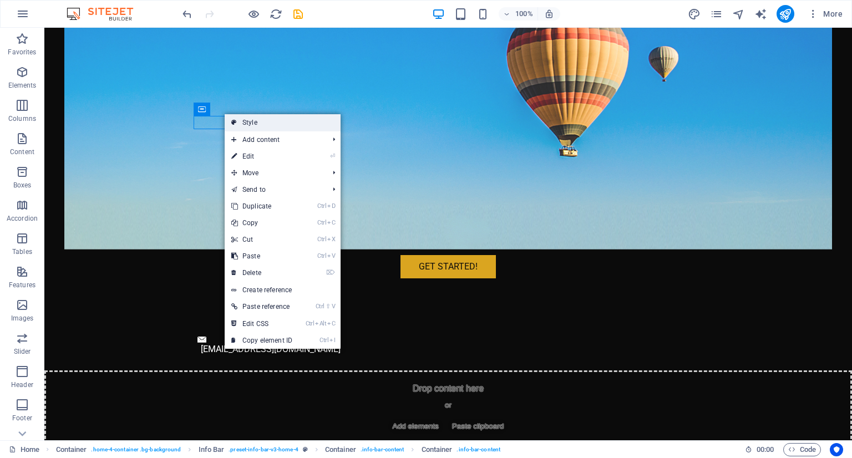
click at [308, 125] on link "Style" at bounding box center [283, 122] width 116 height 17
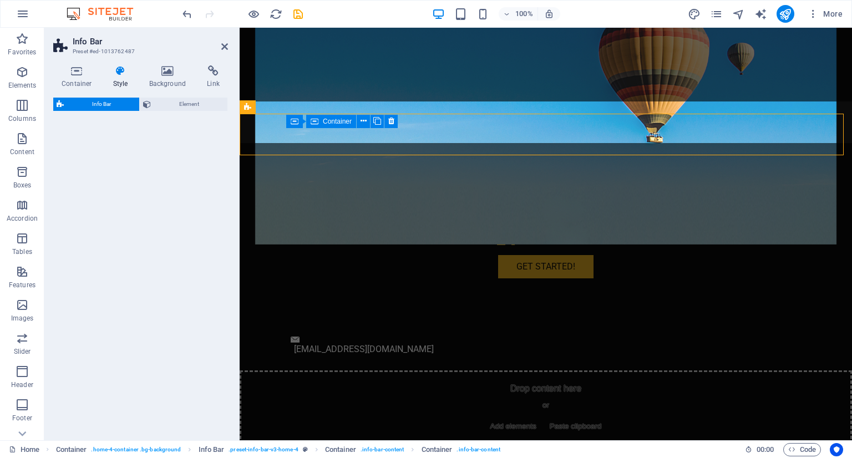
select select "vw"
select select "rem"
select select "vw"
select select "preset-info-bar-v3-home-4"
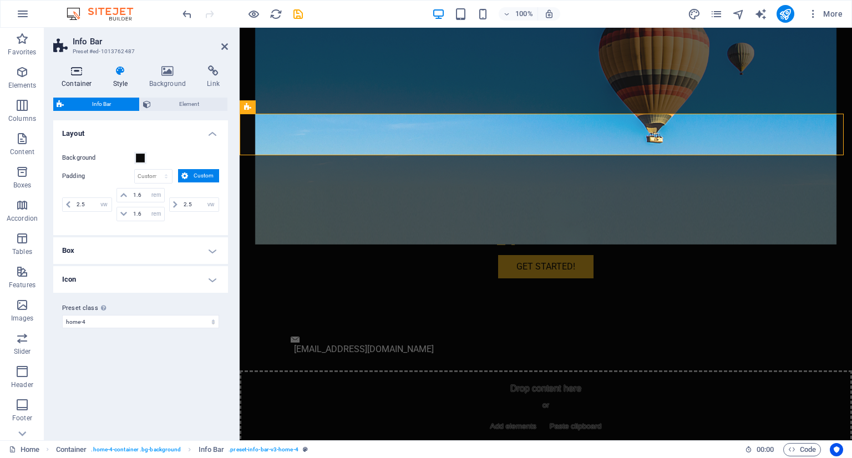
click at [74, 76] on icon at bounding box center [76, 70] width 47 height 11
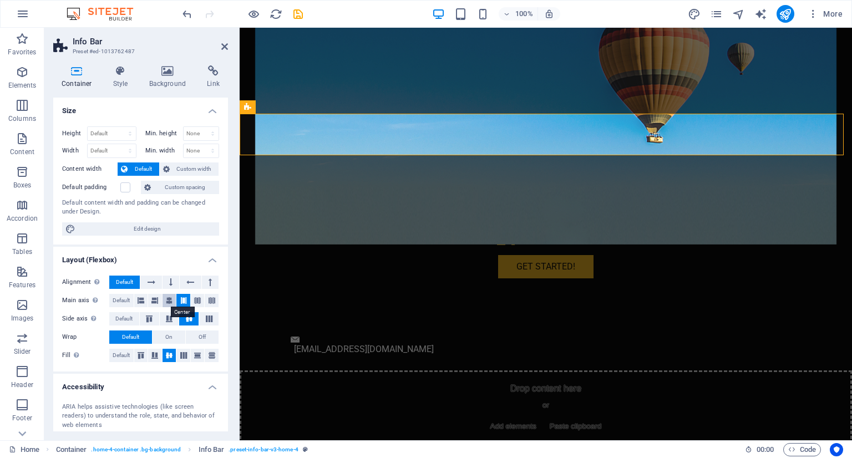
click at [170, 303] on icon at bounding box center [169, 300] width 7 height 13
click at [224, 47] on icon at bounding box center [224, 46] width 7 height 9
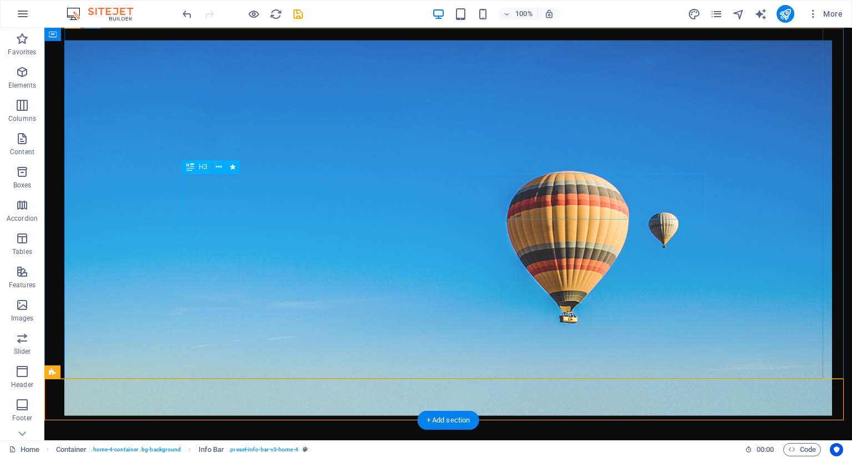
scroll to position [0, 0]
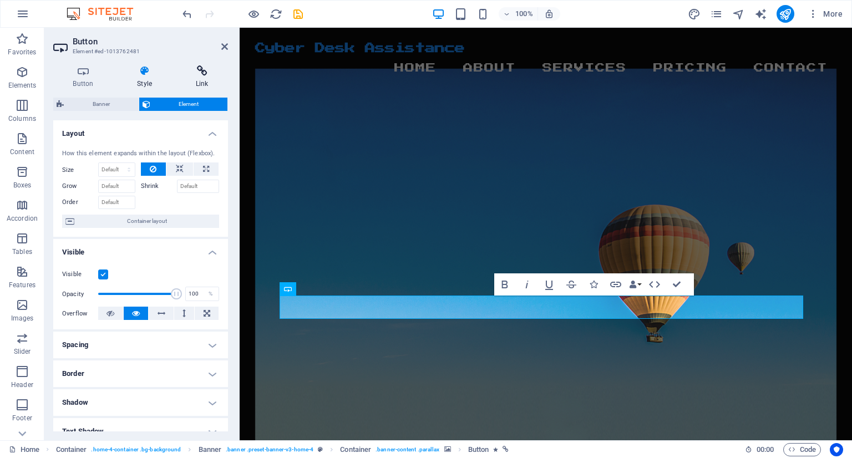
click at [198, 73] on icon at bounding box center [202, 70] width 52 height 11
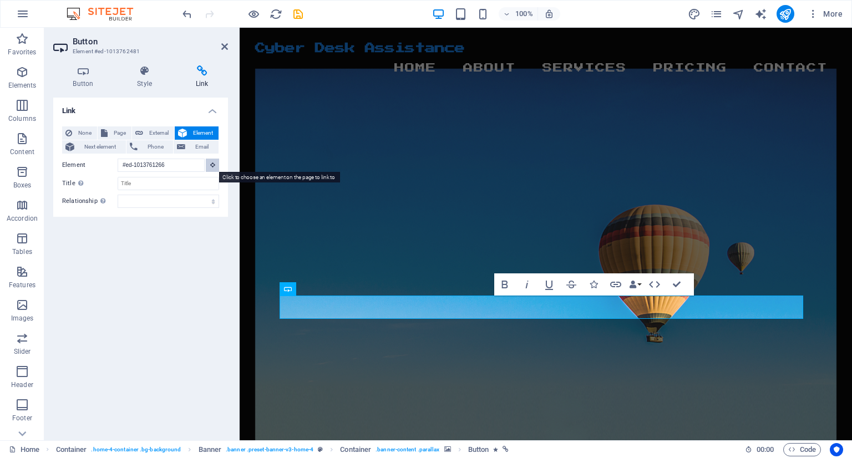
click at [215, 164] on icon at bounding box center [212, 165] width 5 height 6
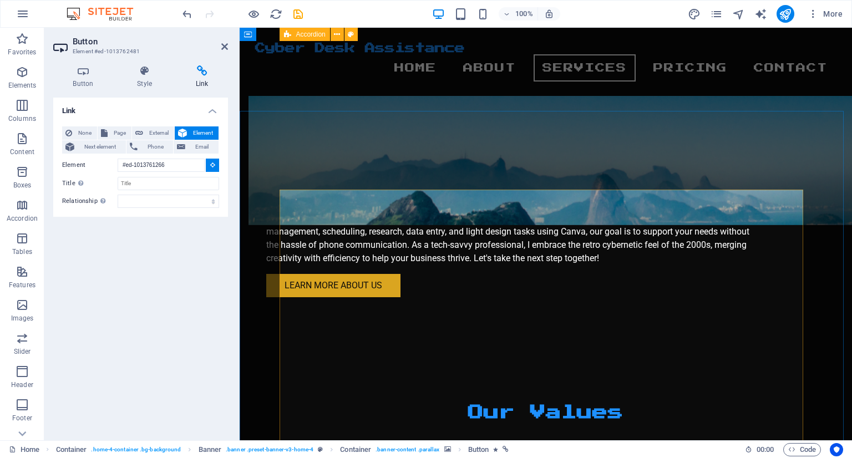
scroll to position [930, 0]
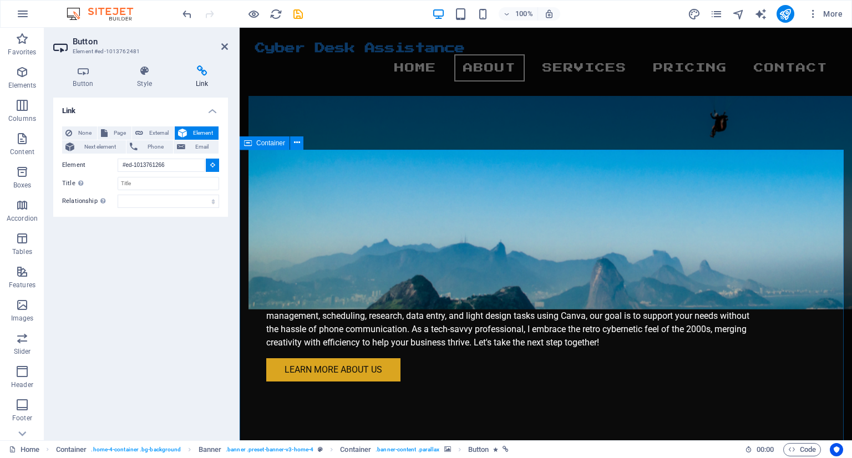
type input "#ed-1013762304"
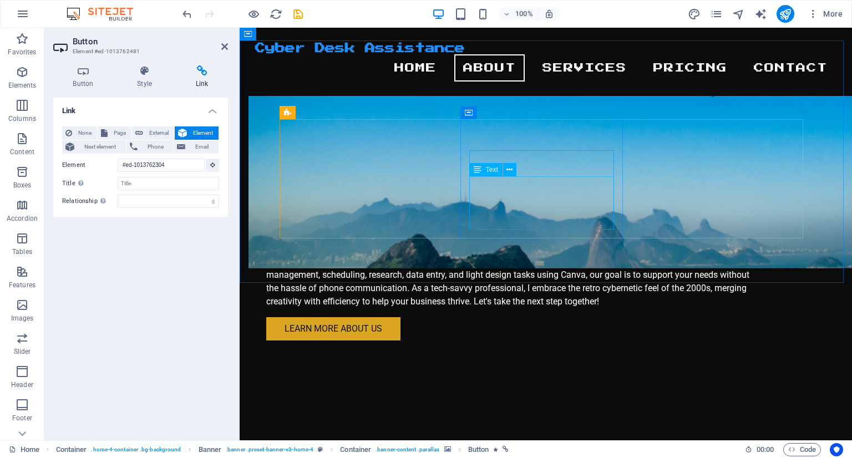
scroll to position [73, 0]
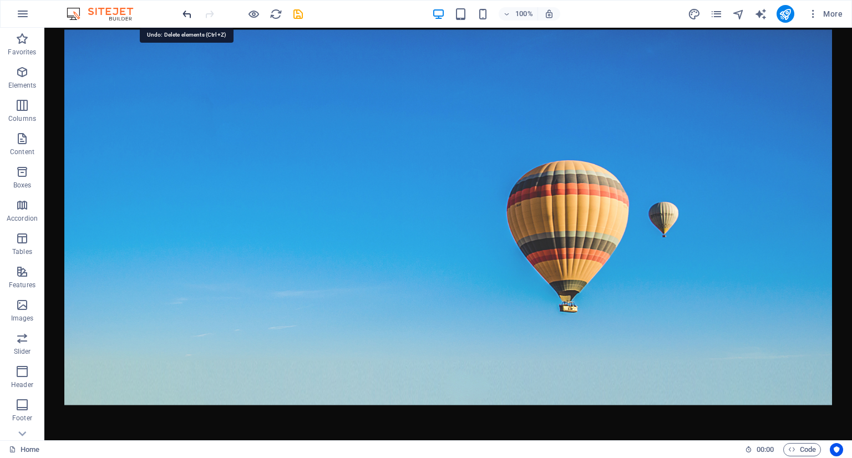
click at [186, 20] on icon "undo" at bounding box center [187, 14] width 13 height 13
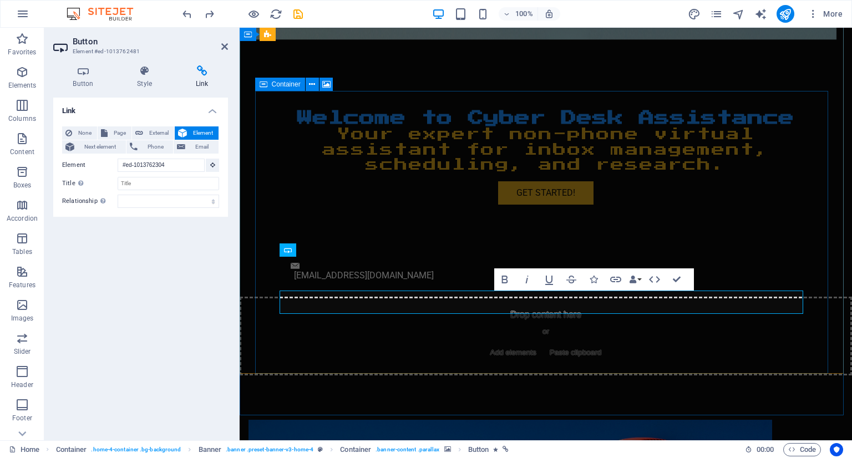
scroll to position [4, 0]
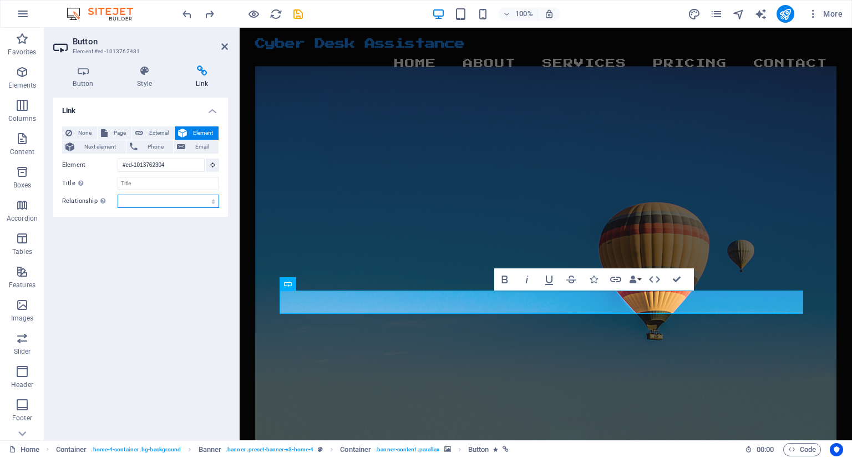
click at [201, 205] on select "alternate author bookmark external help license next nofollow noreferrer noopen…" at bounding box center [169, 201] width 102 height 13
click at [89, 264] on div "Link None Page External Element Next element Phone Email Page Home Subpage Lega…" at bounding box center [140, 265] width 175 height 334
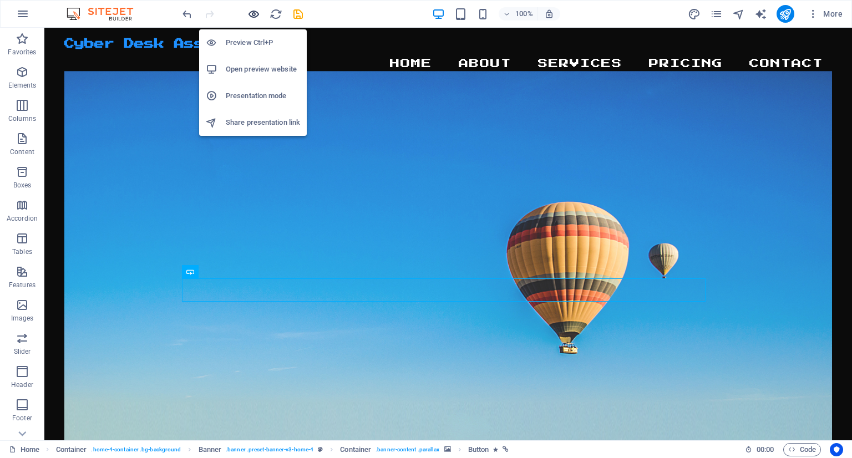
click at [251, 9] on icon "button" at bounding box center [253, 14] width 13 height 13
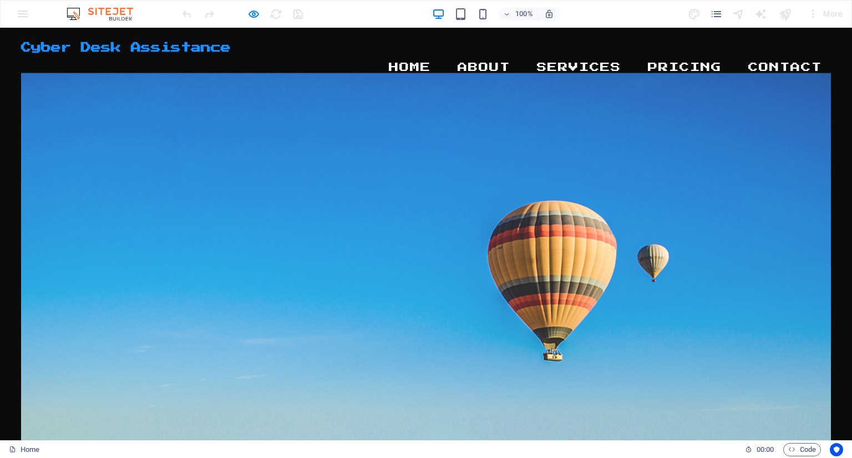
scroll to position [0, 0]
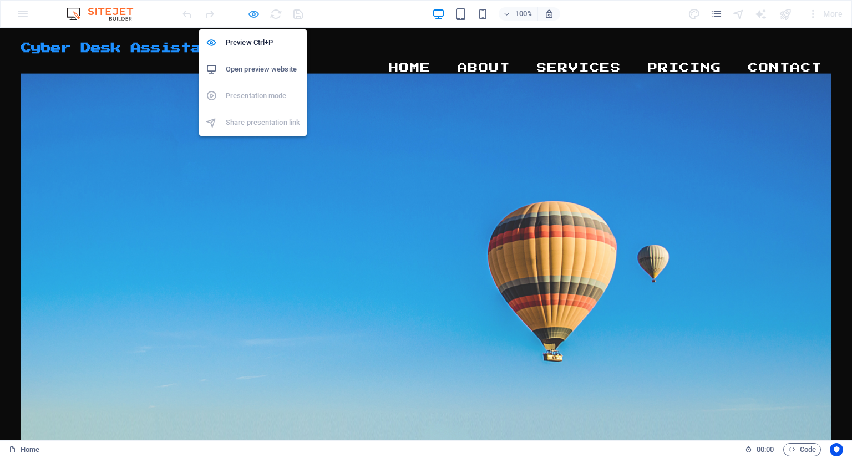
click at [256, 10] on icon "button" at bounding box center [253, 14] width 13 height 13
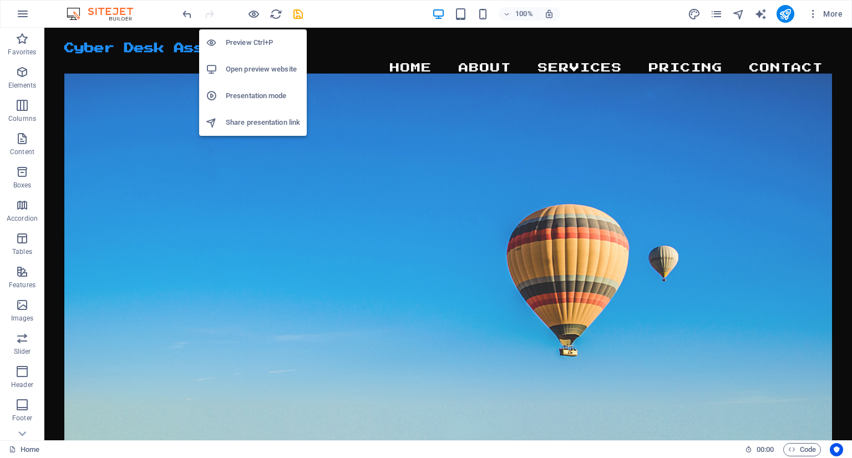
click at [287, 76] on li "Open preview website" at bounding box center [253, 69] width 108 height 27
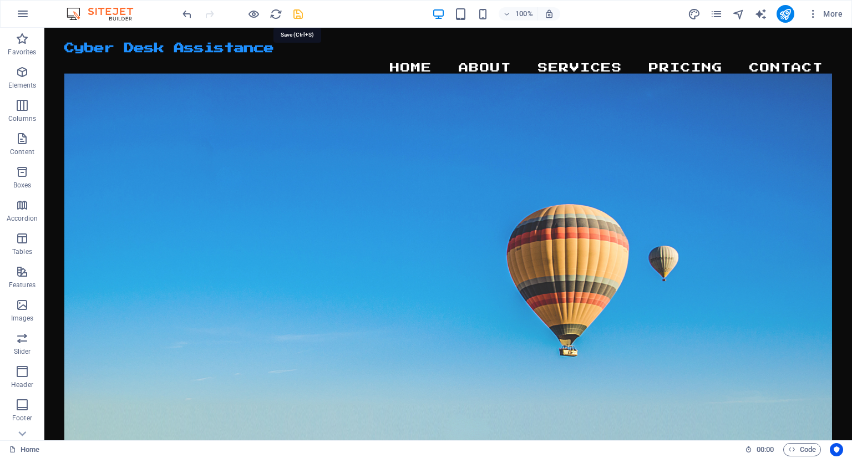
click at [295, 9] on icon "save" at bounding box center [298, 14] width 13 height 13
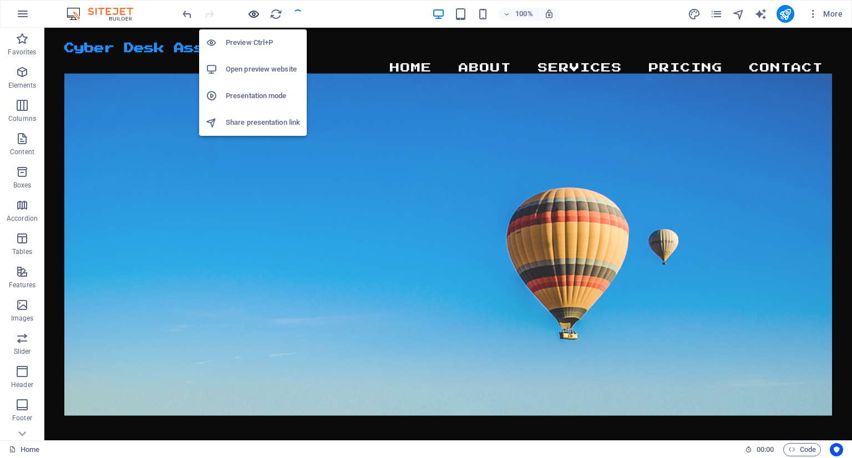
click at [257, 18] on icon "button" at bounding box center [253, 14] width 13 height 13
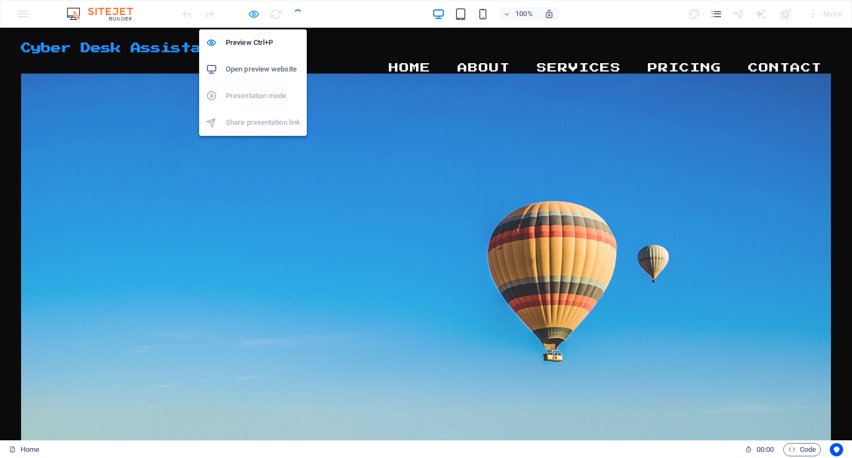
click at [248, 17] on icon "button" at bounding box center [253, 14] width 13 height 13
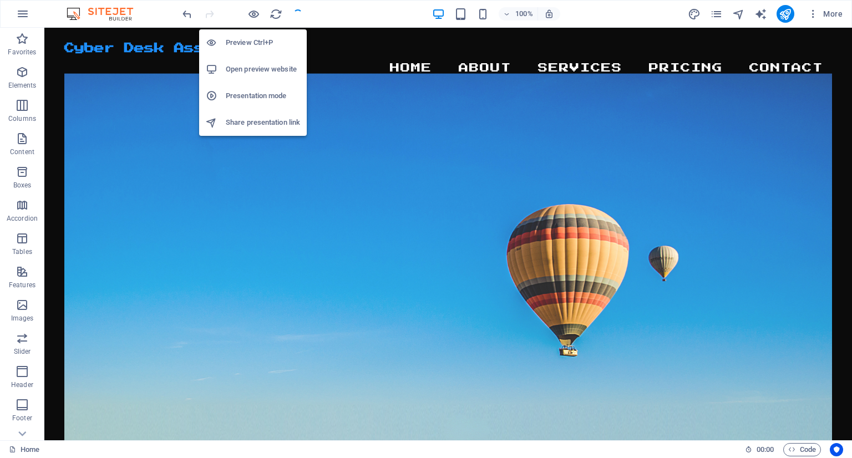
click at [242, 72] on h6 "Open preview website" at bounding box center [263, 69] width 74 height 13
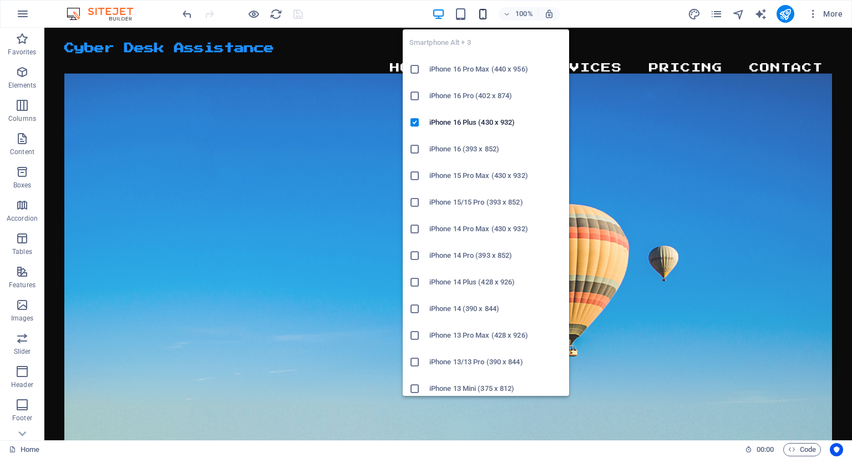
click at [480, 12] on icon "button" at bounding box center [483, 14] width 13 height 13
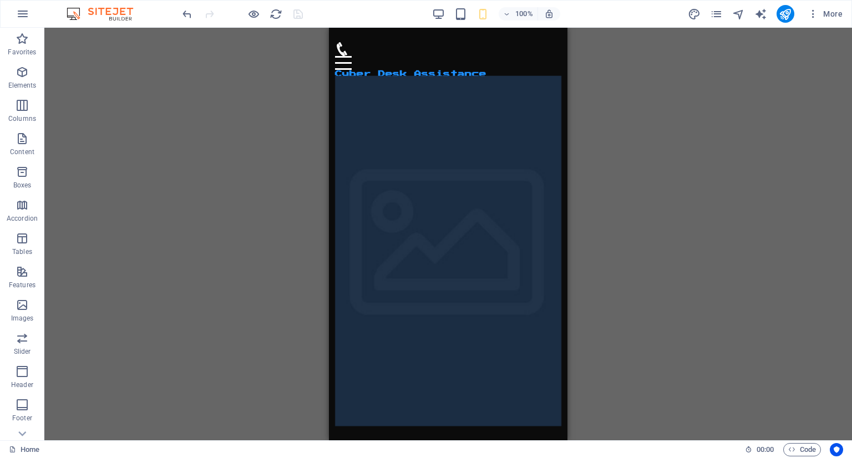
drag, startPoint x: 563, startPoint y: 230, endPoint x: 854, endPoint y: 34, distance: 351.4
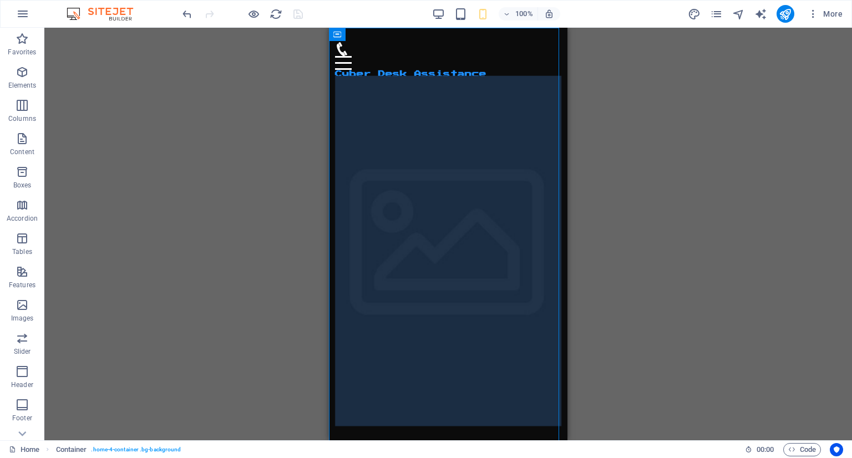
drag, startPoint x: 501, startPoint y: 47, endPoint x: 273, endPoint y: 39, distance: 228.1
drag, startPoint x: 452, startPoint y: 48, endPoint x: 342, endPoint y: 43, distance: 110.5
click at [342, 43] on div "Menu Cyber Desk Assistance Home About Services Pricing Contact" at bounding box center [448, 60] width 239 height 65
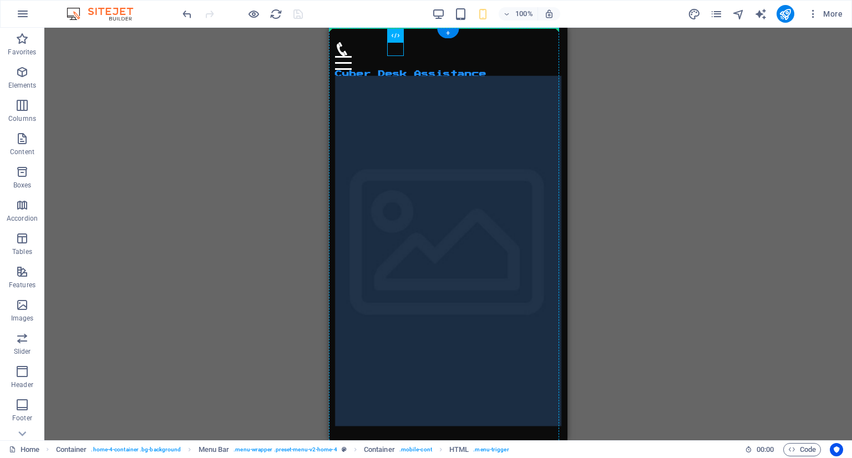
drag, startPoint x: 391, startPoint y: 47, endPoint x: 557, endPoint y: 53, distance: 166.6
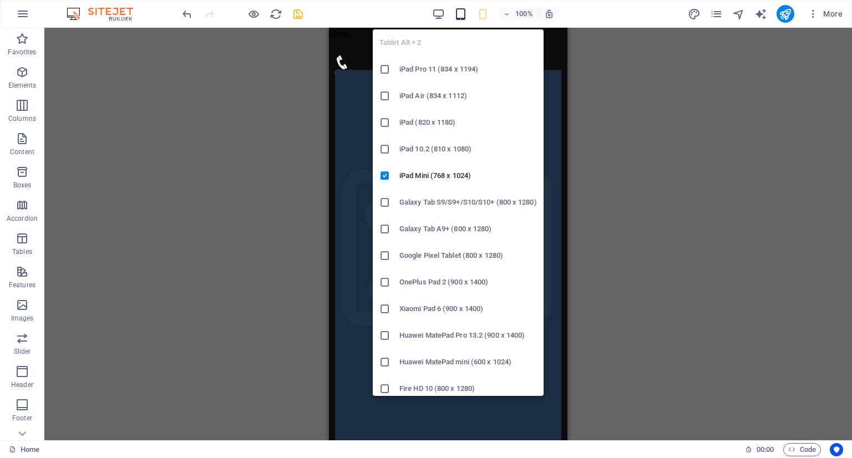
click at [462, 8] on icon "button" at bounding box center [460, 14] width 13 height 13
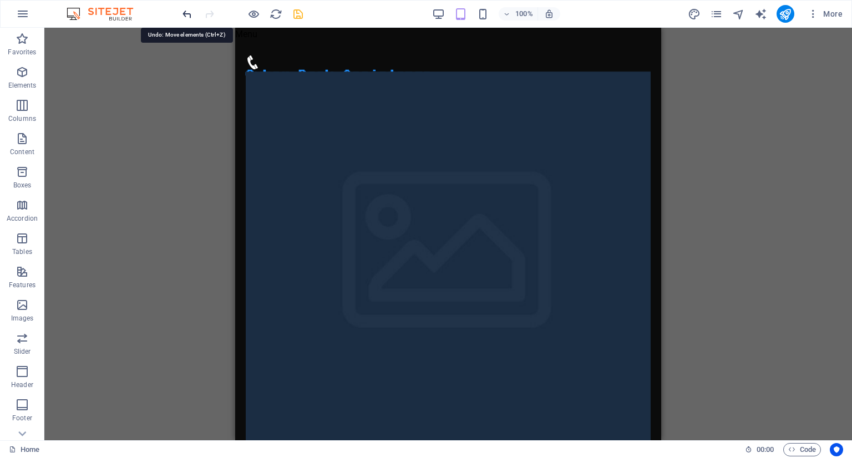
click at [189, 8] on icon "undo" at bounding box center [187, 14] width 13 height 13
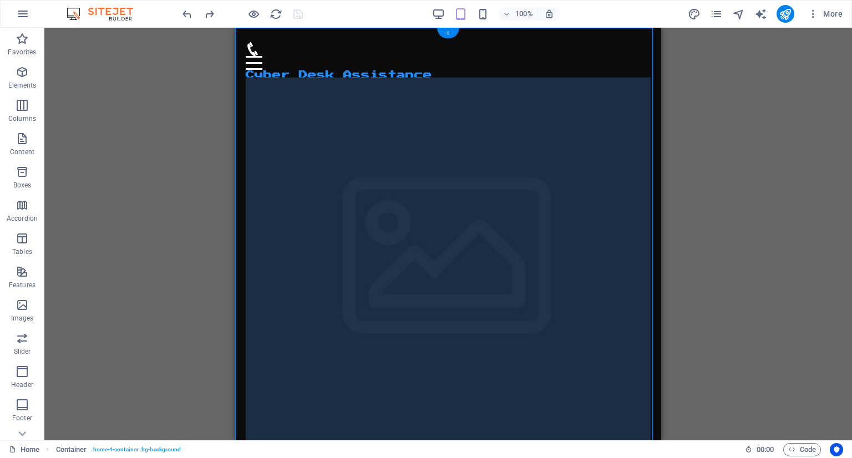
drag, startPoint x: 549, startPoint y: 45, endPoint x: 316, endPoint y: 49, distance: 233.1
click at [316, 49] on div "Menu Cyber Desk Assistance Home About Services Pricing Contact" at bounding box center [448, 61] width 426 height 67
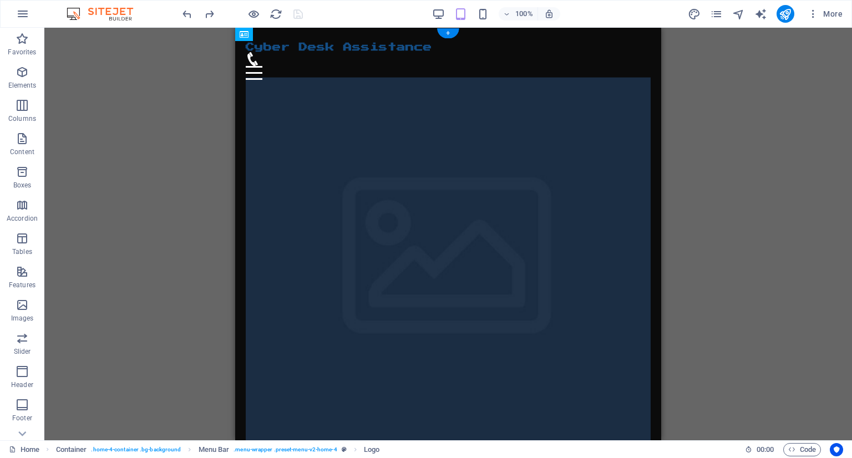
drag, startPoint x: 604, startPoint y: 44, endPoint x: 394, endPoint y: 43, distance: 210.3
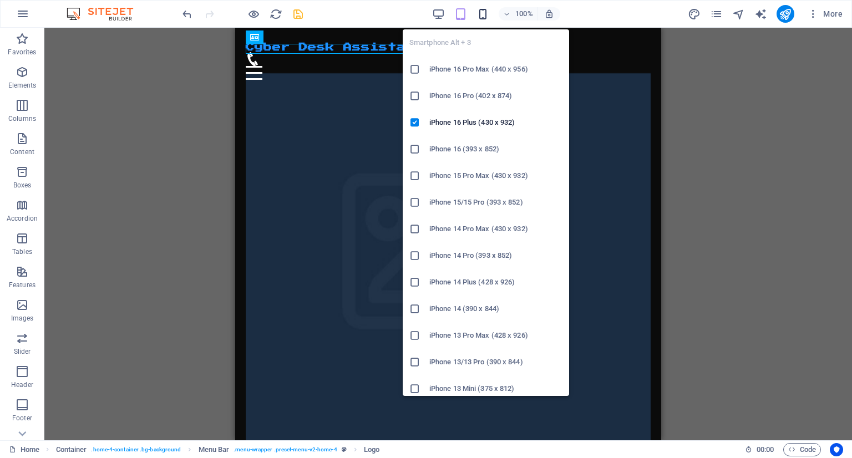
click at [479, 10] on icon "button" at bounding box center [483, 14] width 13 height 13
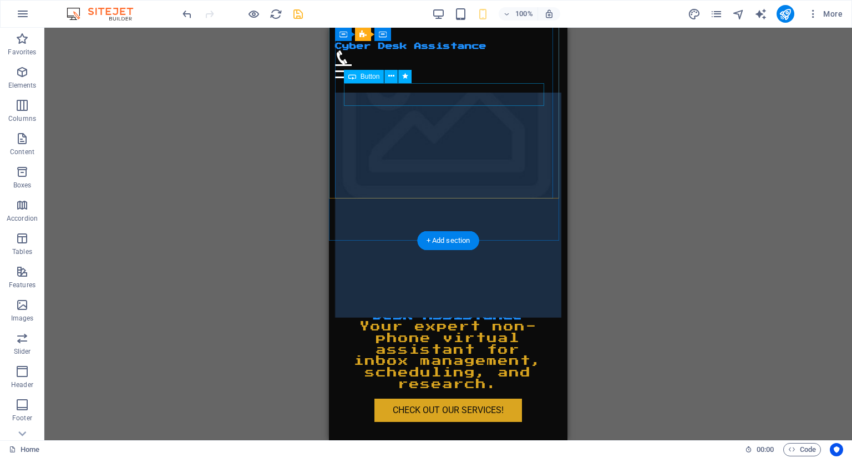
scroll to position [180, 0]
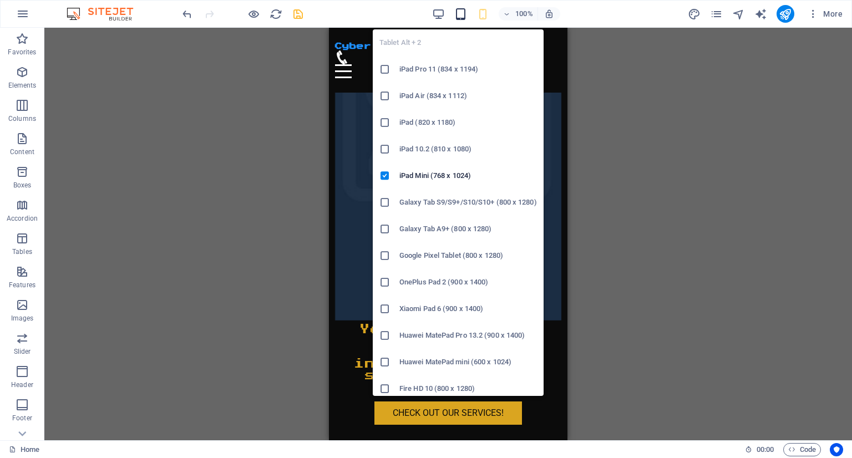
click at [456, 14] on icon "button" at bounding box center [460, 14] width 13 height 13
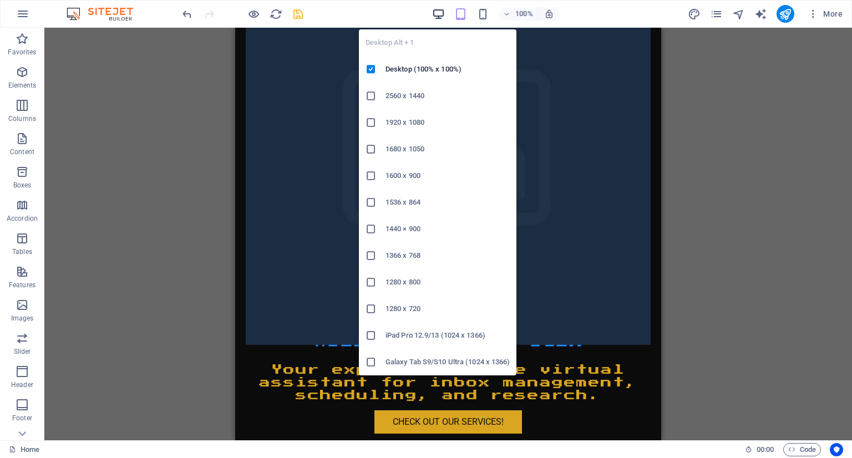
click at [441, 19] on icon "button" at bounding box center [438, 14] width 13 height 13
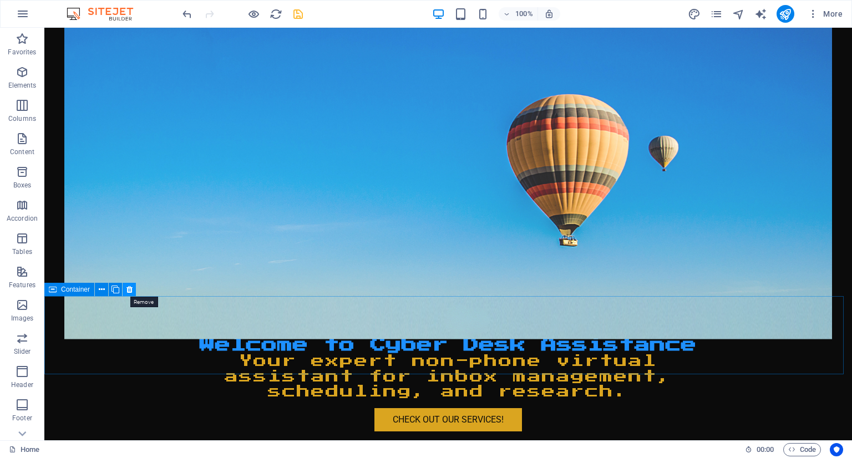
click at [133, 291] on button at bounding box center [129, 289] width 13 height 13
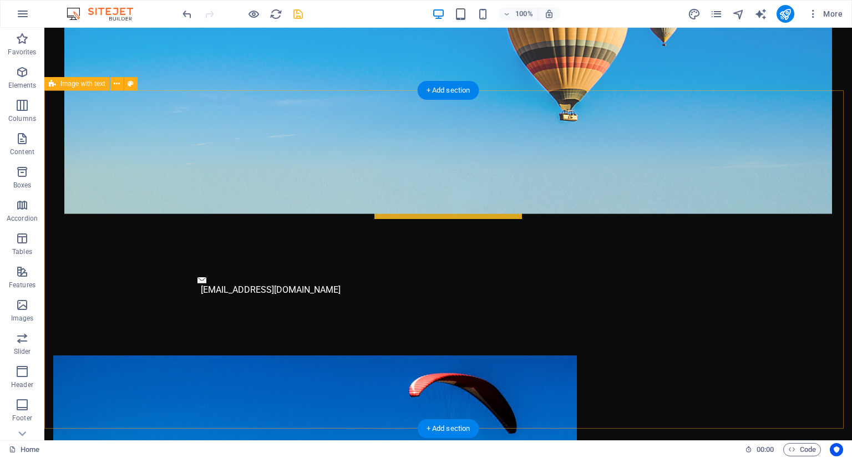
scroll to position [402, 0]
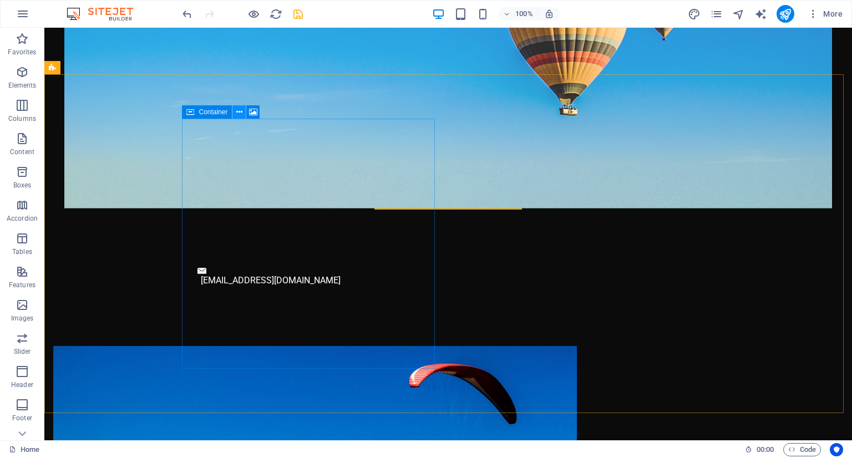
click at [241, 114] on icon at bounding box center [239, 113] width 6 height 12
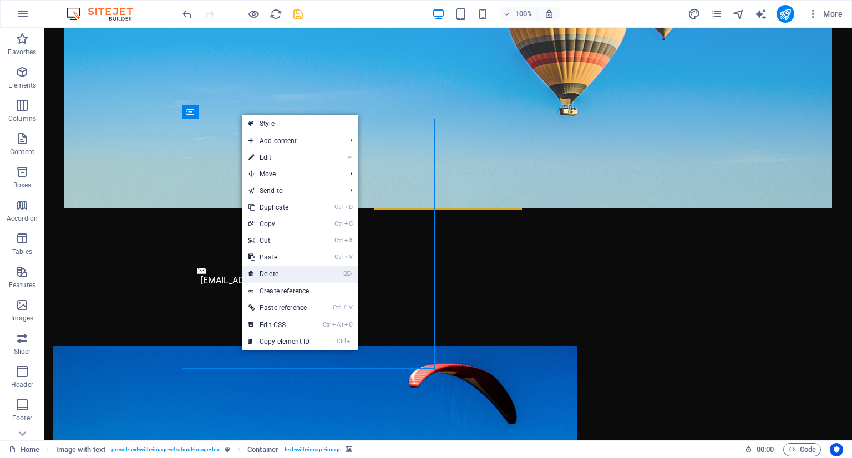
click at [260, 266] on link "⌦ Delete" at bounding box center [279, 274] width 74 height 17
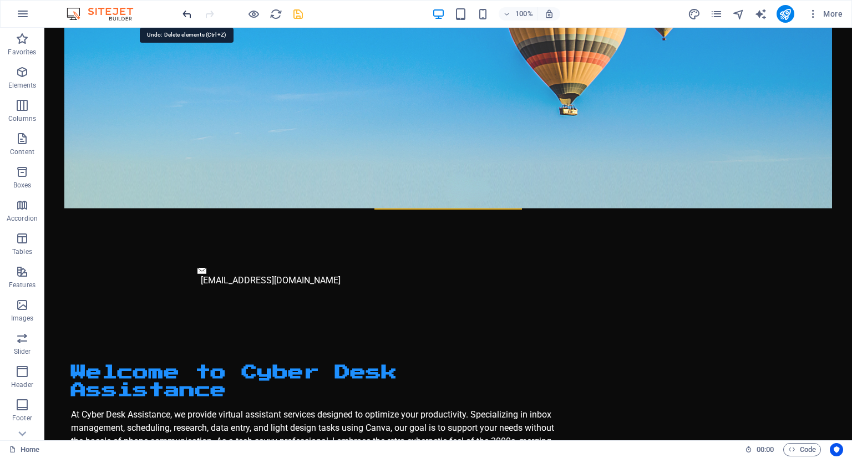
click at [183, 12] on icon "undo" at bounding box center [187, 14] width 13 height 13
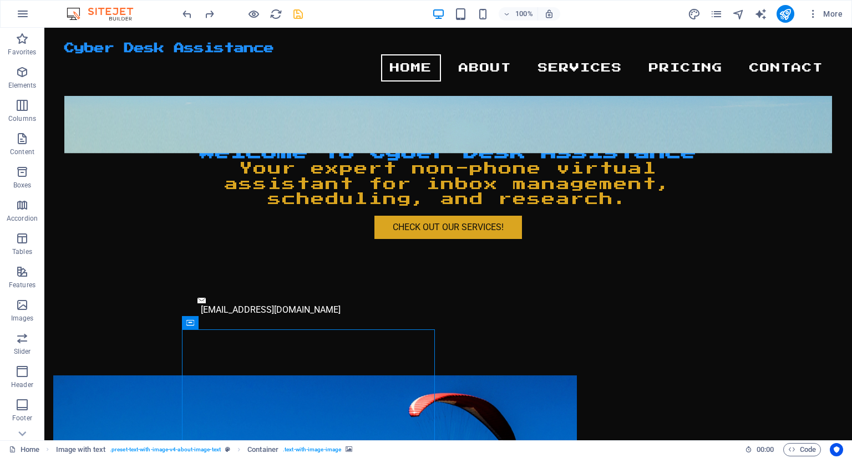
scroll to position [0, 0]
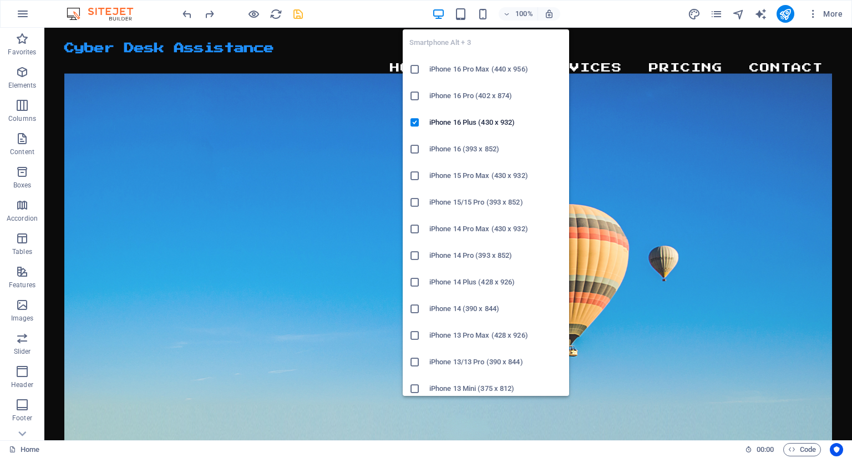
click at [490, 16] on div "100%" at bounding box center [496, 14] width 128 height 18
click at [482, 14] on icon "button" at bounding box center [483, 14] width 13 height 13
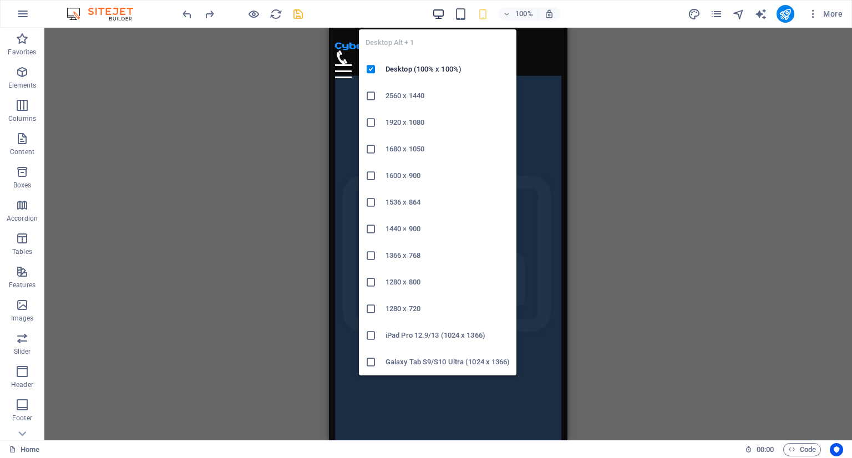
click at [441, 11] on icon "button" at bounding box center [438, 14] width 13 height 13
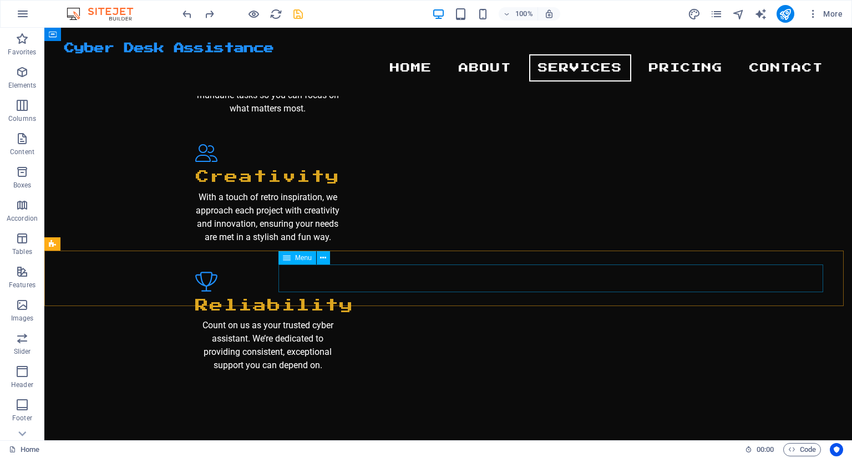
scroll to position [1275, 0]
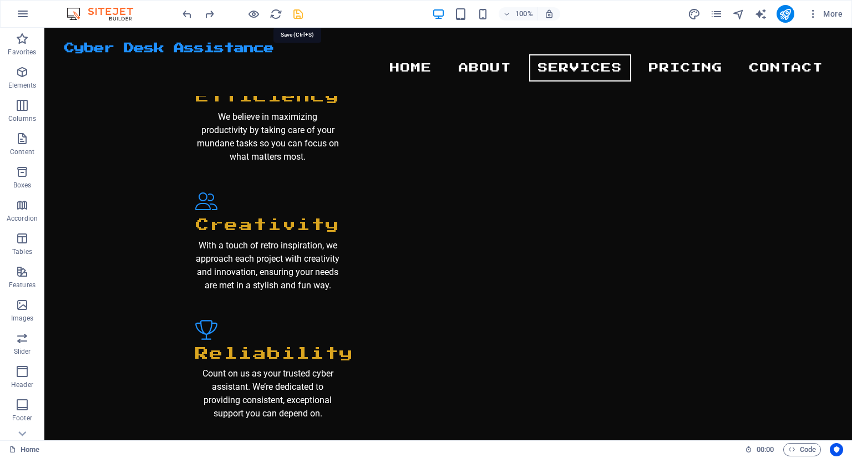
click at [300, 17] on icon "save" at bounding box center [298, 14] width 13 height 13
checkbox input "false"
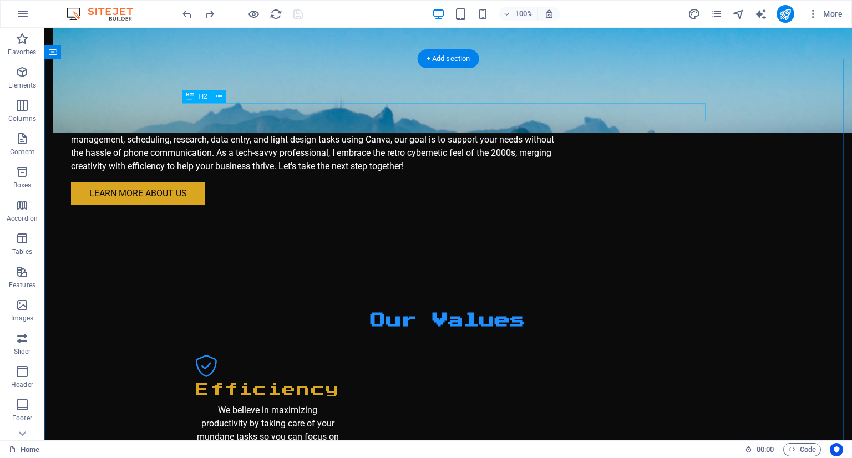
scroll to position [999, 0]
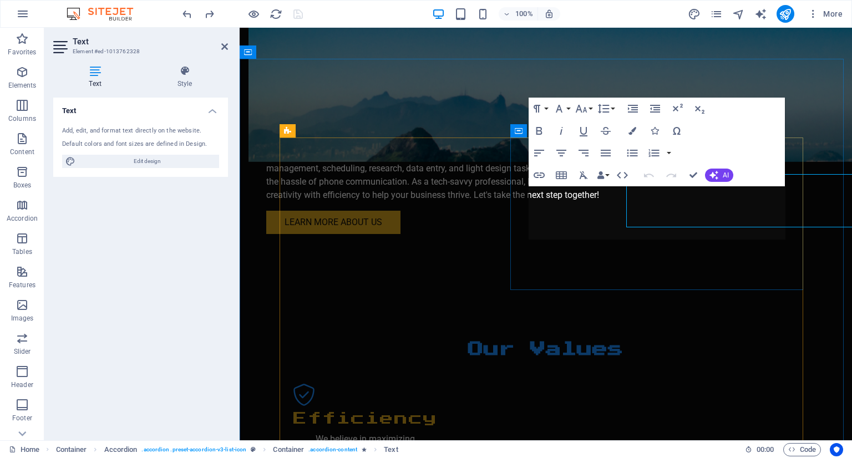
scroll to position [1011, 0]
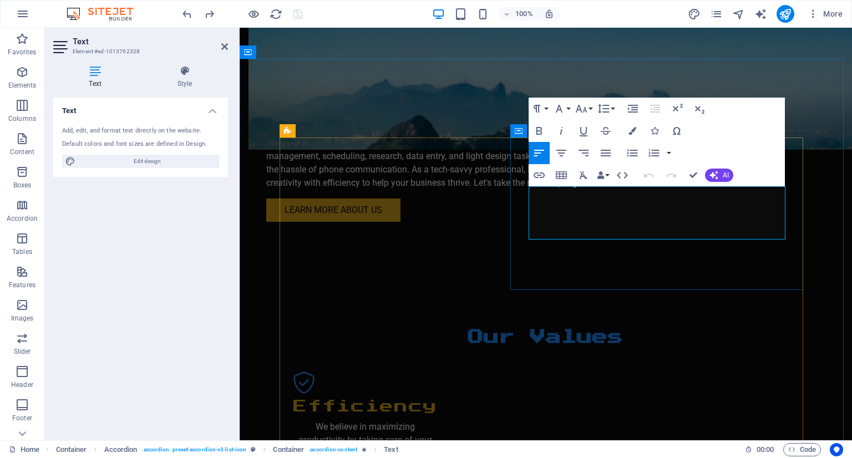
click at [710, 174] on icon "button" at bounding box center [714, 175] width 9 height 9
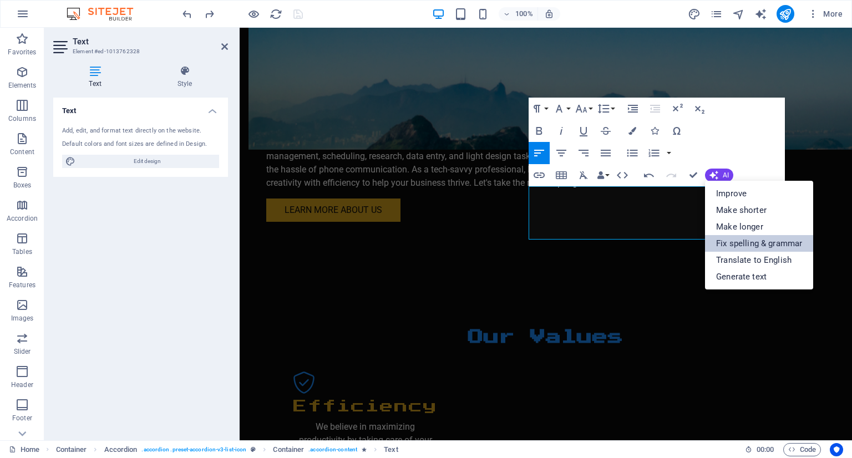
click at [726, 244] on link "Fix spelling & grammar" at bounding box center [759, 243] width 108 height 17
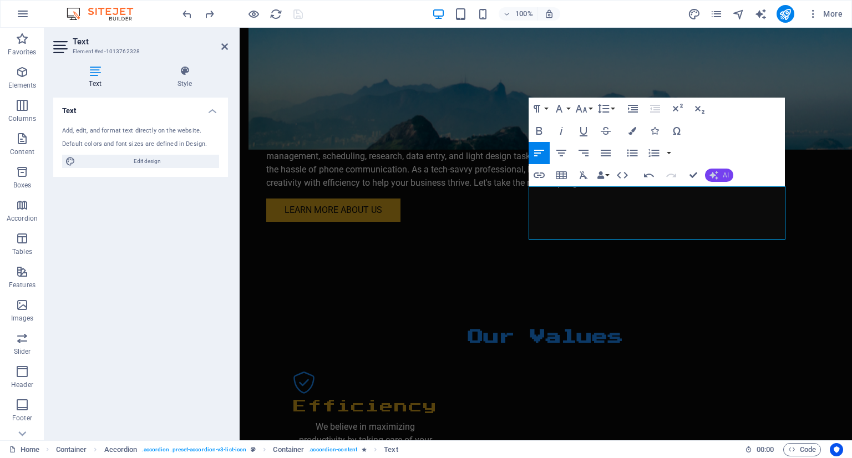
click at [721, 177] on button "AI" at bounding box center [719, 175] width 28 height 13
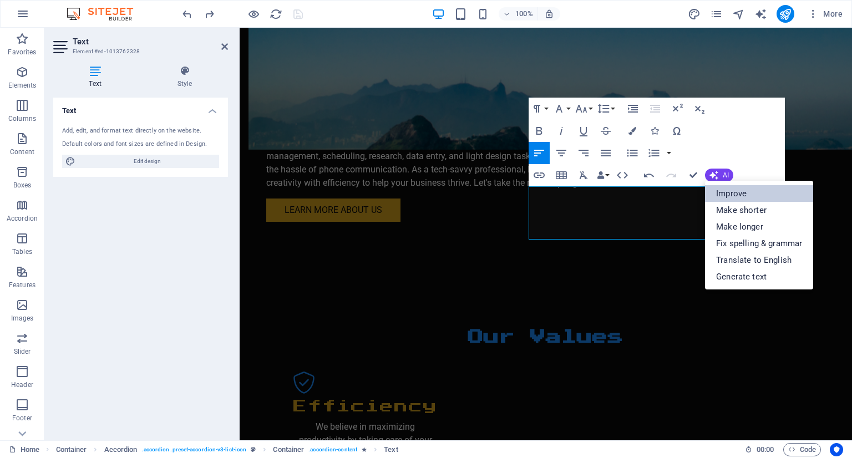
click at [730, 192] on link "Improve" at bounding box center [759, 193] width 108 height 17
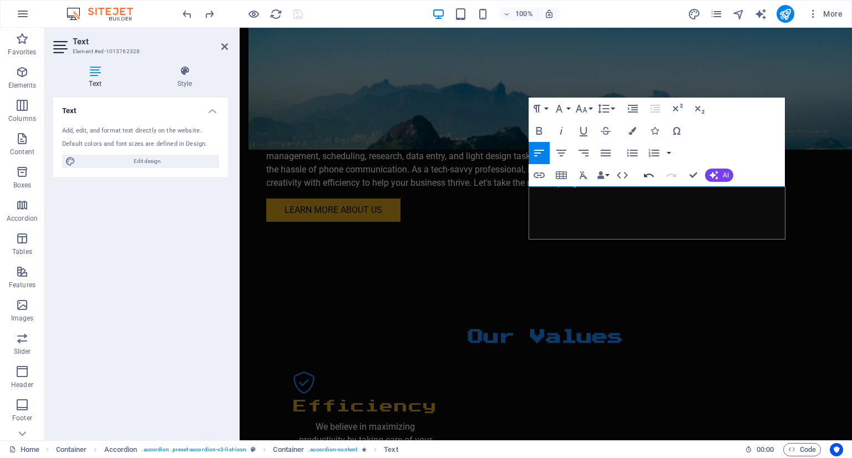
click at [644, 173] on icon "button" at bounding box center [648, 175] width 13 height 13
click at [672, 169] on icon "button" at bounding box center [671, 175] width 13 height 13
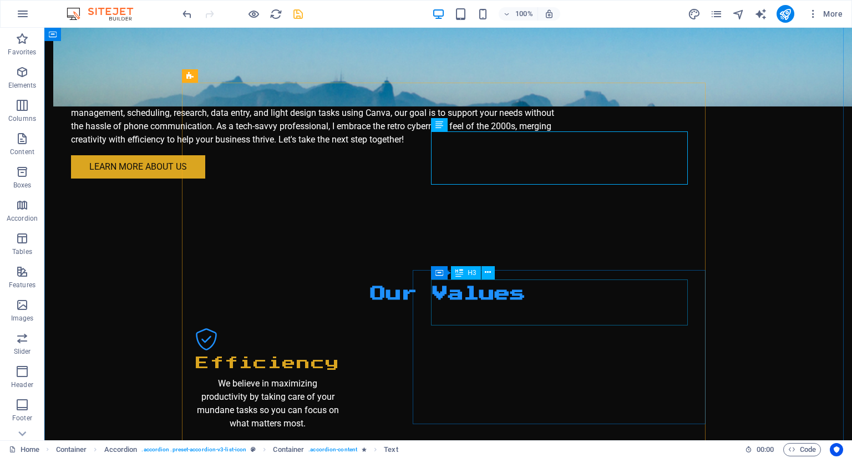
scroll to position [1110, 0]
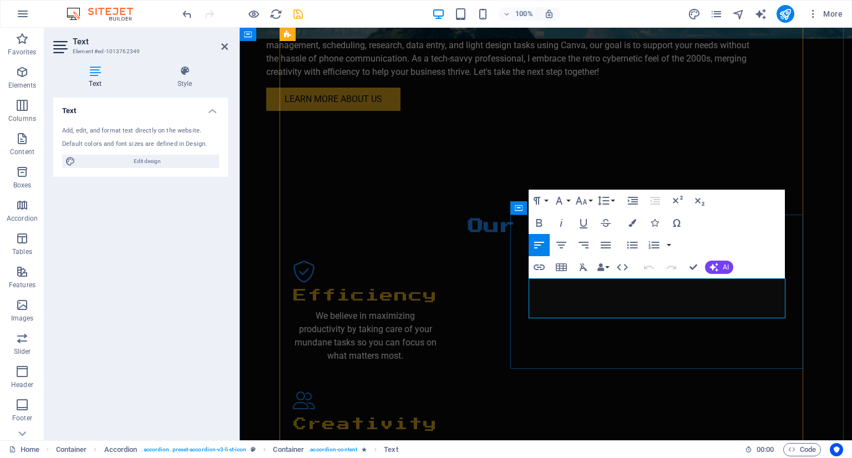
click at [730, 271] on button "AI" at bounding box center [719, 267] width 28 height 13
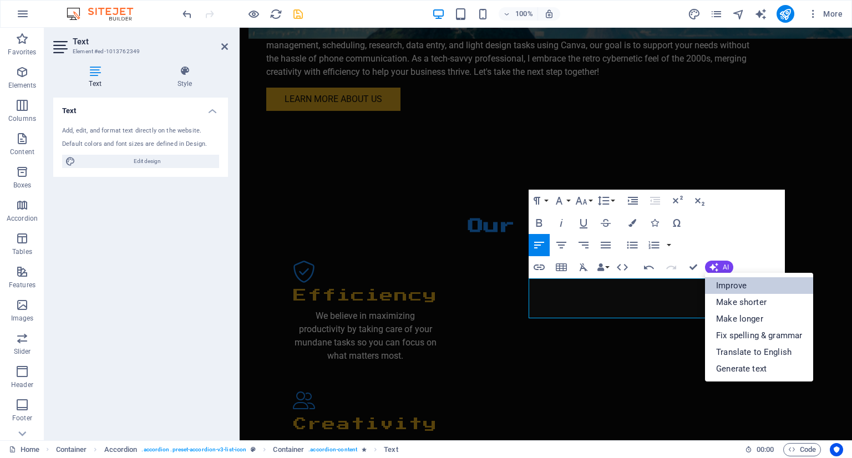
click at [727, 280] on link "Improve" at bounding box center [759, 285] width 108 height 17
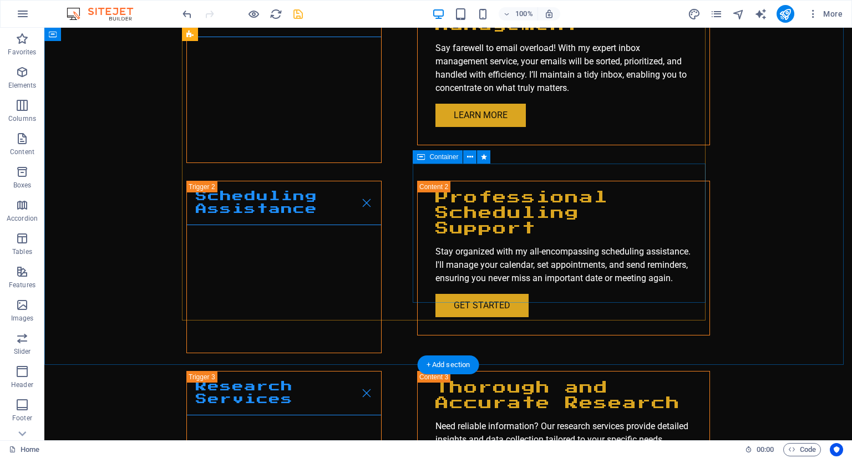
scroll to position [1886, 0]
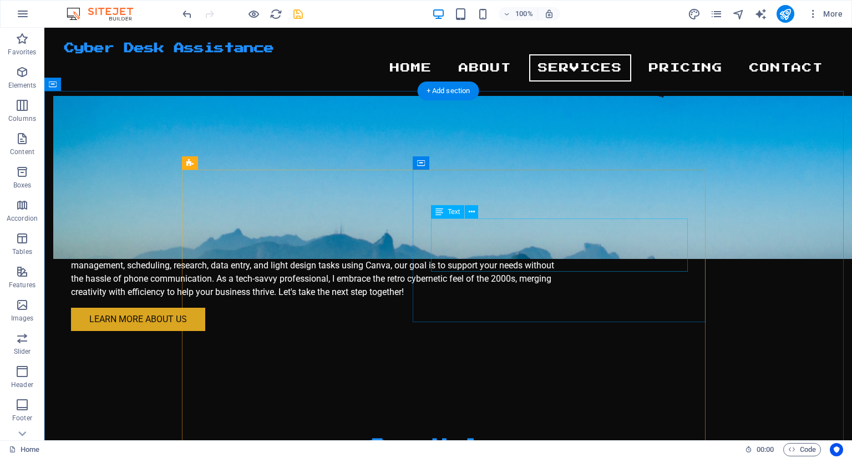
scroll to position [887, 0]
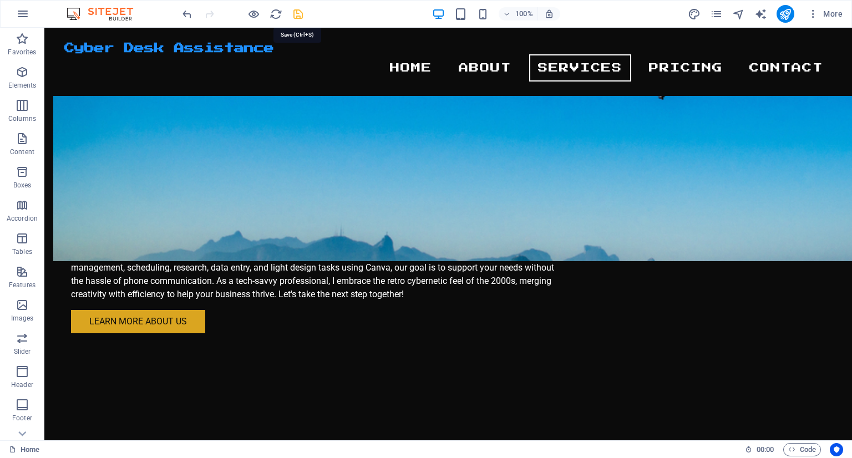
click at [296, 14] on icon "save" at bounding box center [298, 14] width 13 height 13
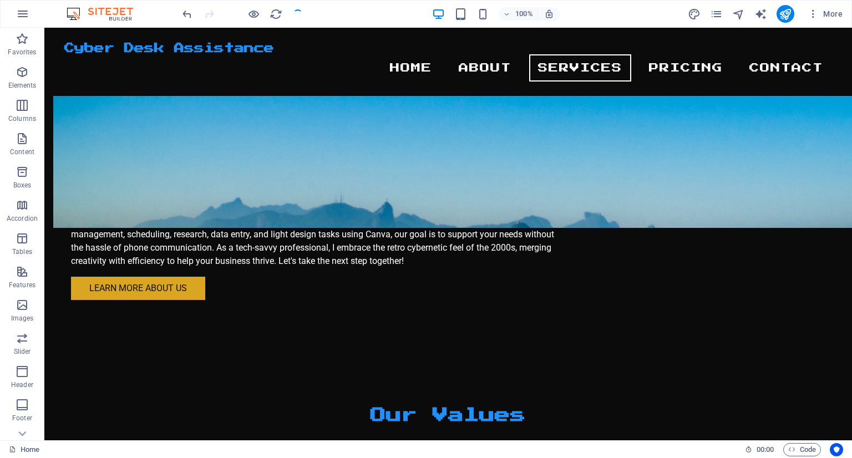
checkbox input "false"
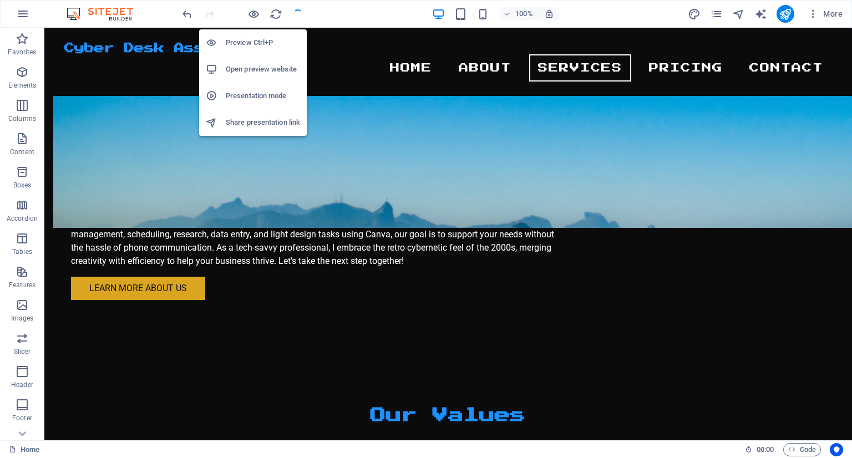
click at [255, 69] on h6 "Open preview website" at bounding box center [263, 69] width 74 height 13
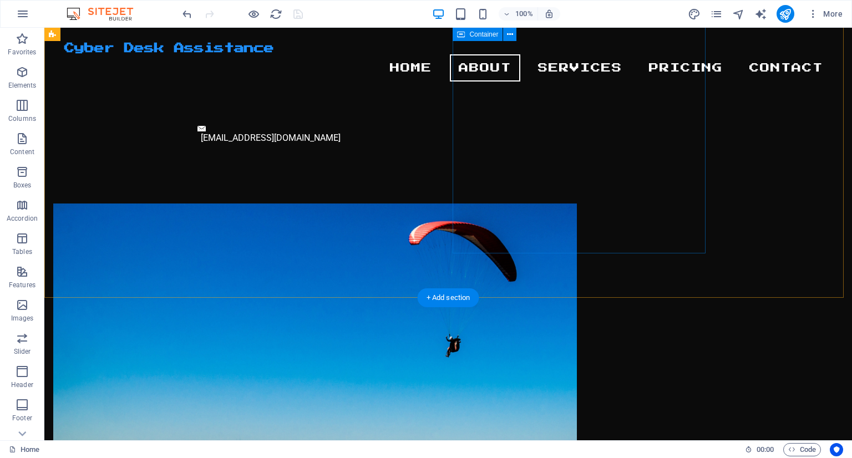
scroll to position [277, 0]
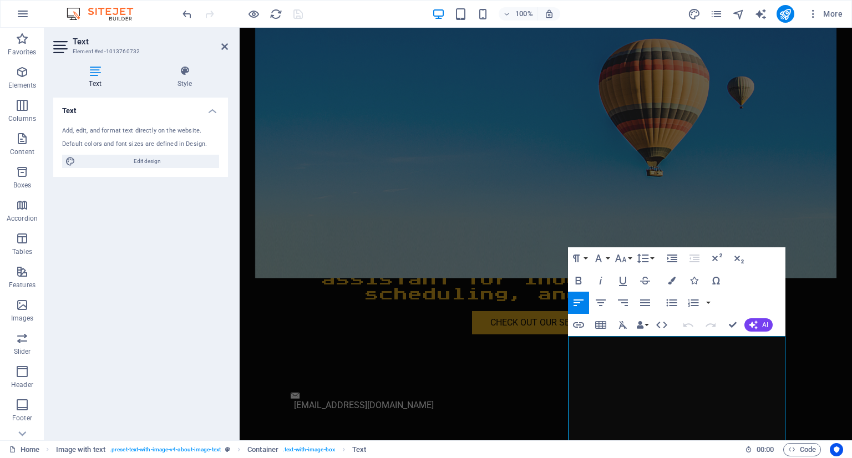
click at [214, 117] on h4 "Text" at bounding box center [140, 108] width 175 height 20
click at [214, 117] on h4 "Text" at bounding box center [140, 111] width 175 height 27
click at [192, 84] on h4 "Style" at bounding box center [184, 76] width 87 height 23
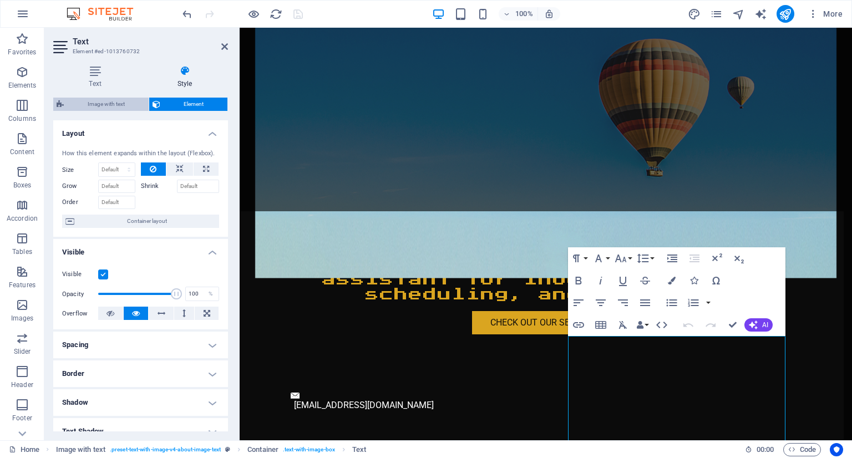
click at [118, 101] on span "Image with text" at bounding box center [106, 104] width 78 height 13
select select "rem"
select select "px"
select select "preset-text-with-image-v4-about-image-text"
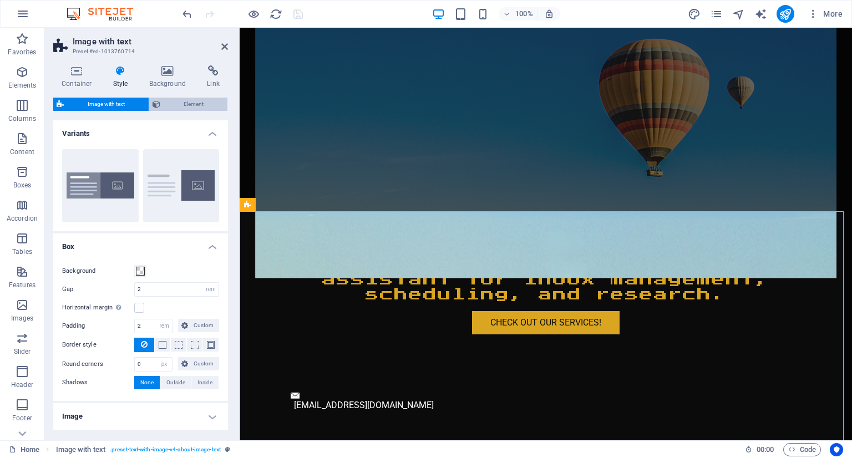
click at [177, 106] on span "Element" at bounding box center [194, 104] width 61 height 13
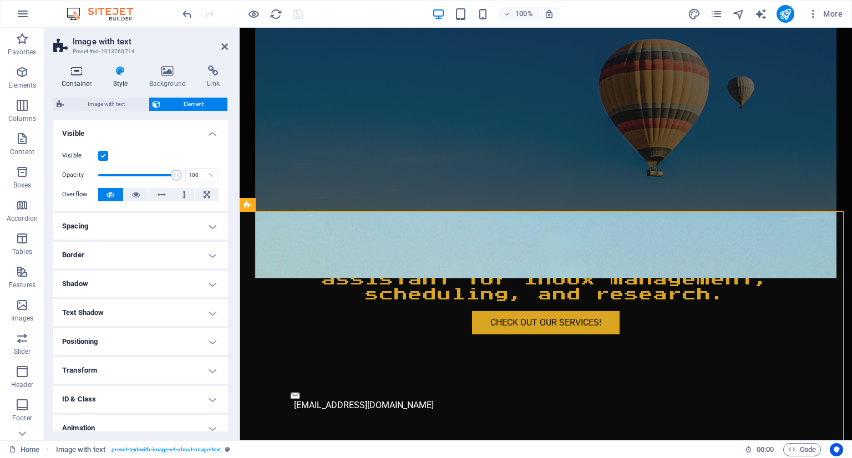
click at [94, 76] on icon at bounding box center [76, 70] width 47 height 11
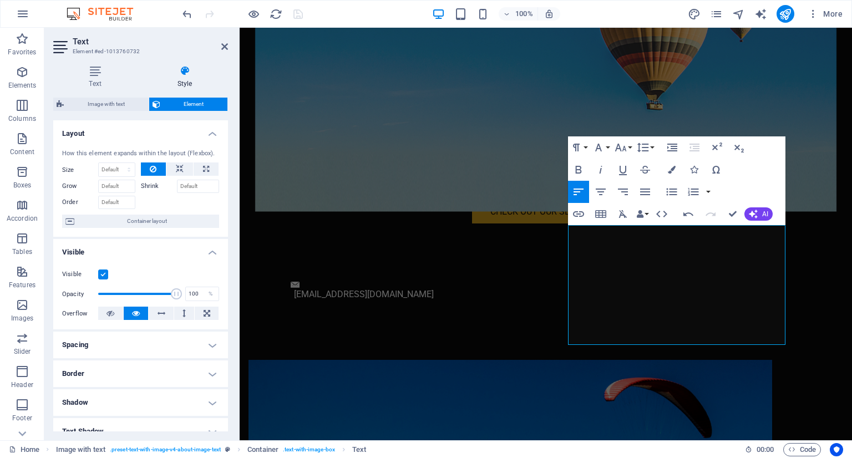
scroll to position [158, 4]
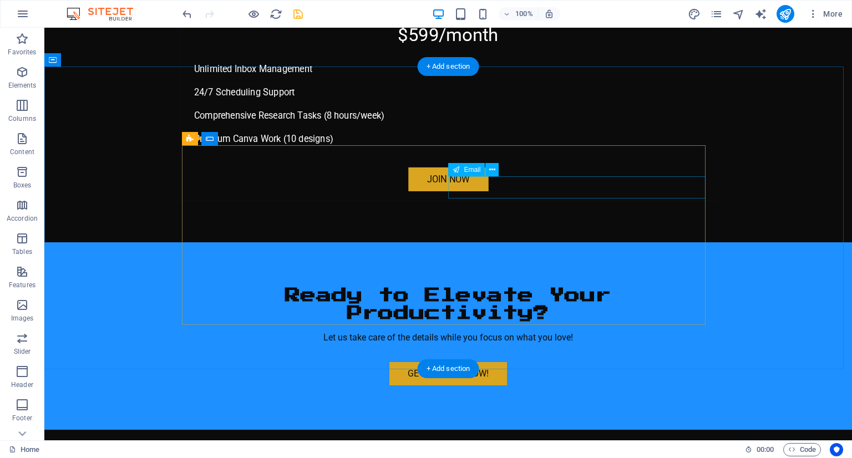
scroll to position [3660, 0]
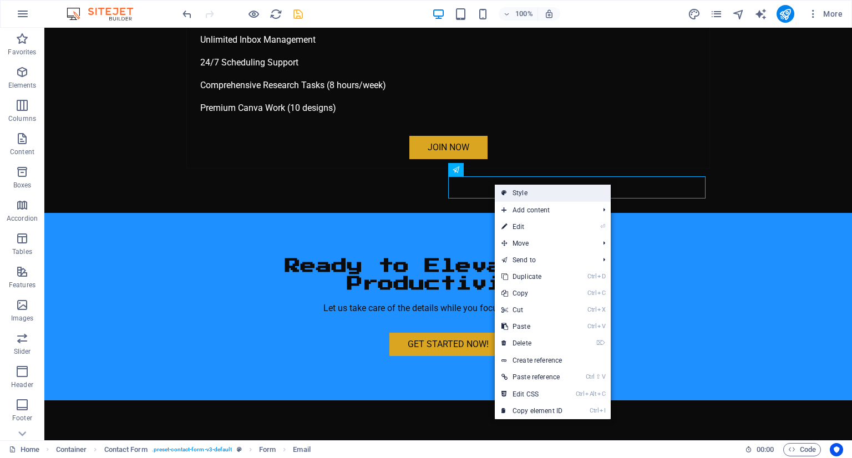
click at [545, 198] on link "Style" at bounding box center [553, 193] width 116 height 17
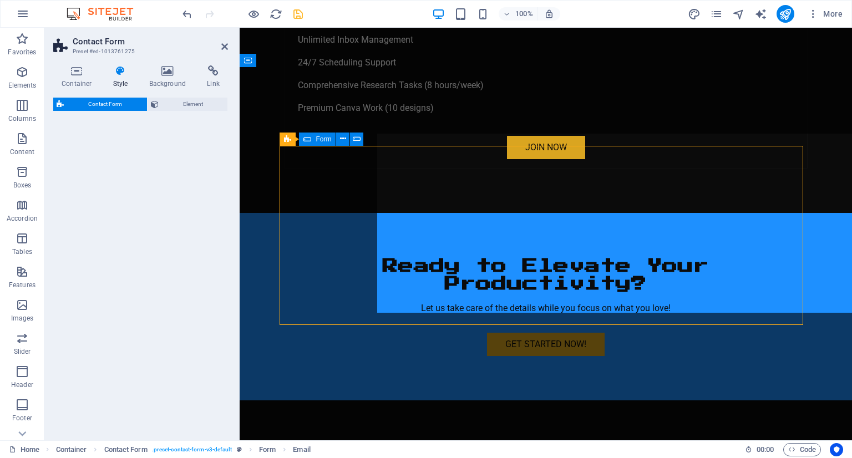
select select "rem"
select select "preset-contact-form-v3-default"
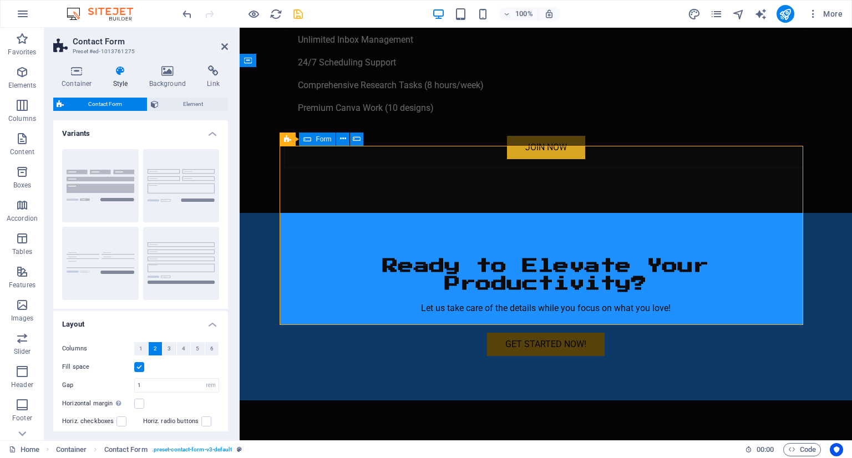
scroll to position [3672, 0]
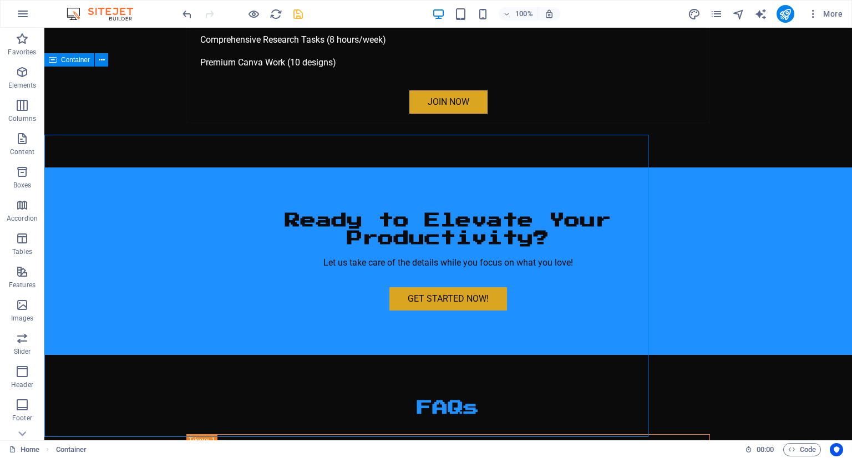
scroll to position [3660, 0]
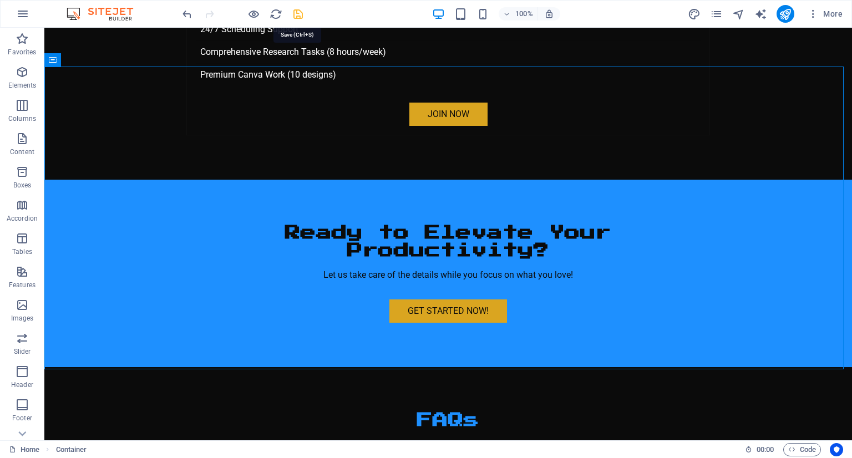
click at [295, 9] on icon "save" at bounding box center [298, 14] width 13 height 13
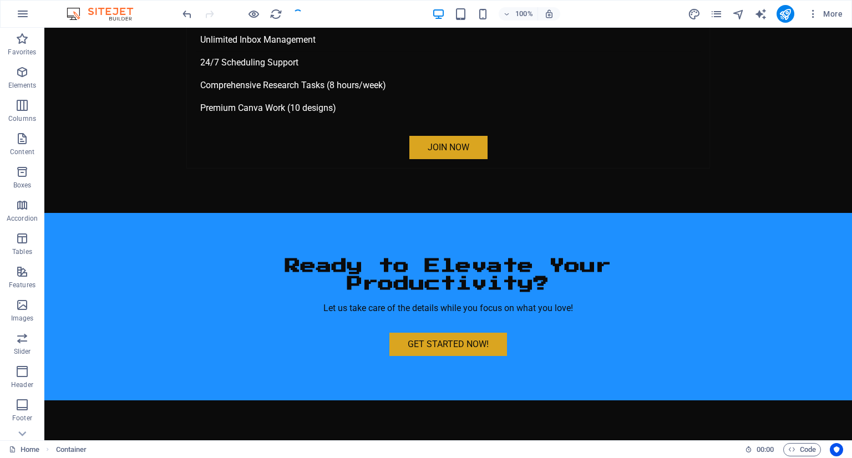
checkbox input "false"
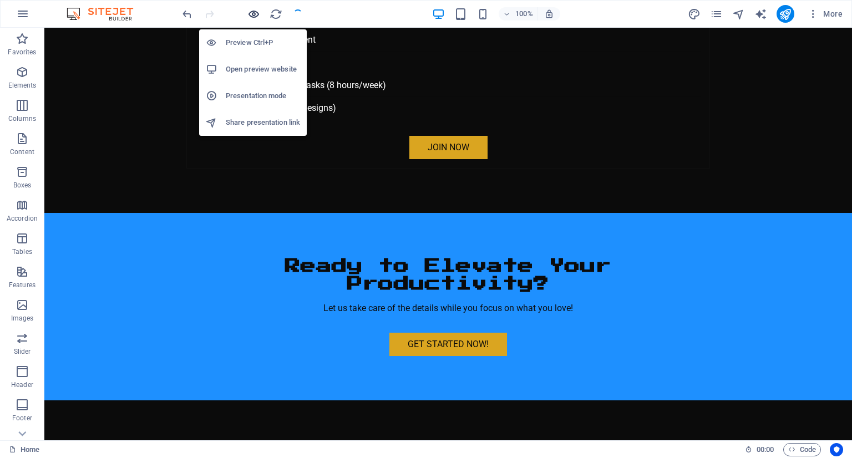
click at [259, 12] on icon "button" at bounding box center [253, 14] width 13 height 13
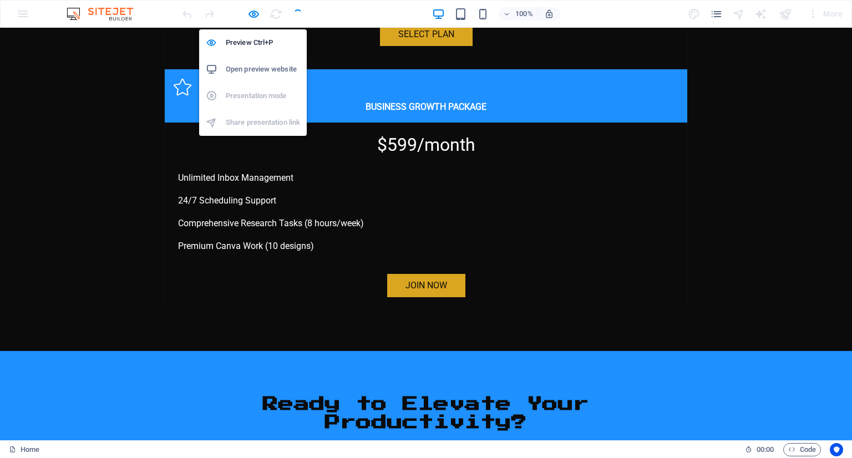
click at [251, 68] on h6 "Open preview website" at bounding box center [263, 69] width 74 height 13
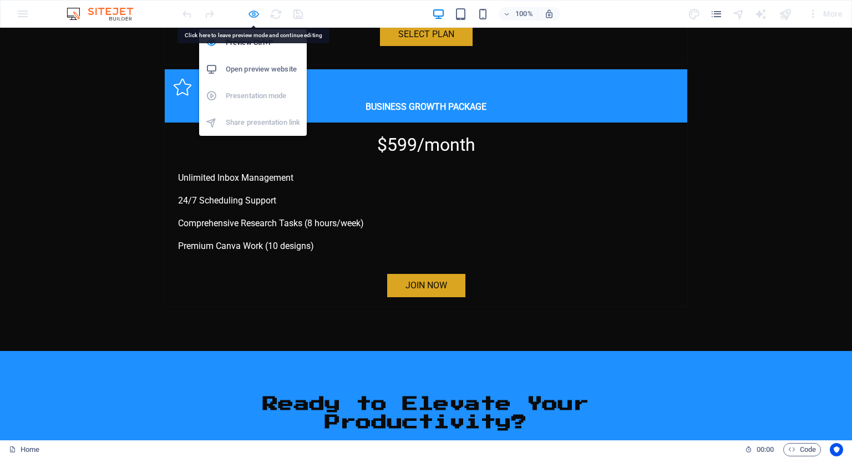
drag, startPoint x: 449, startPoint y: 155, endPoint x: 254, endPoint y: 15, distance: 240.6
click at [254, 15] on icon "button" at bounding box center [253, 14] width 13 height 13
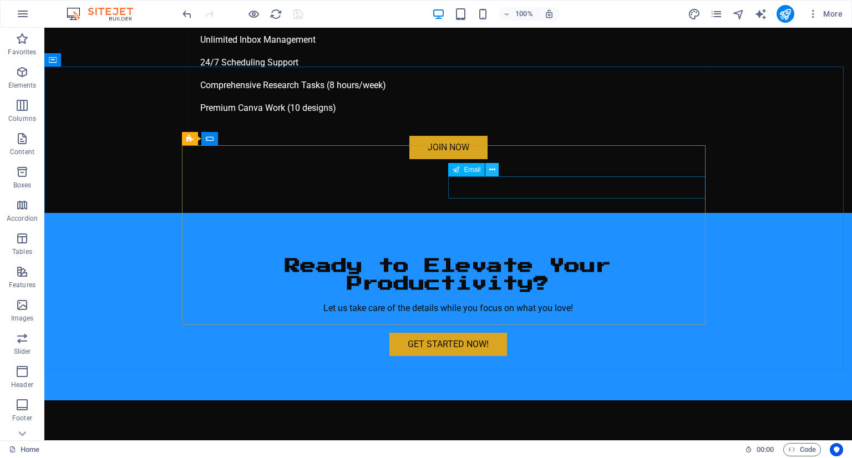
click at [491, 174] on icon at bounding box center [492, 170] width 6 height 12
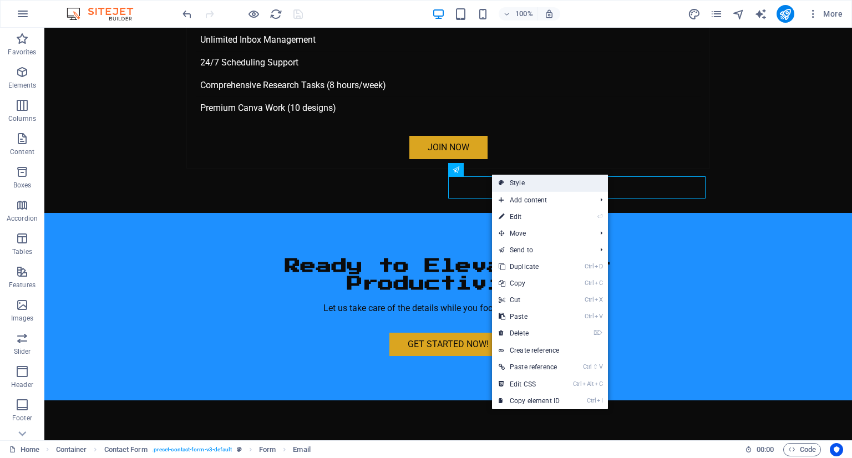
click at [601, 186] on link "Style" at bounding box center [550, 183] width 116 height 17
select select "rem"
select select "preset-contact-form-v3-default"
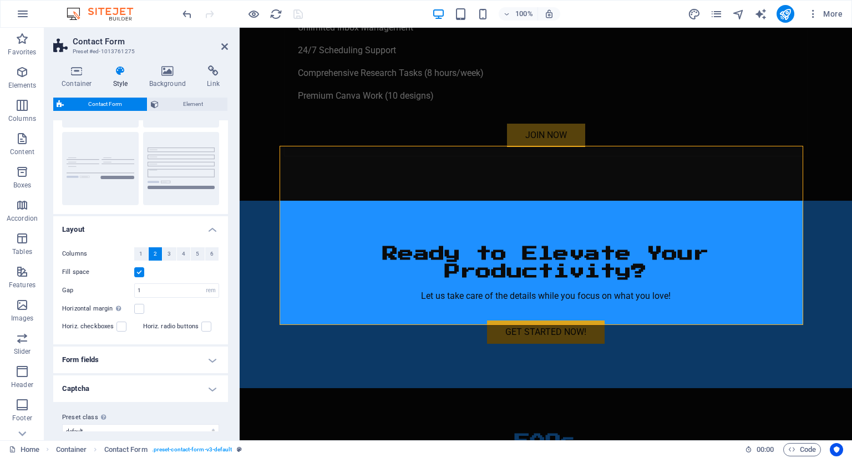
scroll to position [109, 0]
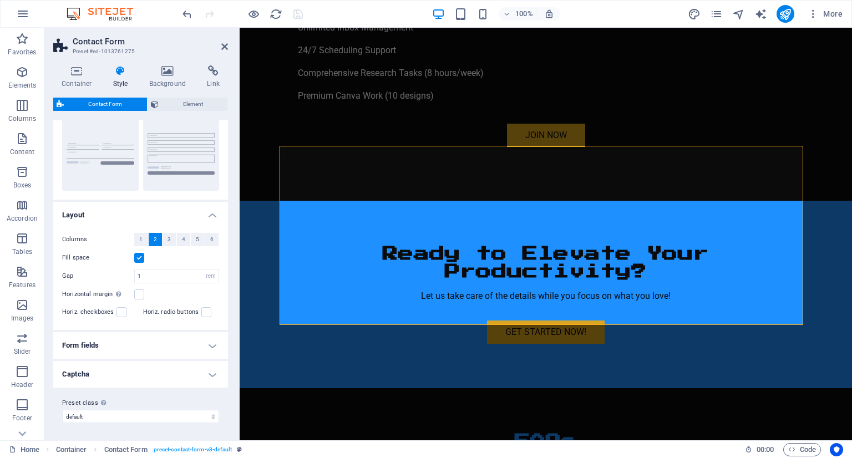
click at [183, 343] on h4 "Form fields" at bounding box center [140, 345] width 175 height 27
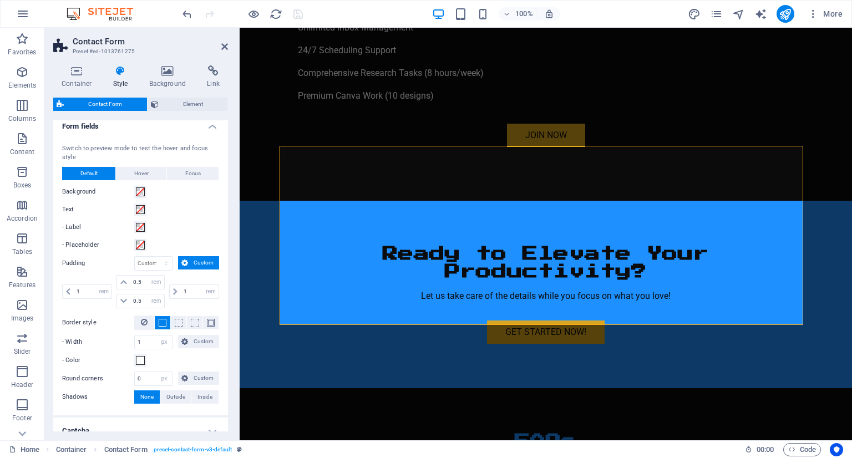
scroll to position [273, 0]
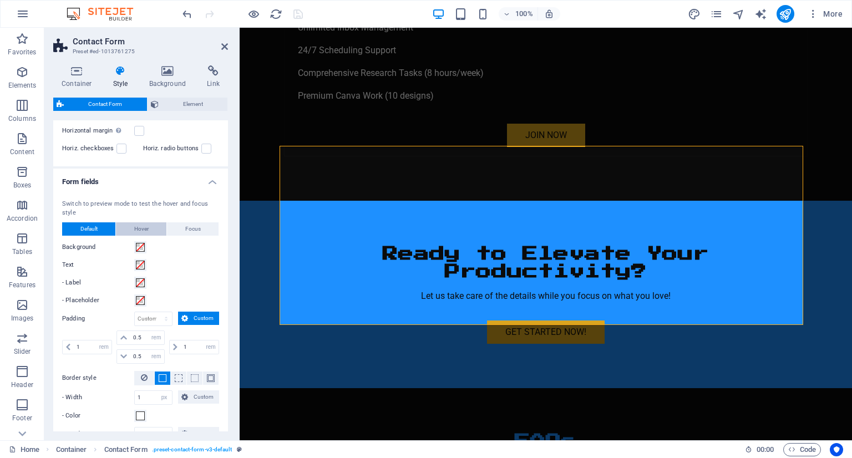
click at [124, 228] on button "Hover" at bounding box center [141, 228] width 50 height 13
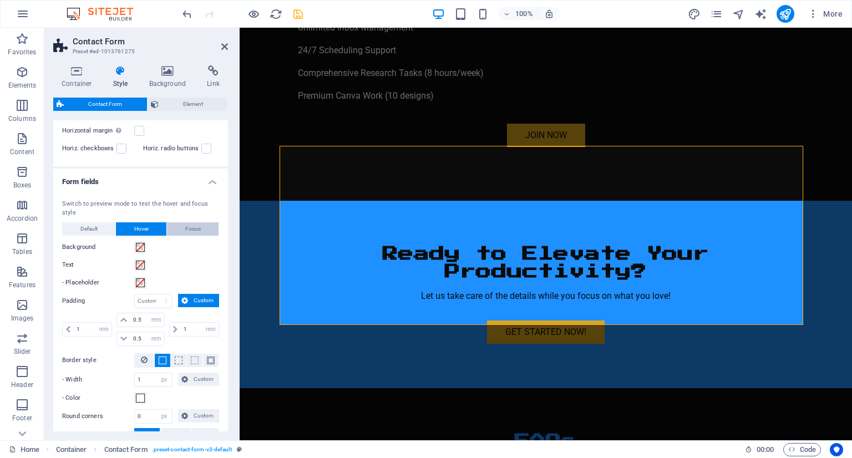
click at [198, 227] on span "Focus" at bounding box center [193, 228] width 16 height 13
click at [88, 223] on span "Default" at bounding box center [88, 228] width 17 height 13
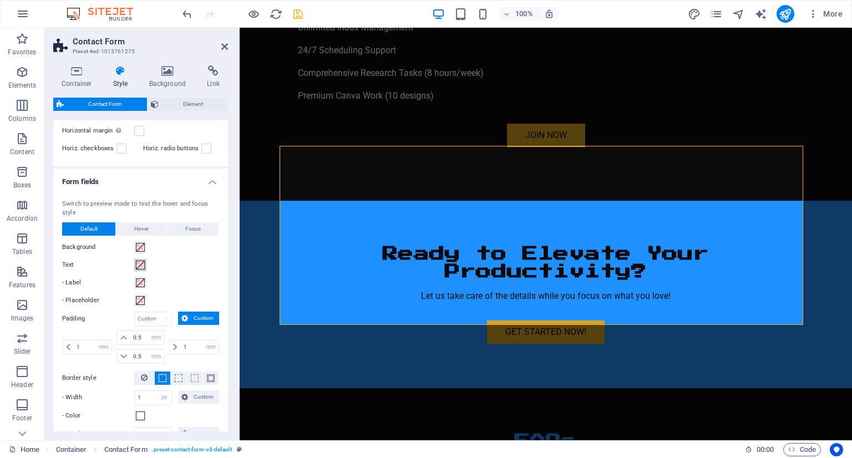
click at [142, 261] on span at bounding box center [140, 265] width 9 height 9
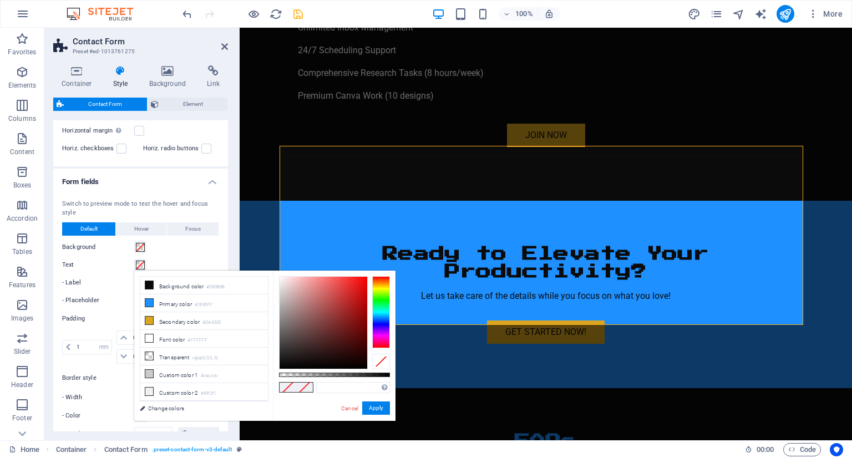
click at [199, 257] on div "Switch to preview mode to test the hover and focus style Default Hover Focus Ba…" at bounding box center [140, 330] width 179 height 282
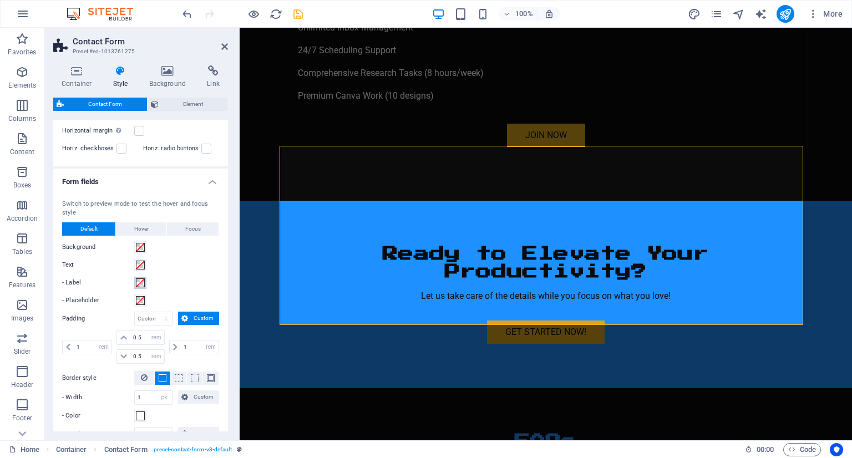
click at [141, 281] on span at bounding box center [140, 283] width 9 height 9
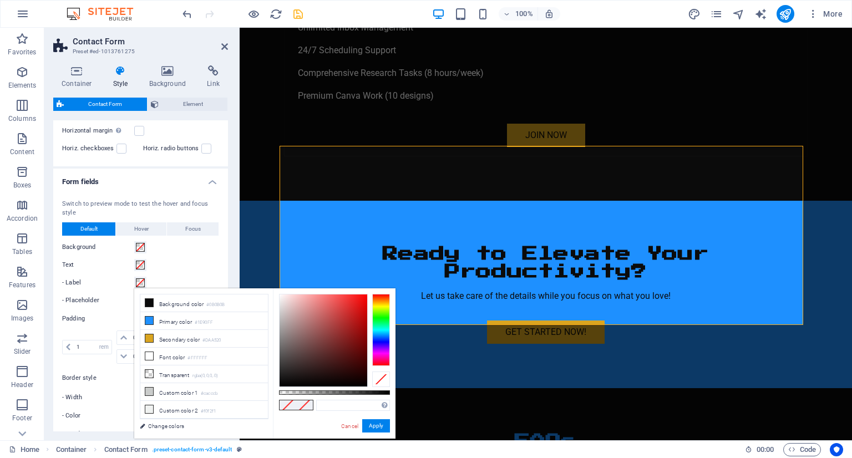
click at [200, 275] on div "Switch to preview mode to test the hover and focus style Default Hover Focus Ba…" at bounding box center [140, 330] width 179 height 282
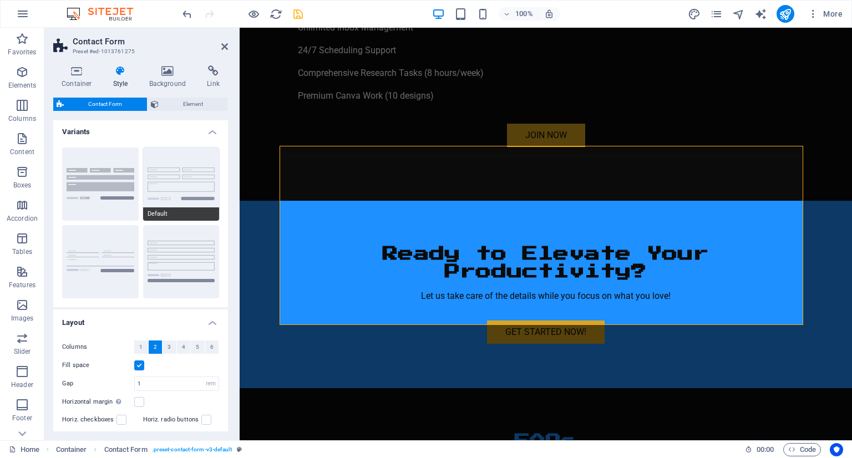
scroll to position [0, 0]
click at [178, 200] on button "Default" at bounding box center [181, 185] width 77 height 73
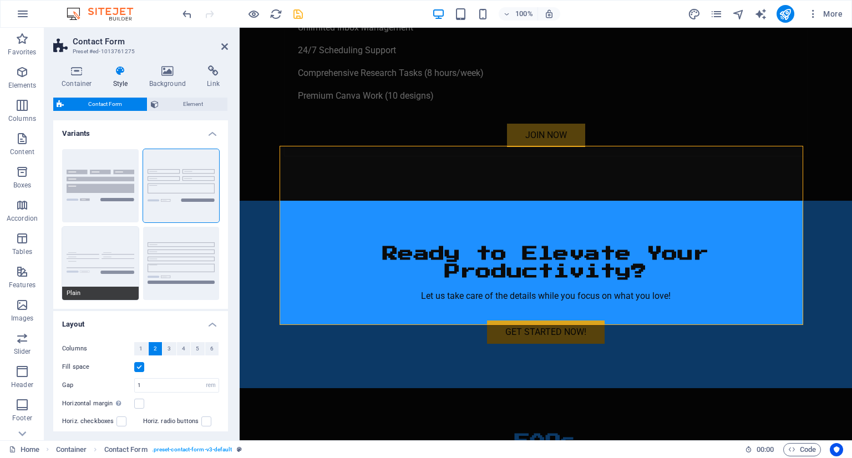
click at [116, 243] on button "Plain" at bounding box center [100, 263] width 77 height 73
select select "DISABLED_OPTION_VALUE"
type input "0"
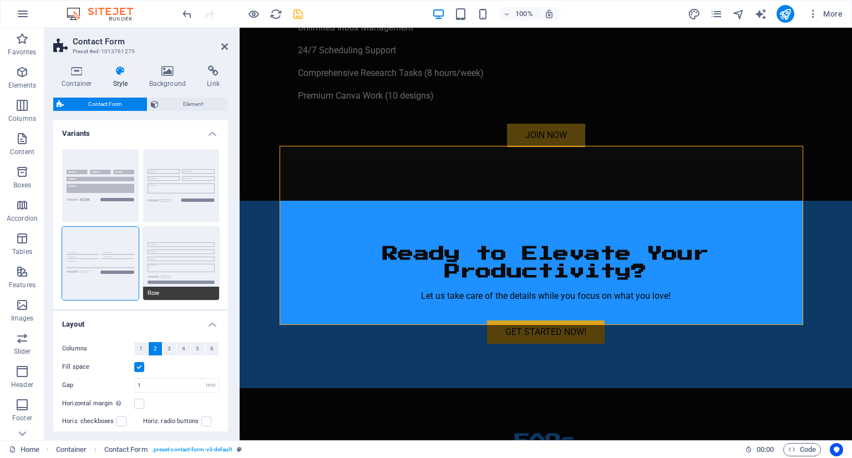
click at [184, 241] on button "Row" at bounding box center [181, 263] width 77 height 73
type input "1"
select select "px"
type input "1"
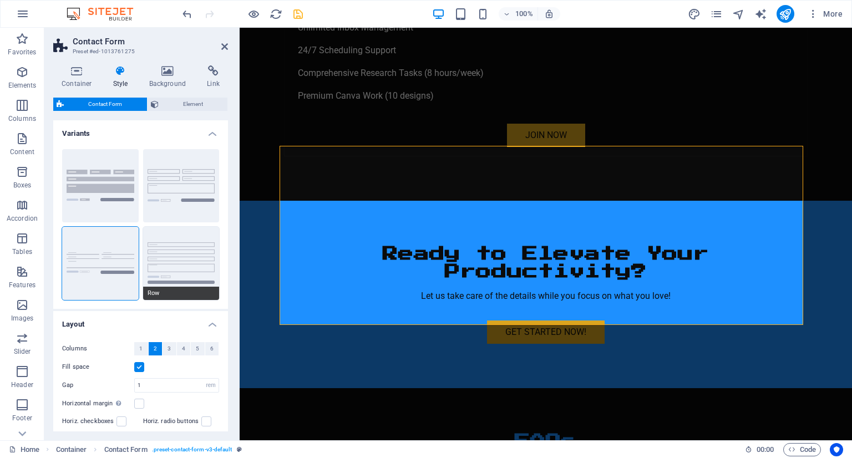
type input "1"
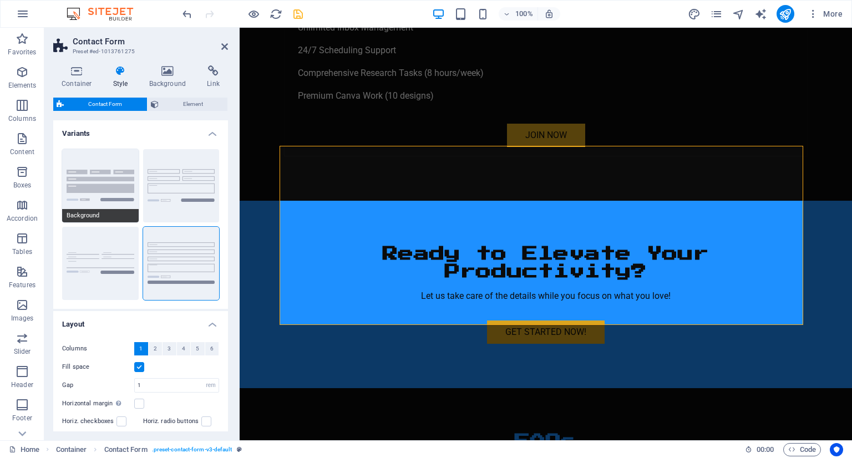
click at [118, 196] on button "Background" at bounding box center [100, 185] width 77 height 73
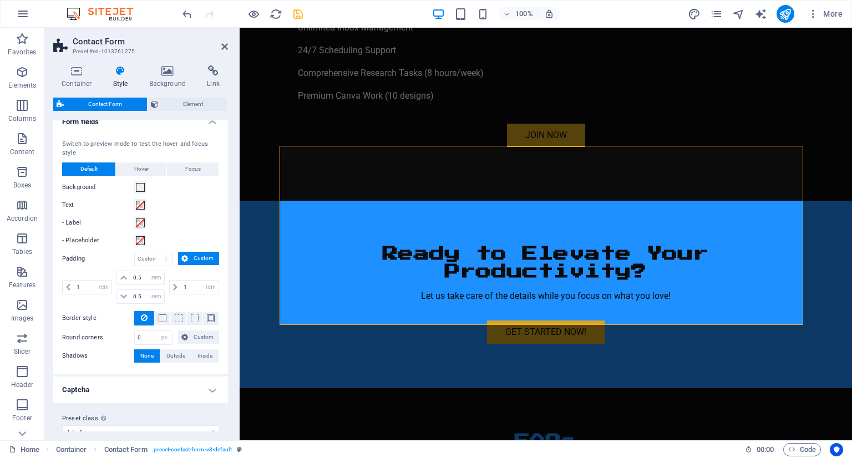
scroll to position [347, 0]
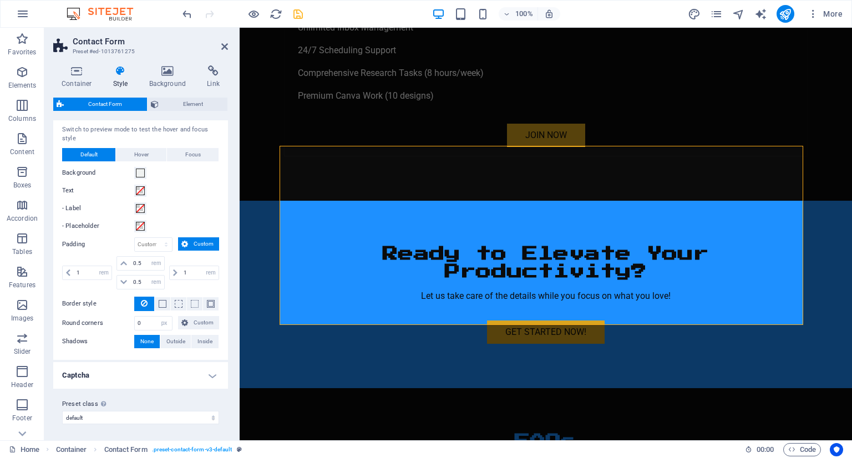
click at [193, 382] on h4 "Captcha" at bounding box center [140, 375] width 175 height 27
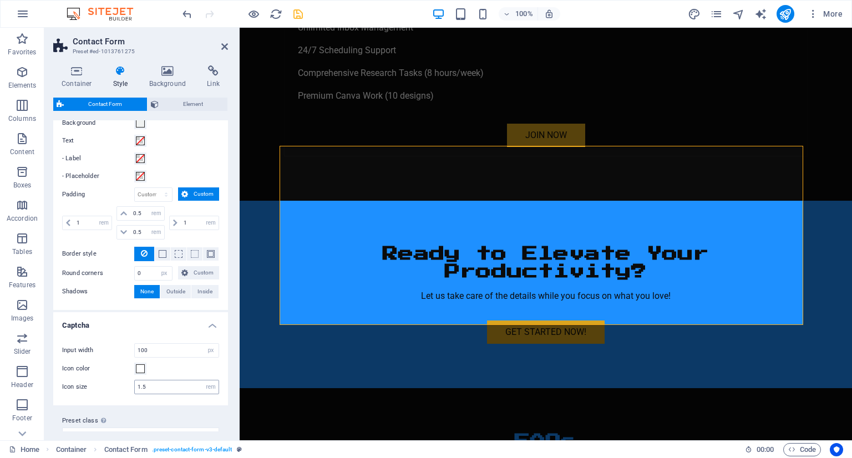
scroll to position [413, 0]
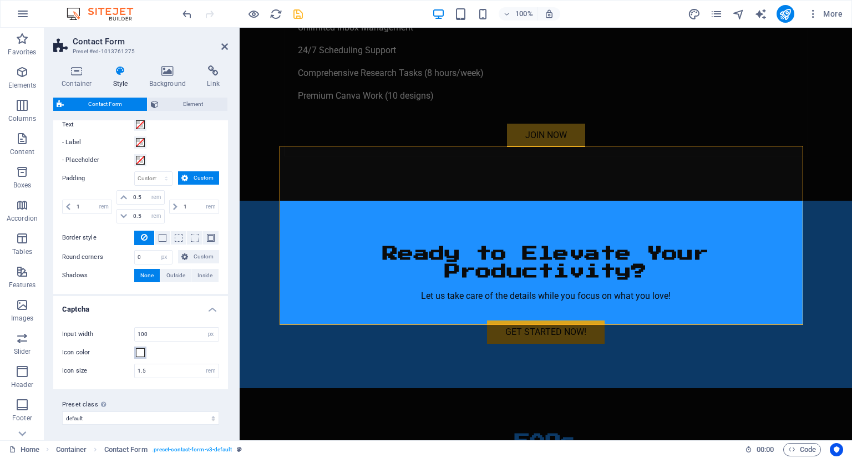
click at [143, 353] on span at bounding box center [140, 352] width 9 height 9
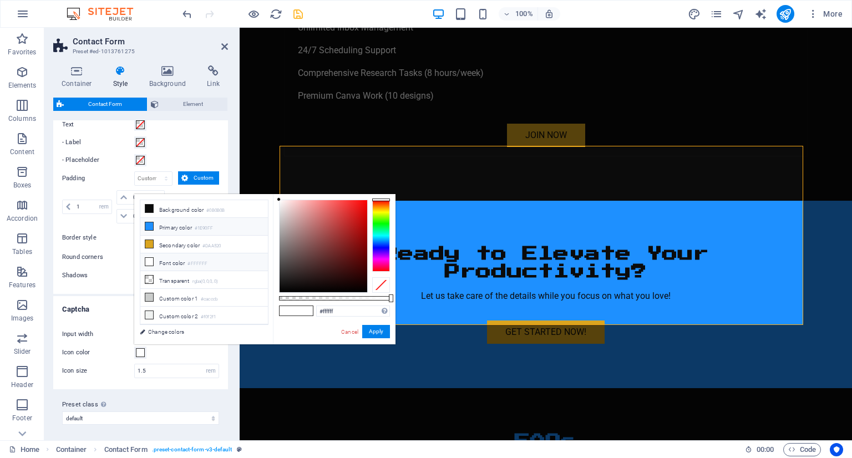
click at [175, 229] on li "Primary color #1E90FF" at bounding box center [204, 227] width 128 height 18
type input "#1e90ff"
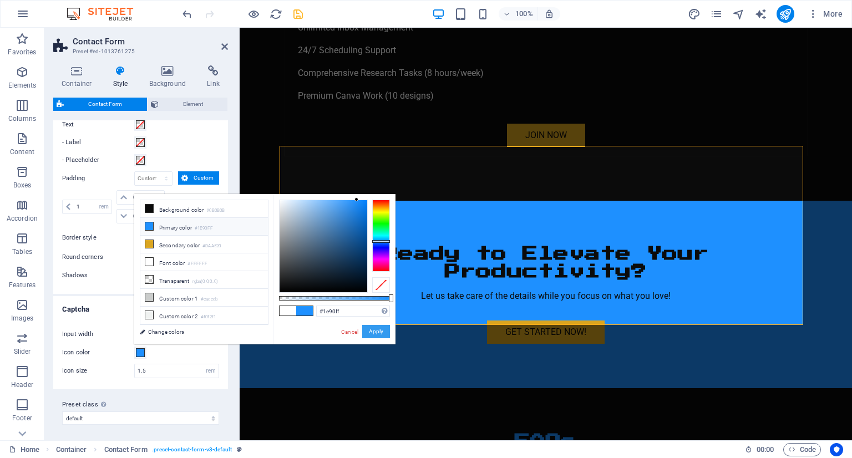
click at [373, 331] on button "Apply" at bounding box center [376, 331] width 28 height 13
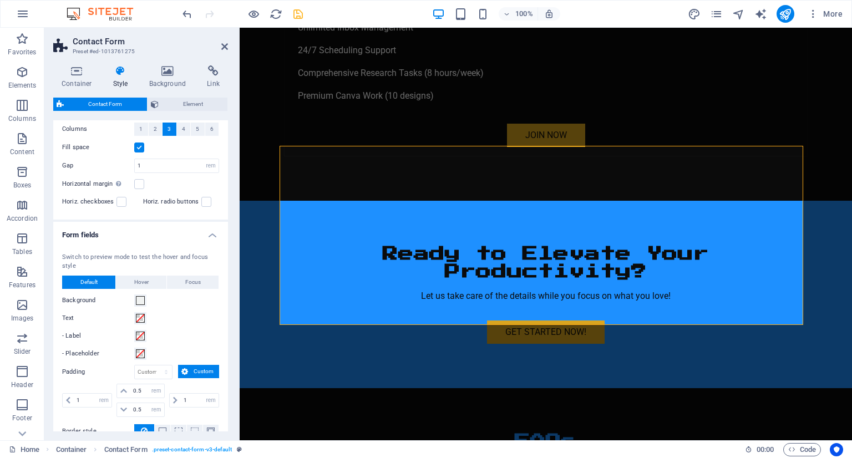
scroll to position [191, 0]
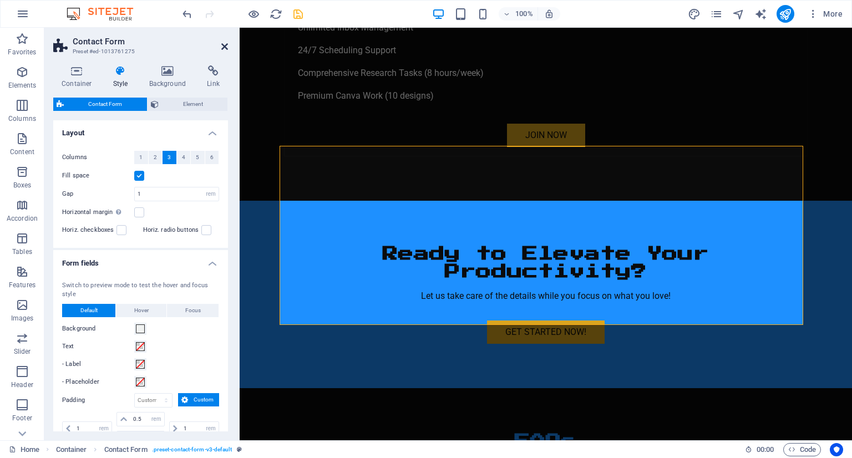
click at [224, 45] on icon at bounding box center [224, 46] width 7 height 9
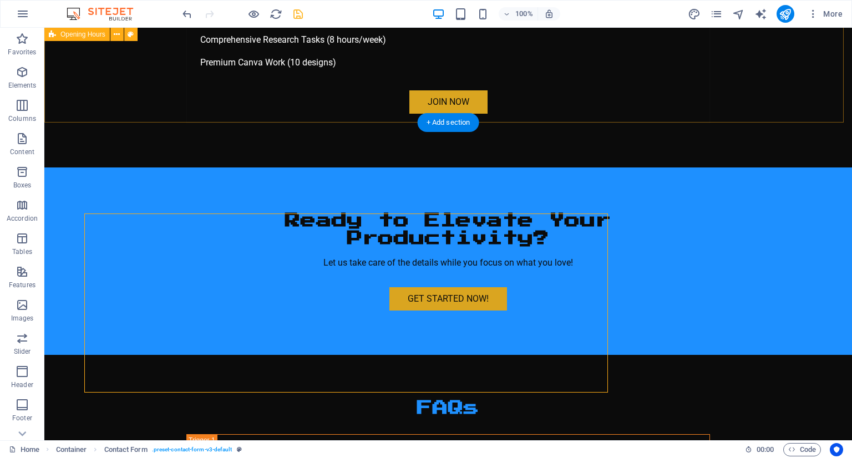
scroll to position [3660, 0]
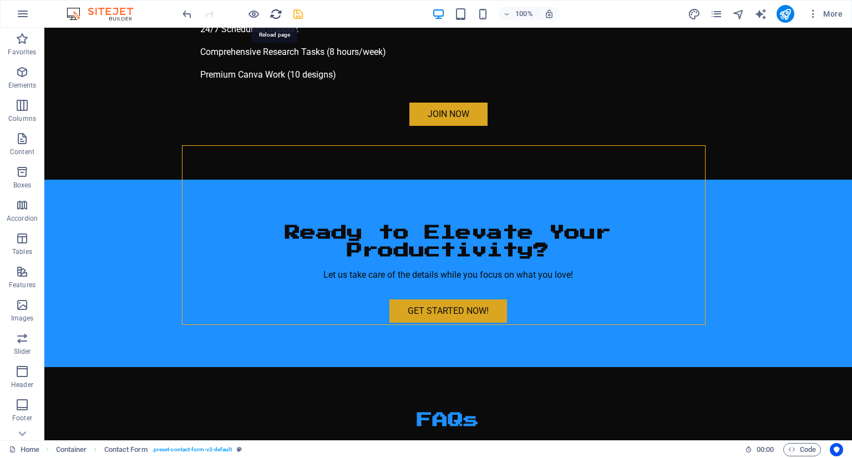
click at [271, 15] on icon "reload" at bounding box center [276, 14] width 13 height 13
click at [300, 18] on icon "save" at bounding box center [298, 14] width 13 height 13
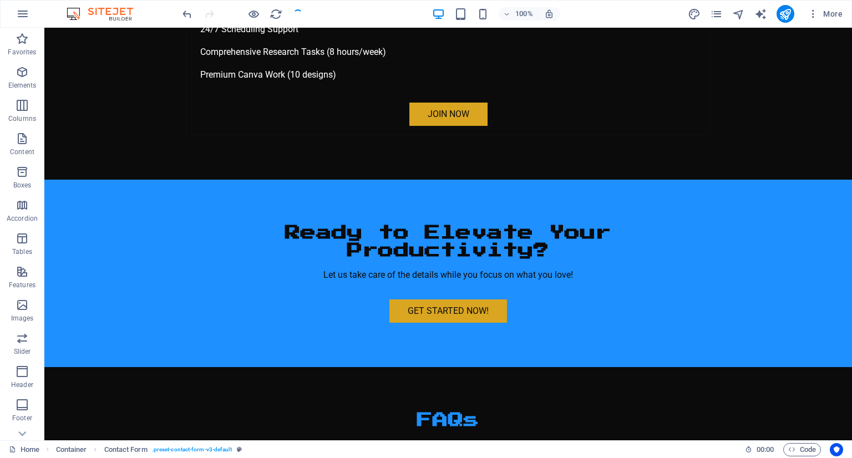
checkbox input "false"
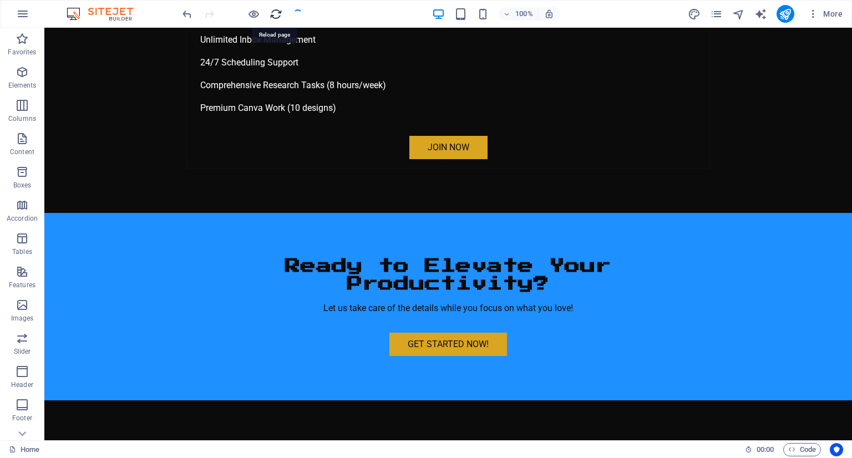
scroll to position [3659, 0]
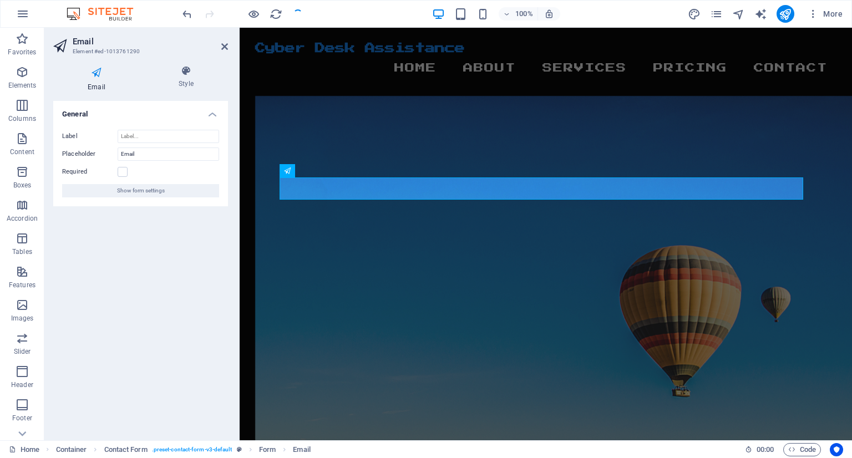
scroll to position [3671, 0]
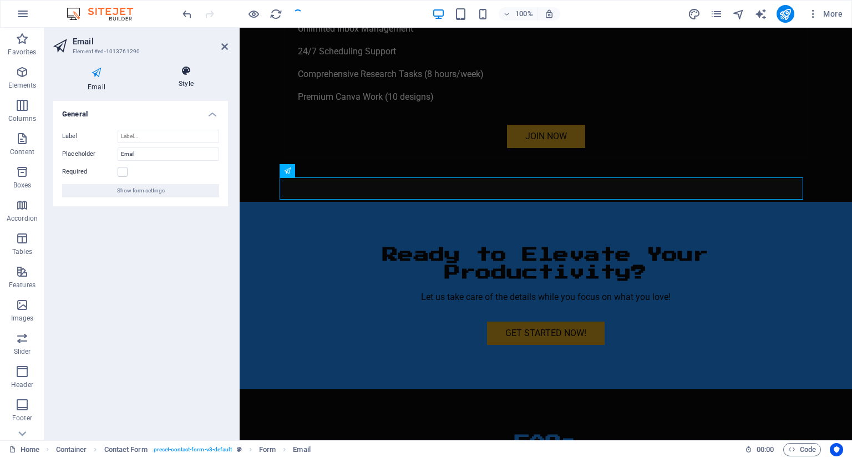
click at [179, 78] on h4 "Style" at bounding box center [186, 76] width 84 height 23
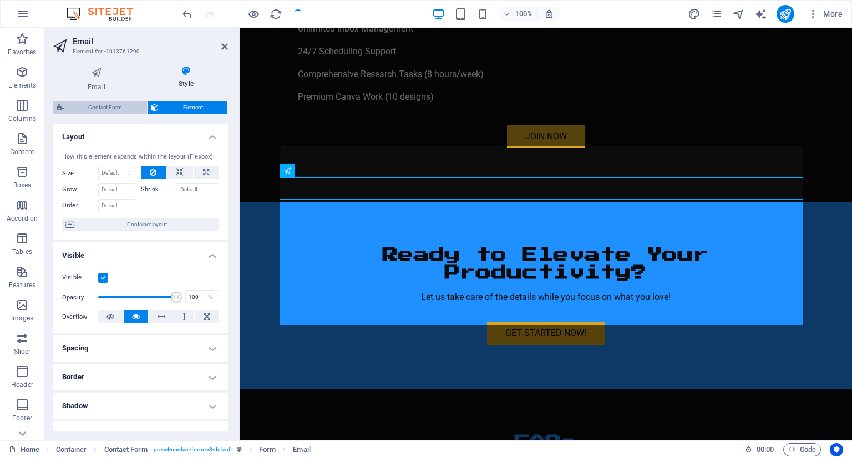
click at [133, 109] on span "Contact Form" at bounding box center [105, 107] width 77 height 13
select select "rem"
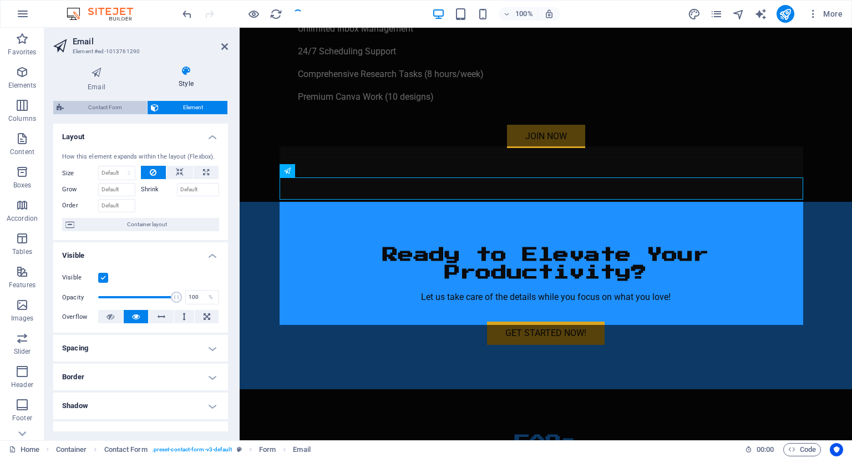
select select "rem"
select select "px"
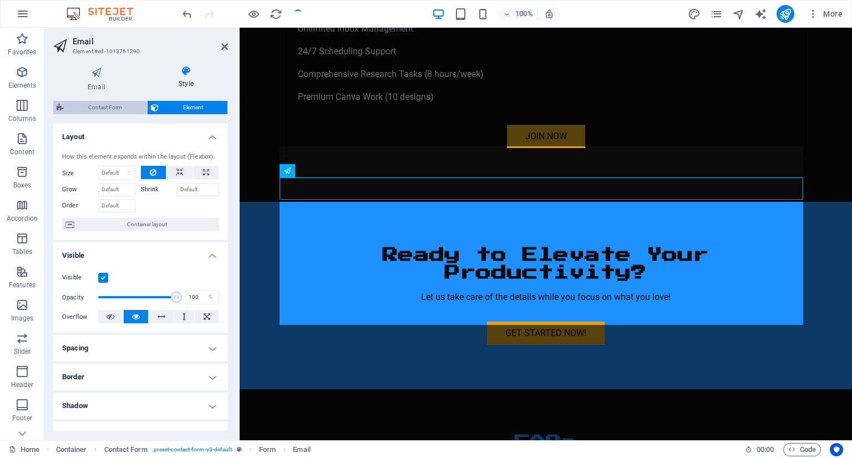
select select "px"
select select "rem"
select select "preset-contact-form-v3-default"
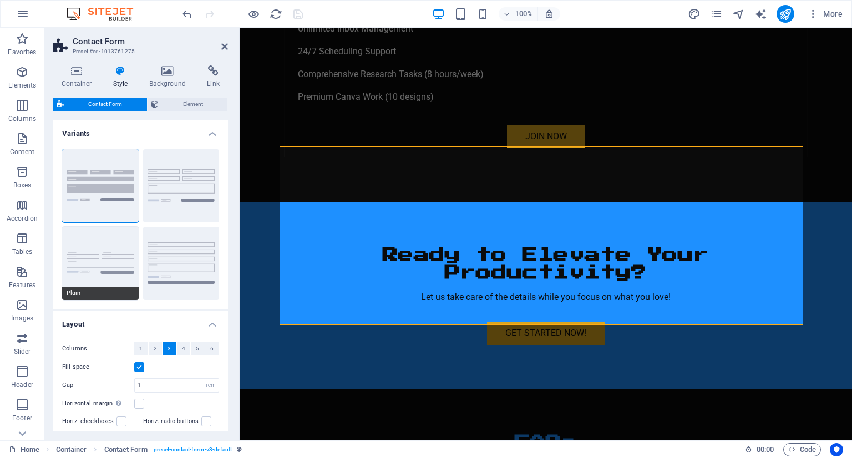
click at [113, 245] on button "Plain" at bounding box center [100, 263] width 77 height 73
select select "DISABLED_OPTION_VALUE"
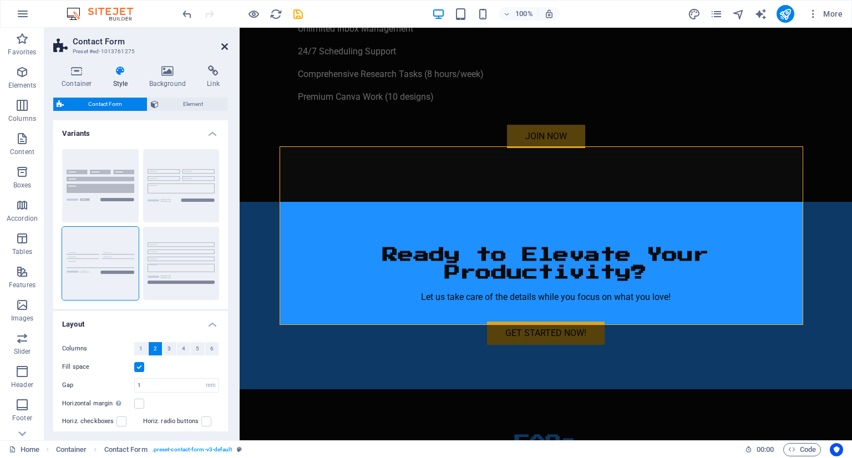
click at [224, 48] on icon at bounding box center [224, 46] width 7 height 9
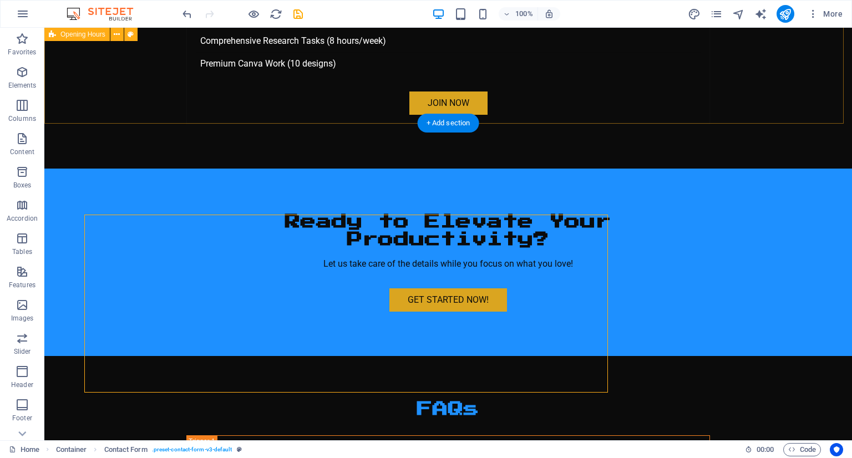
scroll to position [3659, 0]
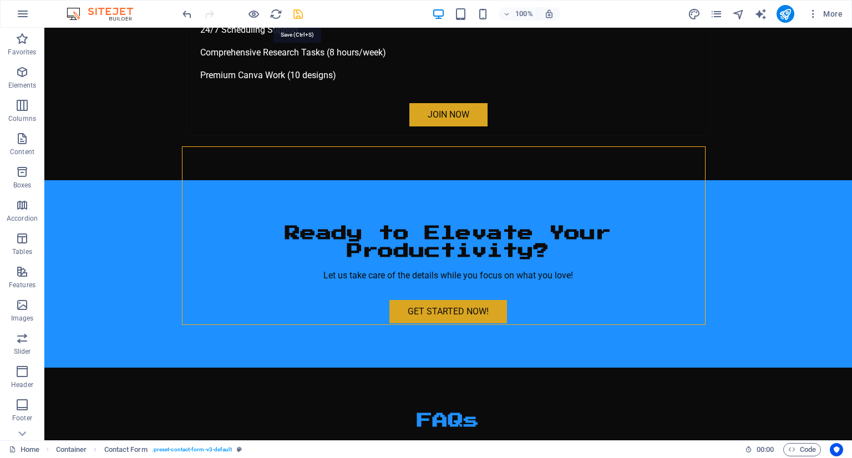
click at [298, 18] on icon "save" at bounding box center [298, 14] width 13 height 13
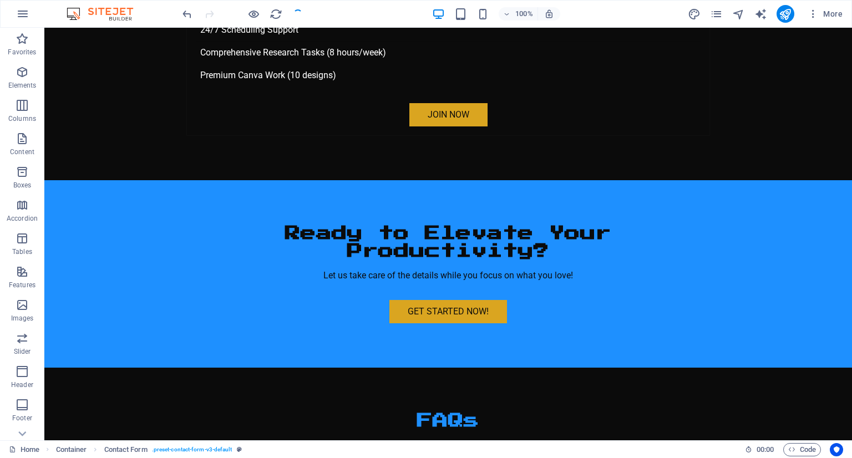
checkbox input "false"
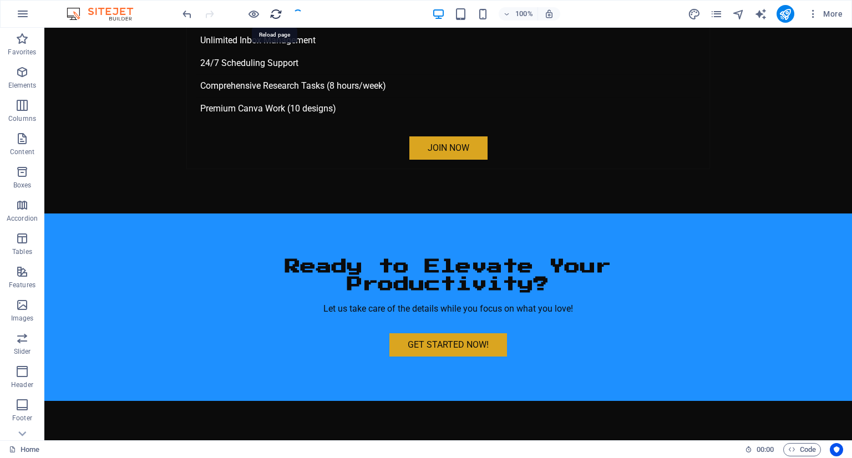
click at [279, 8] on icon "reload" at bounding box center [276, 14] width 13 height 13
click at [273, 9] on icon "reload" at bounding box center [276, 14] width 13 height 13
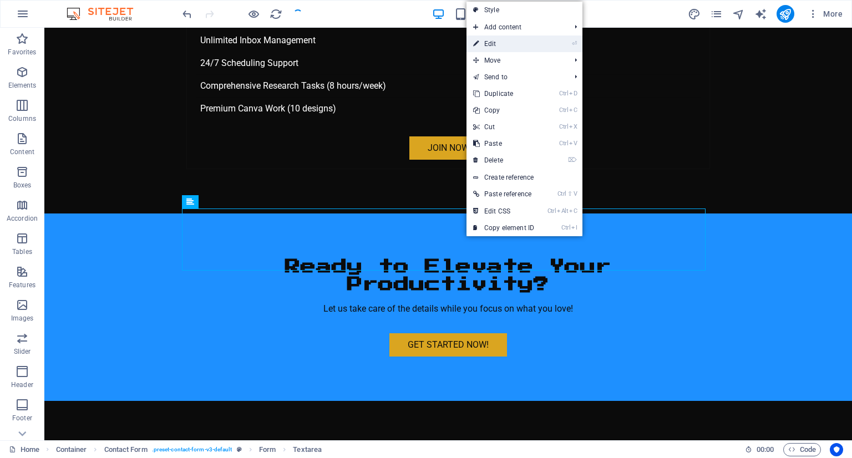
click at [527, 45] on link "⏎ Edit" at bounding box center [504, 44] width 74 height 17
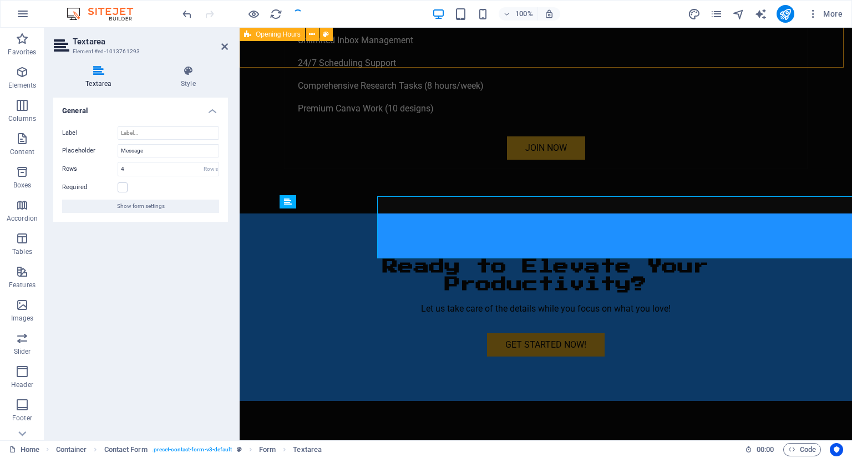
scroll to position [3671, 0]
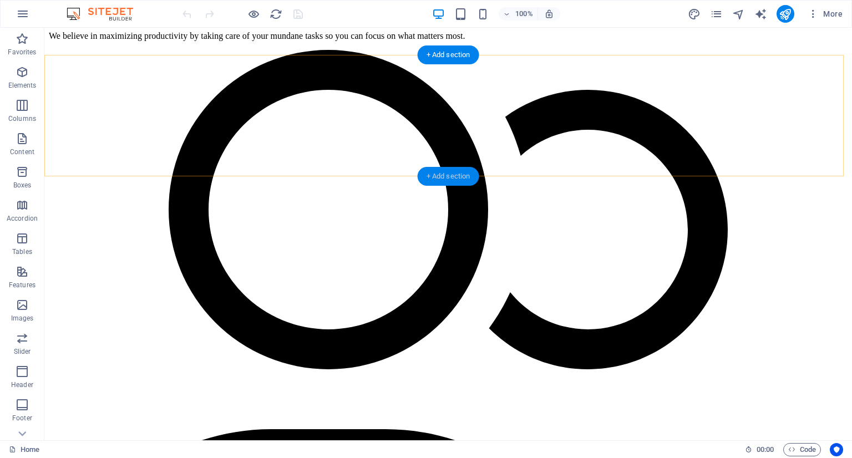
scroll to position [3659, 0]
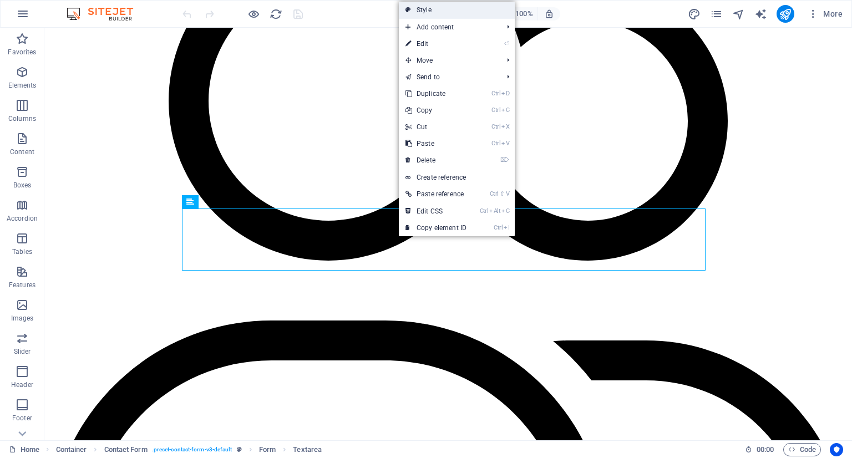
drag, startPoint x: 439, startPoint y: 14, endPoint x: 107, endPoint y: 104, distance: 344.8
click at [439, 14] on link "Style" at bounding box center [457, 10] width 116 height 17
select select "rem"
select select "preset-contact-form-v3-default"
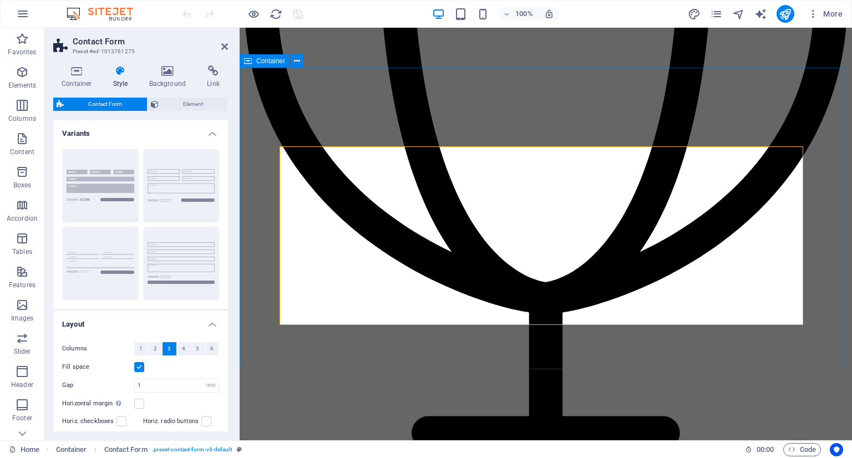
scroll to position [3671, 0]
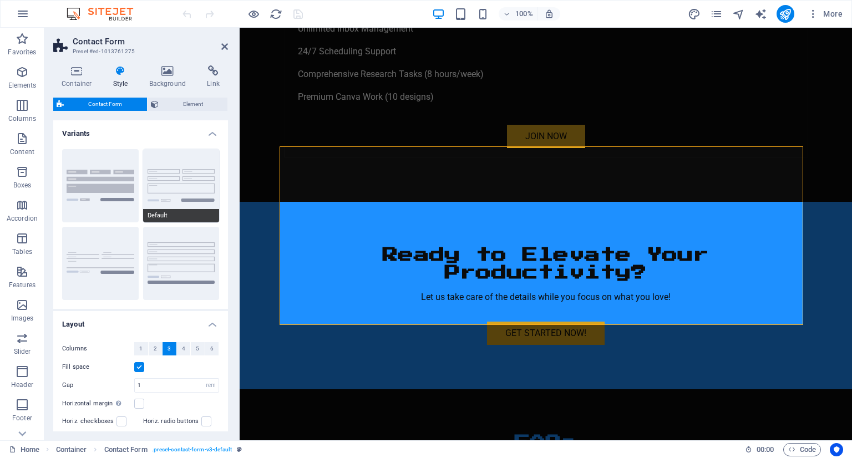
click at [191, 192] on button "Default" at bounding box center [181, 185] width 77 height 73
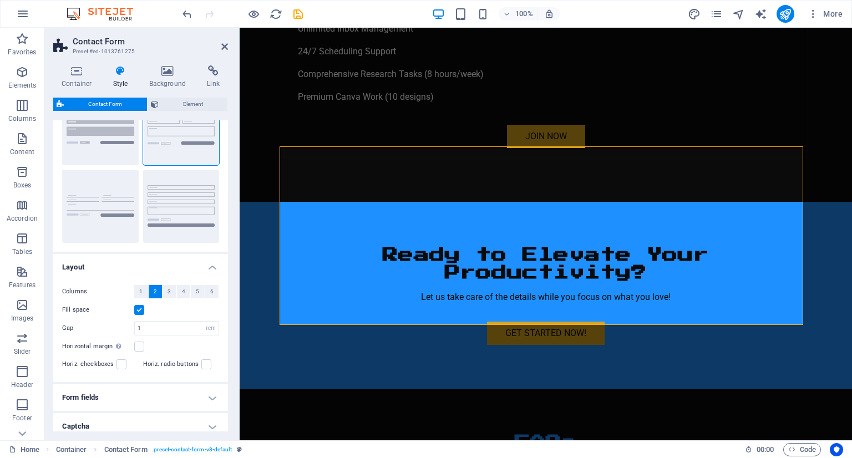
scroll to position [0, 0]
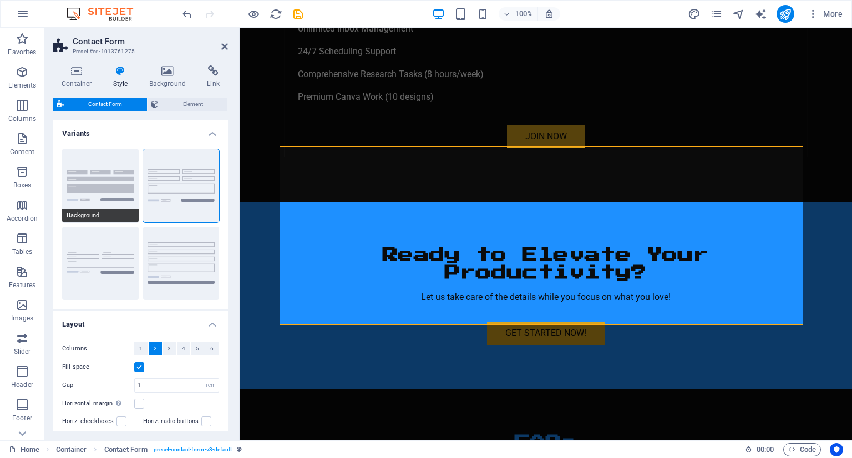
click at [90, 208] on button "Background" at bounding box center [100, 185] width 77 height 73
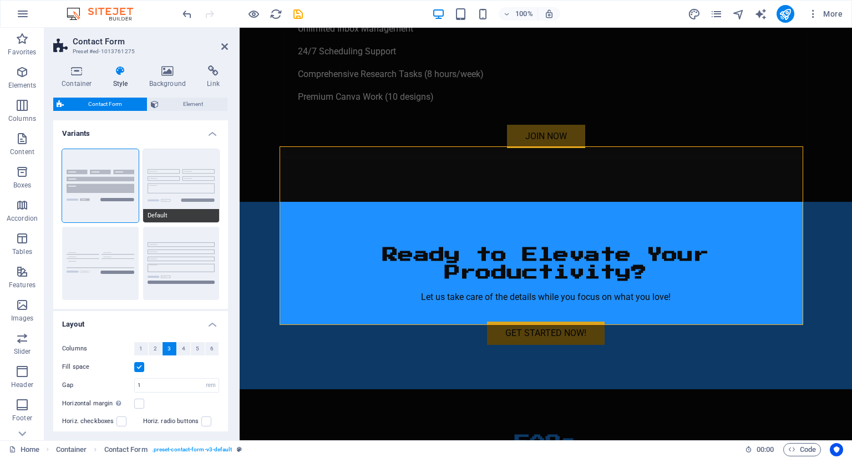
click at [189, 214] on span "Default" at bounding box center [181, 215] width 77 height 13
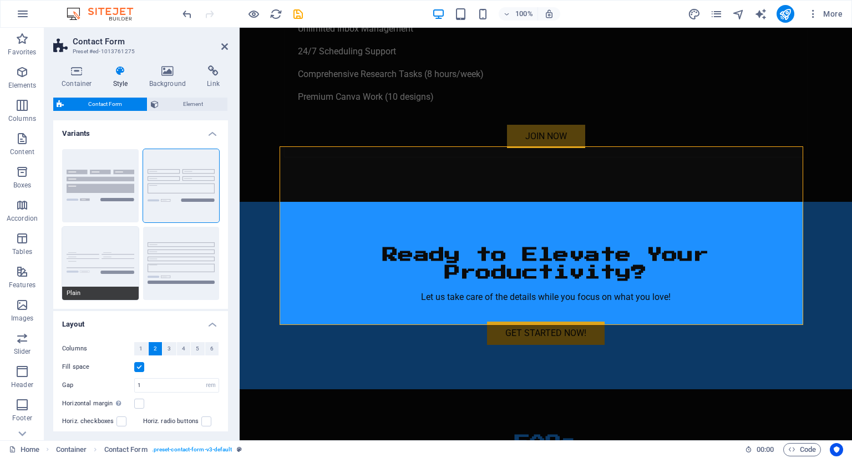
click at [133, 267] on button "Plain" at bounding box center [100, 263] width 77 height 73
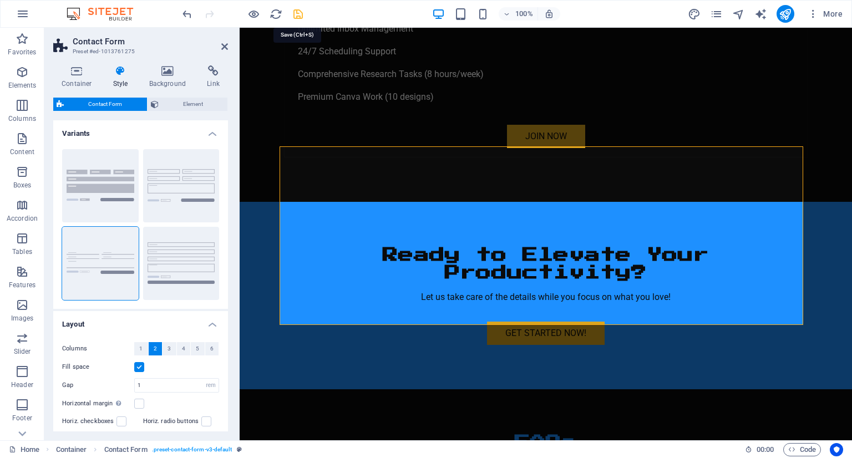
click at [298, 14] on icon "save" at bounding box center [298, 14] width 13 height 13
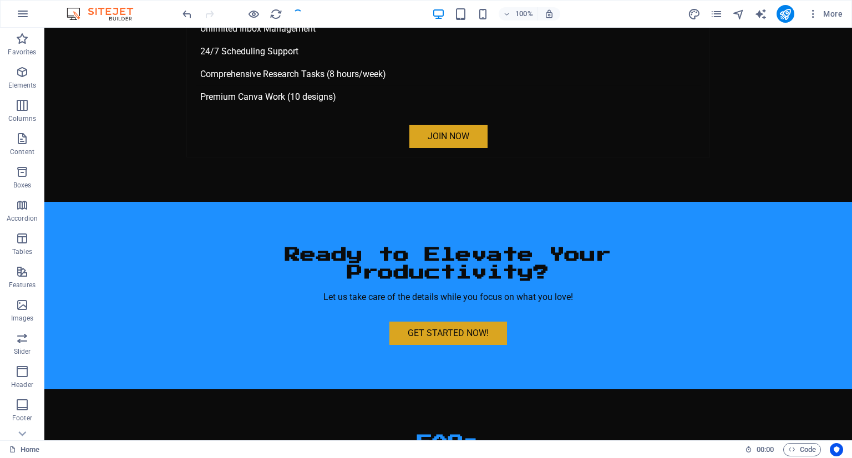
checkbox input "false"
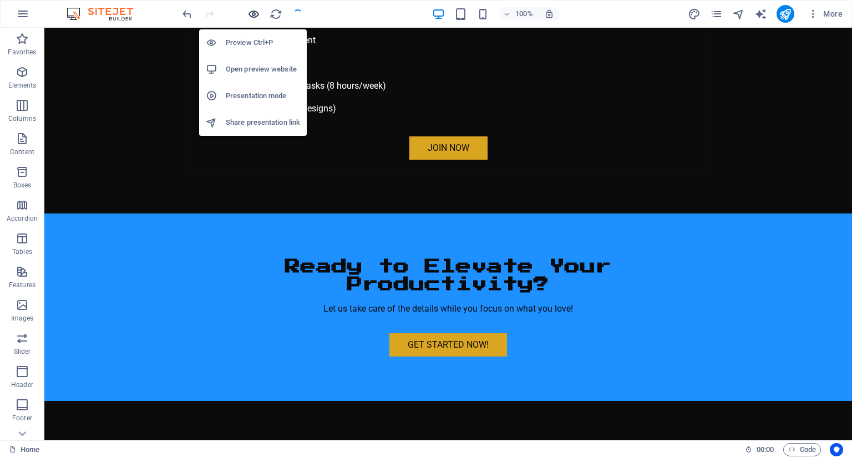
click at [250, 15] on icon "button" at bounding box center [253, 14] width 13 height 13
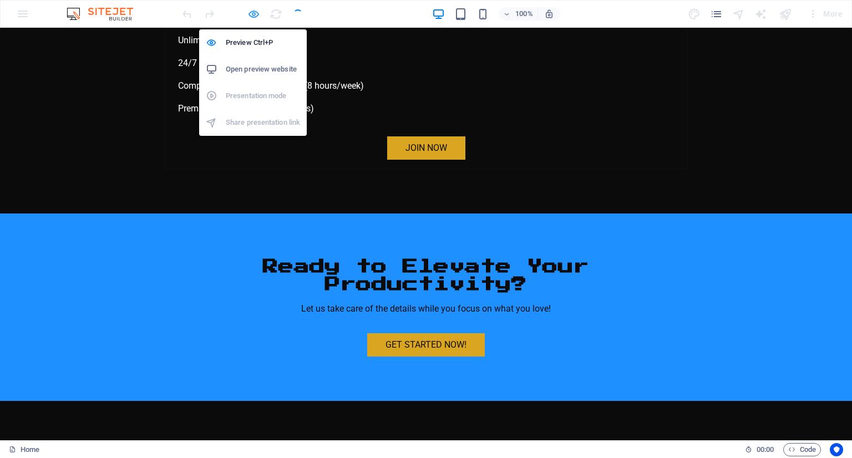
scroll to position [2746, 0]
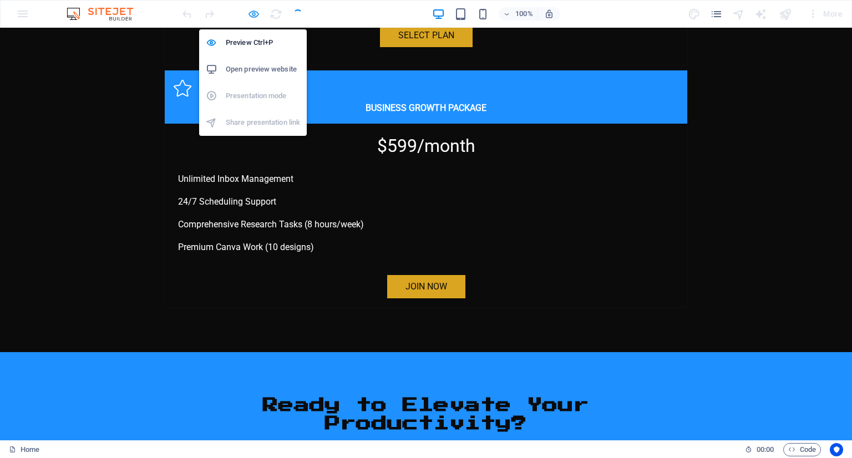
click at [256, 16] on icon "button" at bounding box center [253, 14] width 13 height 13
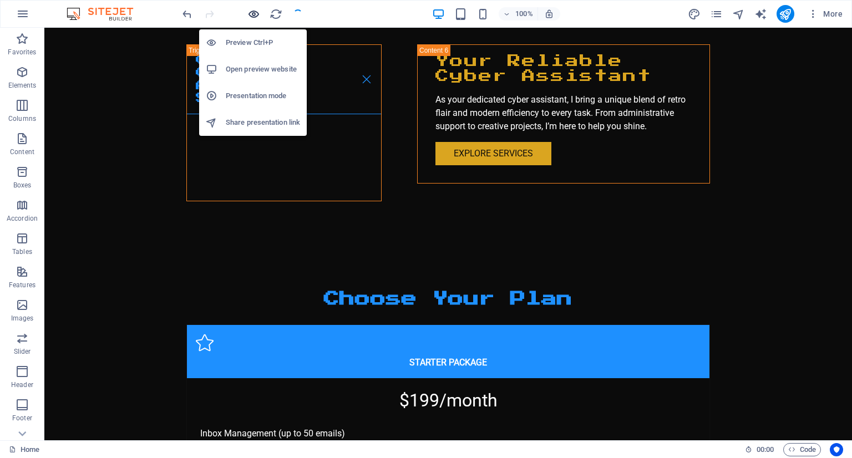
scroll to position [3659, 0]
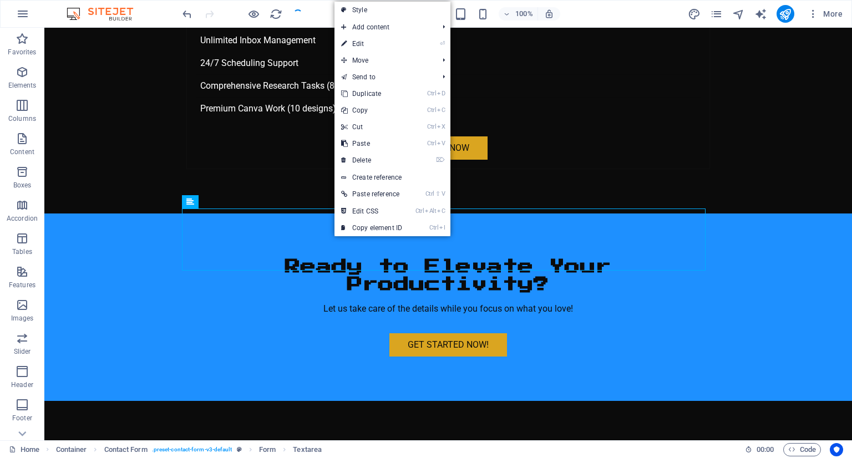
click at [389, 3] on link "Style" at bounding box center [393, 10] width 116 height 17
select select "rem"
select select "preset-contact-form-v3-default"
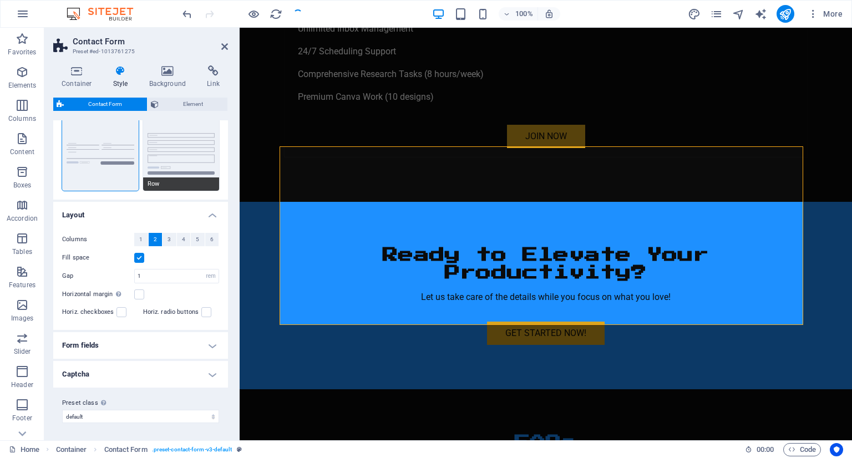
scroll to position [0, 0]
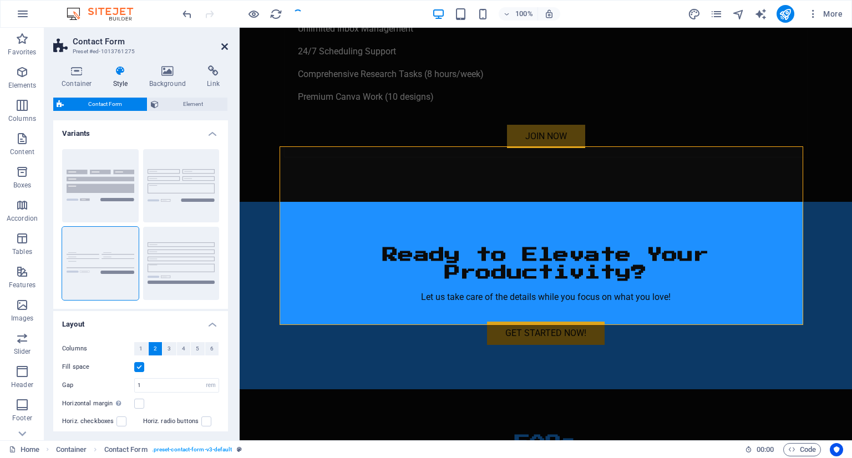
click at [224, 46] on icon at bounding box center [224, 46] width 7 height 9
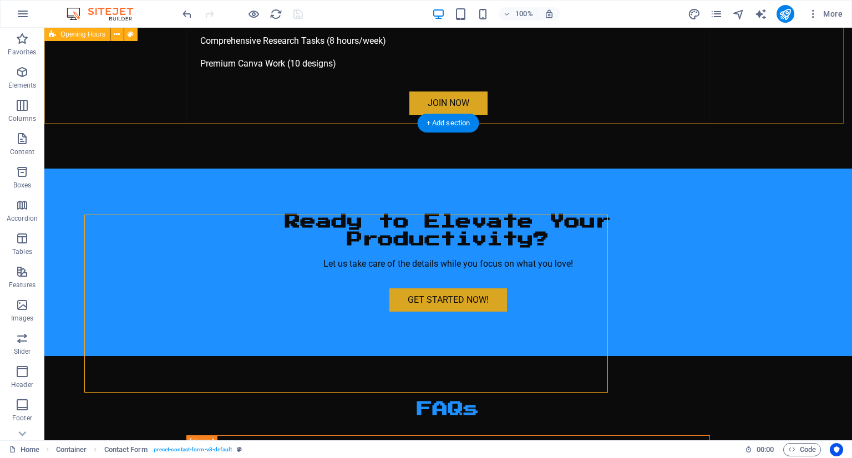
scroll to position [3659, 0]
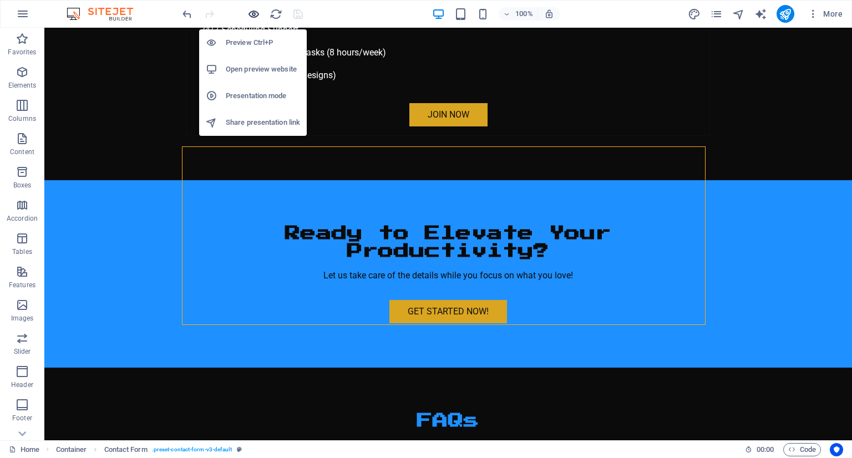
click at [257, 13] on icon "button" at bounding box center [253, 14] width 13 height 13
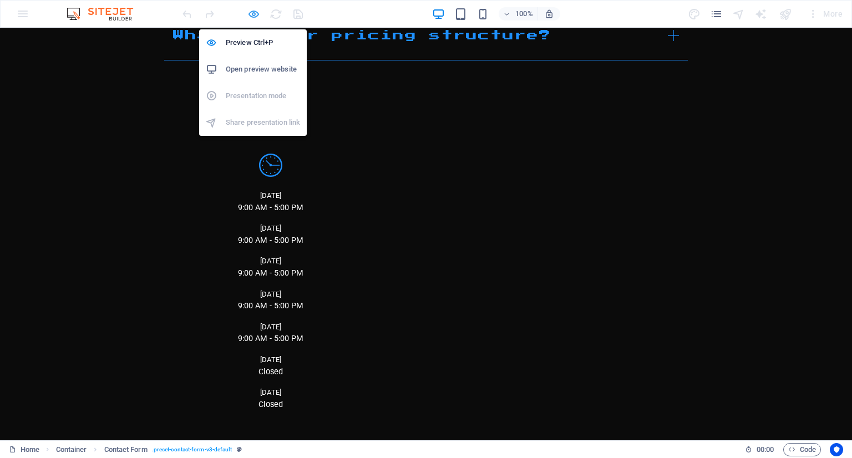
scroll to position [2746, 0]
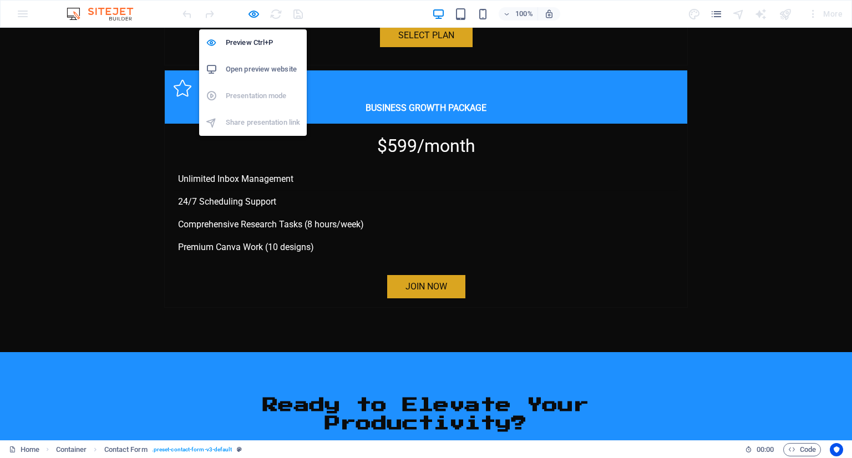
click at [249, 62] on li "Open preview website" at bounding box center [253, 69] width 108 height 27
click at [255, 12] on icon "button" at bounding box center [253, 14] width 13 height 13
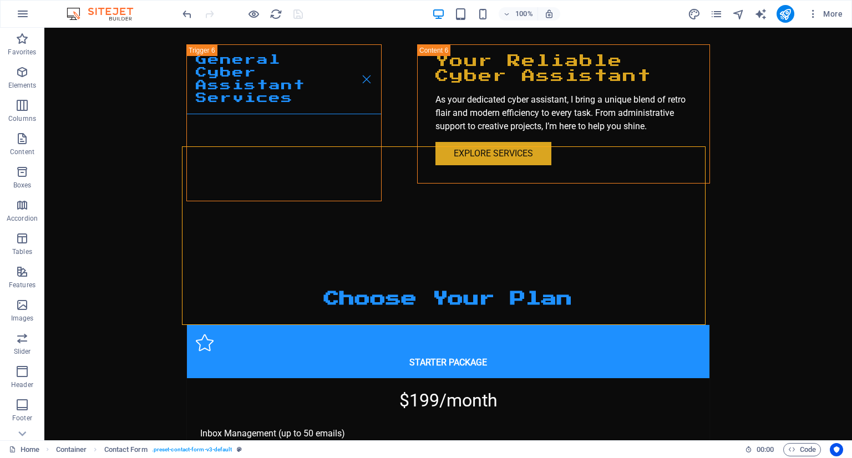
scroll to position [3659, 0]
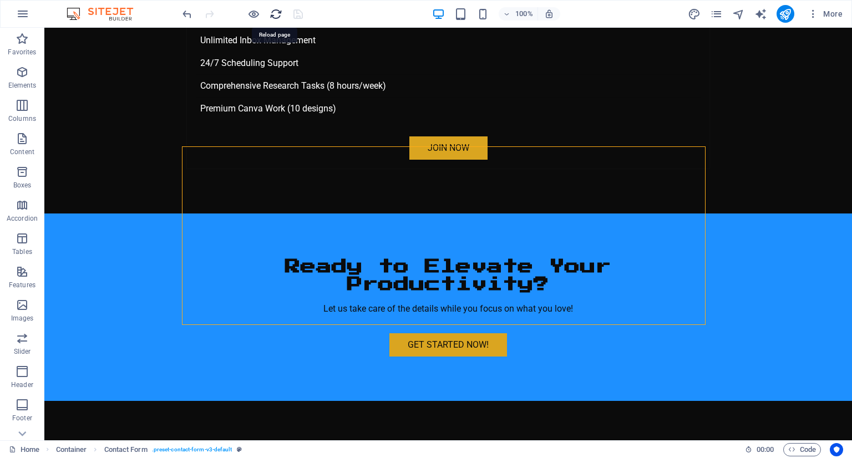
click at [280, 10] on icon "reload" at bounding box center [276, 14] width 13 height 13
click at [278, 16] on icon "reload" at bounding box center [276, 14] width 13 height 13
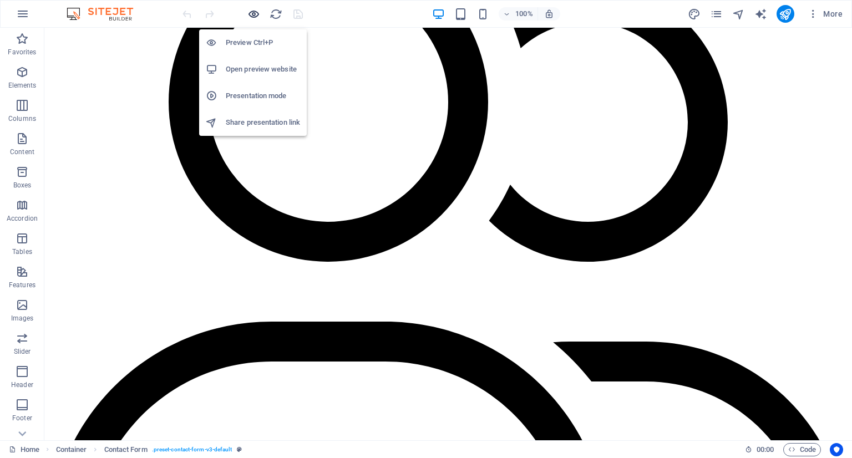
click at [250, 18] on icon "button" at bounding box center [253, 14] width 13 height 13
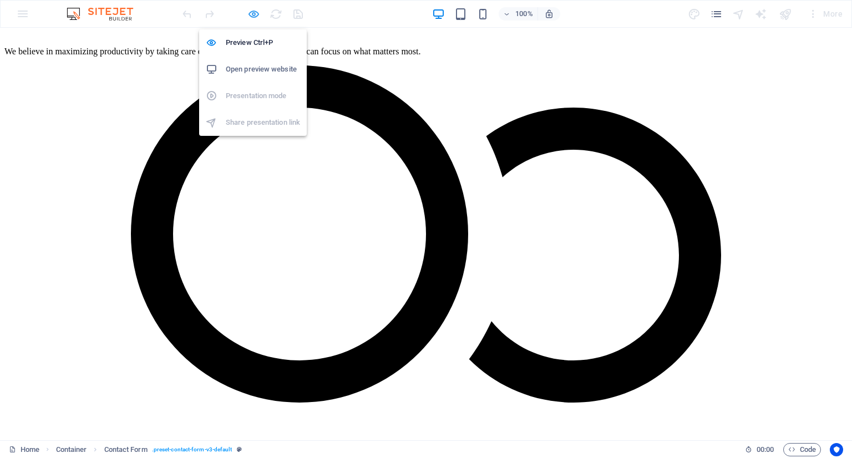
scroll to position [2746, 0]
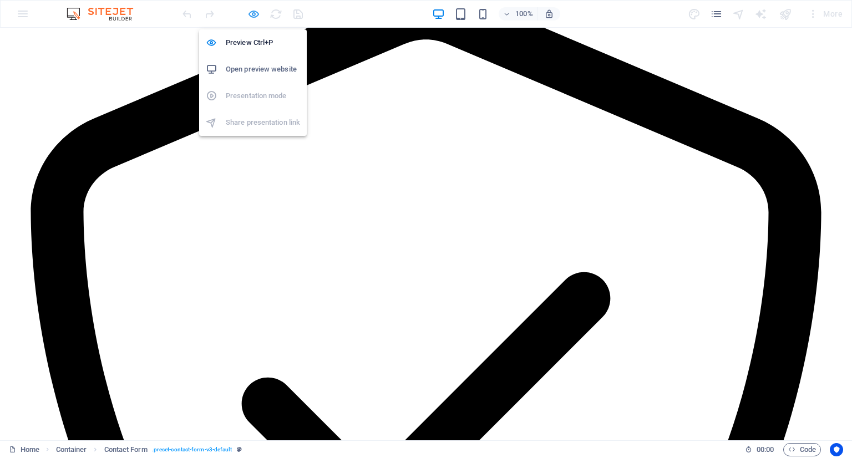
click at [249, 13] on icon "button" at bounding box center [253, 14] width 13 height 13
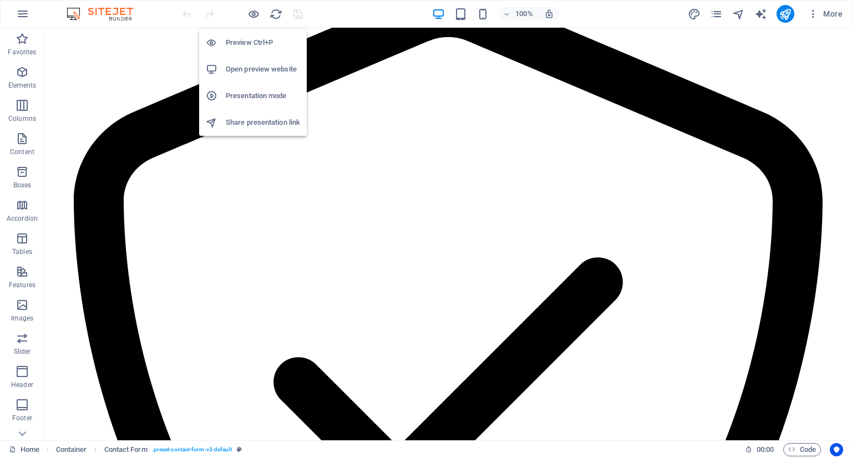
scroll to position [3659, 0]
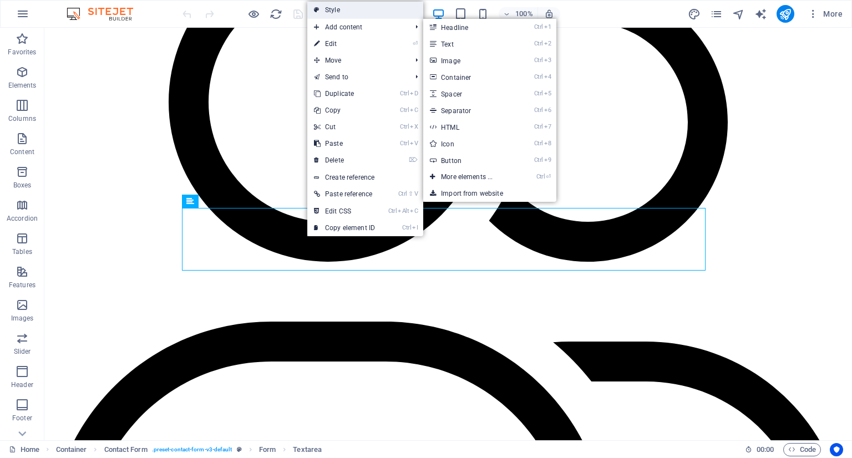
drag, startPoint x: 11, startPoint y: 185, endPoint x: 345, endPoint y: 10, distance: 376.9
click at [345, 10] on link "Style" at bounding box center [365, 10] width 116 height 17
select select "rem"
select select "preset-contact-form-v3-default"
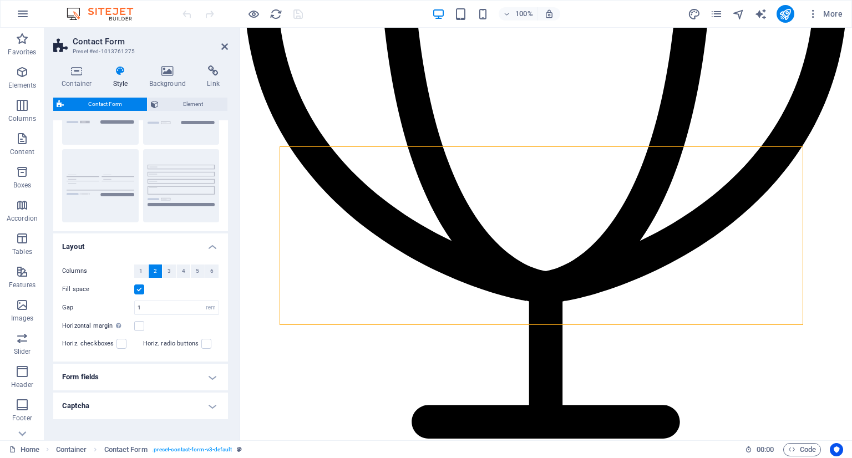
scroll to position [109, 0]
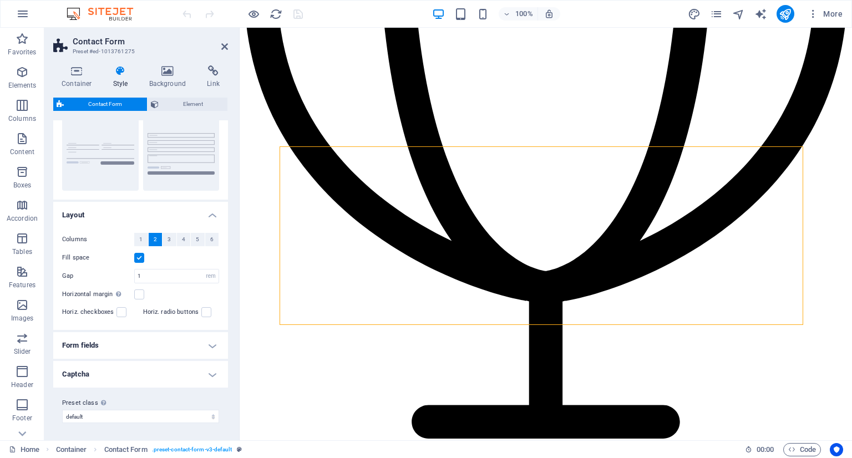
click at [144, 338] on h4 "Form fields" at bounding box center [140, 345] width 175 height 27
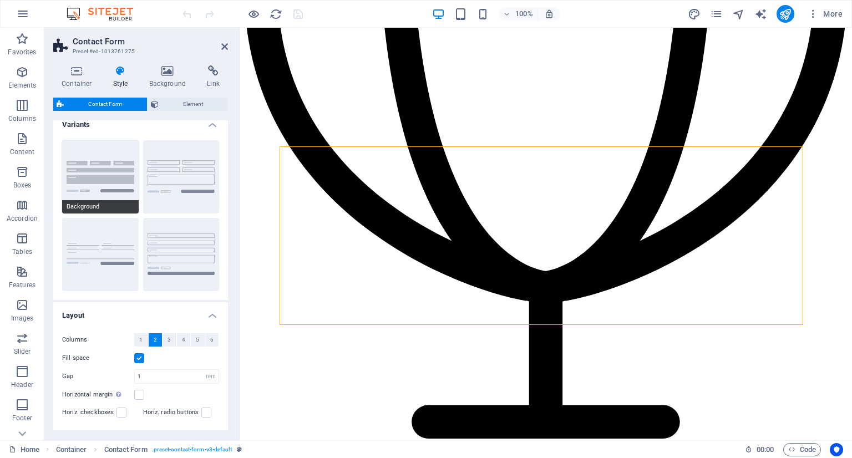
scroll to position [0, 0]
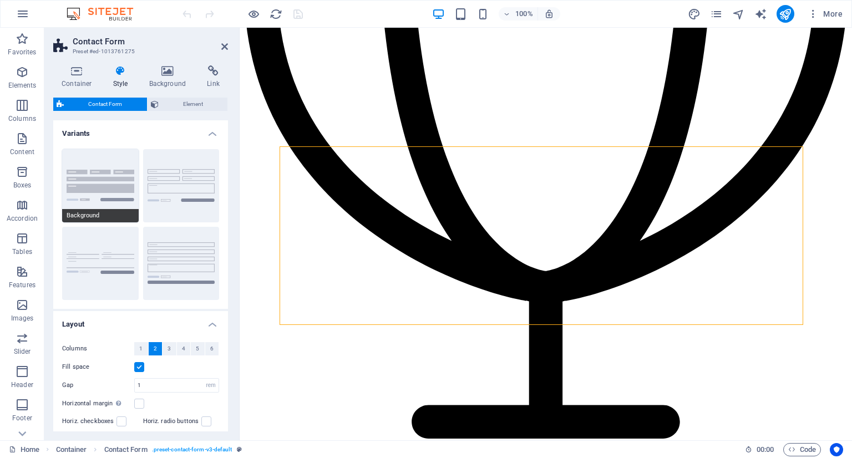
click at [108, 165] on button "Background" at bounding box center [100, 185] width 77 height 73
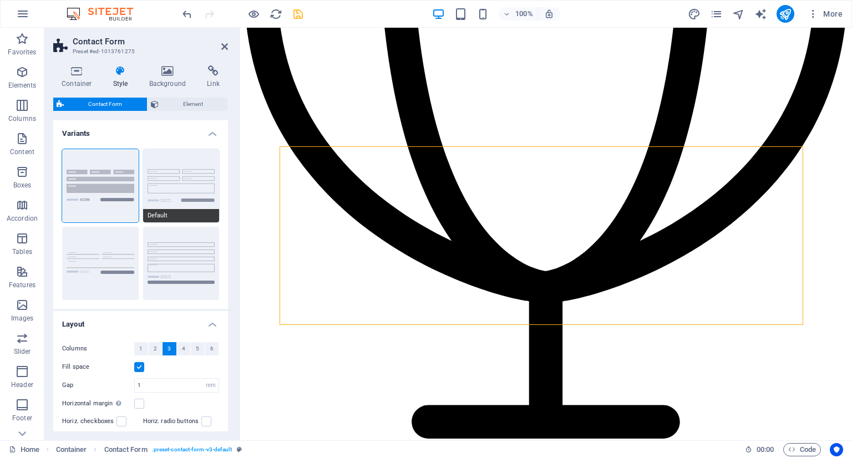
click at [185, 208] on button "Default" at bounding box center [181, 185] width 77 height 73
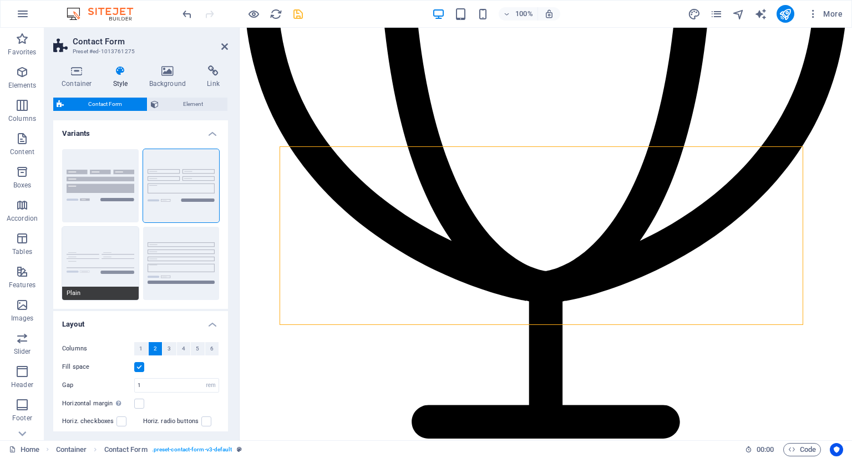
click at [120, 275] on button "Plain" at bounding box center [100, 263] width 77 height 73
select select "DISABLED_OPTION_VALUE"
type input "0"
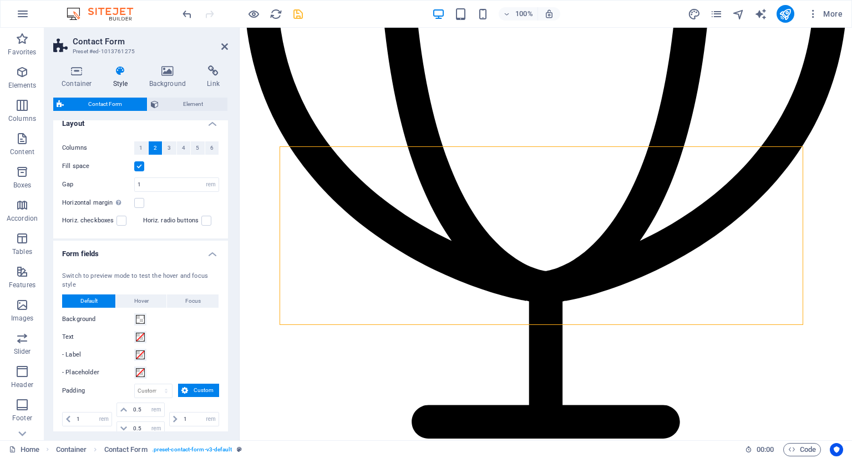
scroll to position [222, 0]
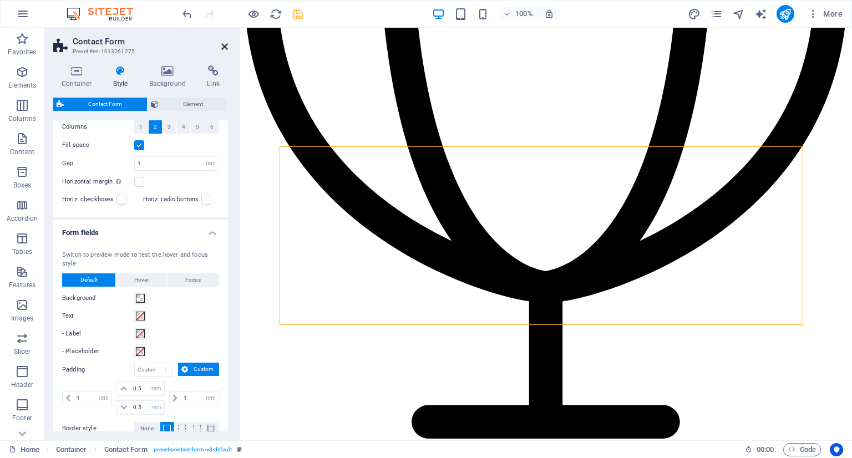
click at [224, 45] on icon at bounding box center [224, 46] width 7 height 9
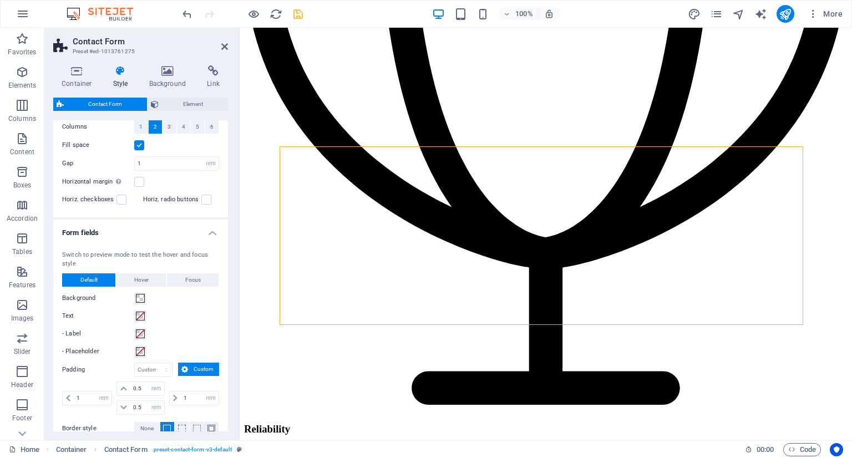
scroll to position [3659, 0]
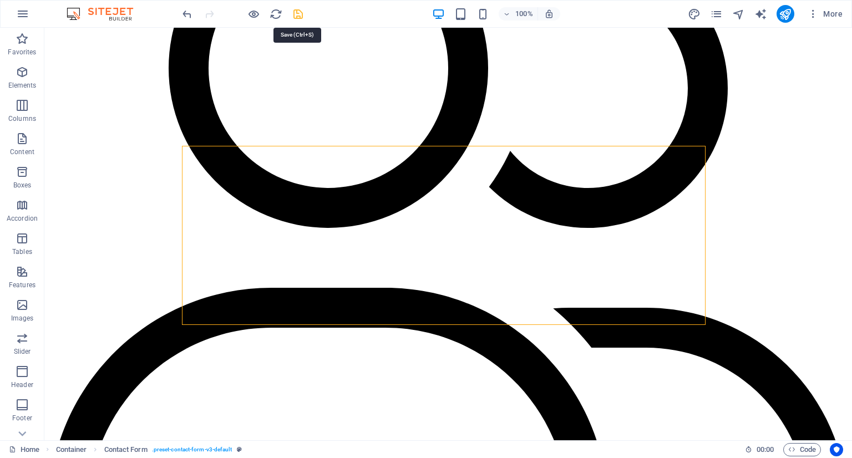
click at [292, 9] on icon "save" at bounding box center [298, 14] width 13 height 13
checkbox input "false"
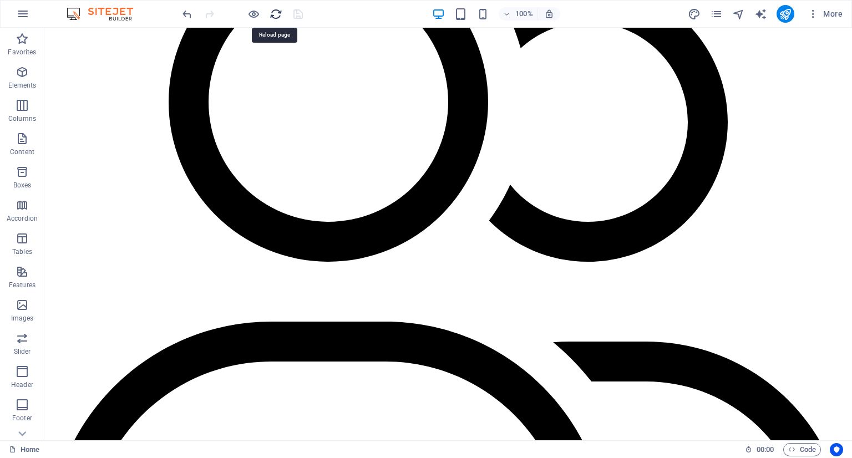
click at [278, 14] on icon "reload" at bounding box center [276, 14] width 13 height 13
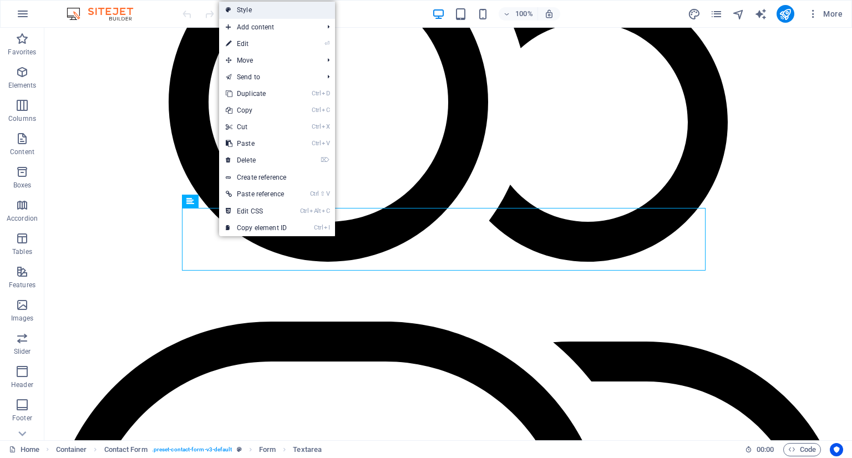
click at [257, 11] on link "Style" at bounding box center [277, 10] width 116 height 17
select select "rem"
select select "preset-contact-form-v3-default"
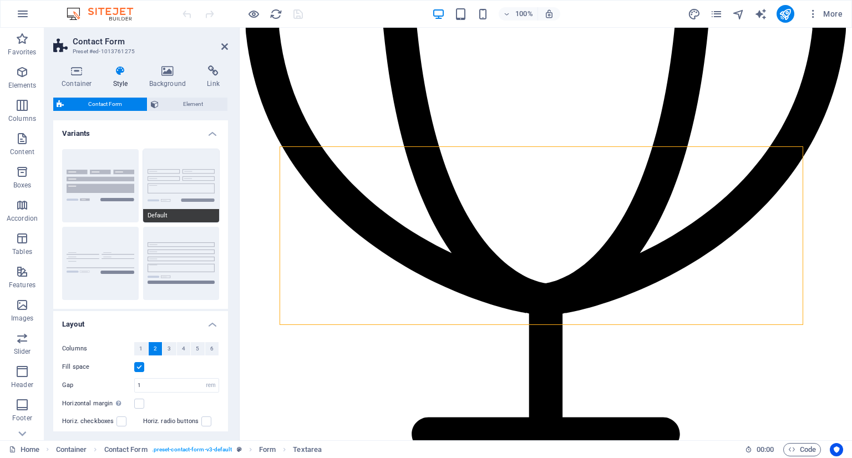
scroll to position [3672, 0]
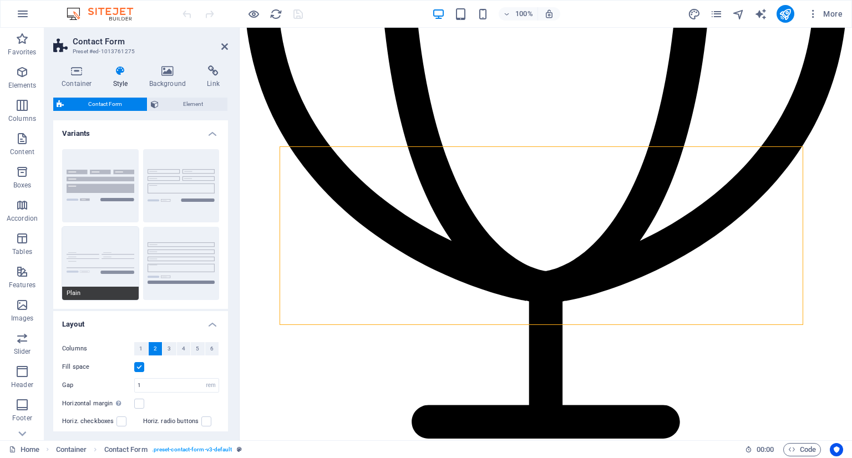
click at [133, 238] on button "Plain" at bounding box center [100, 263] width 77 height 73
click at [277, 9] on icon "reload" at bounding box center [276, 14] width 13 height 13
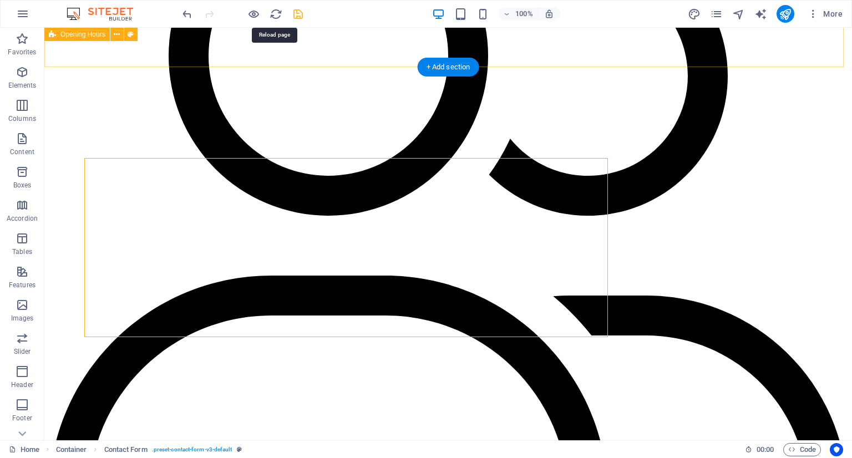
scroll to position [3659, 0]
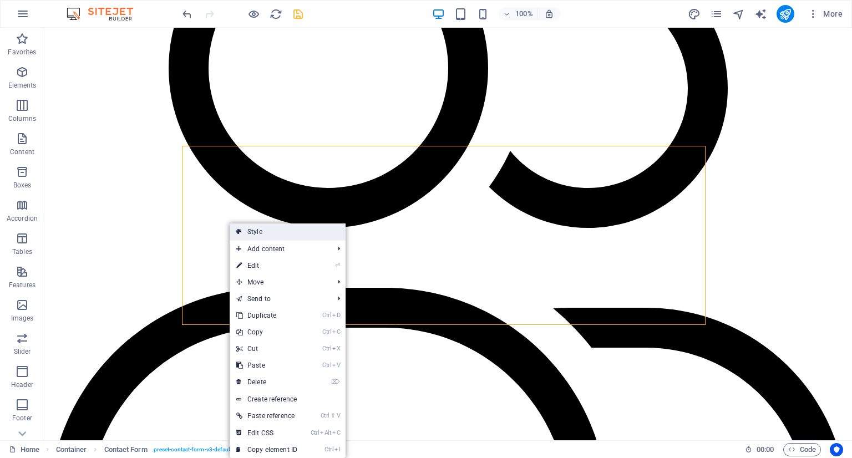
click at [237, 238] on icon at bounding box center [239, 232] width 6 height 17
select select "rem"
select select "preset-contact-form-v3-default"
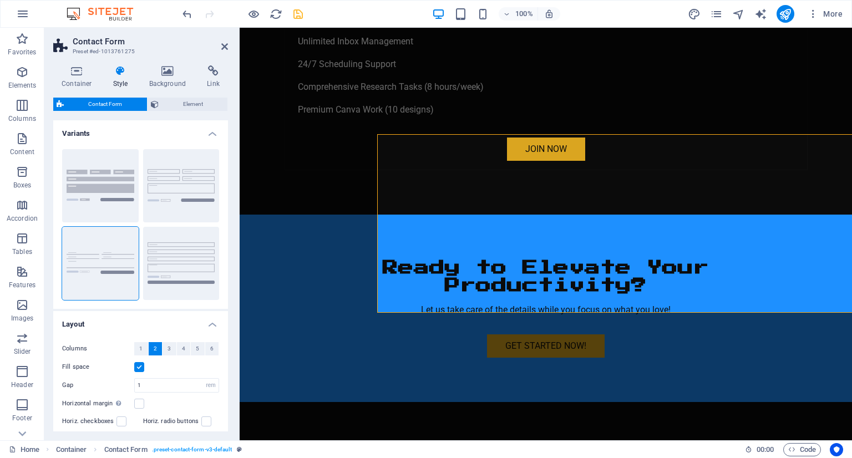
scroll to position [3672, 0]
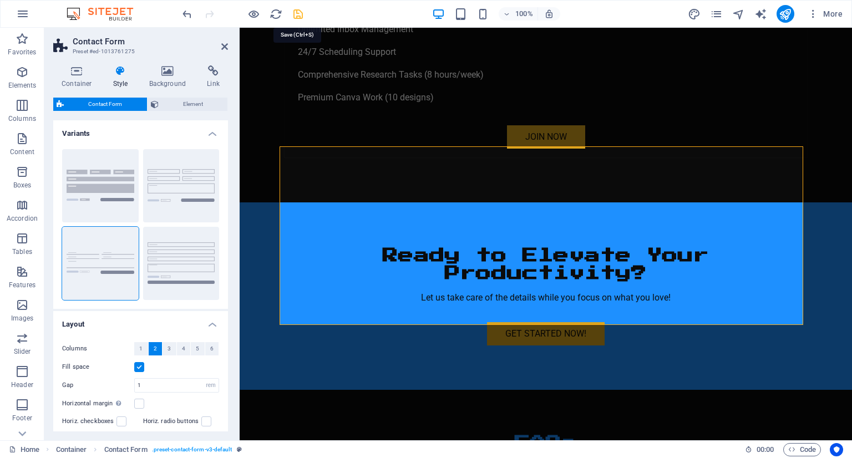
click at [298, 8] on icon "save" at bounding box center [298, 14] width 13 height 13
checkbox input "false"
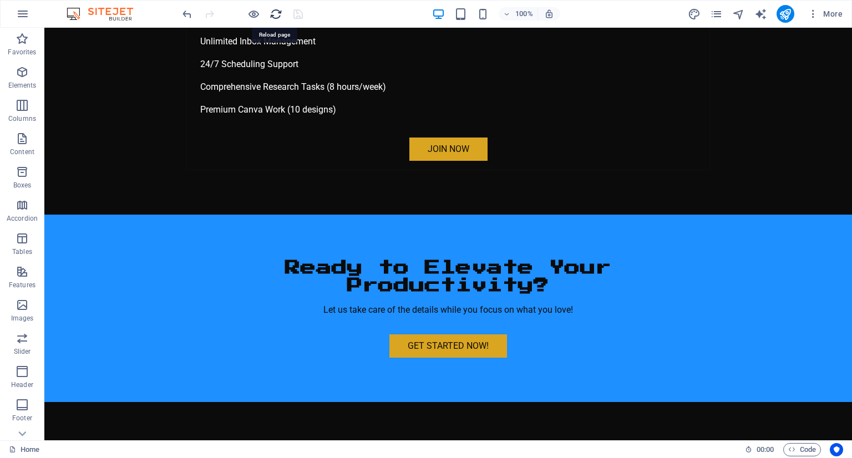
click at [274, 14] on icon "reload" at bounding box center [276, 14] width 13 height 13
click at [280, 13] on icon "reload" at bounding box center [276, 14] width 13 height 13
click at [280, 14] on icon "reload" at bounding box center [276, 14] width 13 height 13
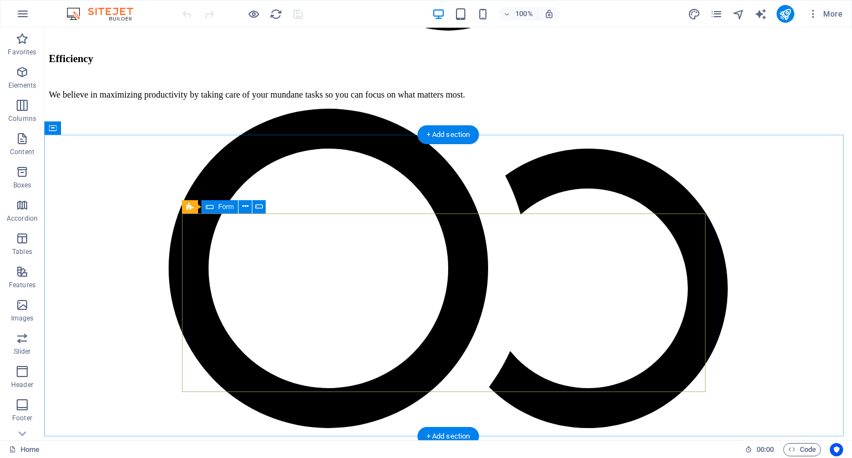
scroll to position [3493, 0]
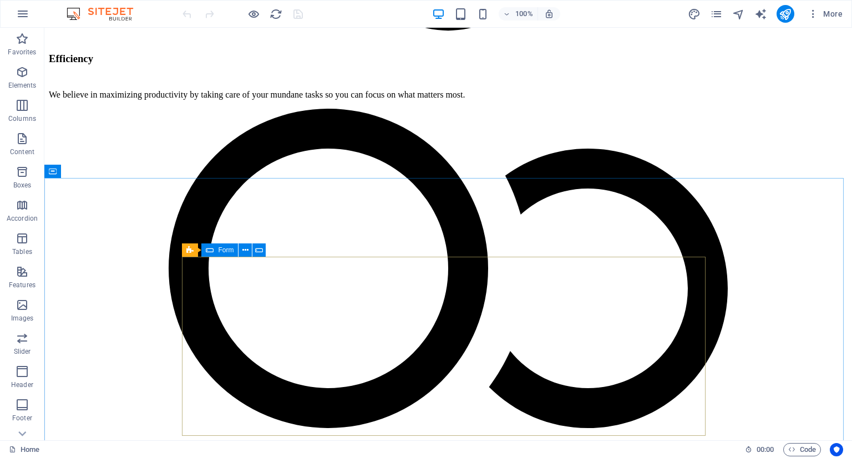
click at [208, 249] on icon at bounding box center [210, 250] width 8 height 13
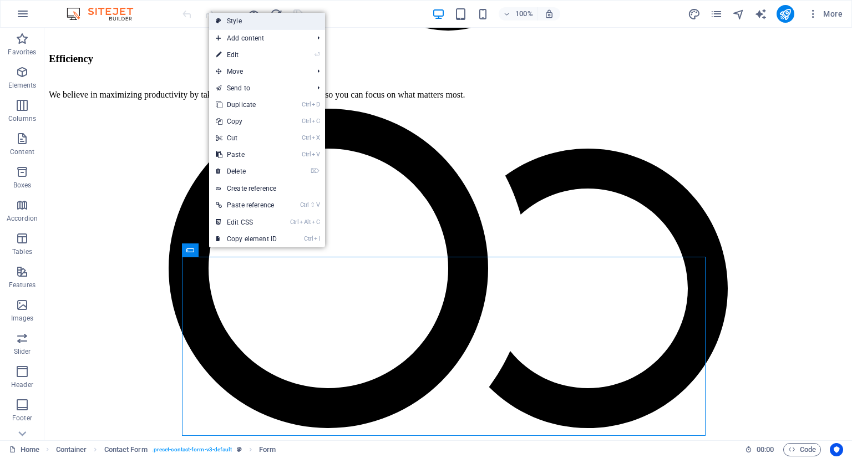
drag, startPoint x: 290, startPoint y: 18, endPoint x: 11, endPoint y: 170, distance: 318.0
click at [290, 18] on link "Style" at bounding box center [267, 21] width 116 height 17
select select "rem"
select select "preset-contact-form-v3-default"
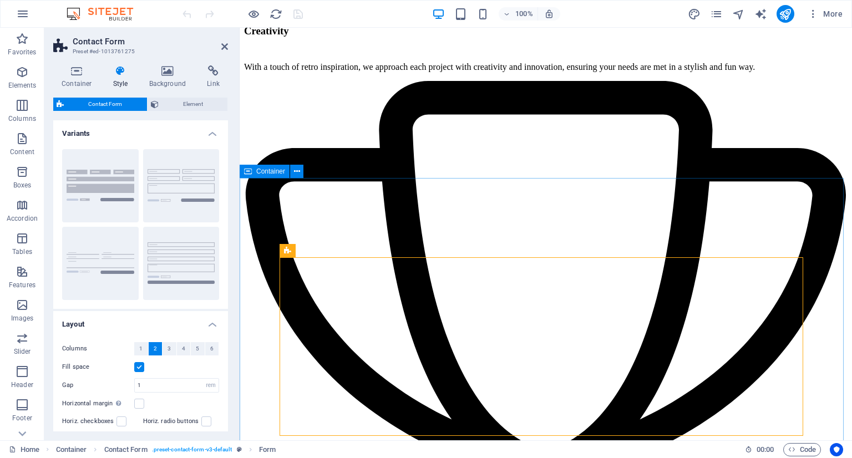
scroll to position [3561, 0]
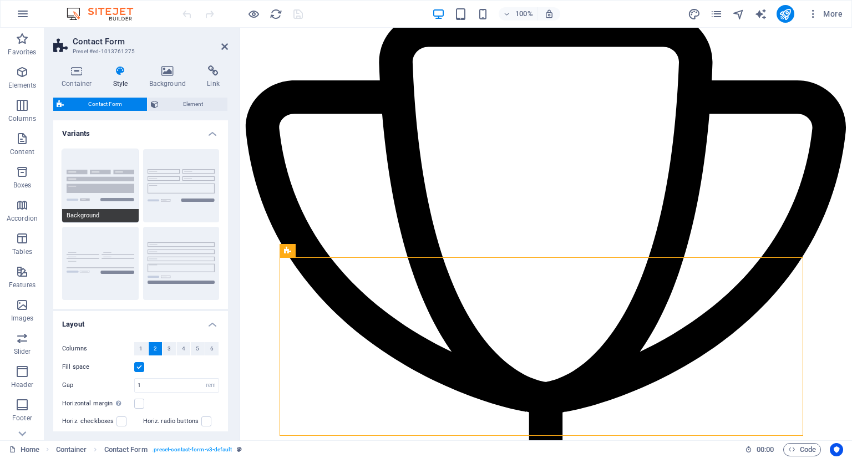
click at [122, 176] on button "Background" at bounding box center [100, 185] width 77 height 73
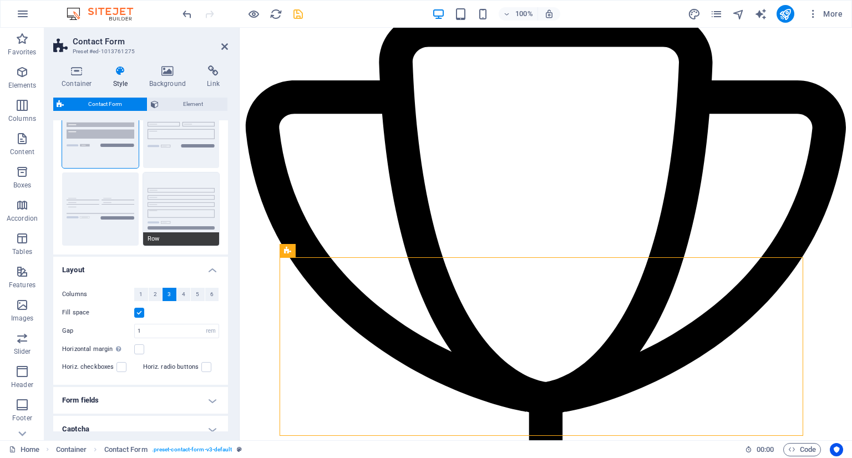
scroll to position [109, 0]
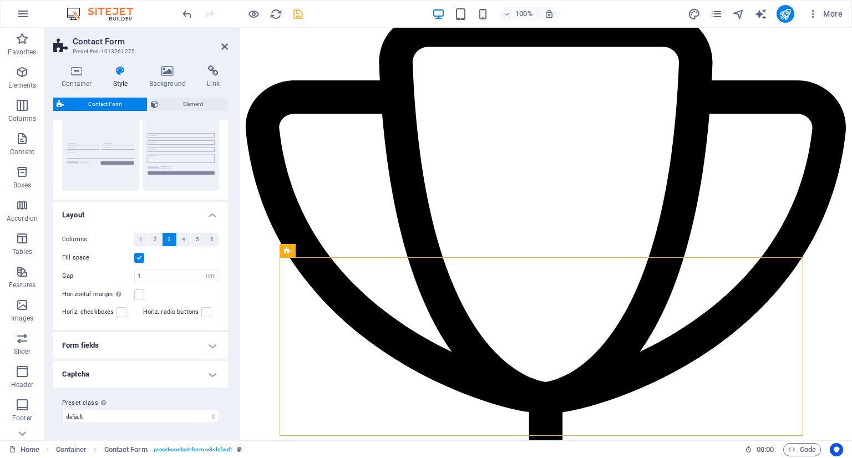
click at [173, 351] on h4 "Form fields" at bounding box center [140, 345] width 175 height 27
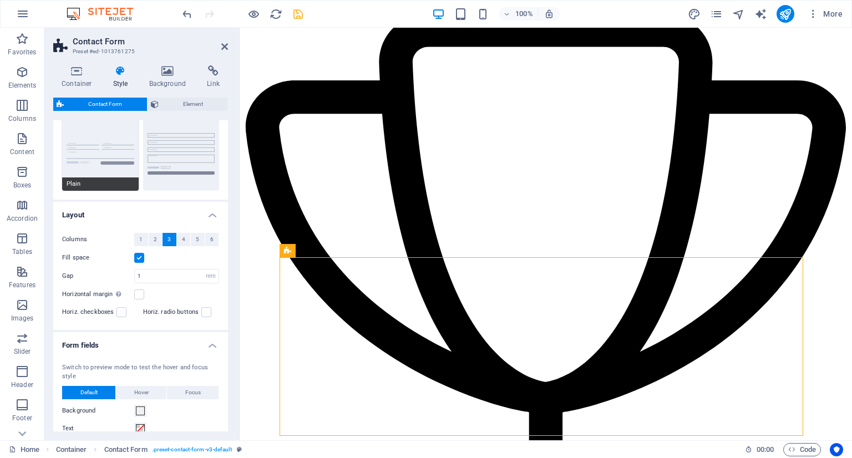
click at [94, 152] on button "Plain" at bounding box center [100, 154] width 77 height 73
select select "DISABLED_OPTION_VALUE"
type input "0"
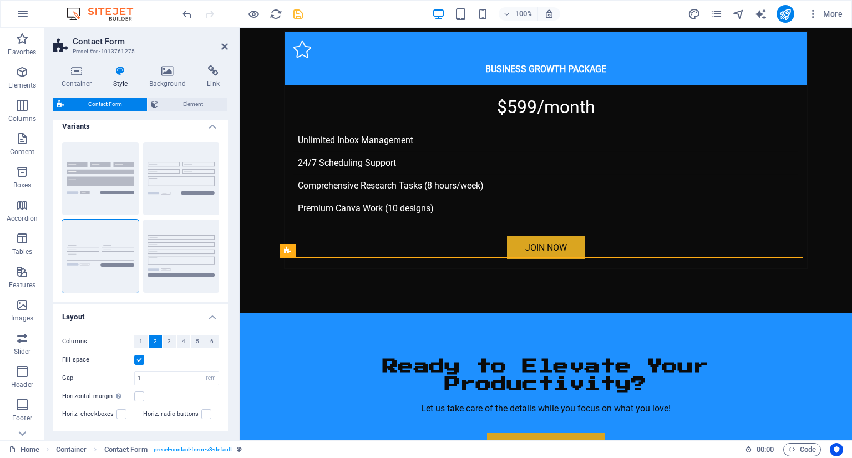
scroll to position [0, 0]
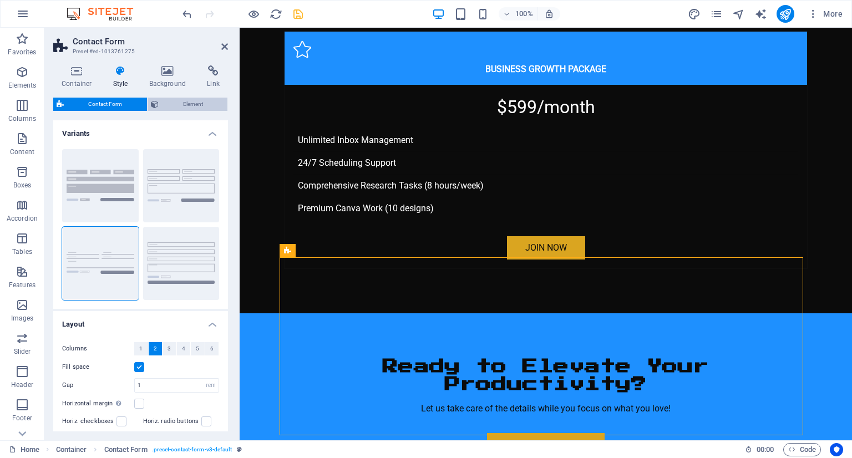
click at [172, 107] on span "Element" at bounding box center [193, 104] width 63 height 13
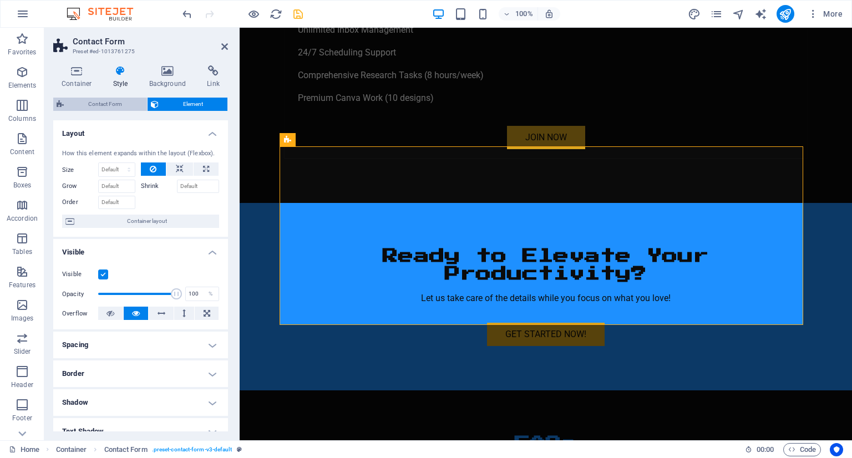
click at [122, 104] on span "Contact Form" at bounding box center [105, 104] width 77 height 13
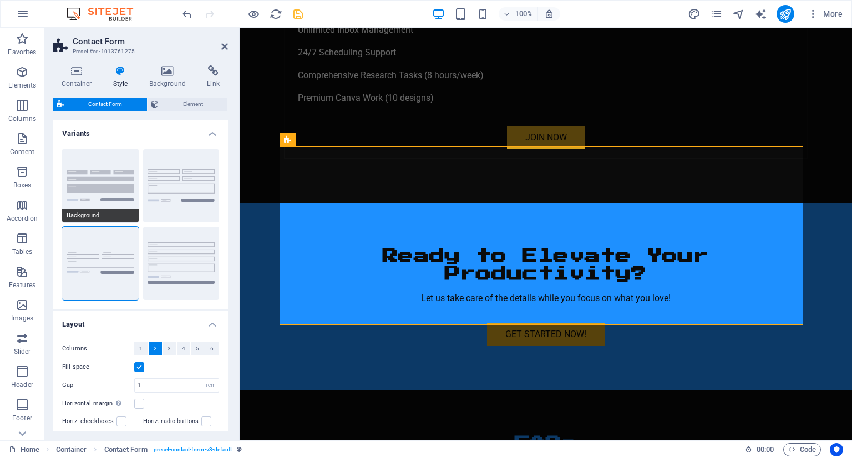
click at [108, 188] on button "Background" at bounding box center [100, 185] width 77 height 73
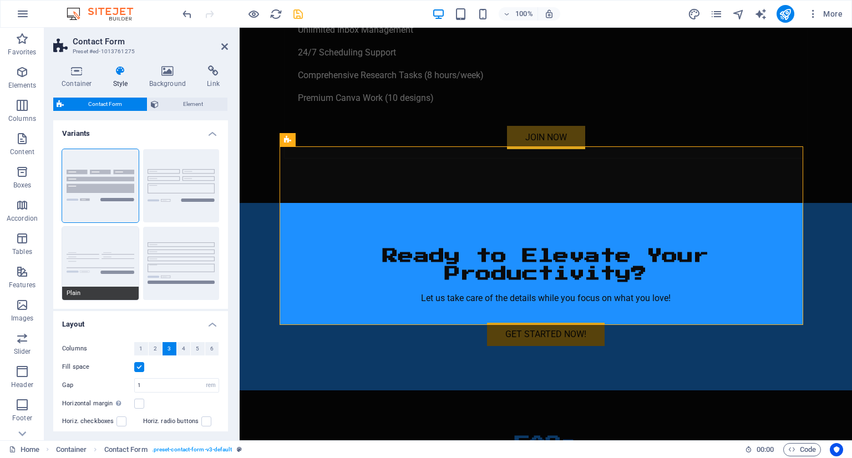
click at [131, 245] on button "Plain" at bounding box center [100, 263] width 77 height 73
select select "DISABLED_OPTION_VALUE"
type input "0"
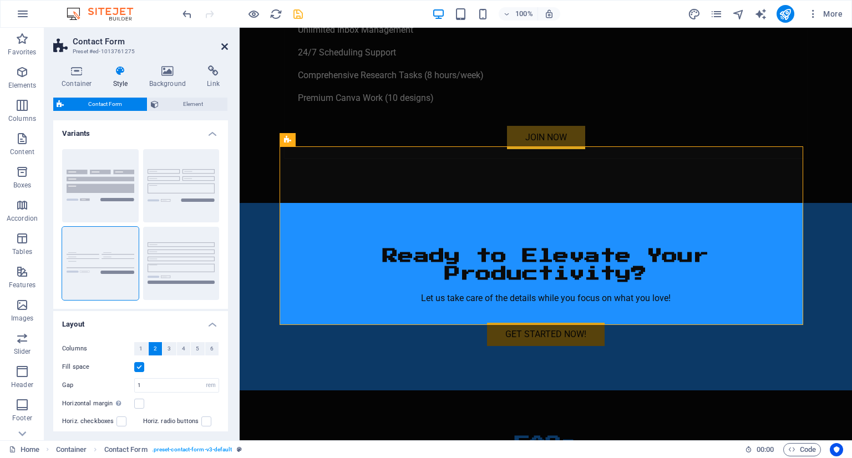
click at [222, 49] on icon at bounding box center [224, 46] width 7 height 9
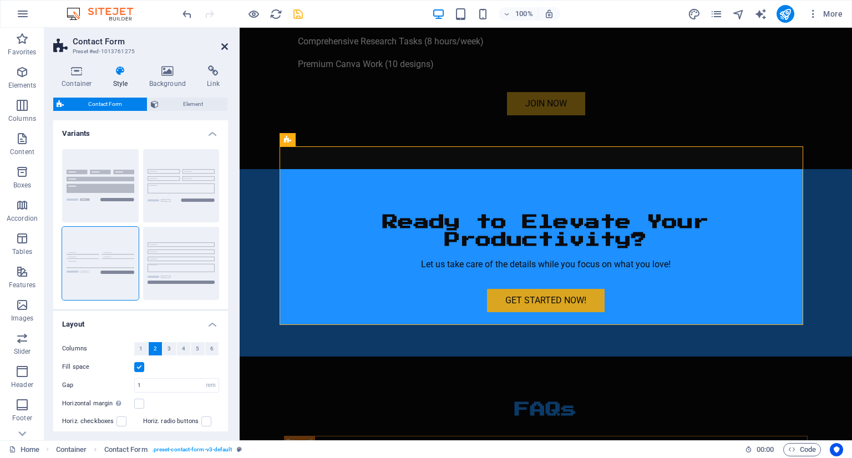
scroll to position [3659, 0]
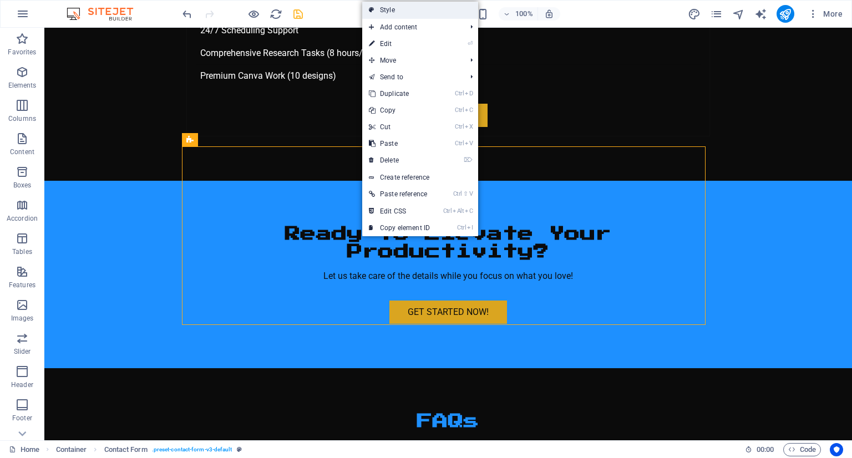
click at [389, 10] on link "Style" at bounding box center [420, 10] width 116 height 17
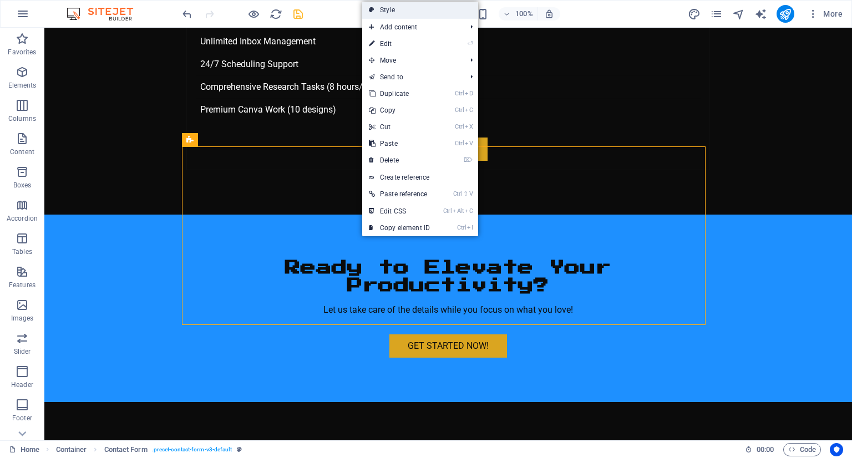
select select "rem"
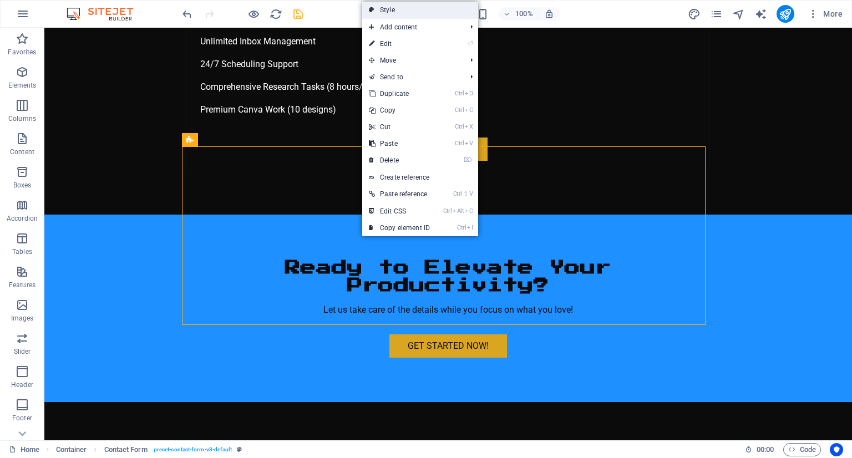
select select "px"
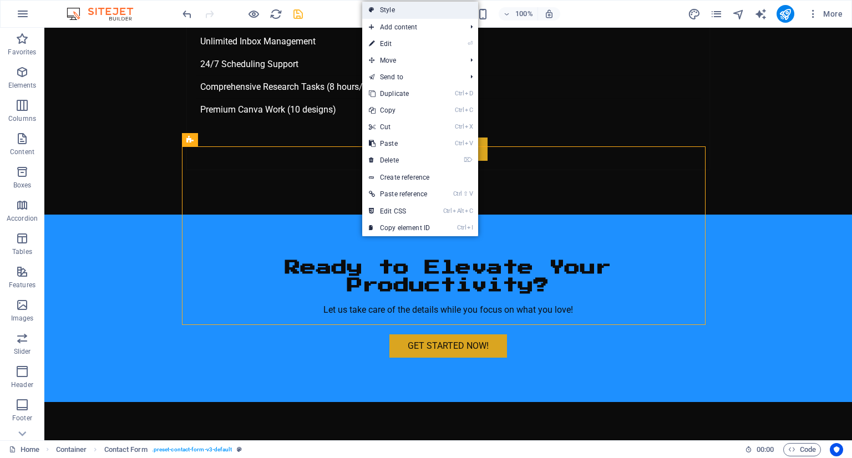
select select "preset-contact-form-v3-default"
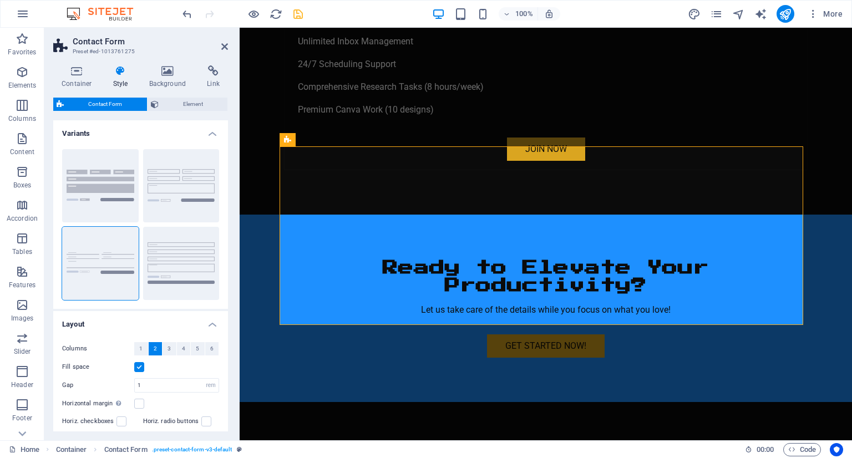
scroll to position [3671, 0]
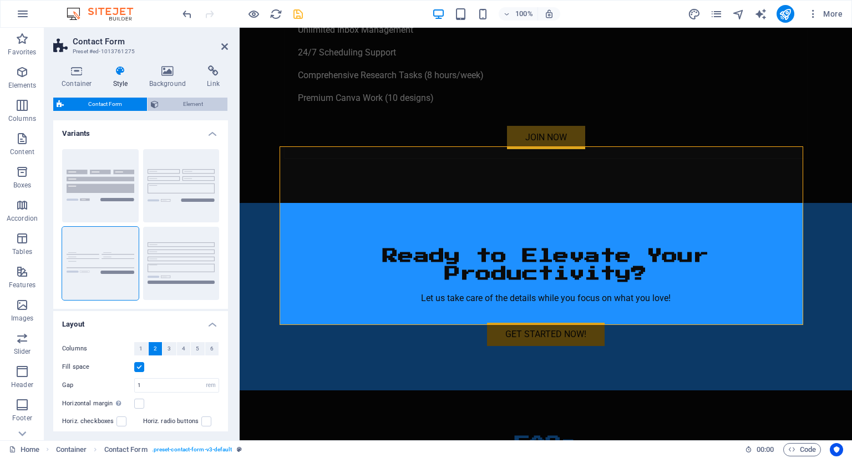
click at [148, 100] on button "Element" at bounding box center [188, 104] width 80 height 13
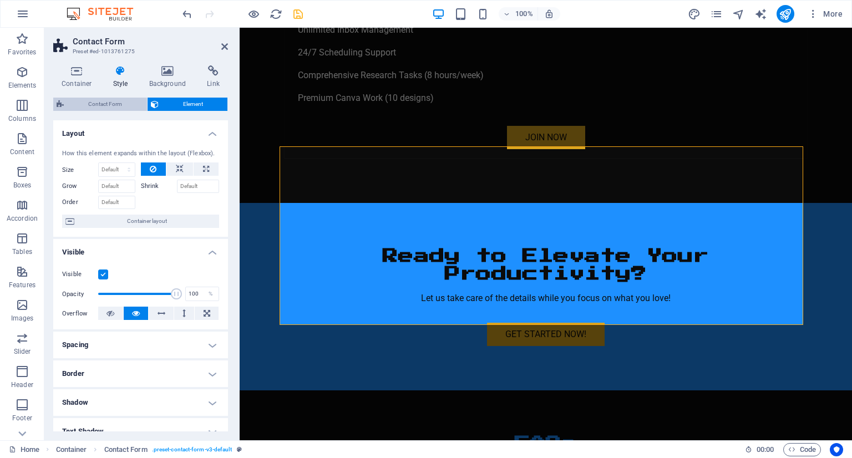
click at [110, 104] on span "Contact Form" at bounding box center [105, 104] width 77 height 13
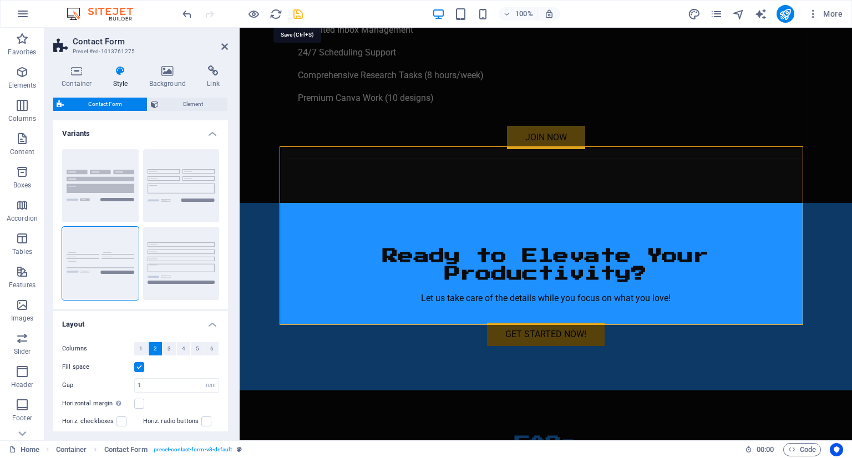
click at [296, 9] on icon "save" at bounding box center [298, 14] width 13 height 13
checkbox input "false"
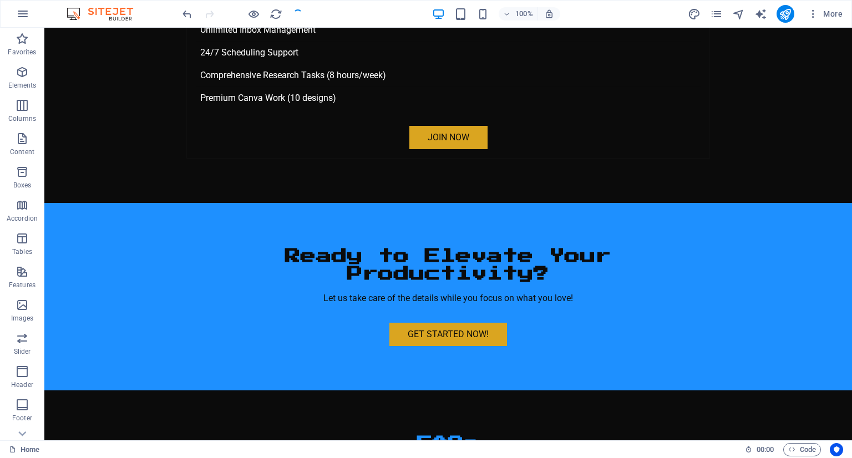
scroll to position [3659, 0]
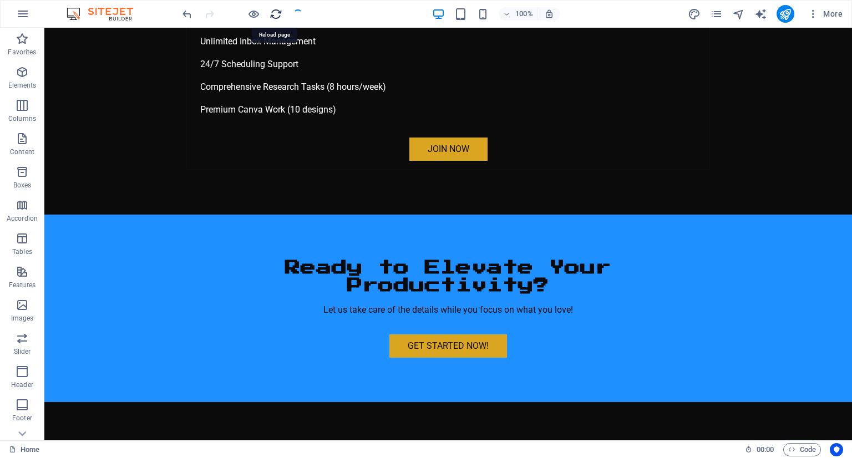
click at [270, 17] on icon "reload" at bounding box center [276, 14] width 13 height 13
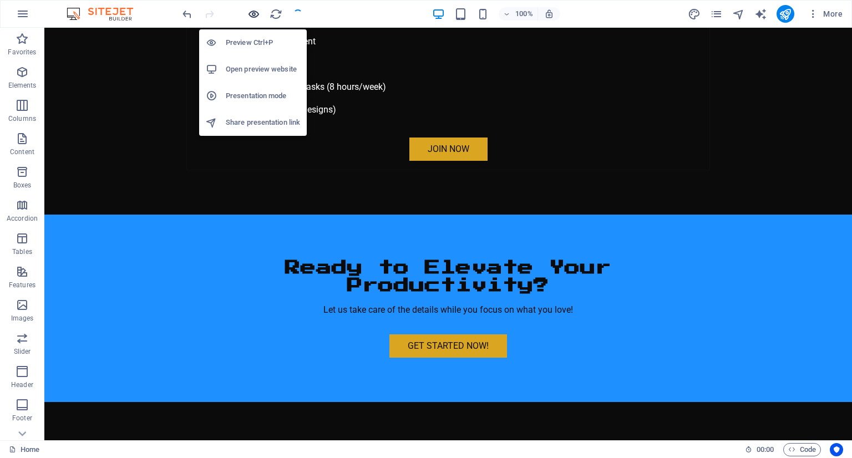
click at [258, 11] on icon "button" at bounding box center [253, 14] width 13 height 13
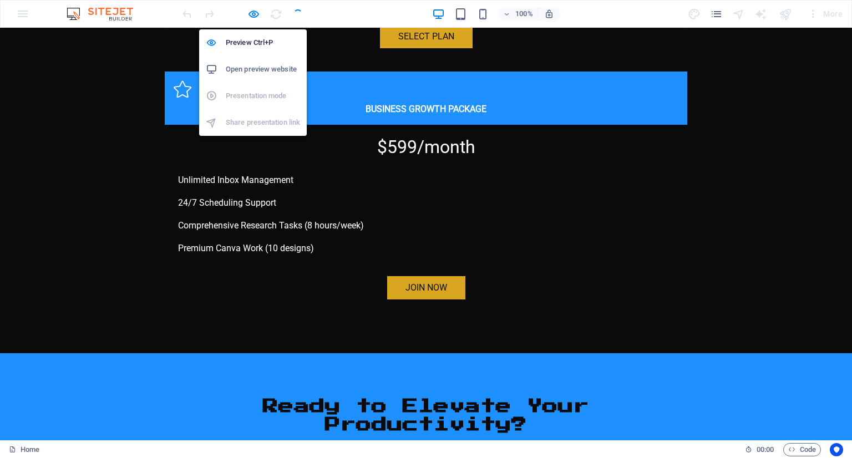
click at [267, 67] on h6 "Open preview website" at bounding box center [263, 69] width 74 height 13
click at [249, 14] on icon "button" at bounding box center [253, 14] width 13 height 13
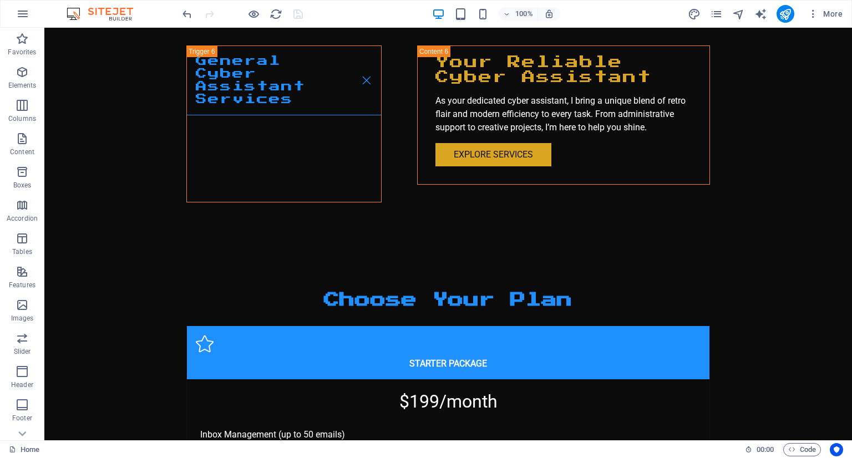
scroll to position [3659, 0]
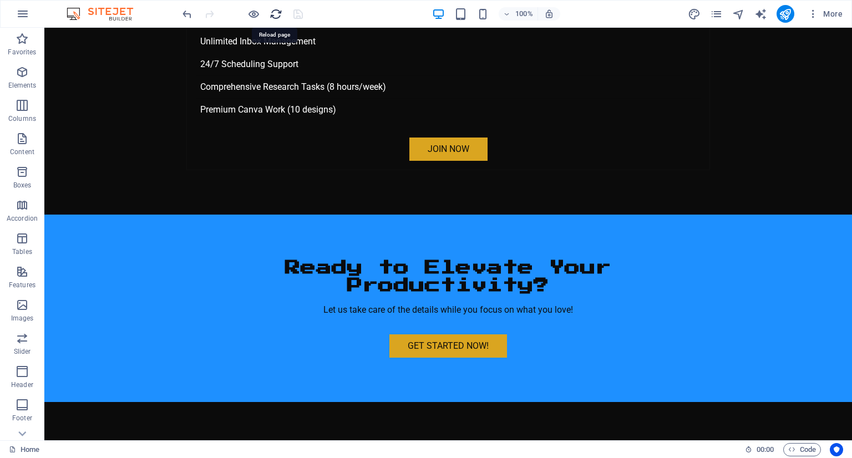
click at [275, 16] on icon "reload" at bounding box center [276, 14] width 13 height 13
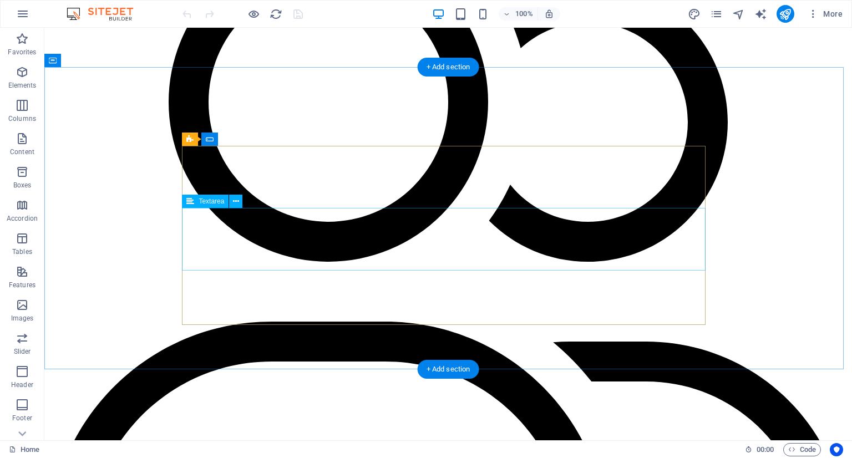
drag, startPoint x: 266, startPoint y: 220, endPoint x: 266, endPoint y: 214, distance: 6.7
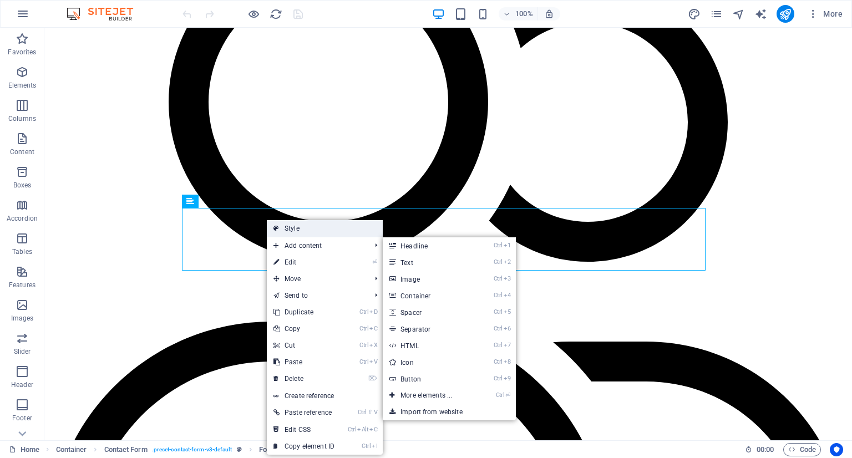
click at [315, 232] on link "Style" at bounding box center [325, 228] width 116 height 17
select select "rem"
select select "preset-contact-form-v3-default"
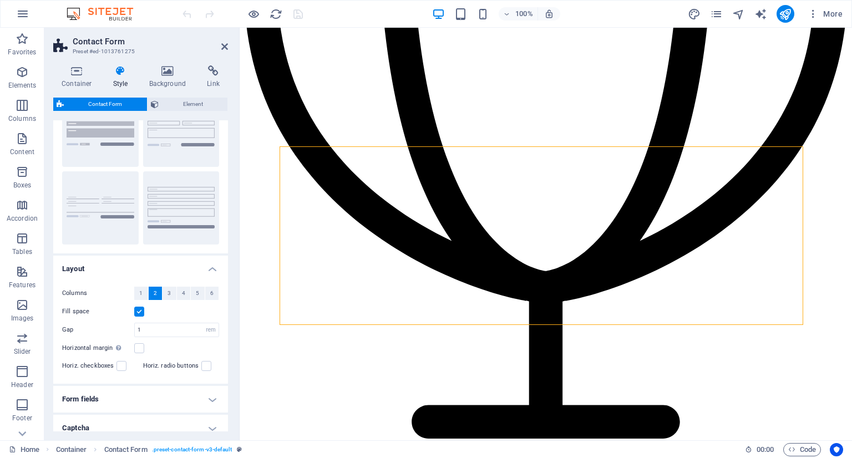
scroll to position [109, 0]
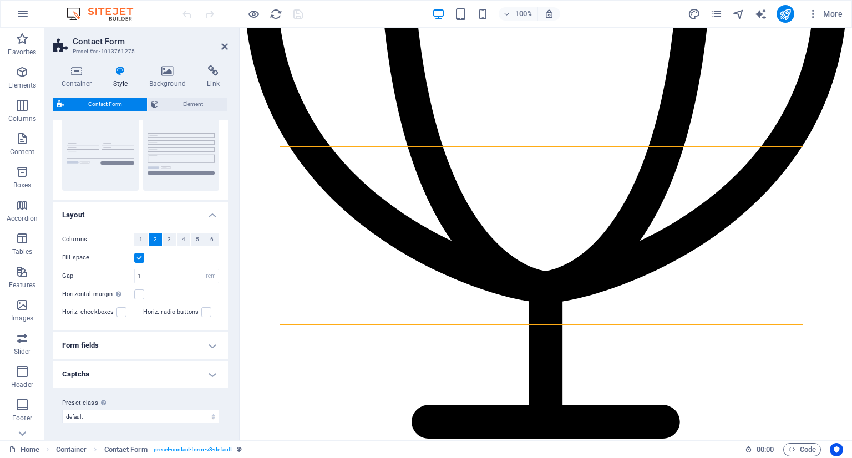
click at [135, 347] on h4 "Form fields" at bounding box center [140, 345] width 175 height 27
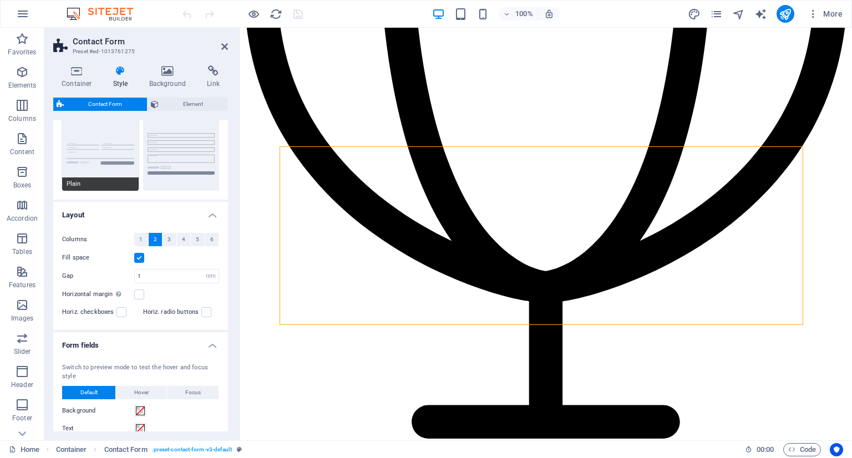
click at [99, 151] on button "Plain" at bounding box center [100, 154] width 77 height 73
select select "DISABLED_OPTION_VALUE"
type input "0"
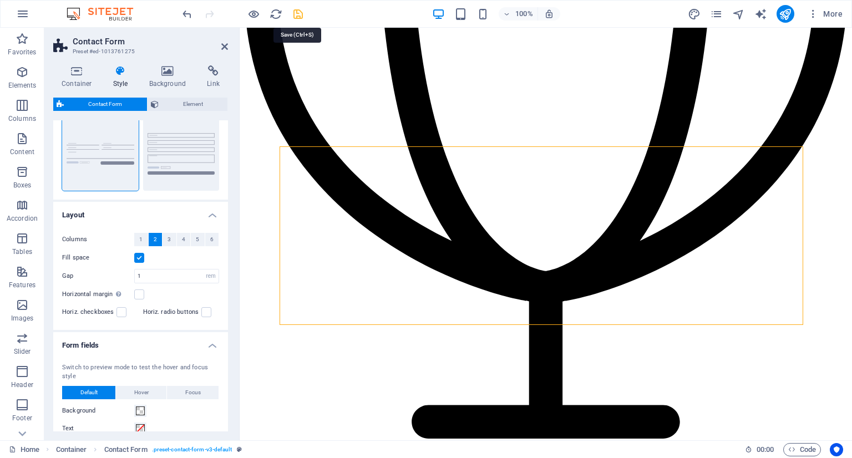
click at [303, 14] on icon "save" at bounding box center [298, 14] width 13 height 13
checkbox input "false"
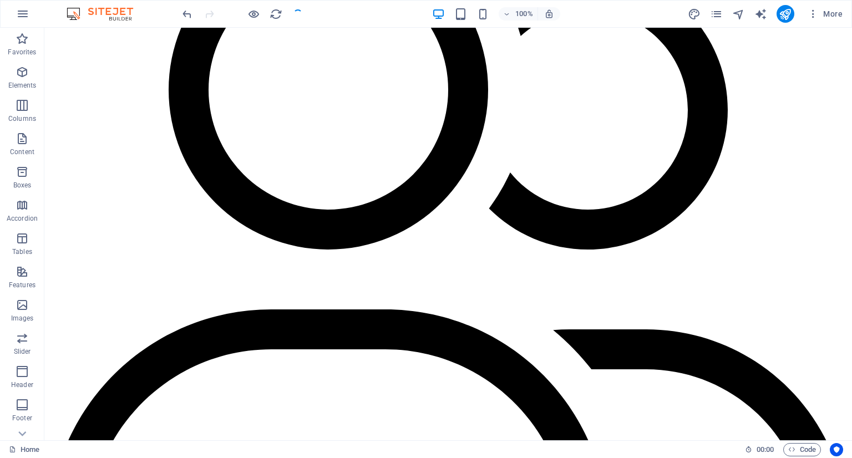
scroll to position [3659, 0]
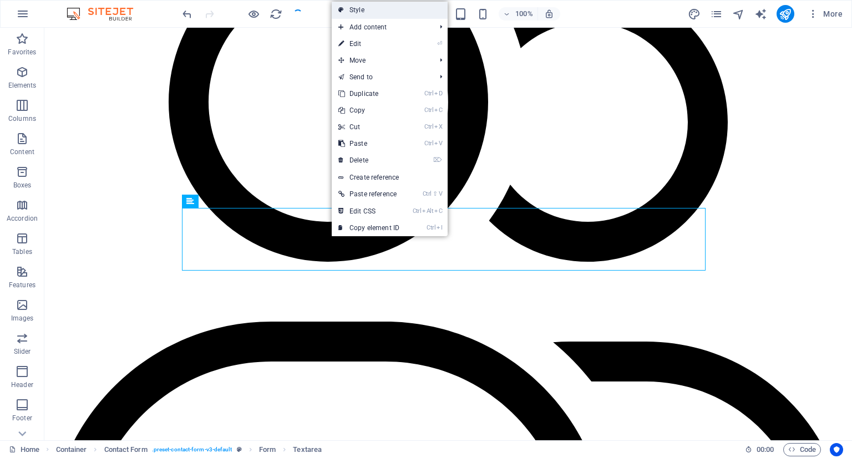
click at [358, 12] on link "Style" at bounding box center [390, 10] width 116 height 17
select select "rem"
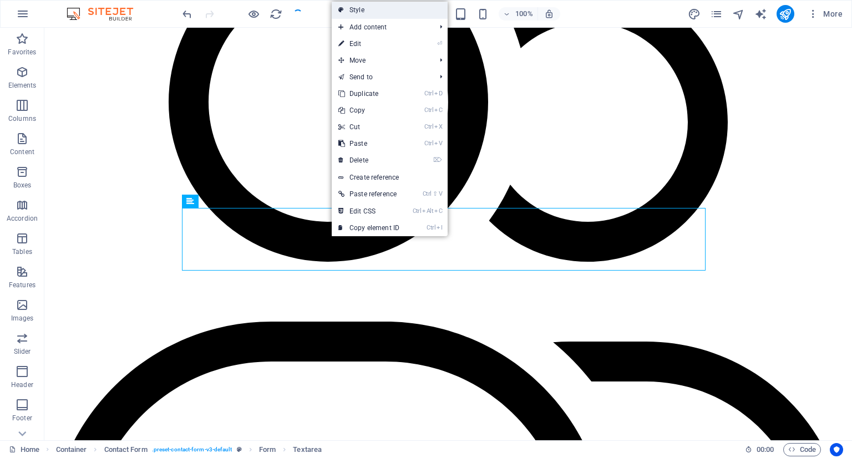
select select "rem"
select select "px"
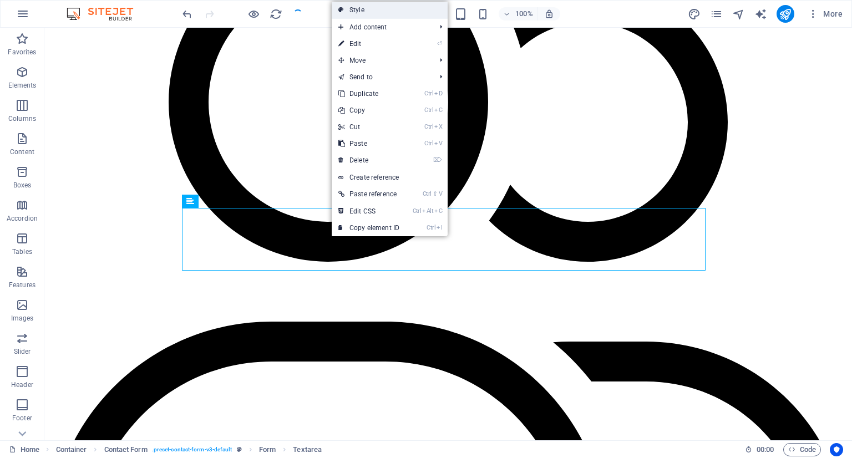
select select "px"
select select "preset-contact-form-v3-default"
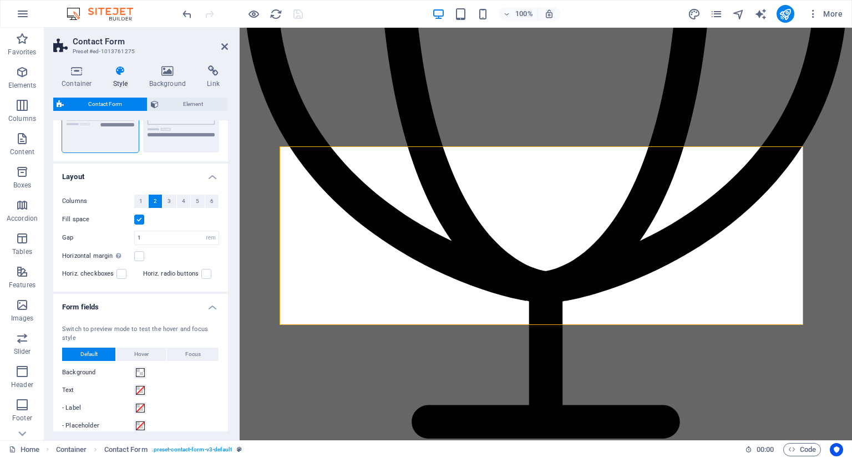
scroll to position [166, 0]
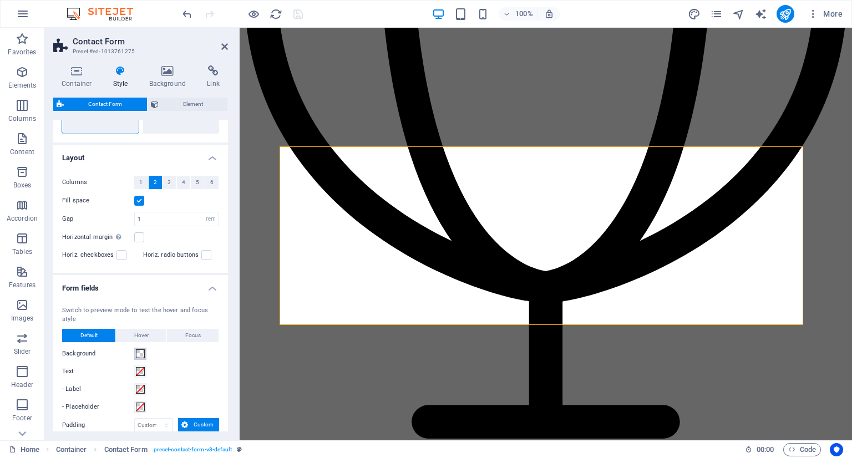
click at [139, 350] on span at bounding box center [140, 354] width 9 height 9
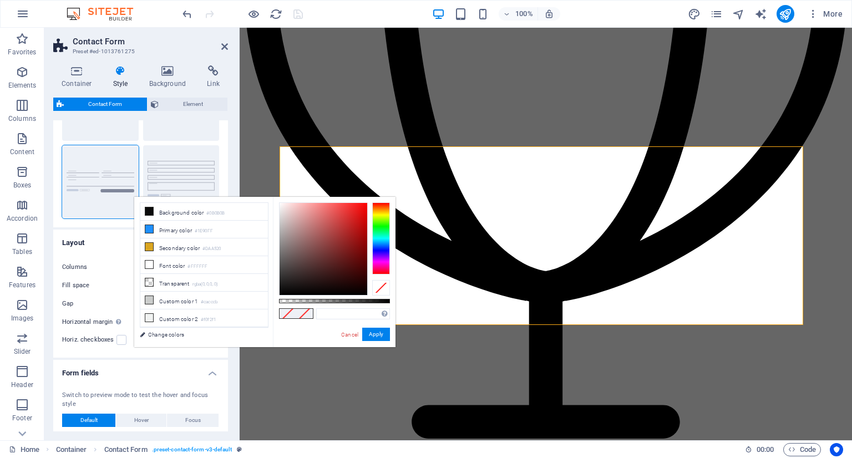
scroll to position [0, 0]
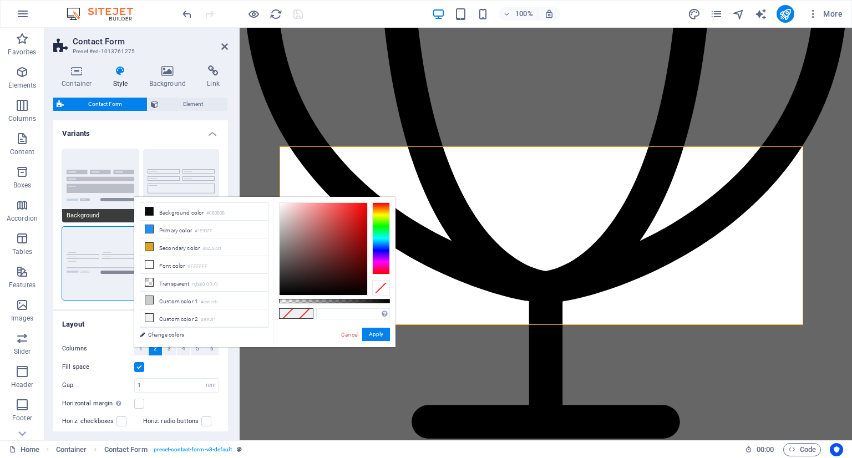
click at [104, 188] on button "Background" at bounding box center [100, 185] width 77 height 73
type input "#f0f2f1"
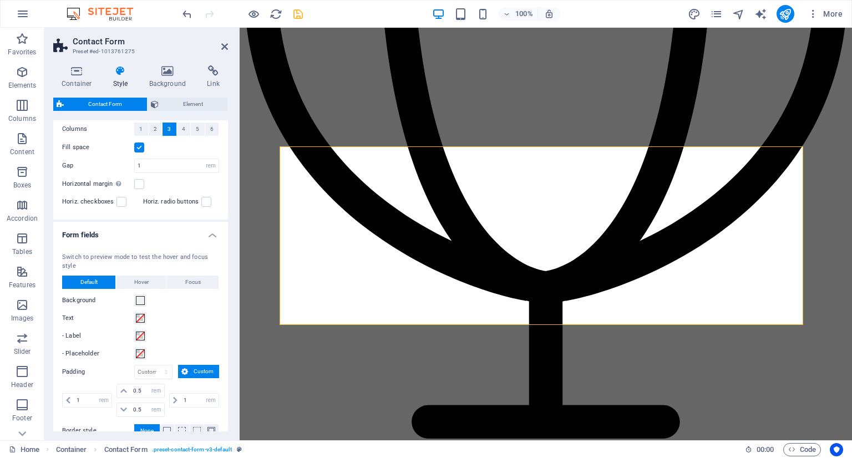
scroll to position [277, 0]
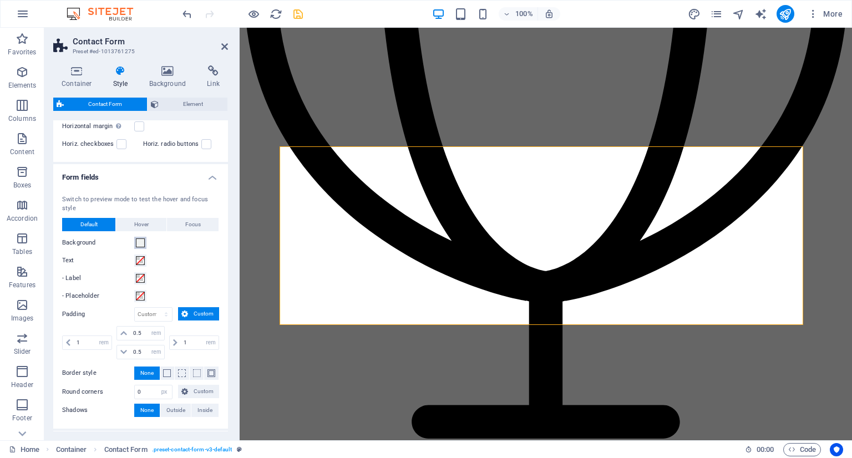
click at [144, 240] on span at bounding box center [140, 243] width 9 height 9
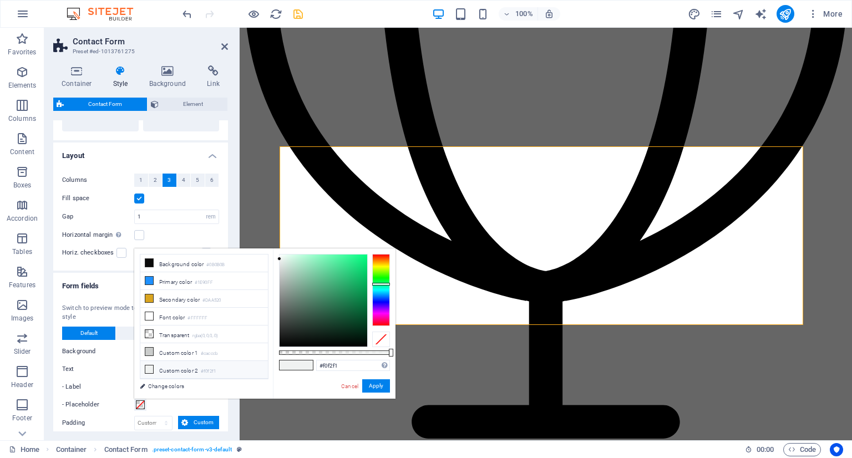
scroll to position [111, 0]
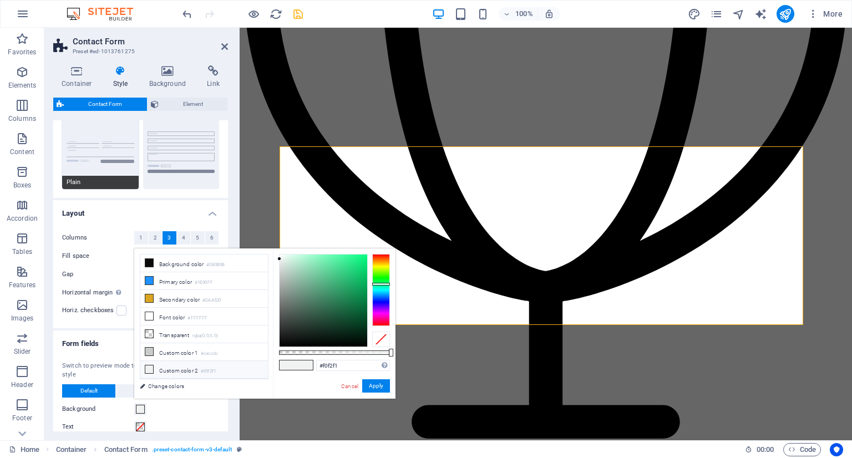
click at [124, 169] on button "Plain" at bounding box center [100, 152] width 77 height 73
select select "DISABLED_OPTION_VALUE"
type input "0"
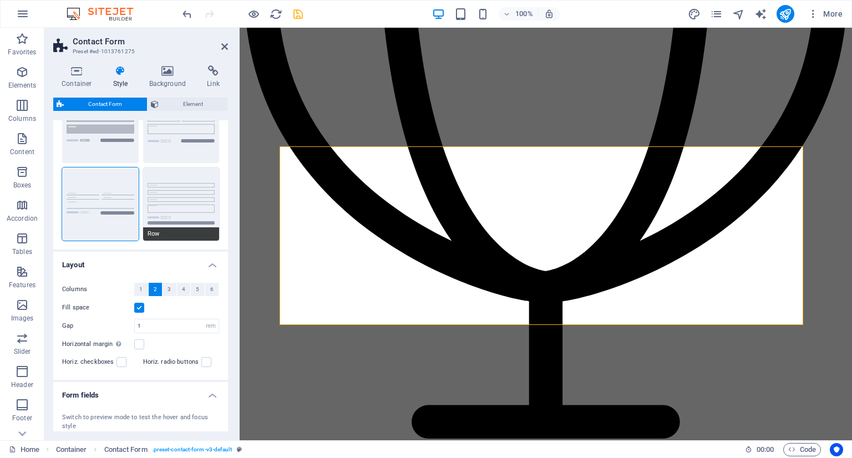
scroll to position [0, 0]
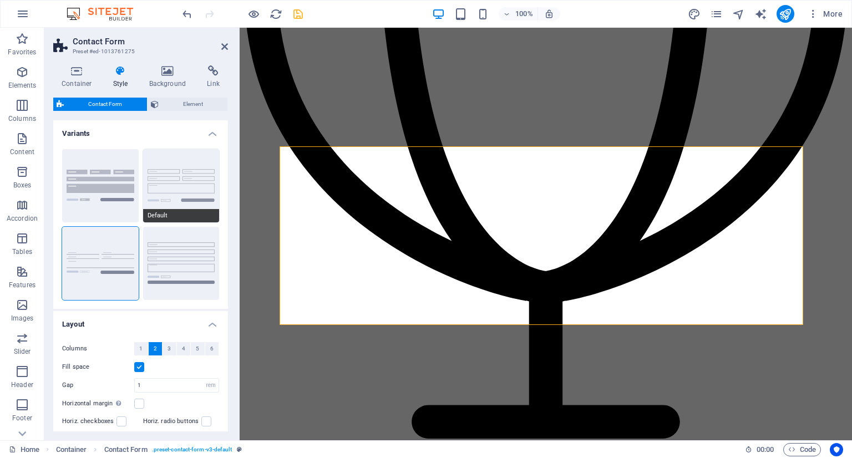
click at [157, 165] on button "Default" at bounding box center [181, 185] width 77 height 73
type input "1"
select select "px"
type input "1"
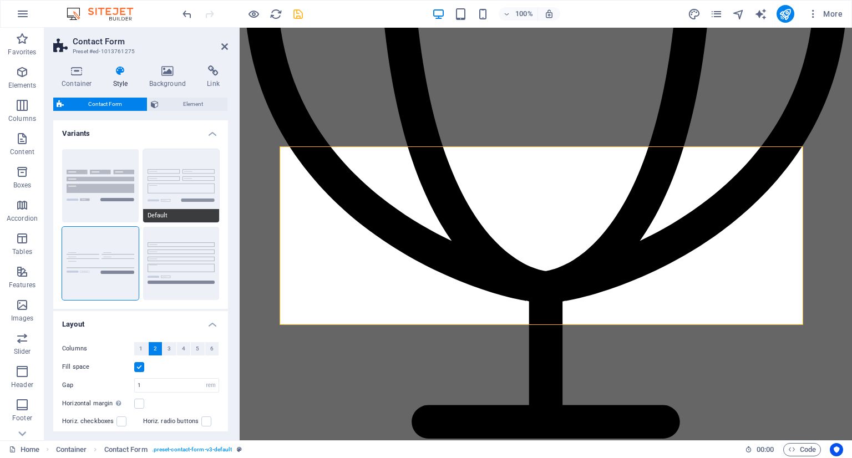
type input "1"
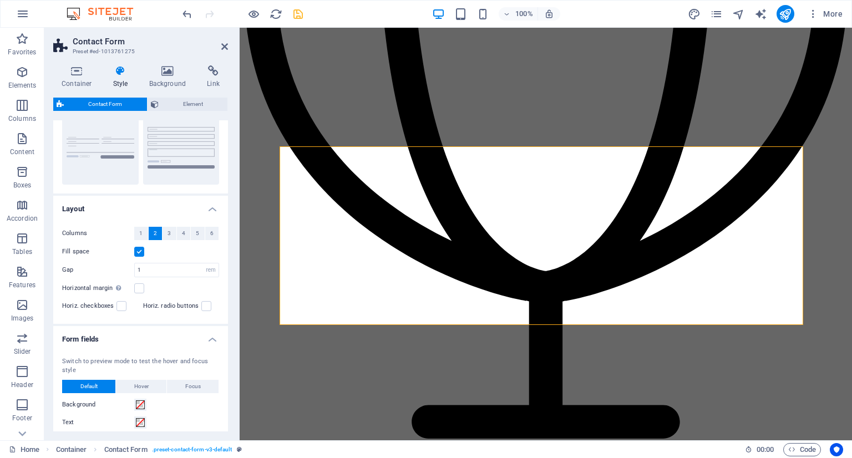
scroll to position [111, 0]
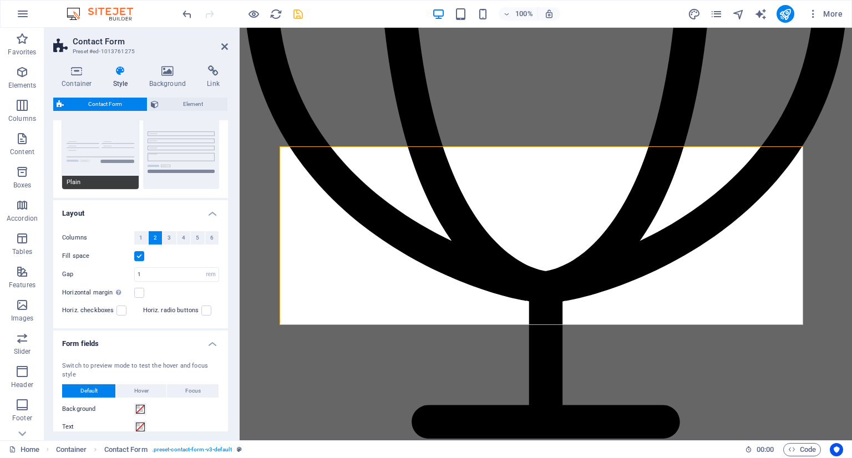
click at [135, 174] on button "Plain" at bounding box center [100, 152] width 77 height 73
select select "DISABLED_OPTION_VALUE"
type input "0"
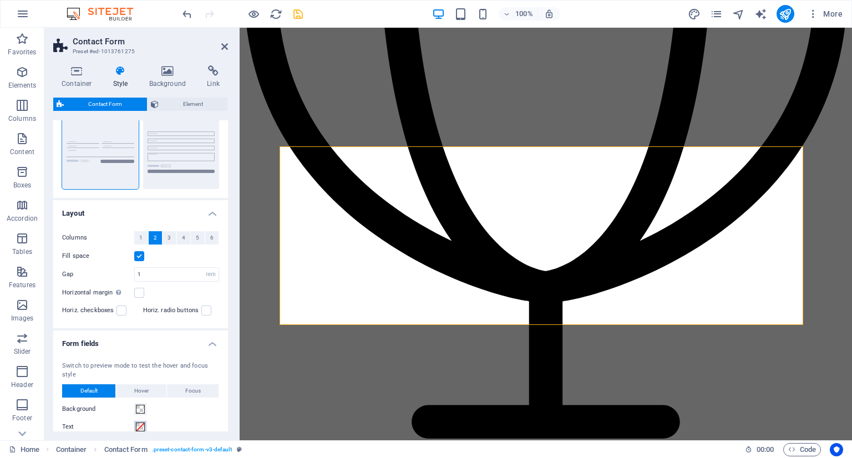
scroll to position [166, 0]
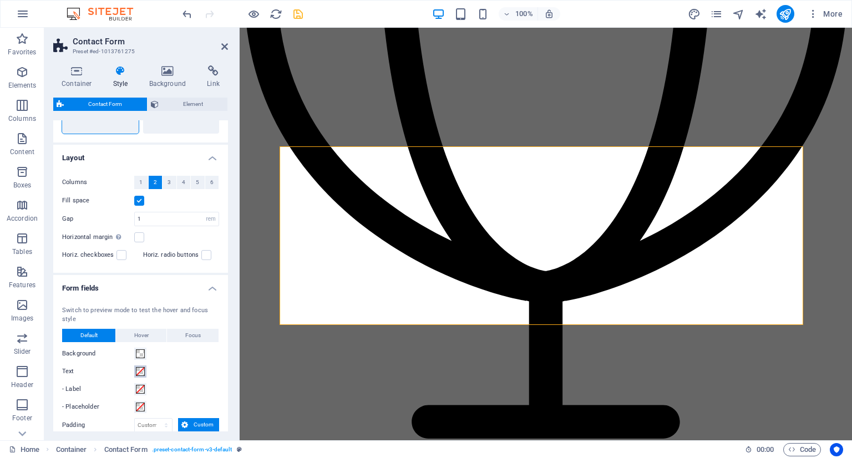
click at [141, 372] on span at bounding box center [140, 371] width 9 height 9
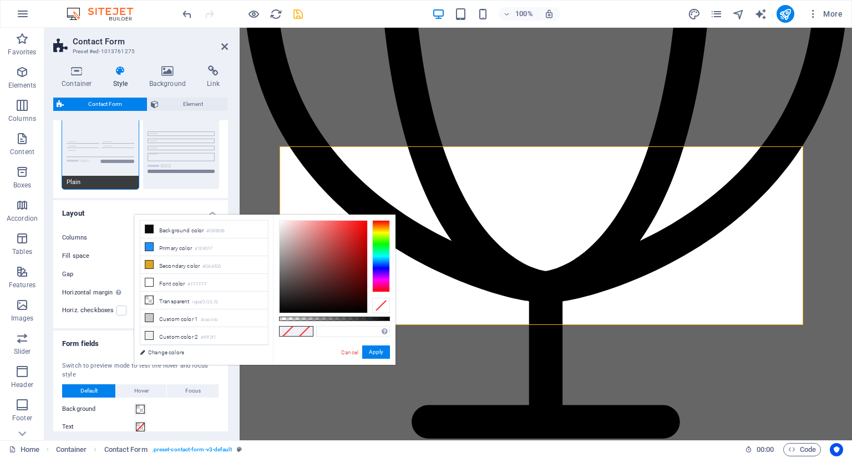
scroll to position [55, 0]
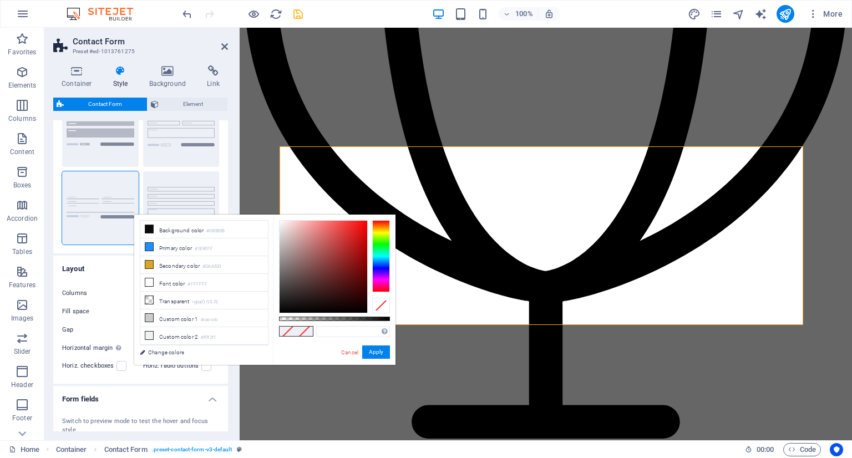
drag, startPoint x: 118, startPoint y: 150, endPoint x: 120, endPoint y: 260, distance: 109.9
click at [118, 150] on button "Background" at bounding box center [100, 130] width 77 height 73
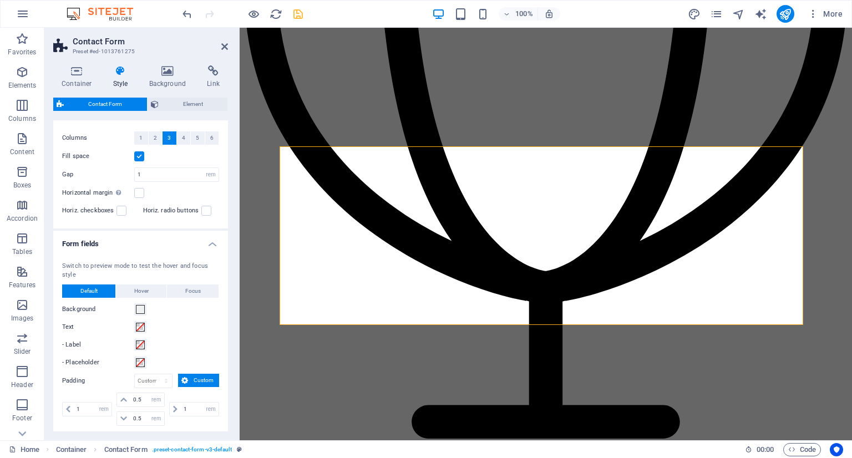
scroll to position [222, 0]
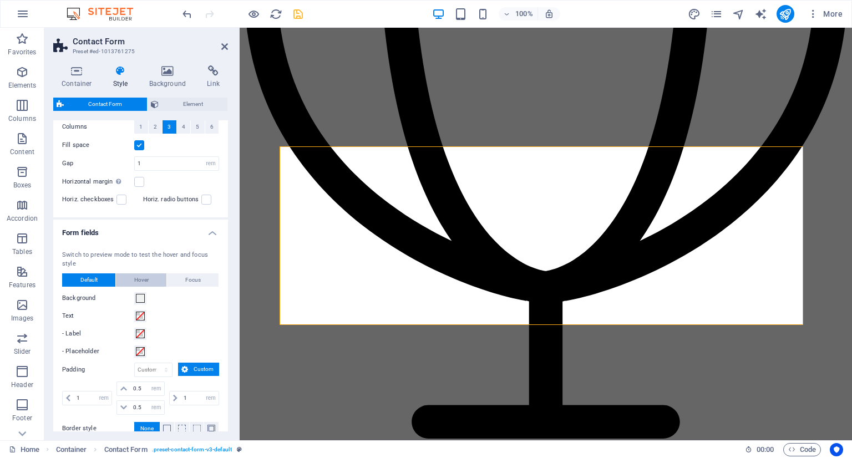
click at [140, 282] on span "Hover" at bounding box center [141, 280] width 14 height 13
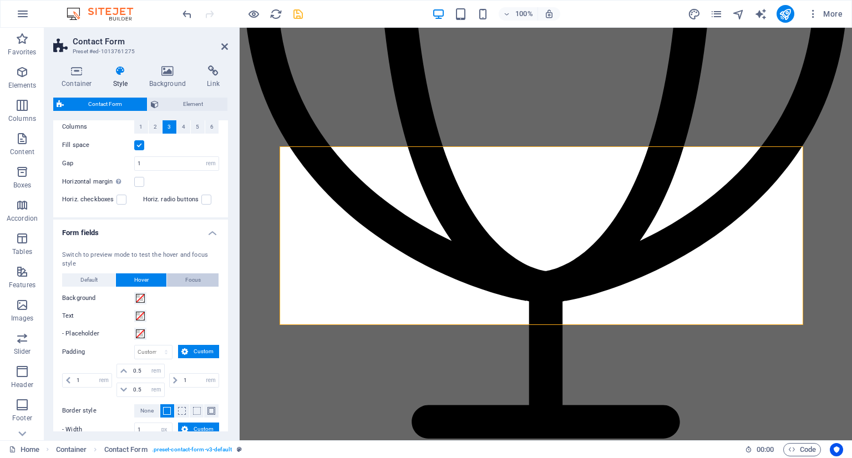
click at [177, 281] on button "Focus" at bounding box center [193, 280] width 52 height 13
click at [142, 282] on span "Hover" at bounding box center [141, 280] width 14 height 13
click at [69, 282] on button "Default" at bounding box center [88, 280] width 53 height 13
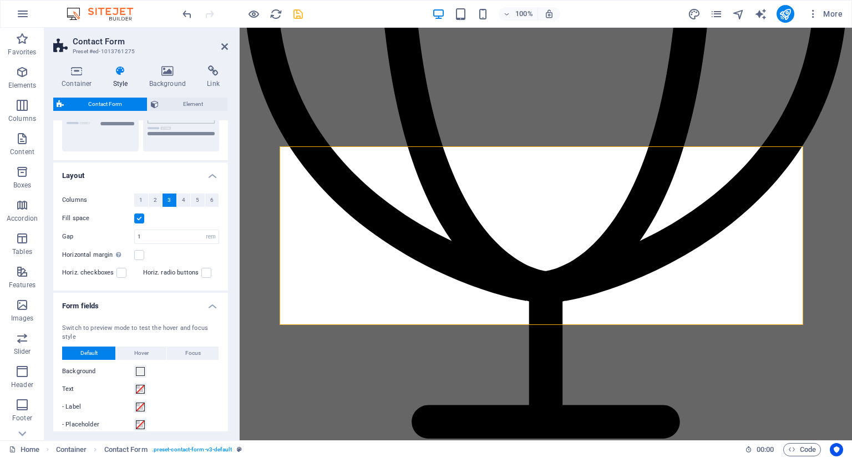
scroll to position [55, 0]
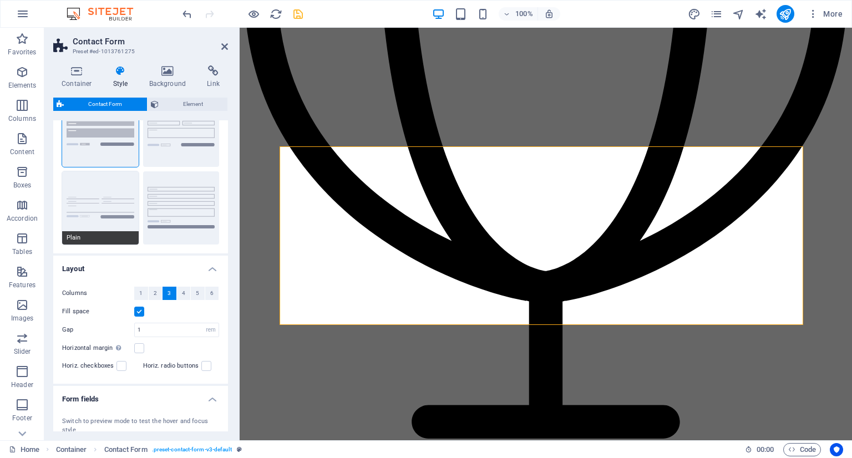
click at [114, 230] on button "Plain" at bounding box center [100, 207] width 77 height 73
select select "DISABLED_OPTION_VALUE"
type input "0"
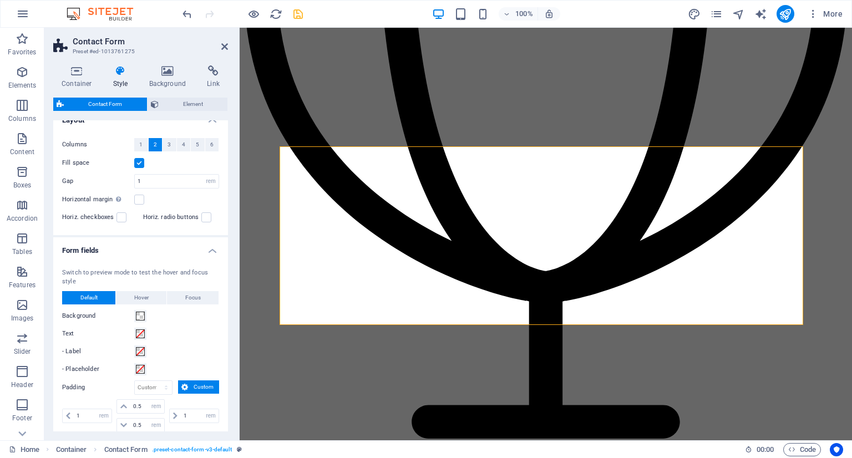
scroll to position [222, 0]
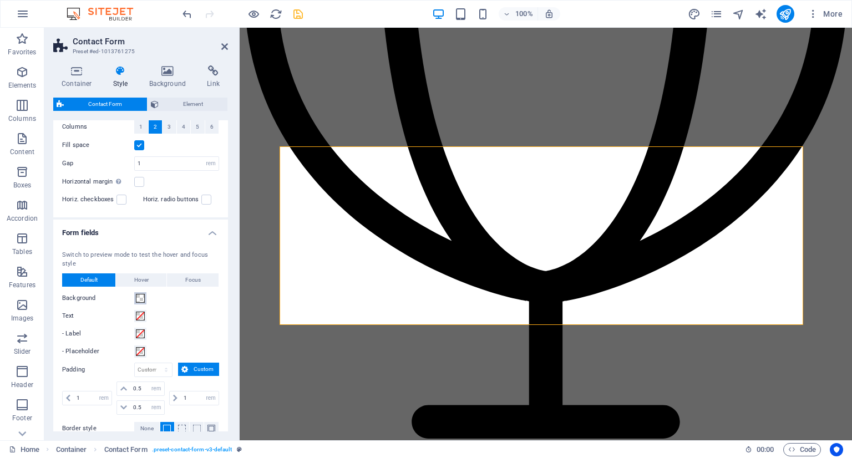
click at [138, 298] on span at bounding box center [140, 298] width 9 height 9
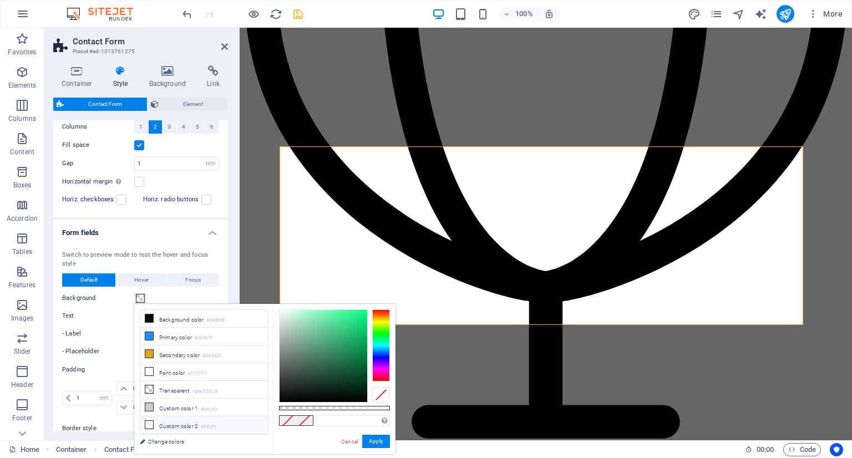
click at [153, 422] on li "Custom color 2 #f0f2f1" at bounding box center [204, 426] width 128 height 18
type input "#f0f2f1"
click at [379, 441] on button "Apply" at bounding box center [376, 441] width 28 height 13
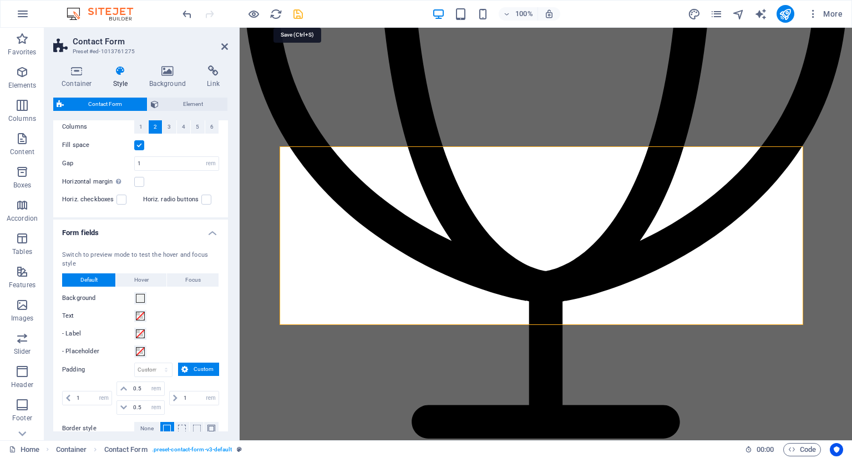
click at [299, 16] on icon "save" at bounding box center [298, 14] width 13 height 13
checkbox input "false"
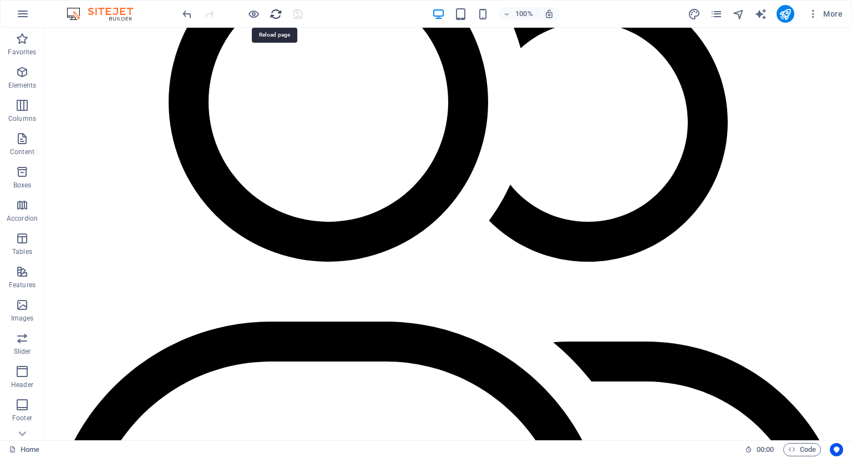
click at [276, 14] on icon "reload" at bounding box center [276, 14] width 13 height 13
click at [279, 13] on icon "reload" at bounding box center [276, 14] width 13 height 13
click at [279, 14] on icon "reload" at bounding box center [276, 14] width 13 height 13
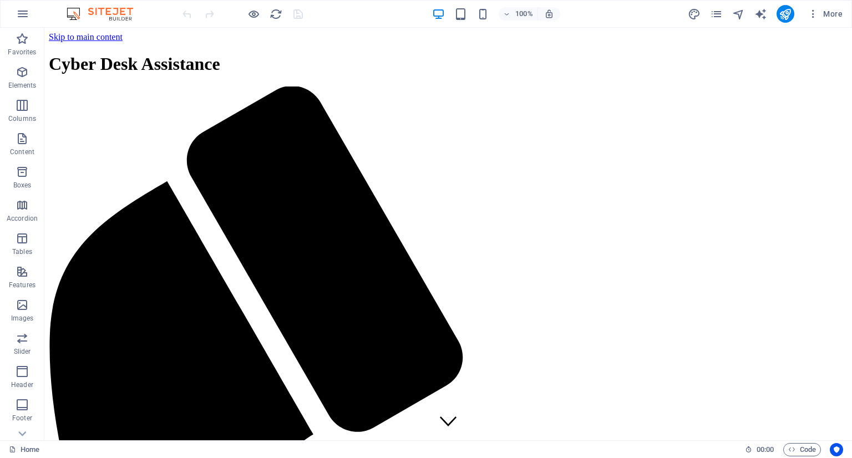
scroll to position [111, 0]
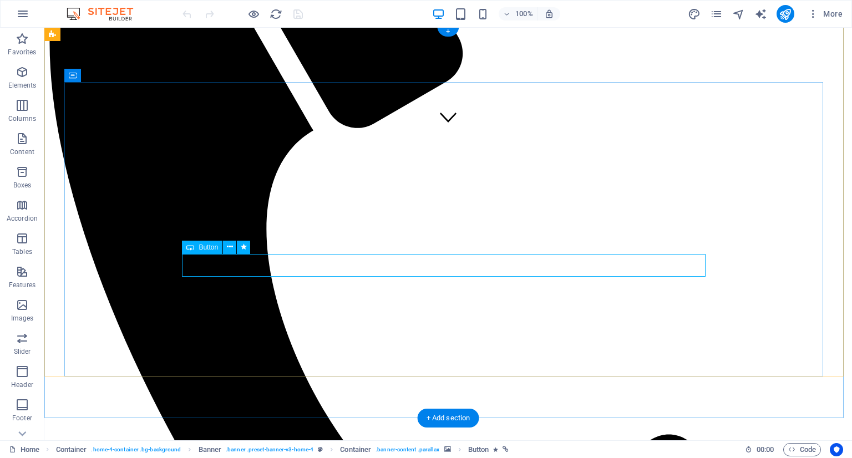
scroll to position [0, 0]
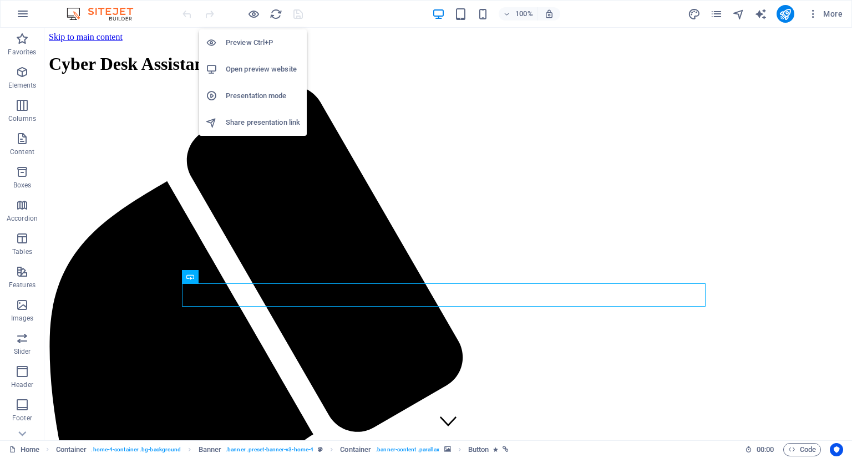
click at [237, 62] on li "Open preview website" at bounding box center [253, 69] width 108 height 27
